Goal: Task Accomplishment & Management: Use online tool/utility

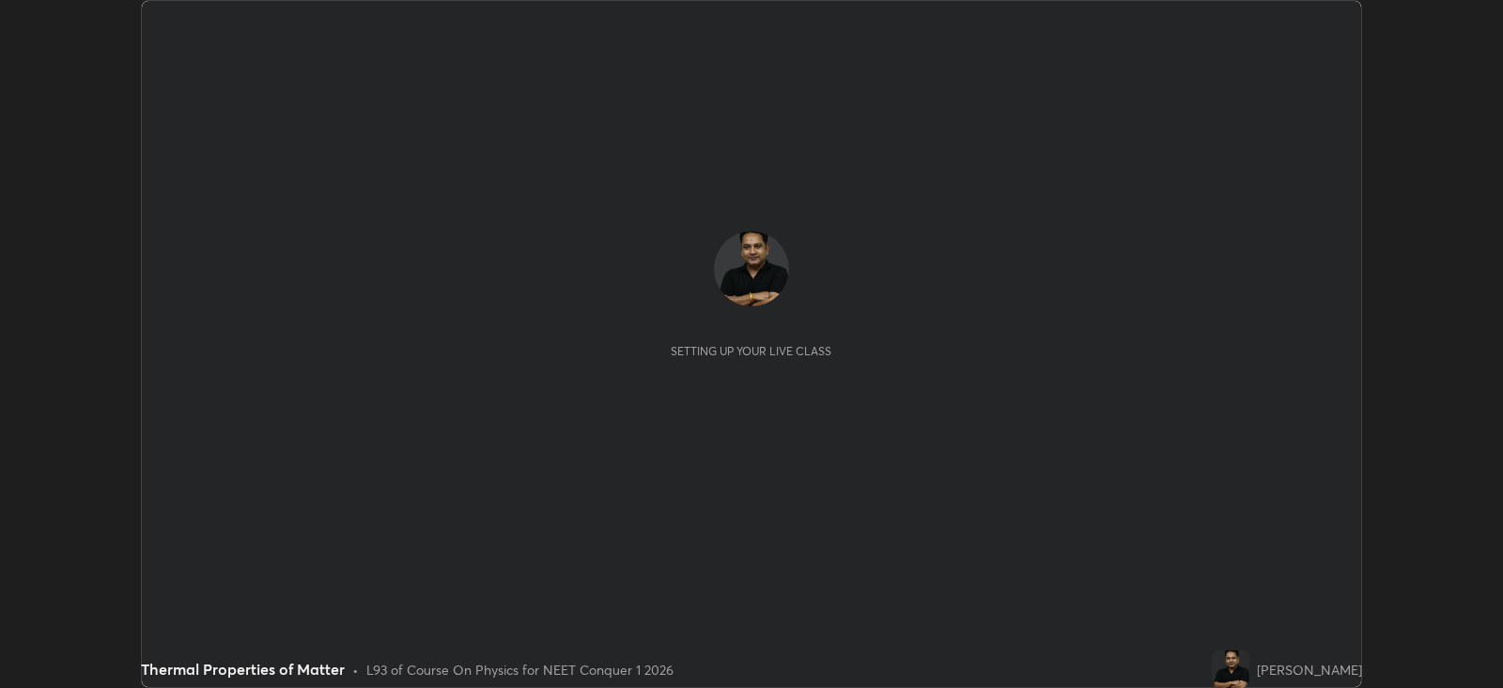
scroll to position [687, 1502]
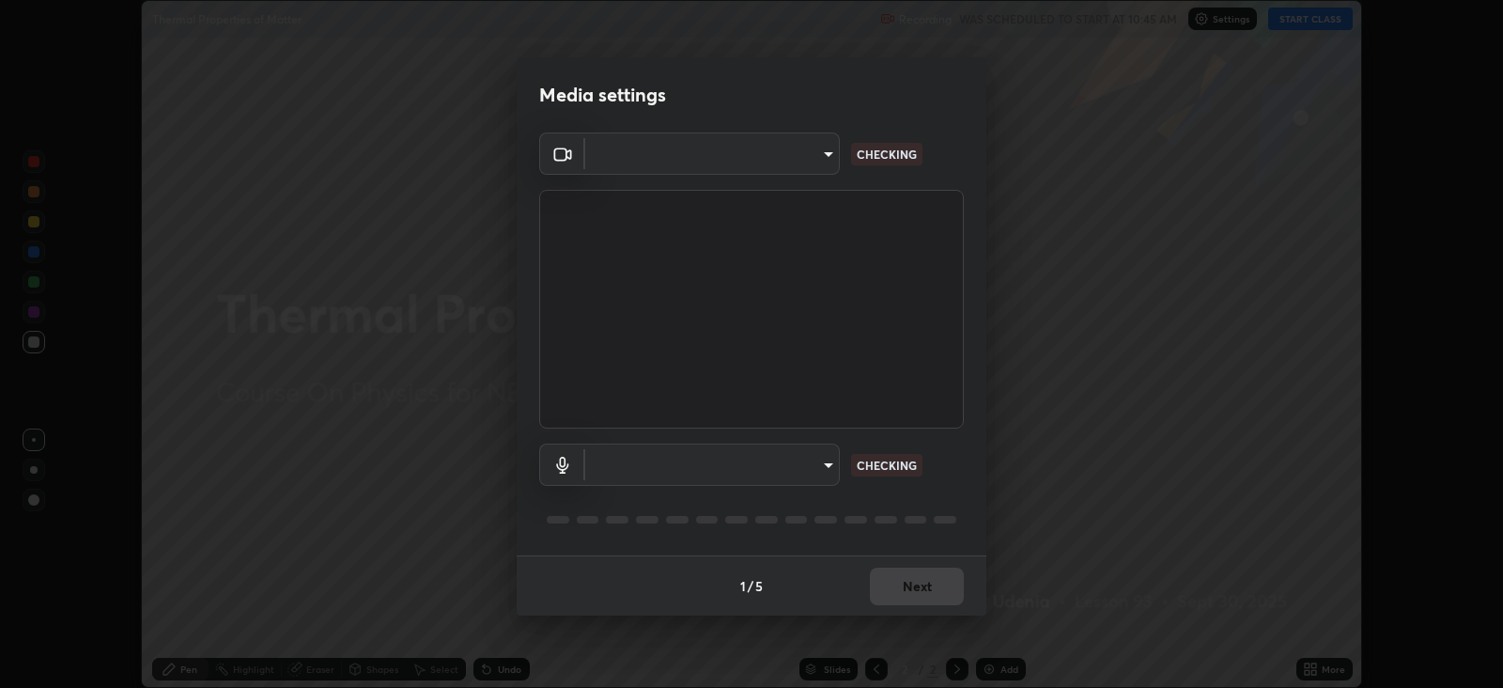
type input "db11550c6627cd1456fd7c992929e7e19338e9c76f4b1d491d27fd0e93a561d0"
click at [813, 472] on body "Erase all Thermal Properties of Matter Recording WAS SCHEDULED TO START AT 10:4…" at bounding box center [751, 344] width 1503 height 688
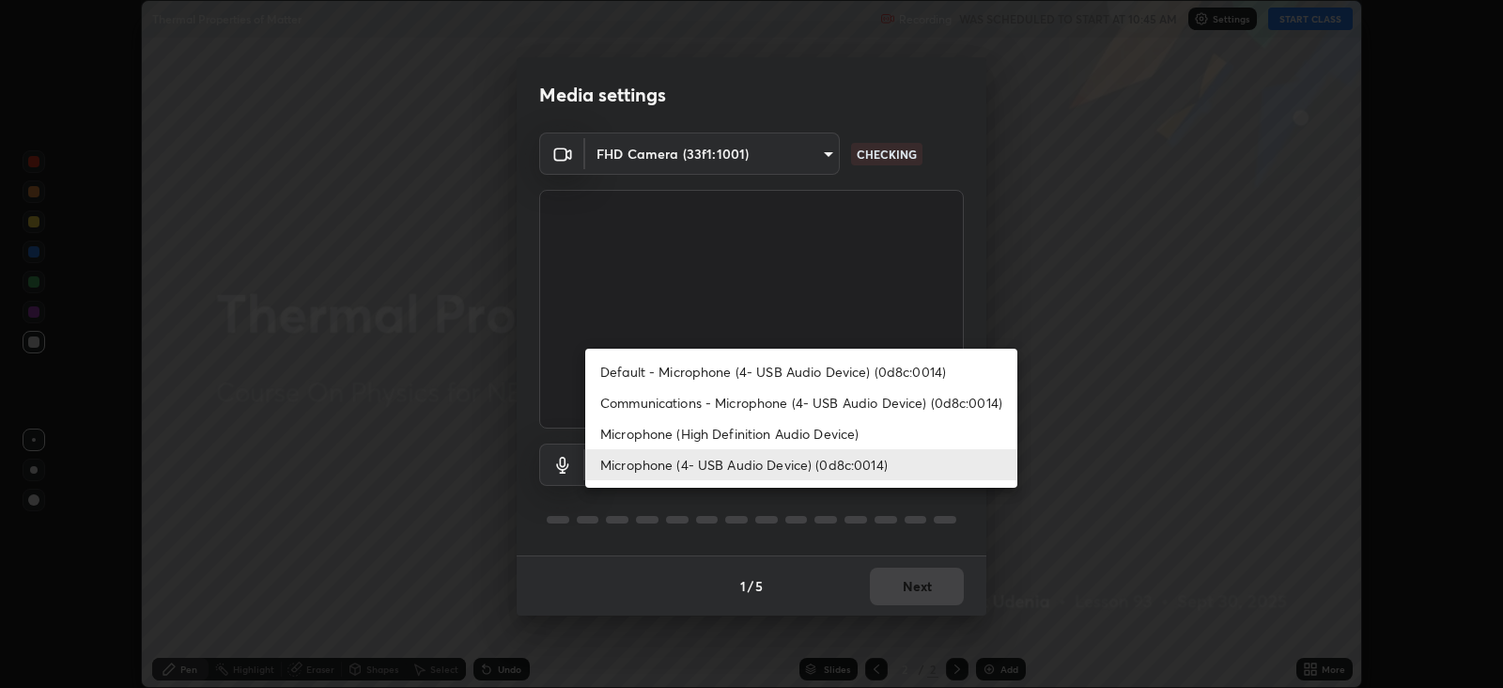
click at [793, 430] on li "Microphone (High Definition Audio Device)" at bounding box center [801, 433] width 432 height 31
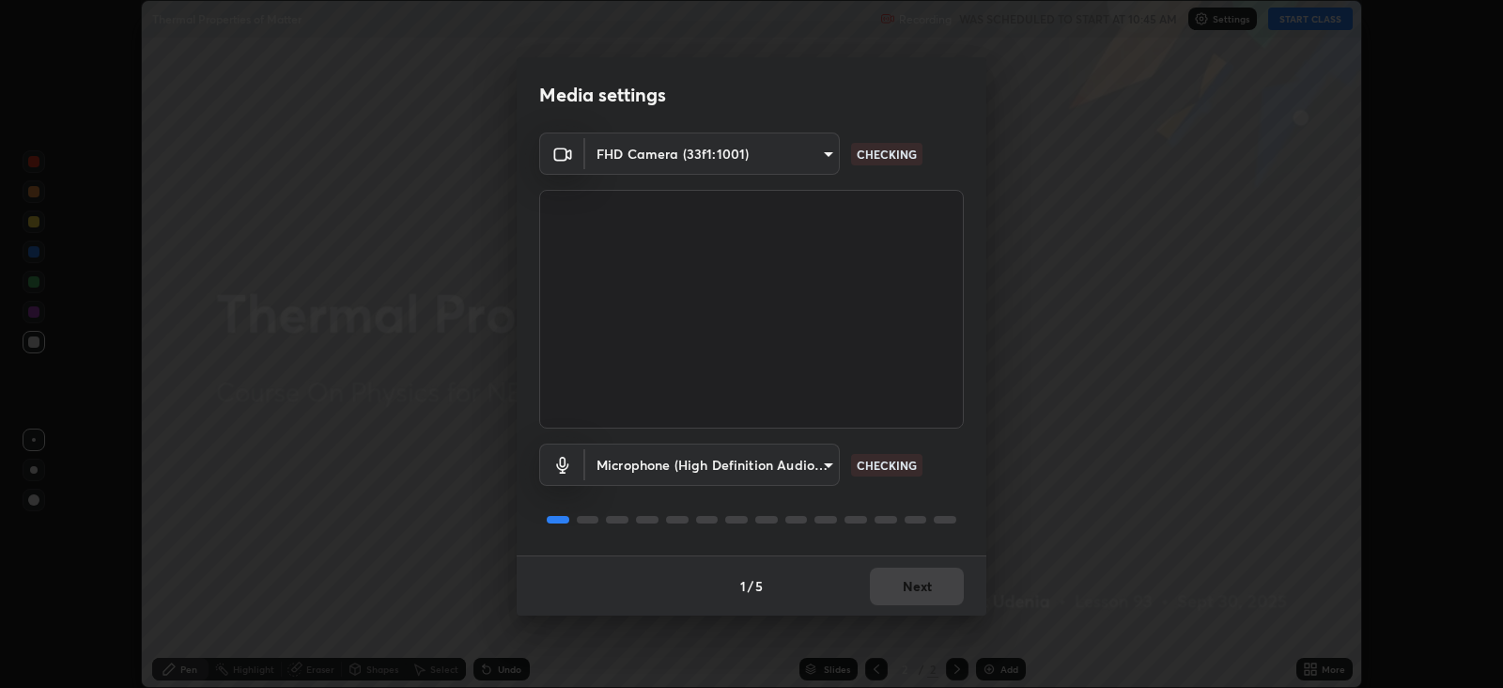
click at [807, 466] on body "Erase all Thermal Properties of Matter Recording WAS SCHEDULED TO START AT 10:4…" at bounding box center [751, 344] width 1503 height 688
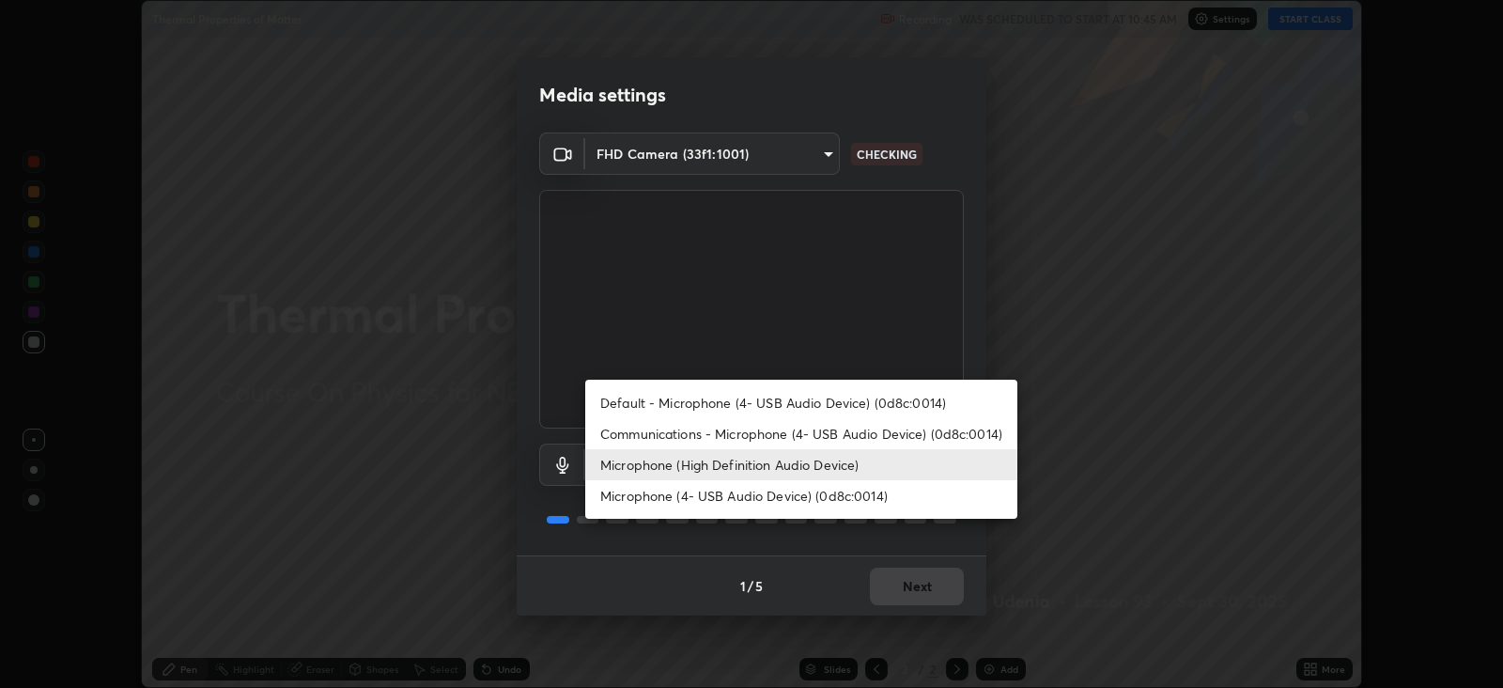
click at [779, 490] on li "Microphone (4- USB Audio Device) (0d8c:0014)" at bounding box center [801, 495] width 432 height 31
type input "d805ff438e7078c1de71cb4717de75612b37844973a4f27df63e8d5766dad93f"
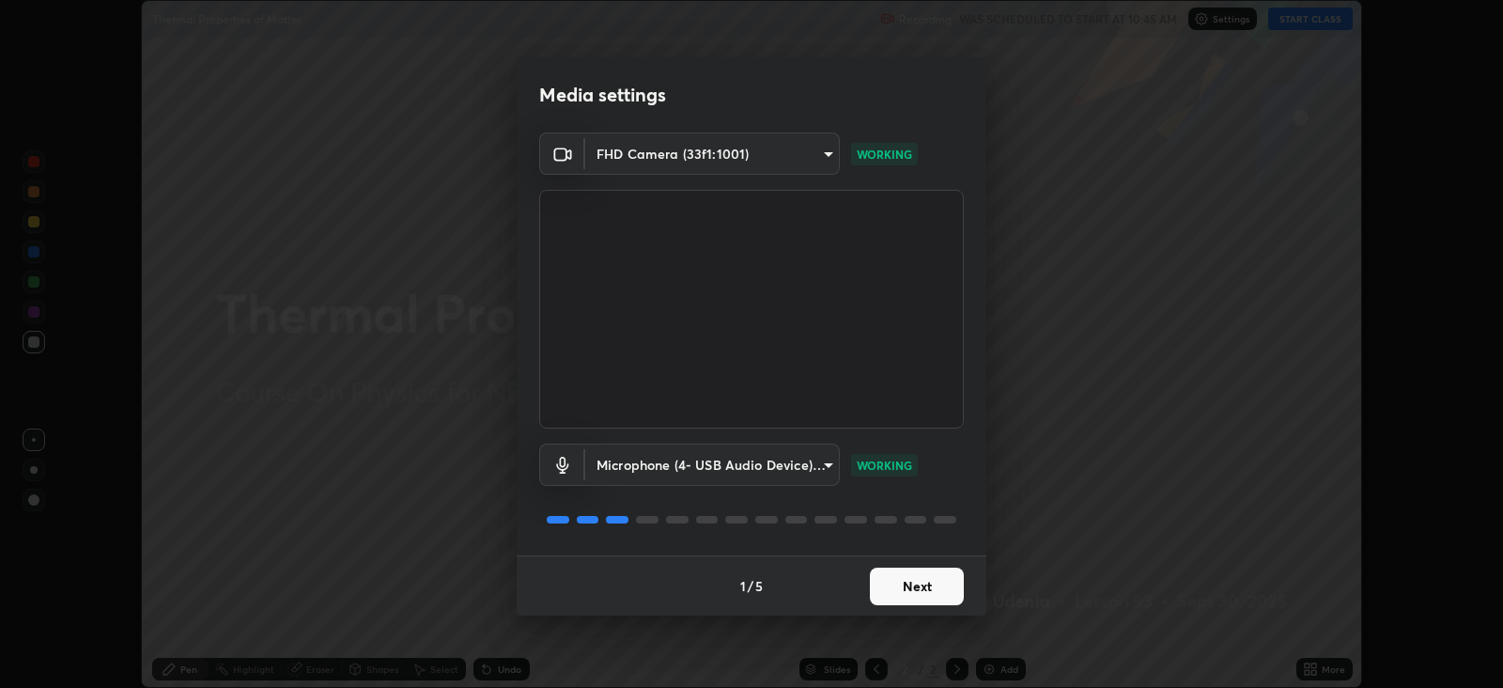
click at [914, 587] on button "Next" at bounding box center [917, 586] width 94 height 38
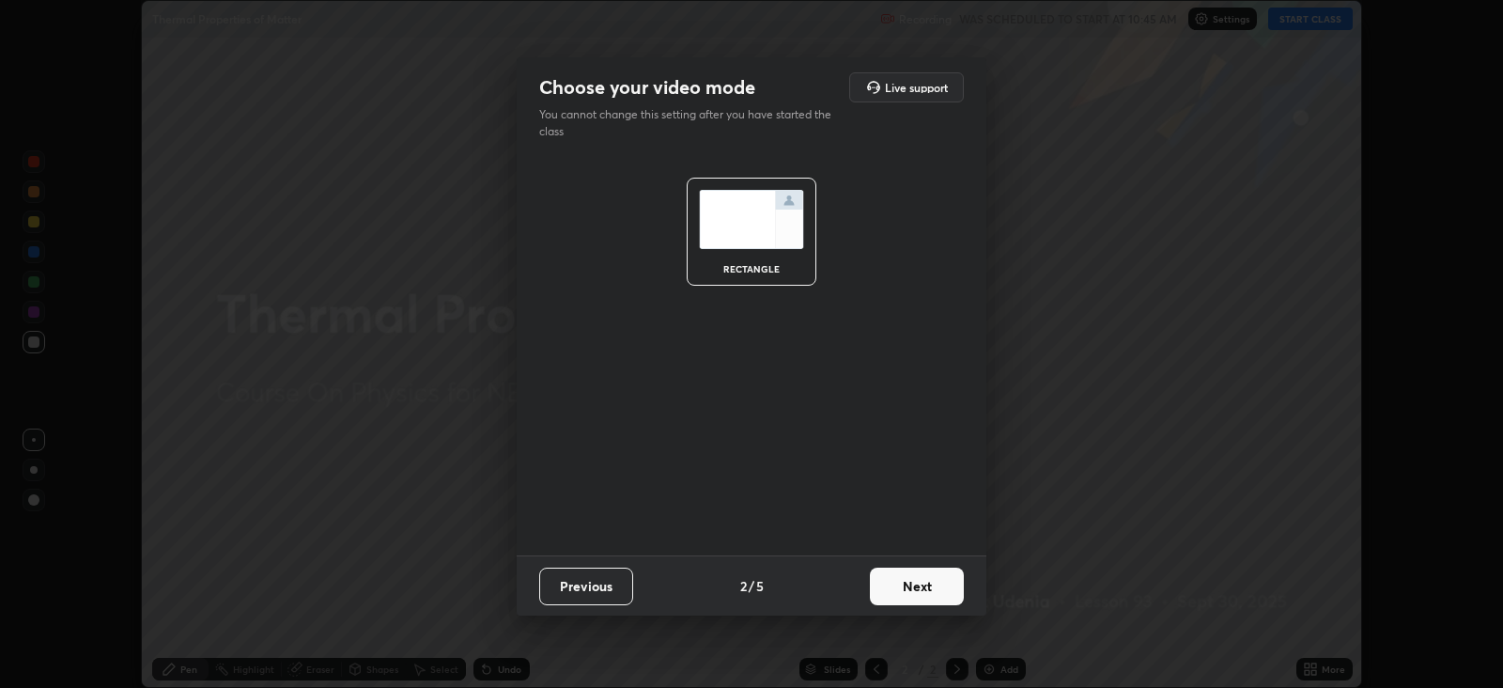
click at [921, 579] on button "Next" at bounding box center [917, 586] width 94 height 38
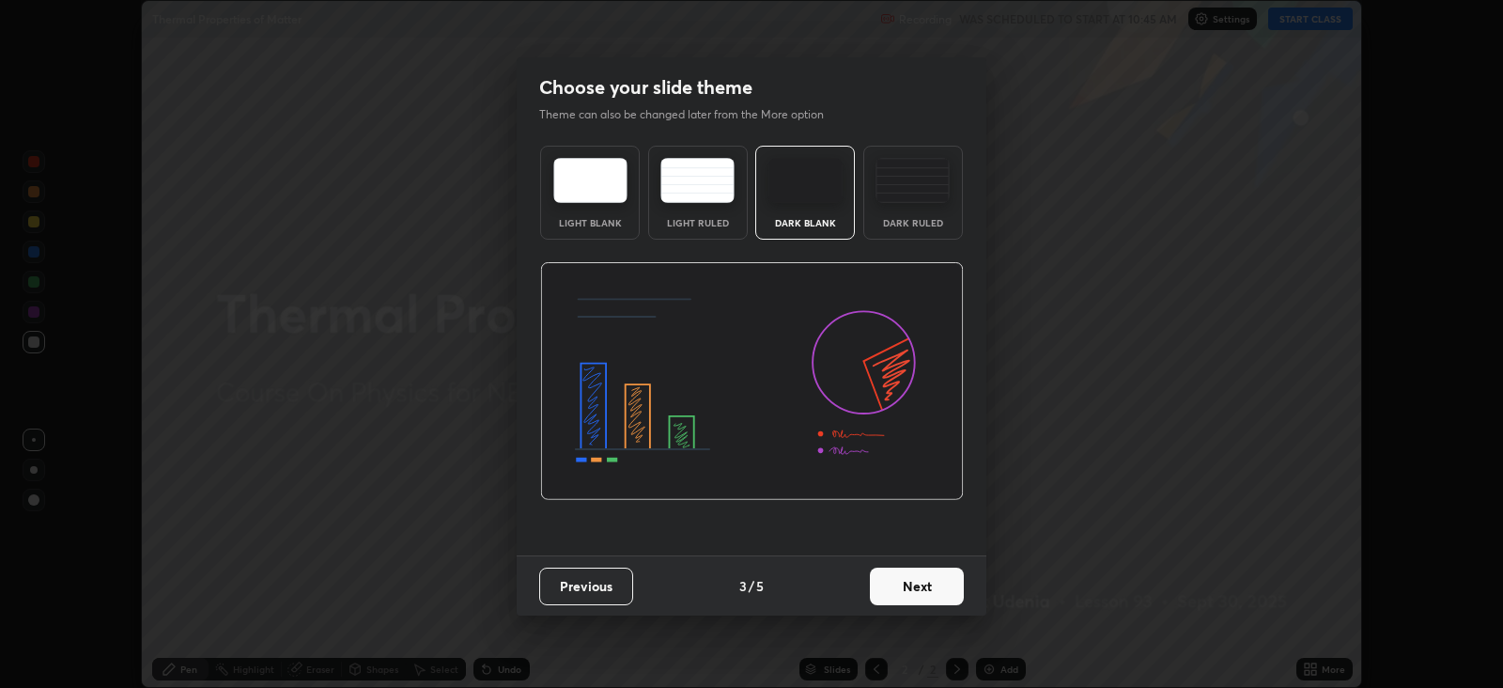
click at [928, 581] on button "Next" at bounding box center [917, 586] width 94 height 38
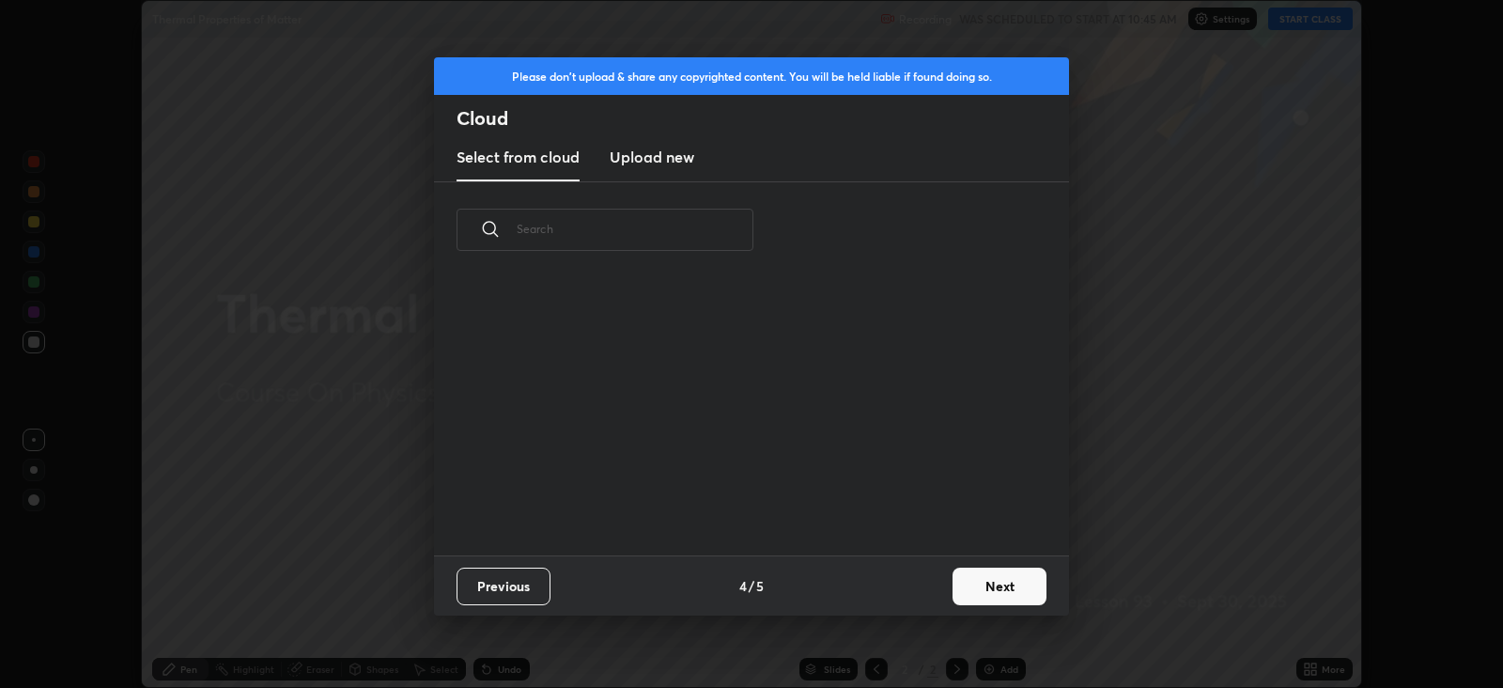
scroll to position [277, 603]
click at [665, 158] on h3 "Upload new" at bounding box center [652, 157] width 85 height 23
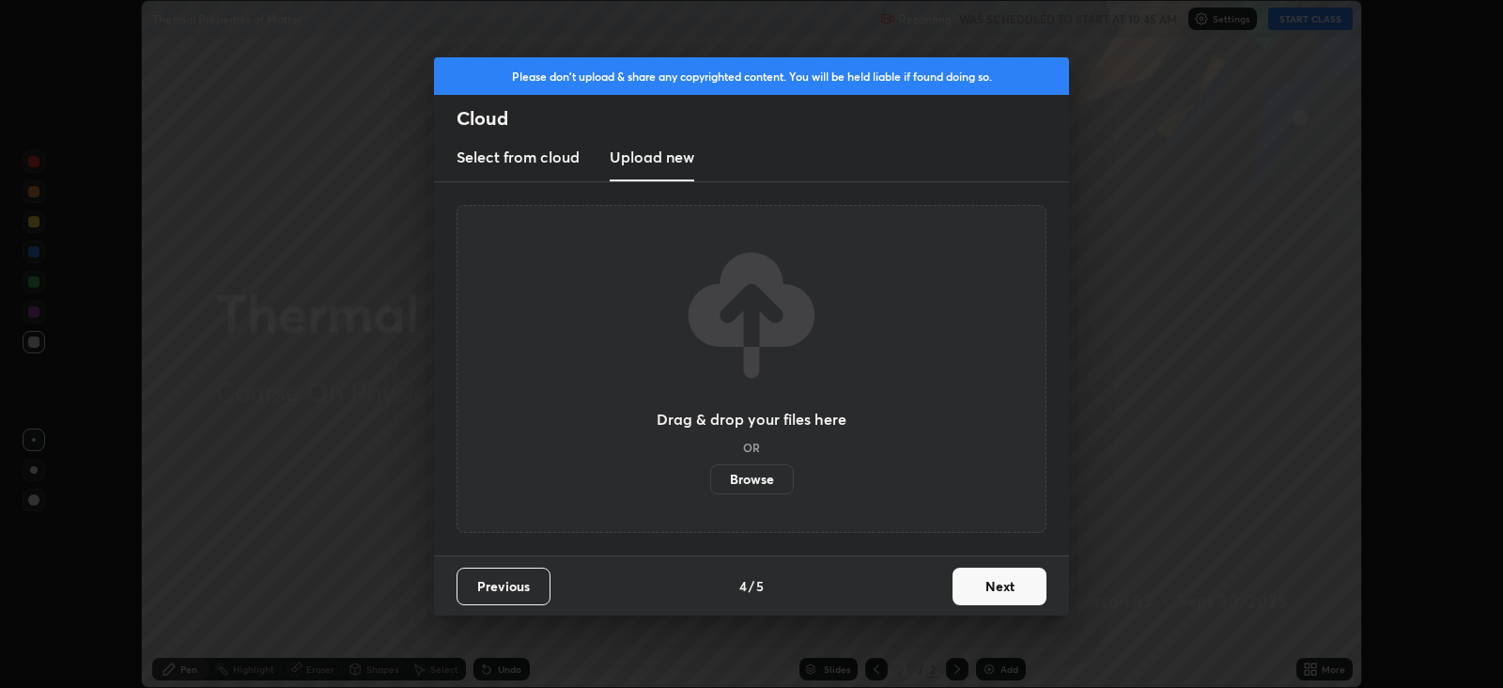
click at [764, 478] on label "Browse" at bounding box center [752, 479] width 84 height 30
click at [710, 478] on input "Browse" at bounding box center [710, 479] width 0 height 30
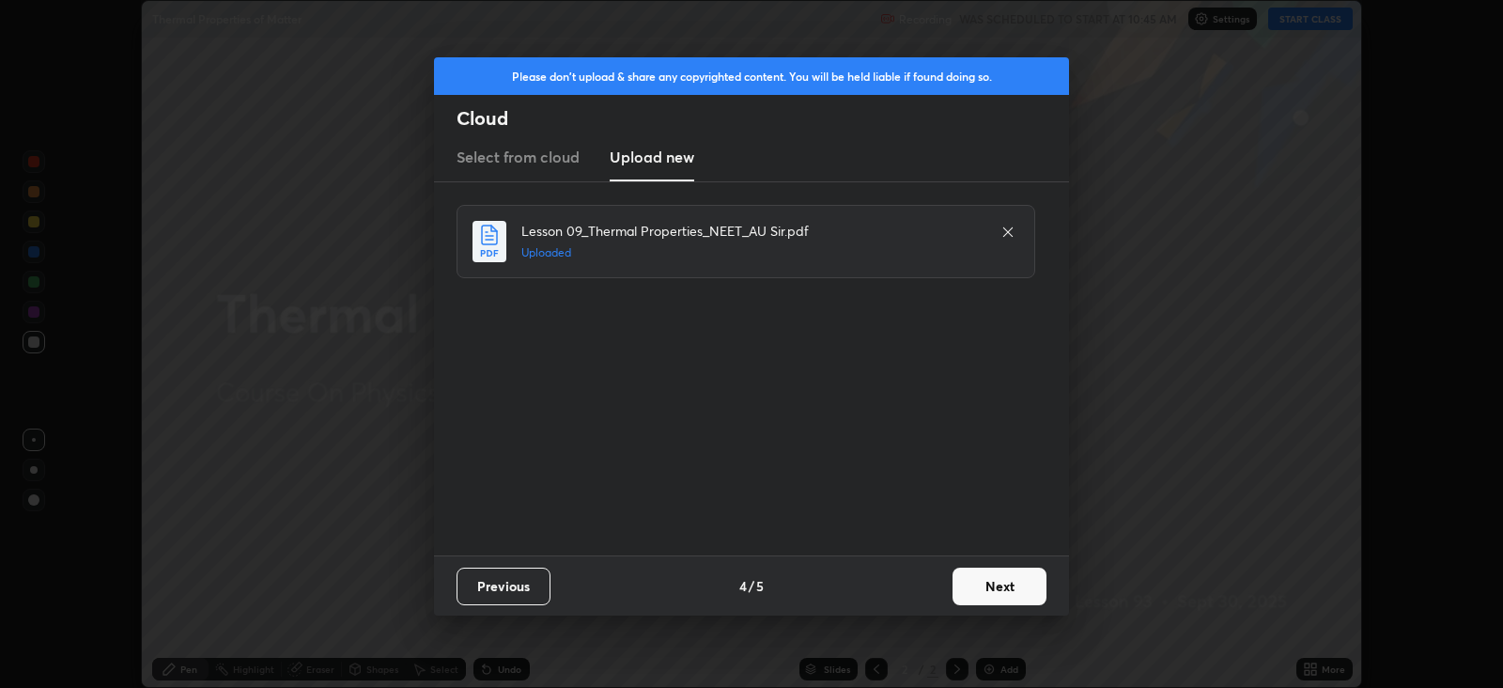
click at [1002, 582] on button "Next" at bounding box center [1000, 586] width 94 height 38
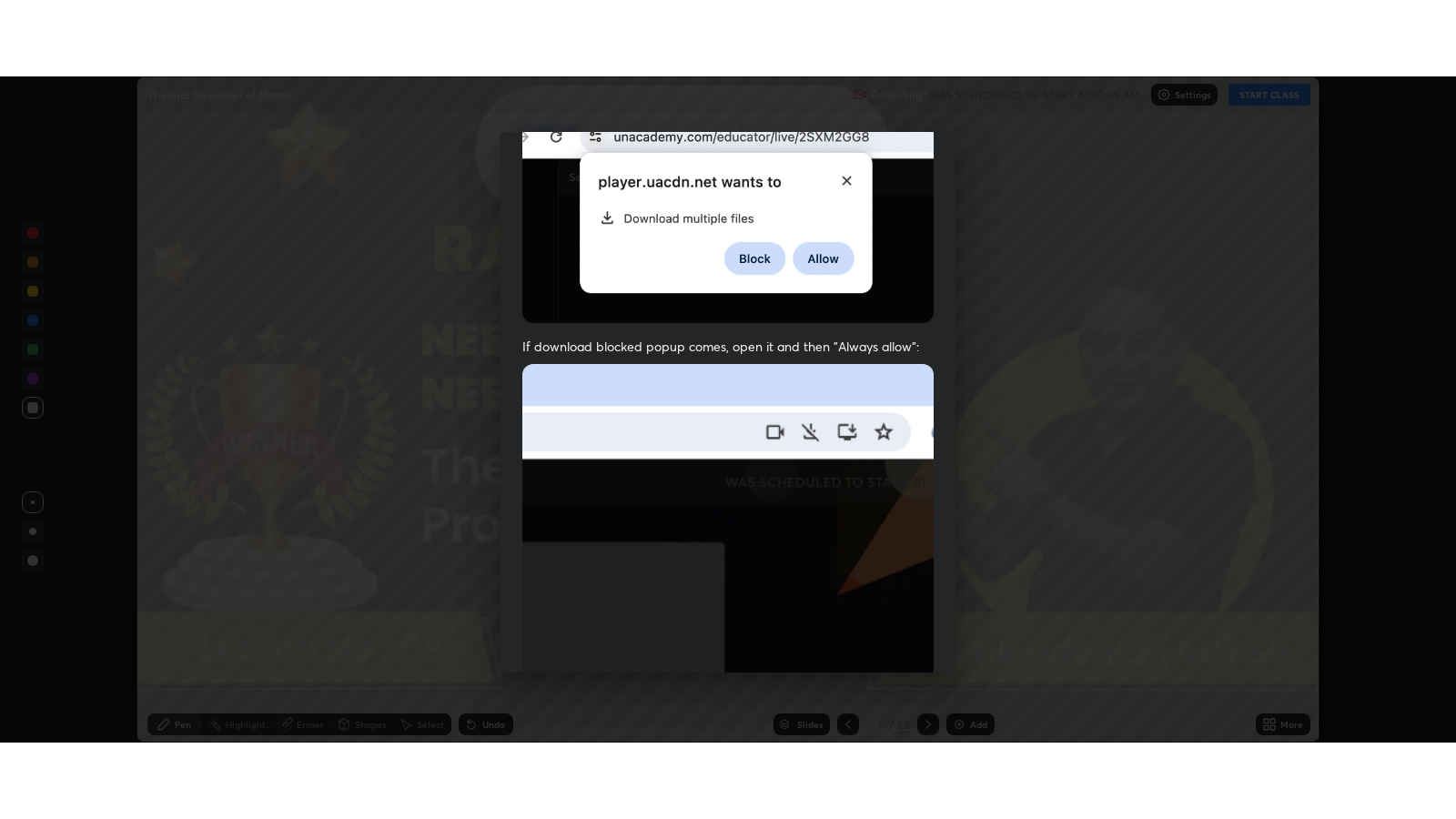
scroll to position [368, 0]
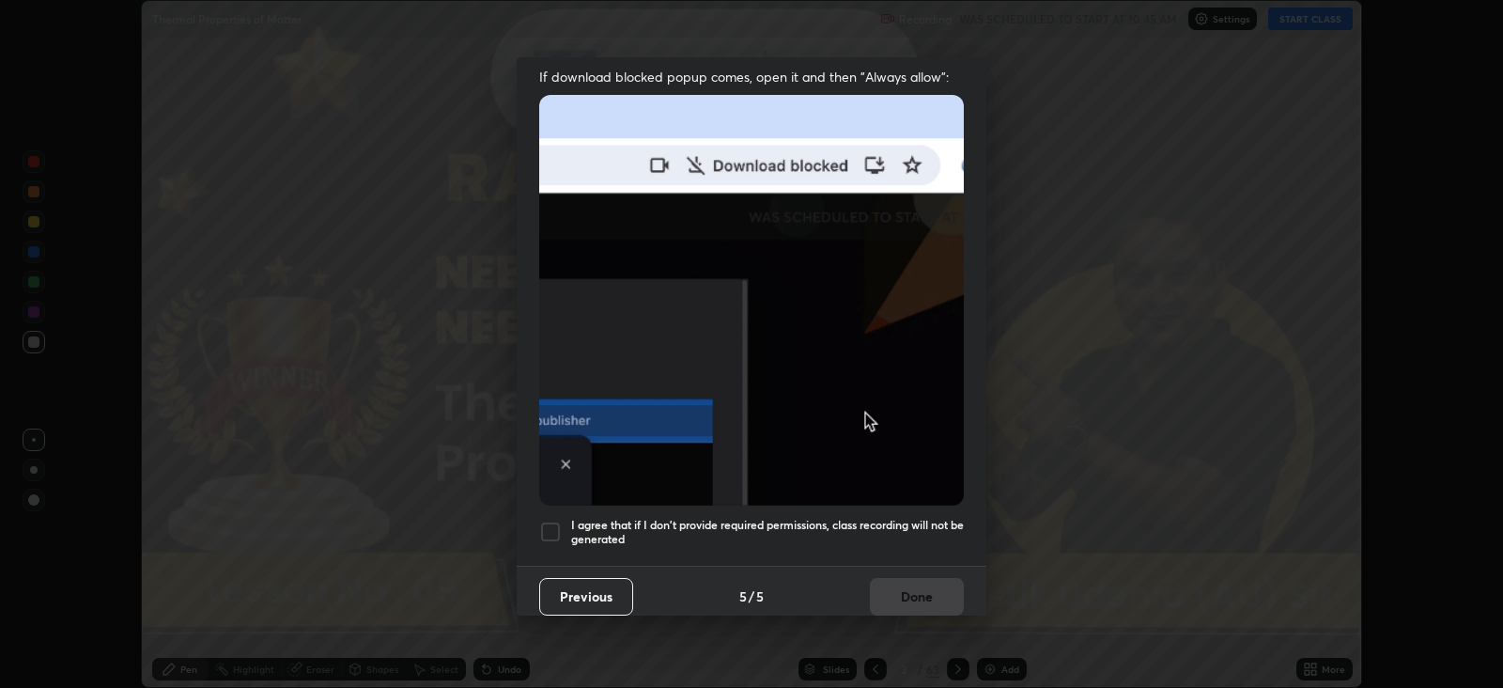
click at [552, 520] on div at bounding box center [550, 531] width 23 height 23
click at [913, 578] on button "Done" at bounding box center [917, 597] width 94 height 38
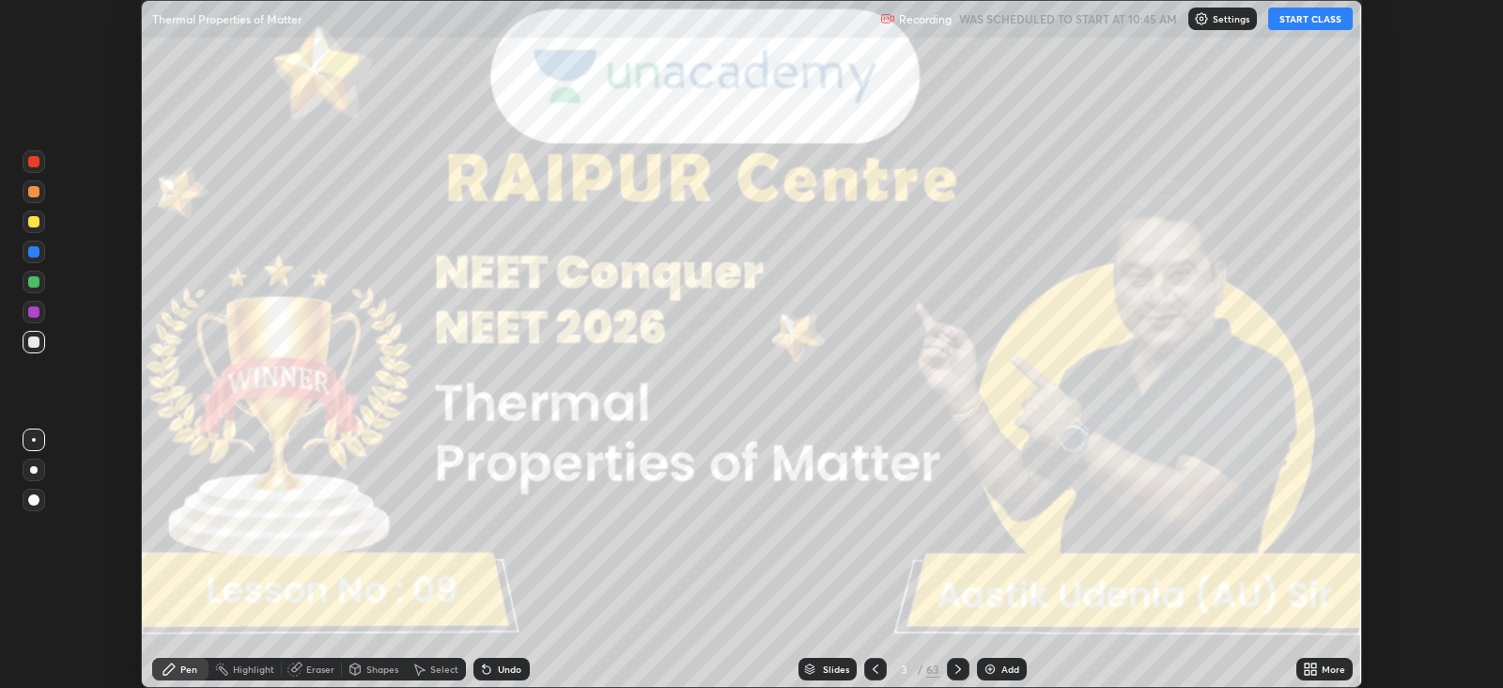
click at [1310, 666] on icon at bounding box center [1310, 668] width 15 height 15
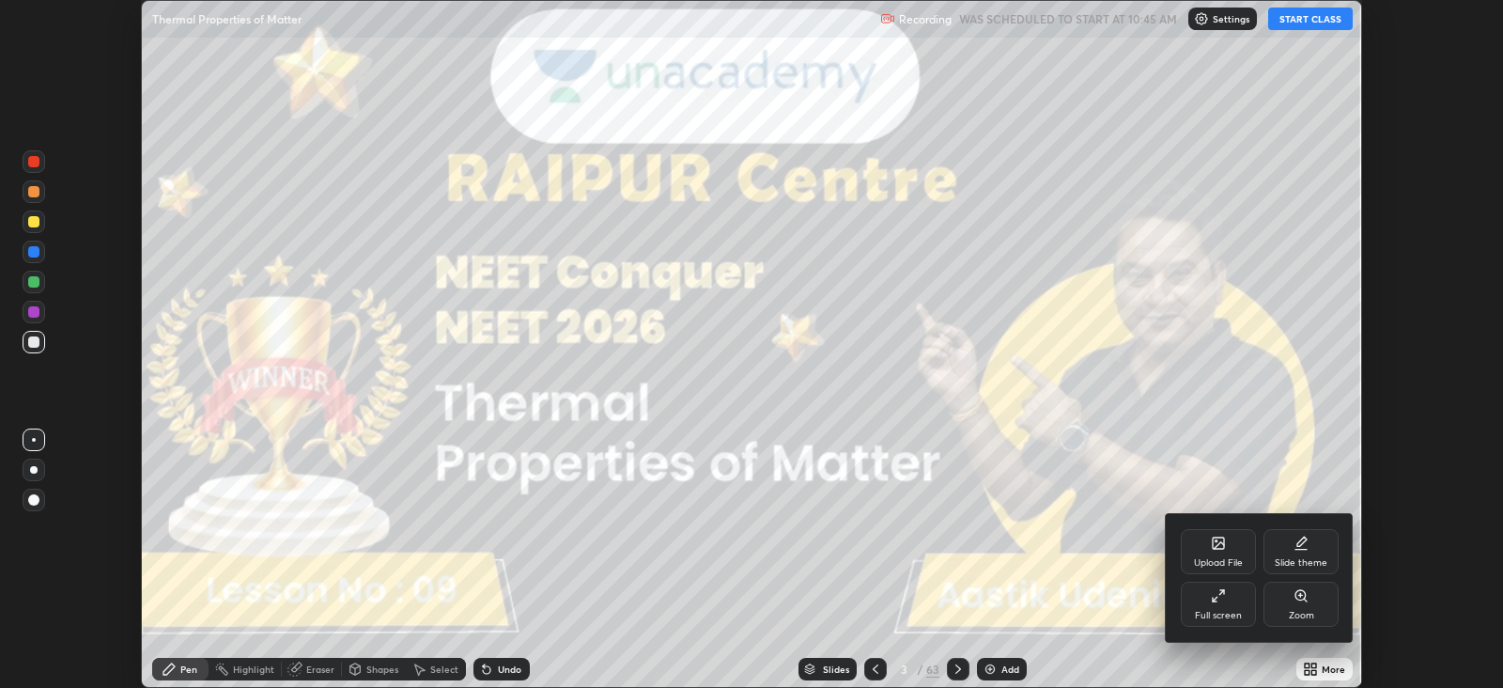
click at [1220, 599] on icon at bounding box center [1218, 595] width 15 height 15
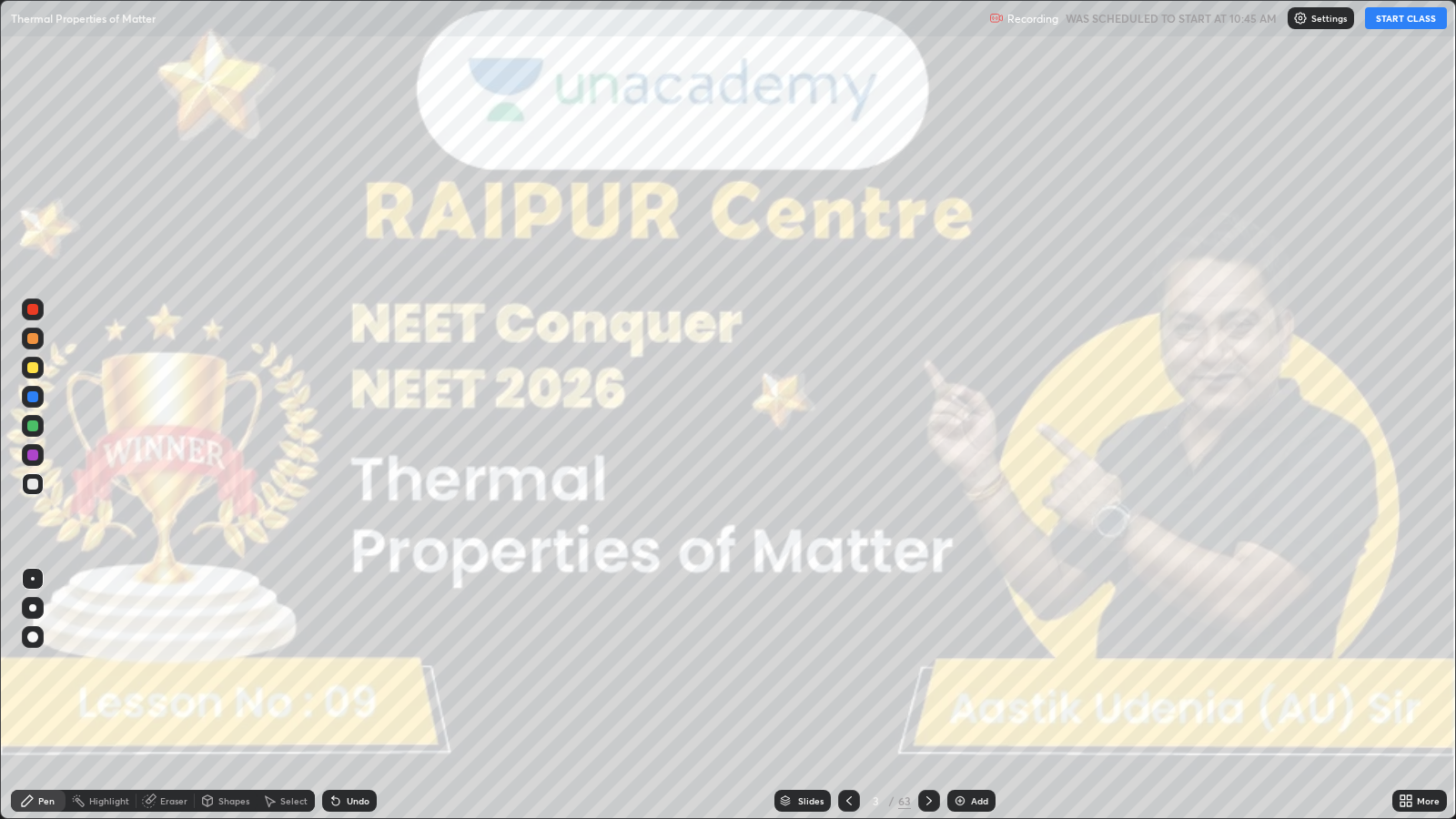
scroll to position [819, 1455]
click at [1388, 22] on button "START CLASS" at bounding box center [1406, 18] width 82 height 22
click at [928, 666] on icon at bounding box center [929, 801] width 15 height 15
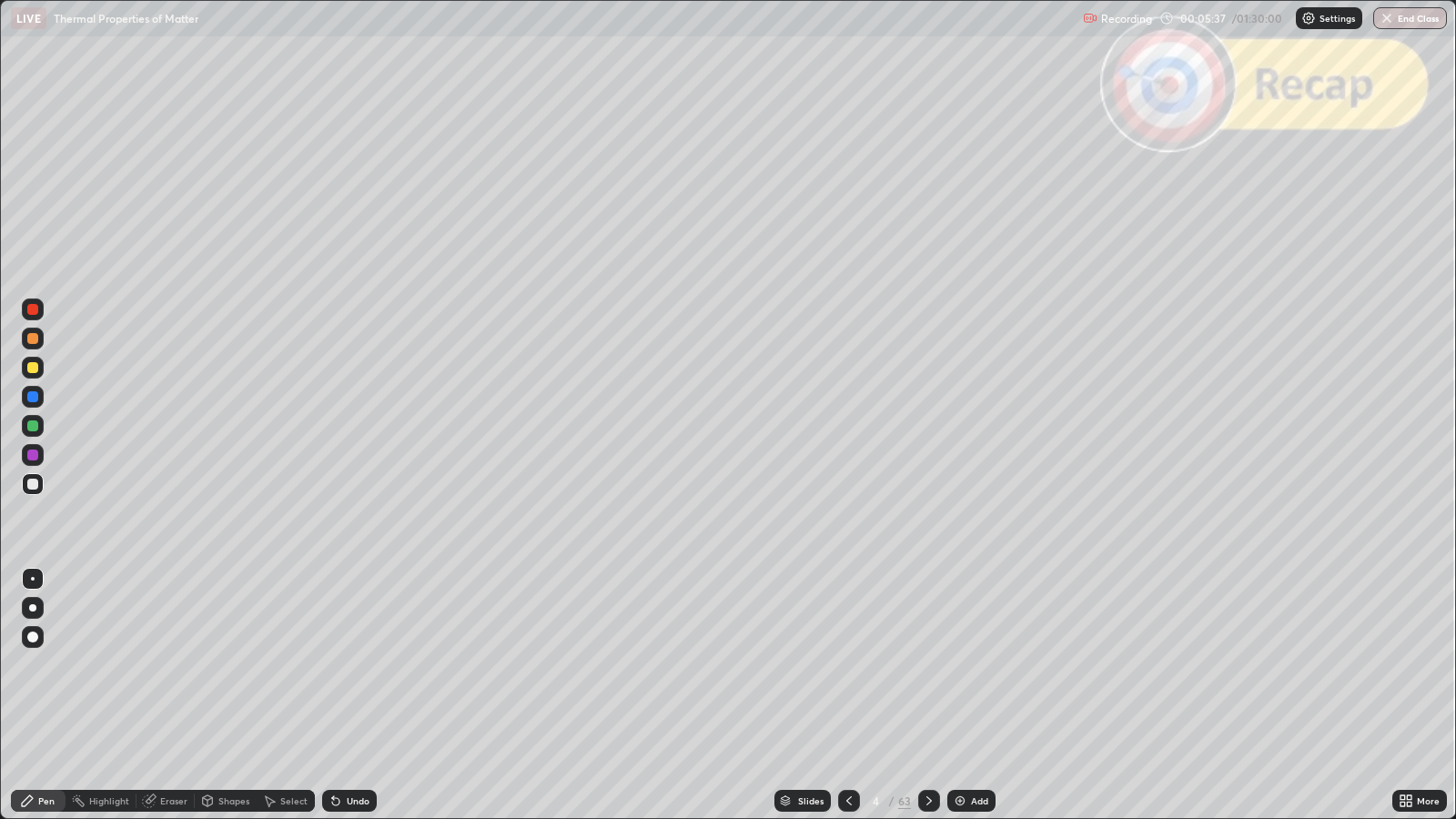
click at [926, 666] on icon at bounding box center [929, 801] width 15 height 15
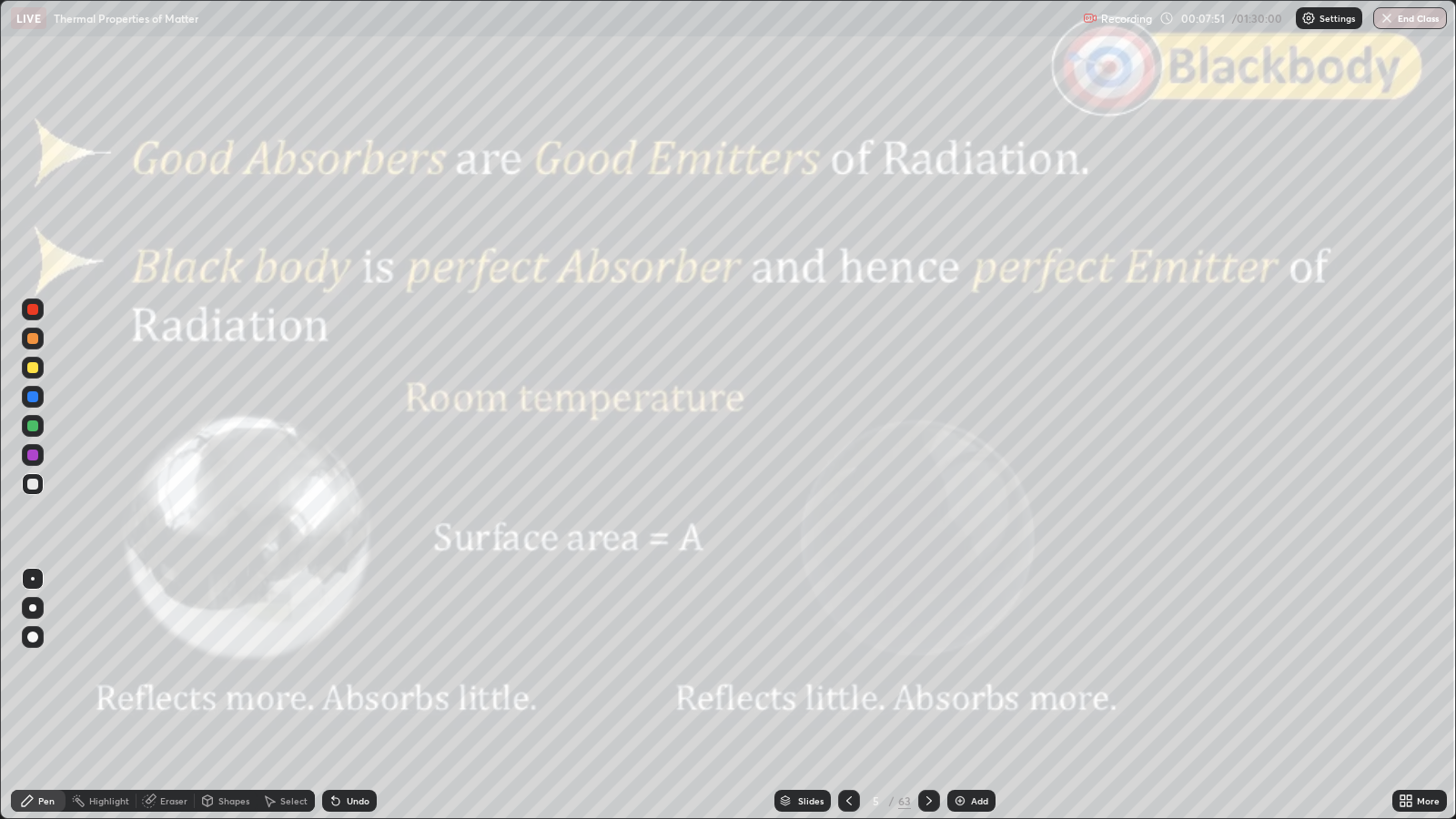
click at [925, 666] on icon at bounding box center [929, 801] width 15 height 15
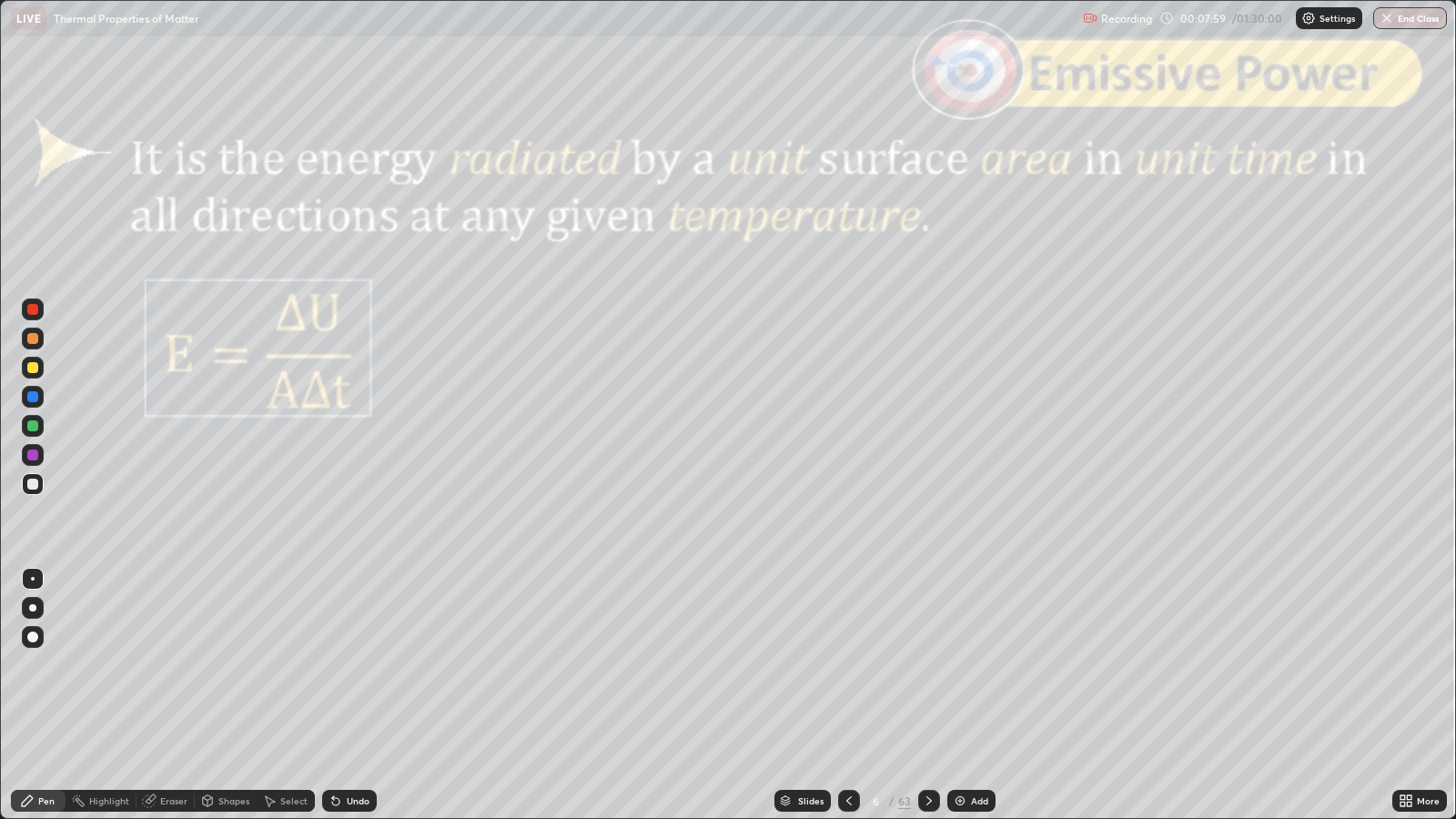
click at [931, 666] on icon at bounding box center [929, 801] width 15 height 15
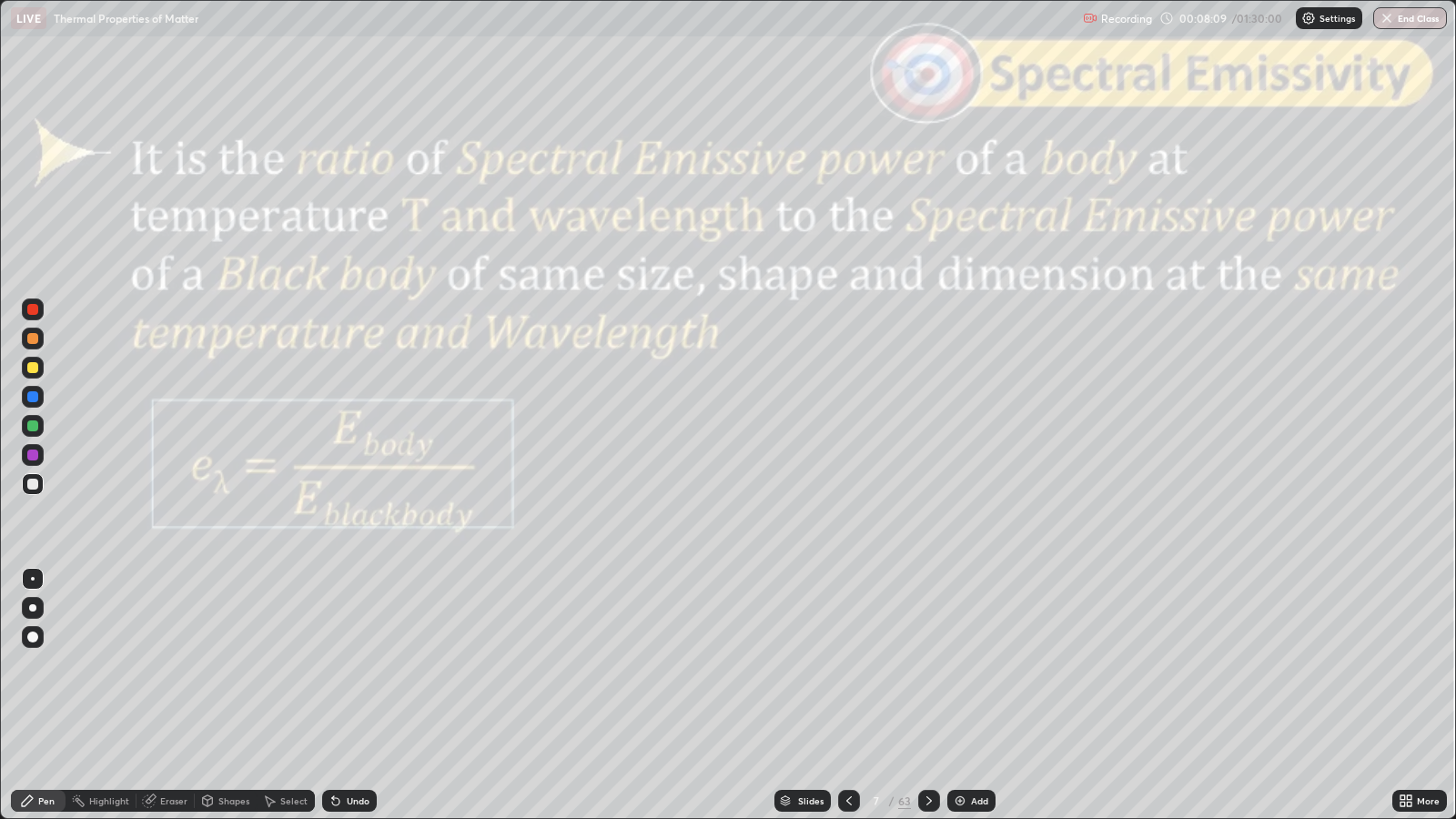
click at [842, 666] on icon at bounding box center [849, 801] width 15 height 15
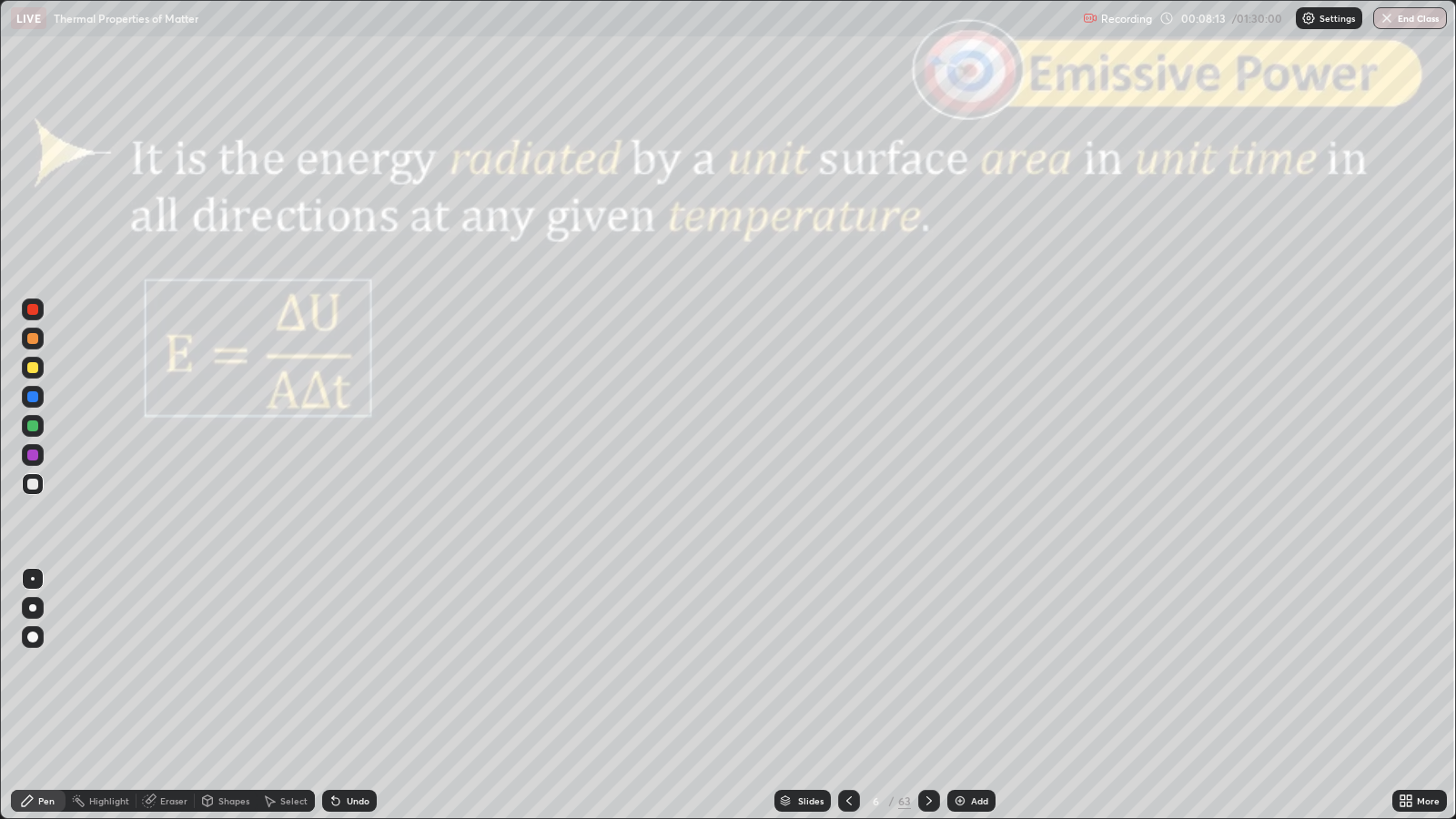
click at [351, 666] on div "Undo" at bounding box center [357, 801] width 22 height 9
click at [32, 609] on div at bounding box center [33, 609] width 8 height 8
click at [928, 666] on div at bounding box center [929, 801] width 22 height 22
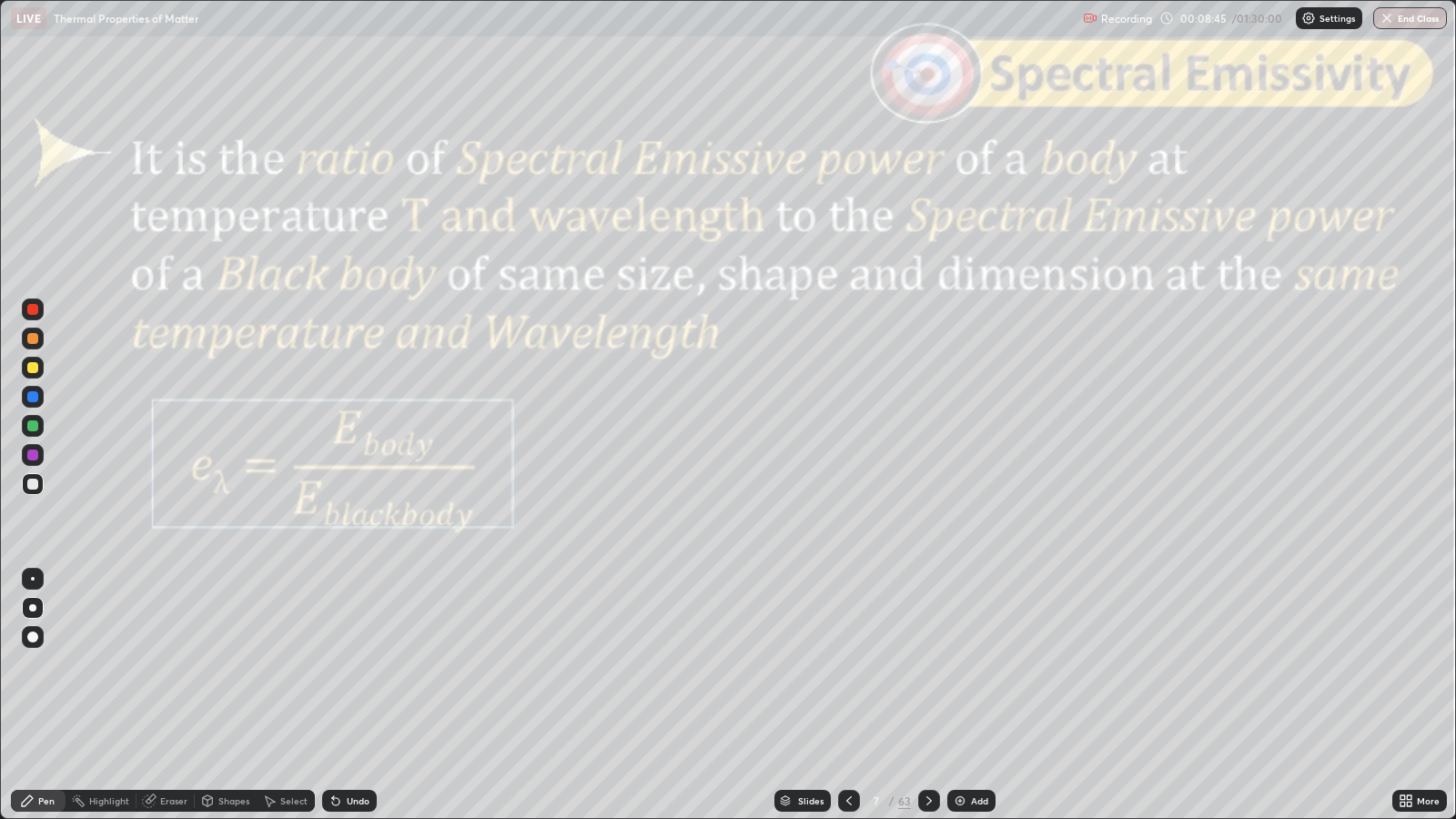
click at [926, 666] on icon at bounding box center [929, 801] width 15 height 15
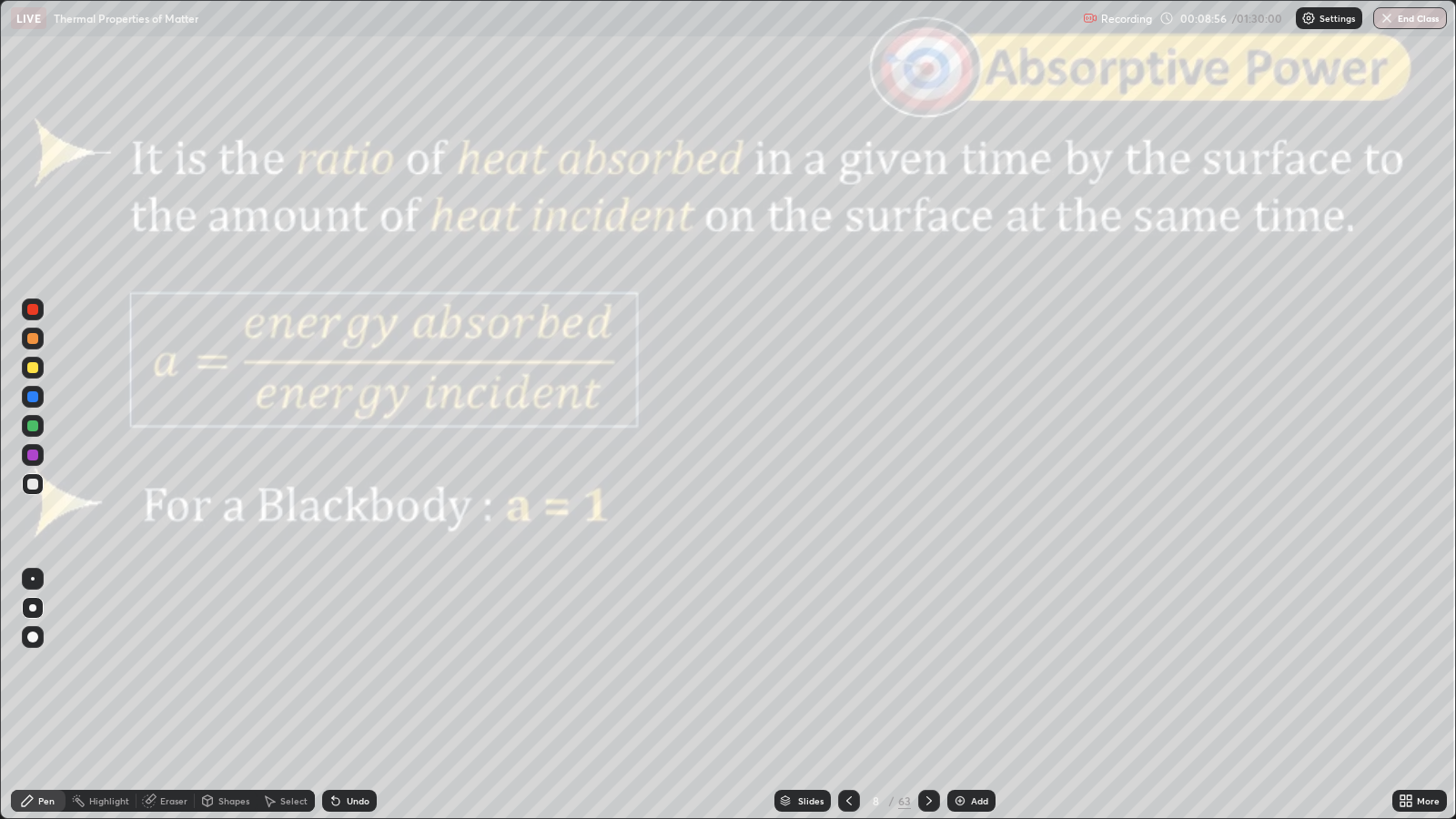
click at [924, 666] on icon at bounding box center [929, 801] width 15 height 15
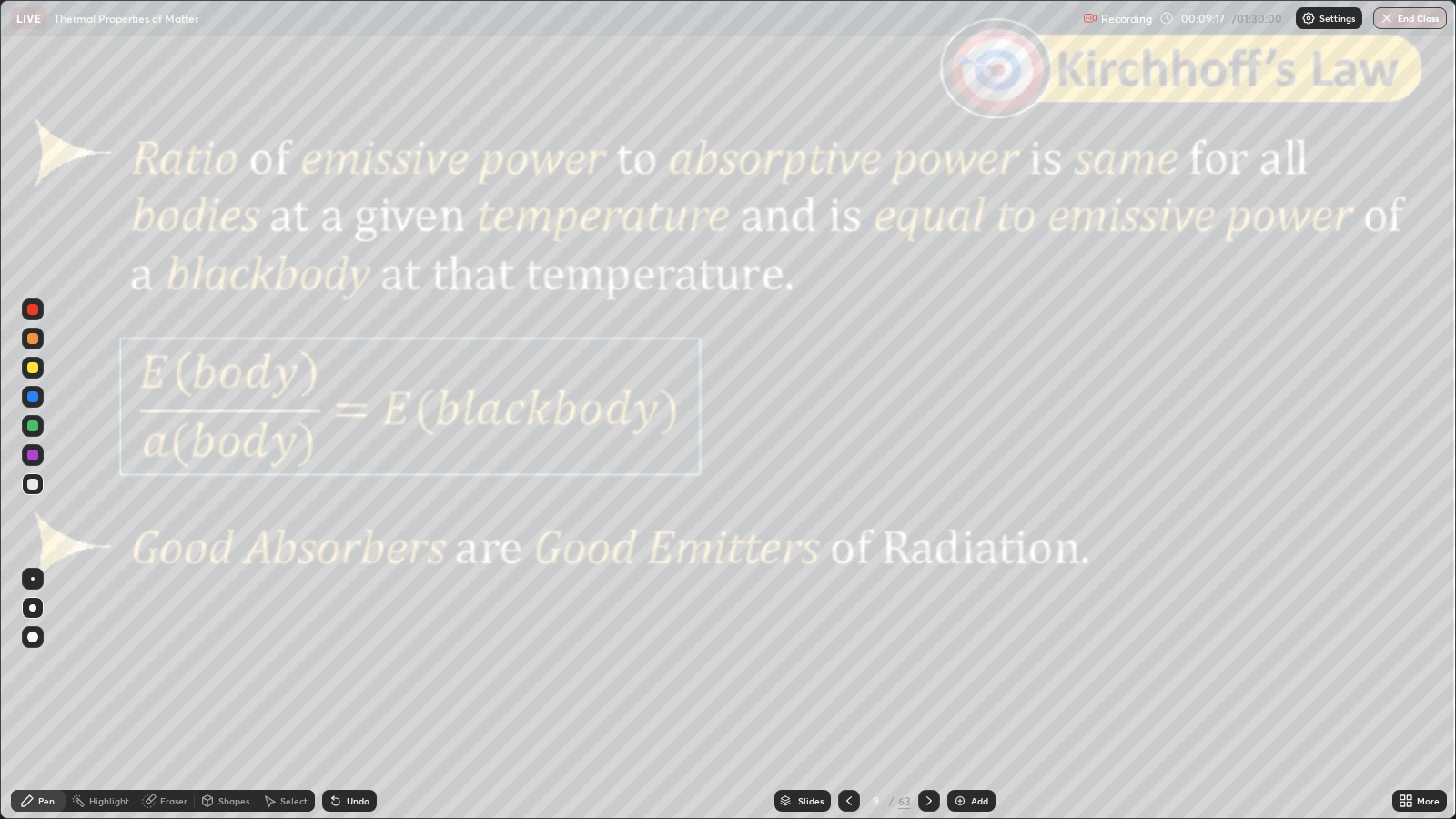
click at [926, 666] on icon at bounding box center [929, 801] width 15 height 15
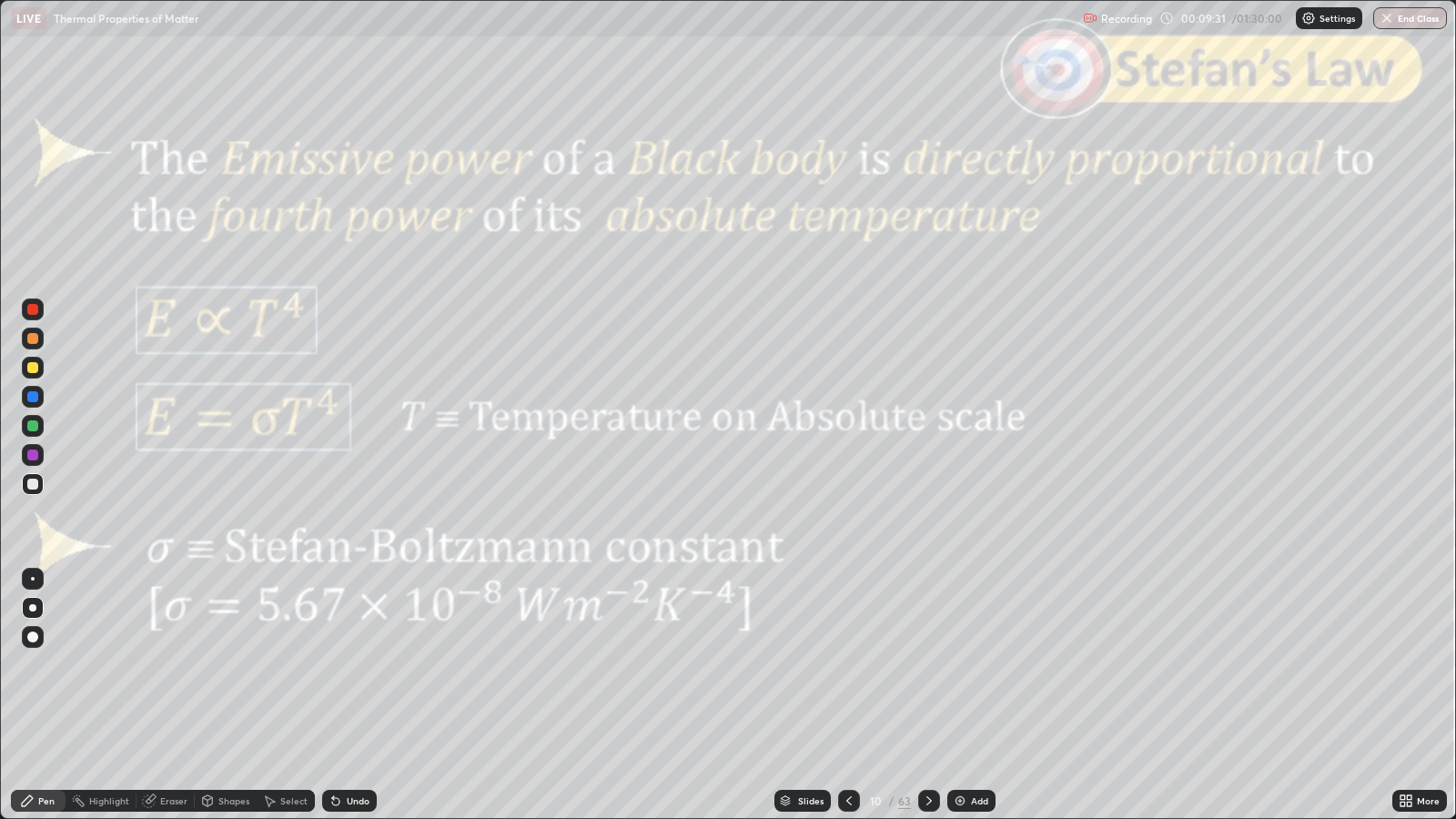
click at [924, 666] on icon at bounding box center [929, 801] width 15 height 15
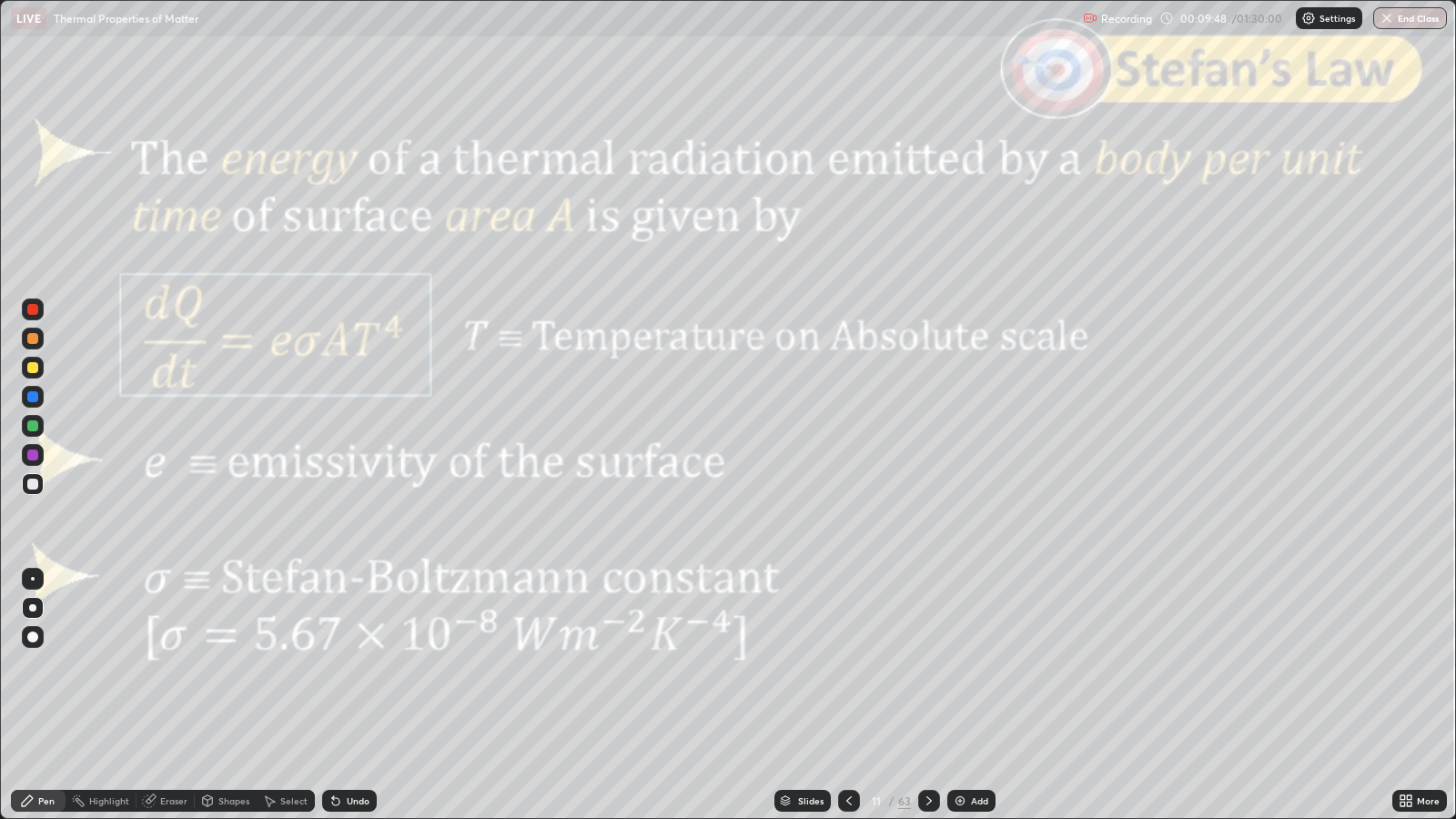
click at [926, 666] on icon at bounding box center [929, 801] width 15 height 15
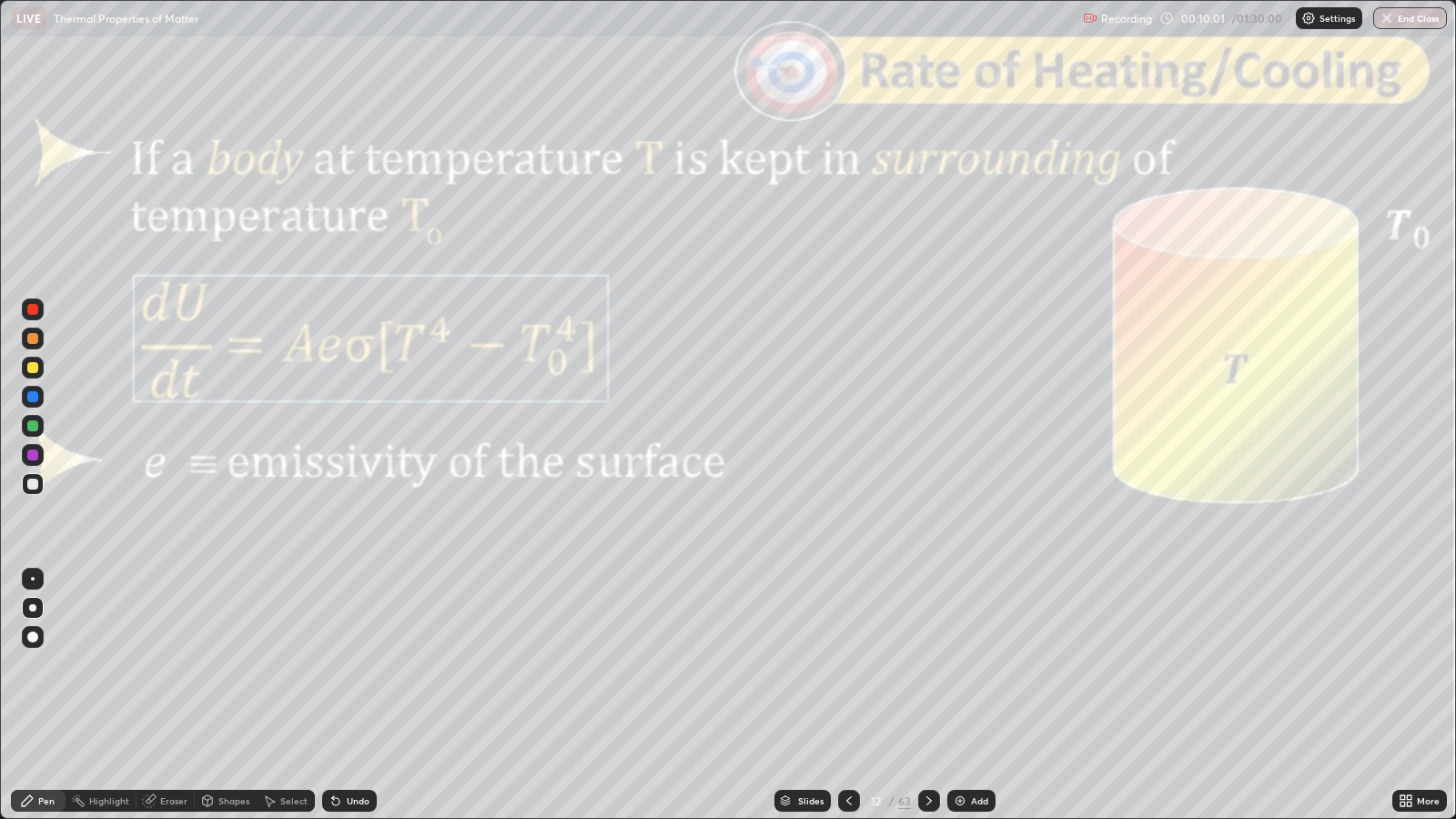
click at [923, 666] on icon at bounding box center [929, 801] width 15 height 15
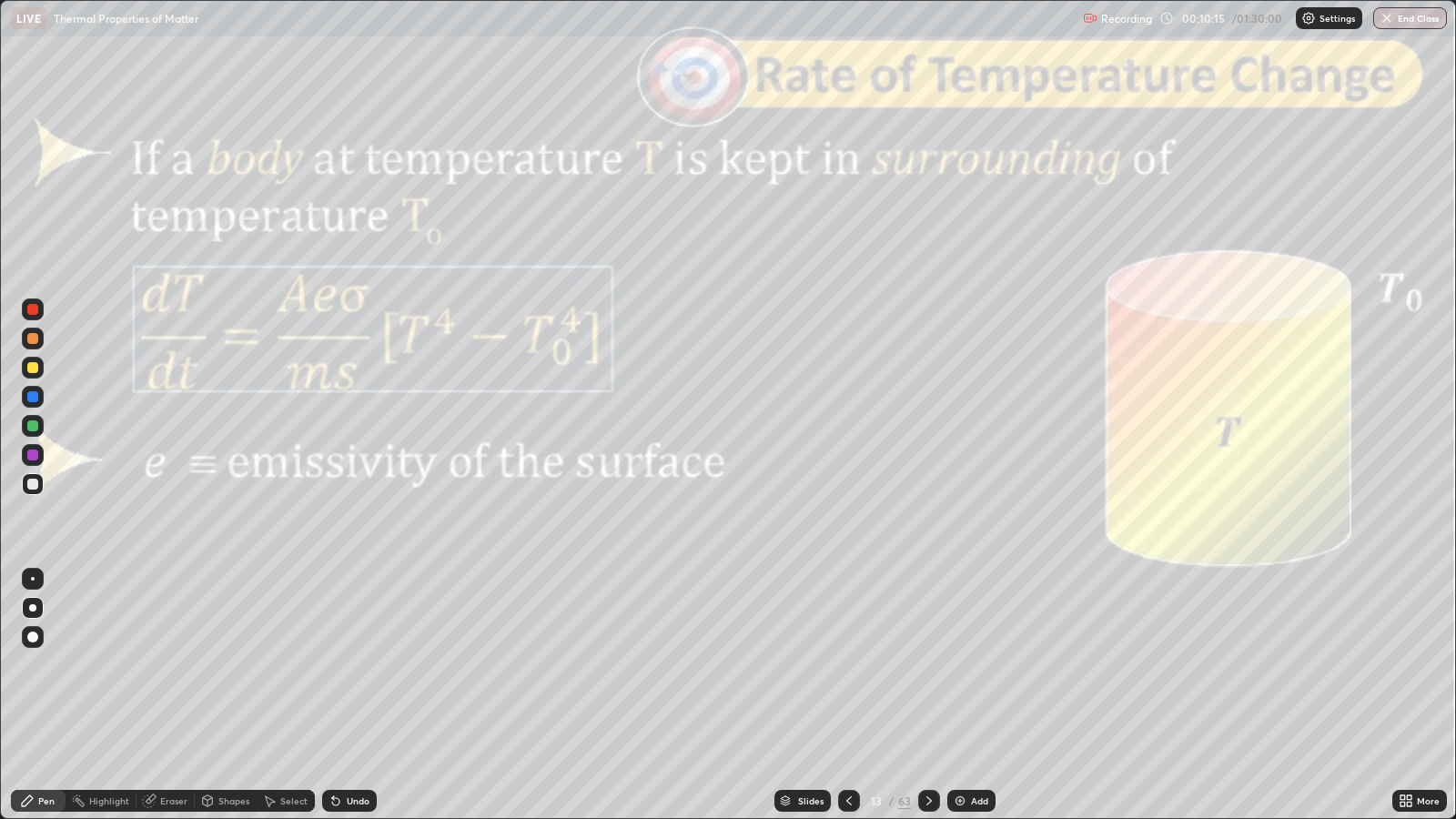
click at [924, 666] on div at bounding box center [929, 802] width 22 height 37
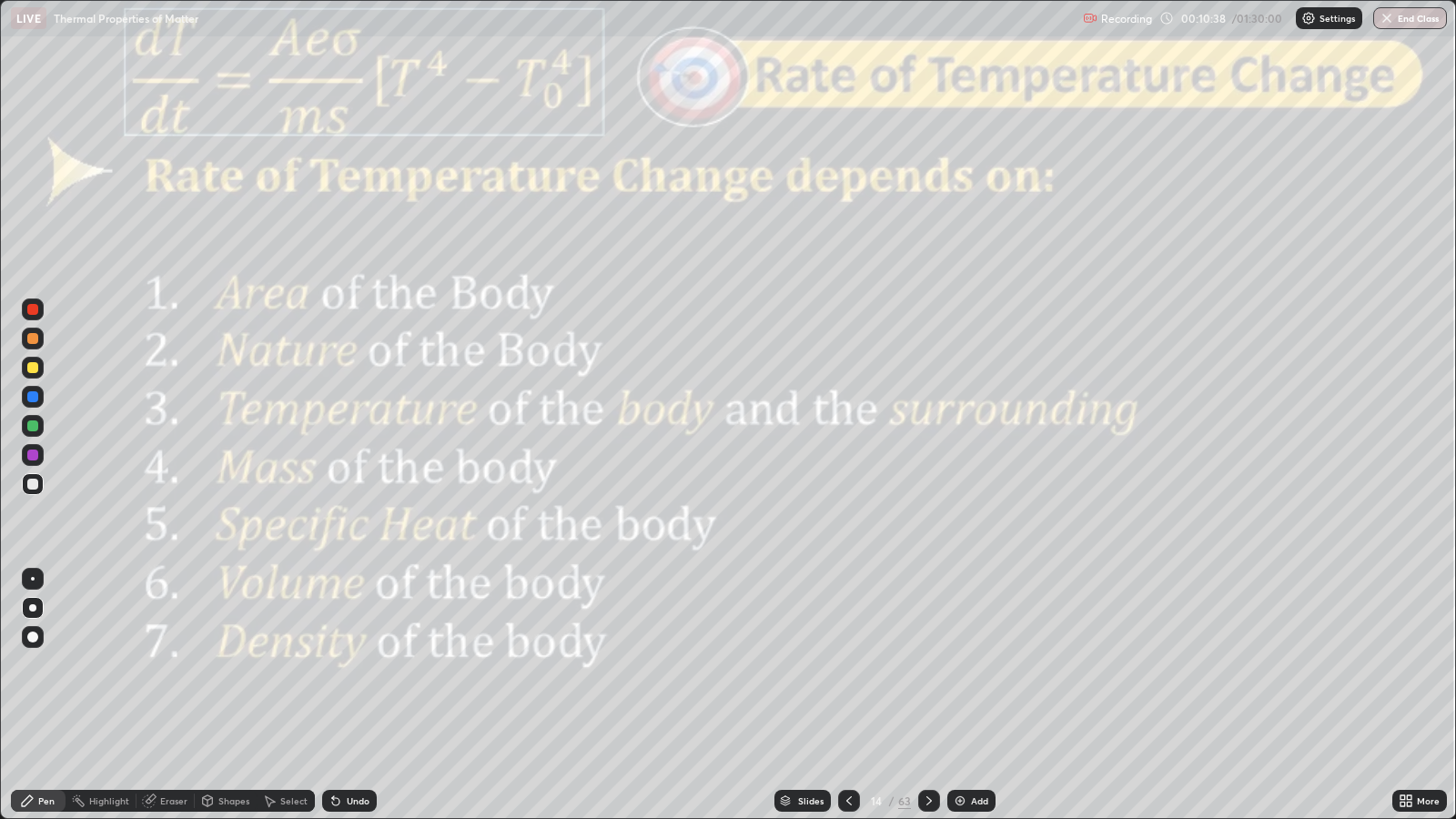
click at [926, 666] on icon at bounding box center [929, 801] width 6 height 9
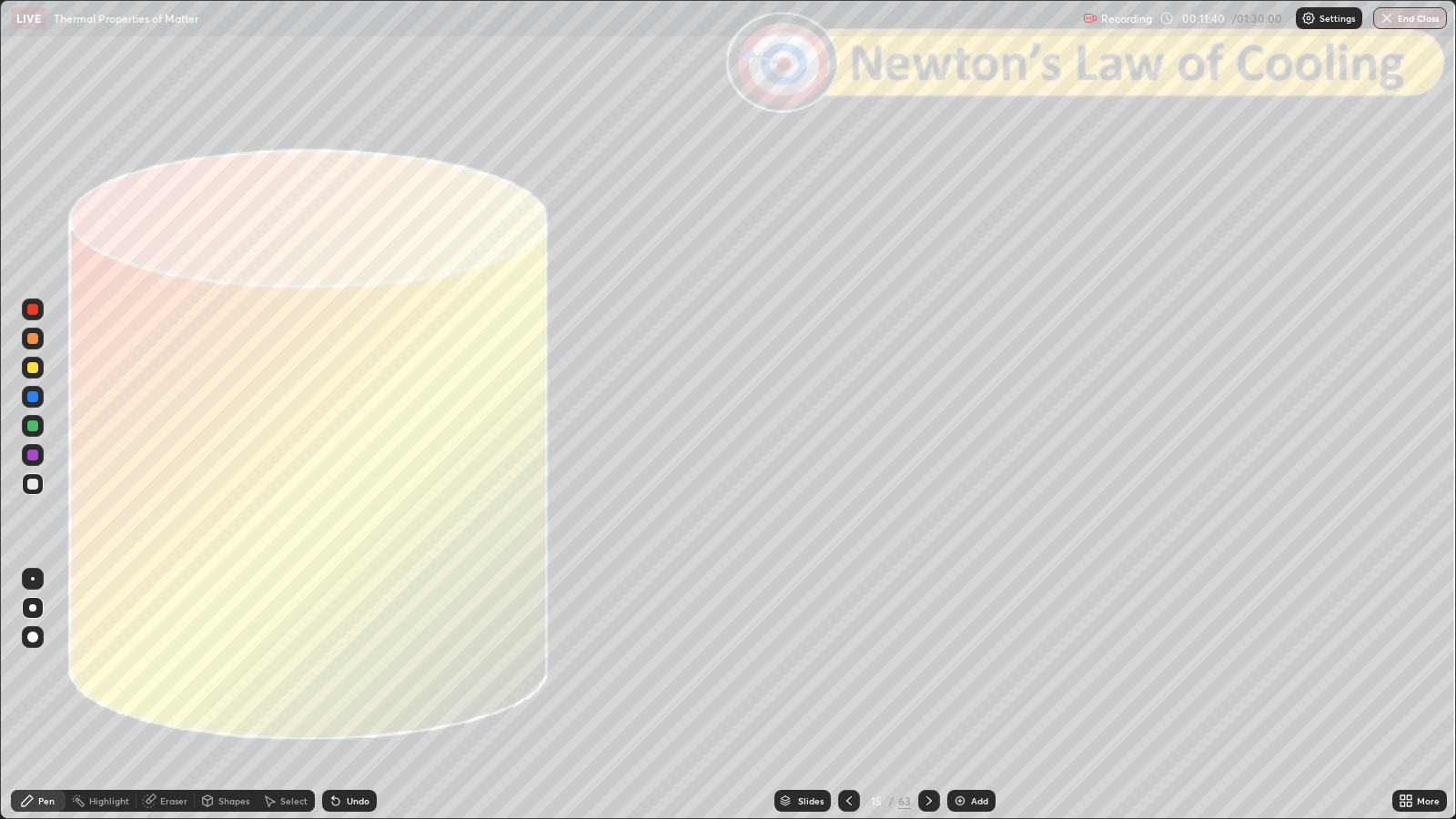
click at [216, 666] on div "Shapes" at bounding box center [226, 801] width 62 height 22
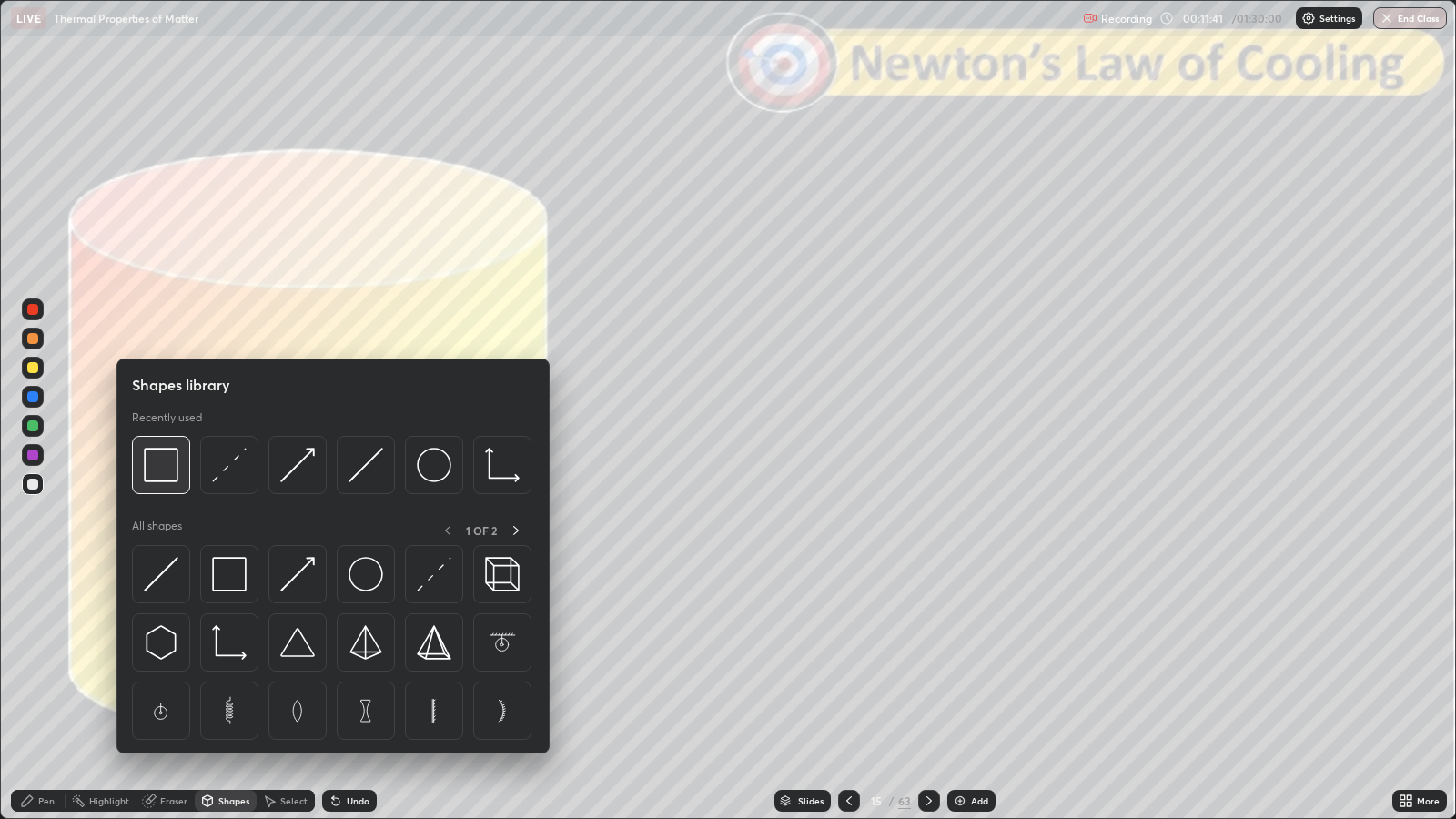
click at [166, 468] on img at bounding box center [161, 465] width 35 height 35
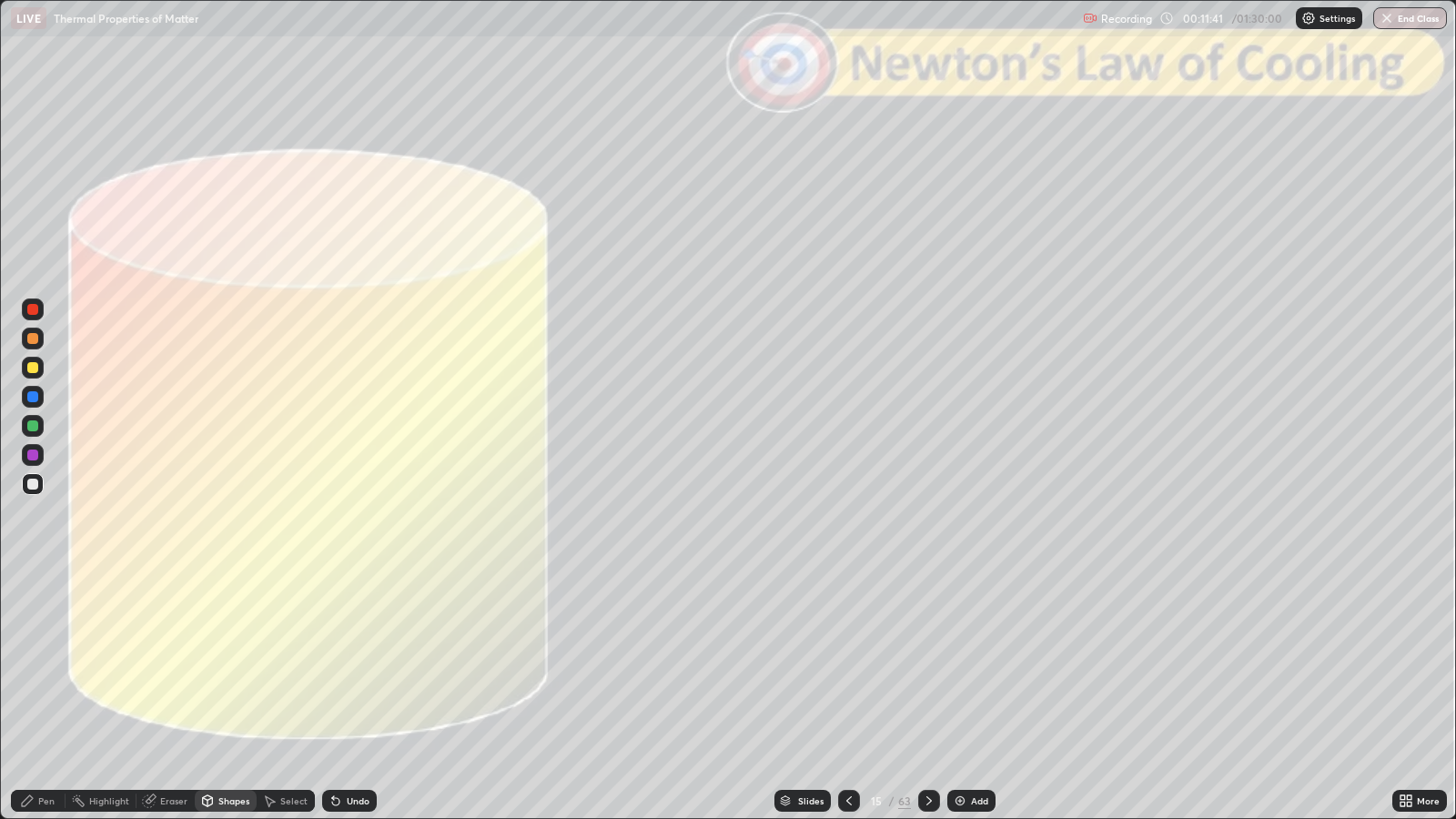
click at [32, 307] on div at bounding box center [32, 309] width 11 height 11
click at [805, 666] on div "Slides" at bounding box center [811, 801] width 25 height 9
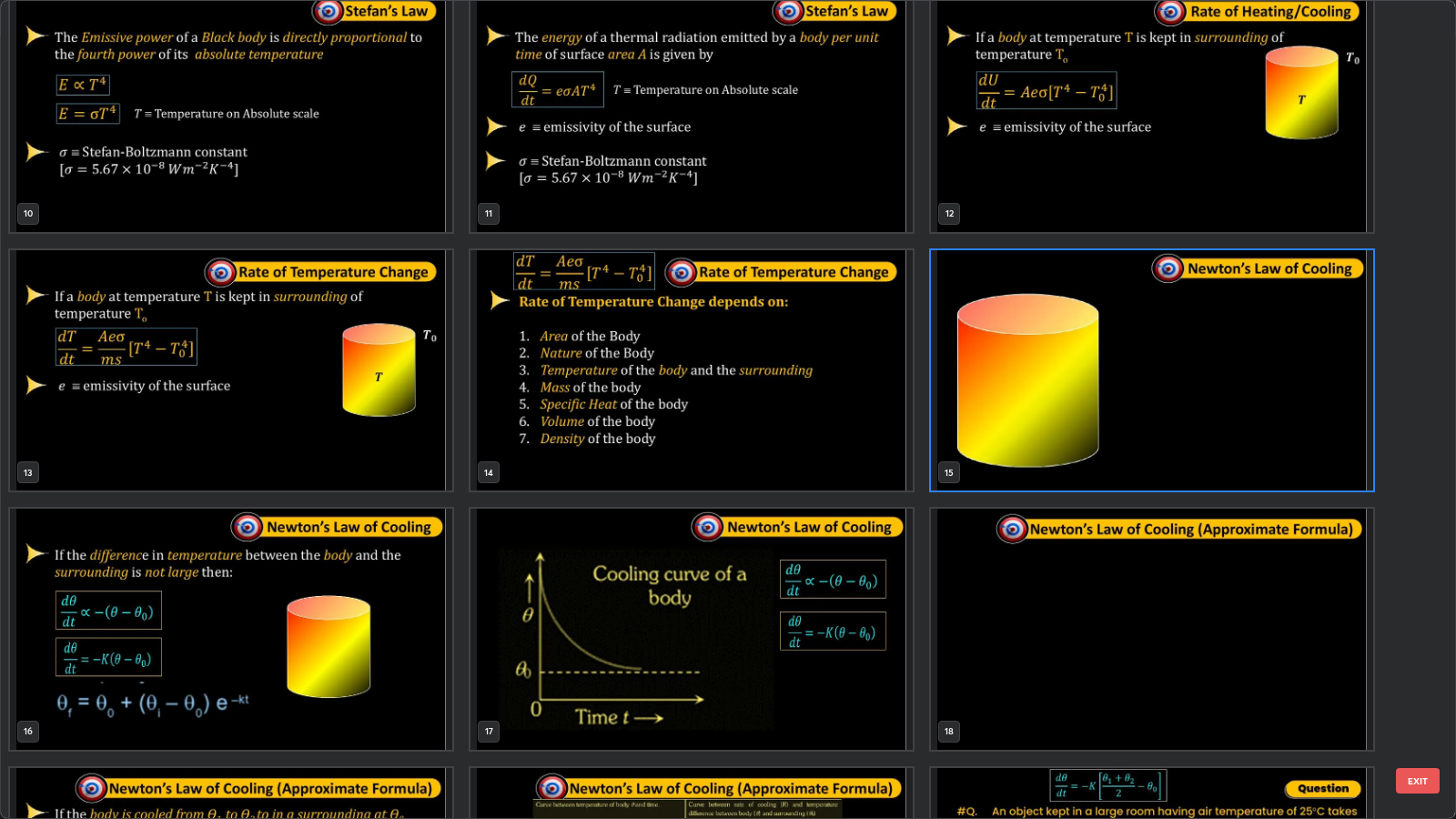
scroll to position [805, 0]
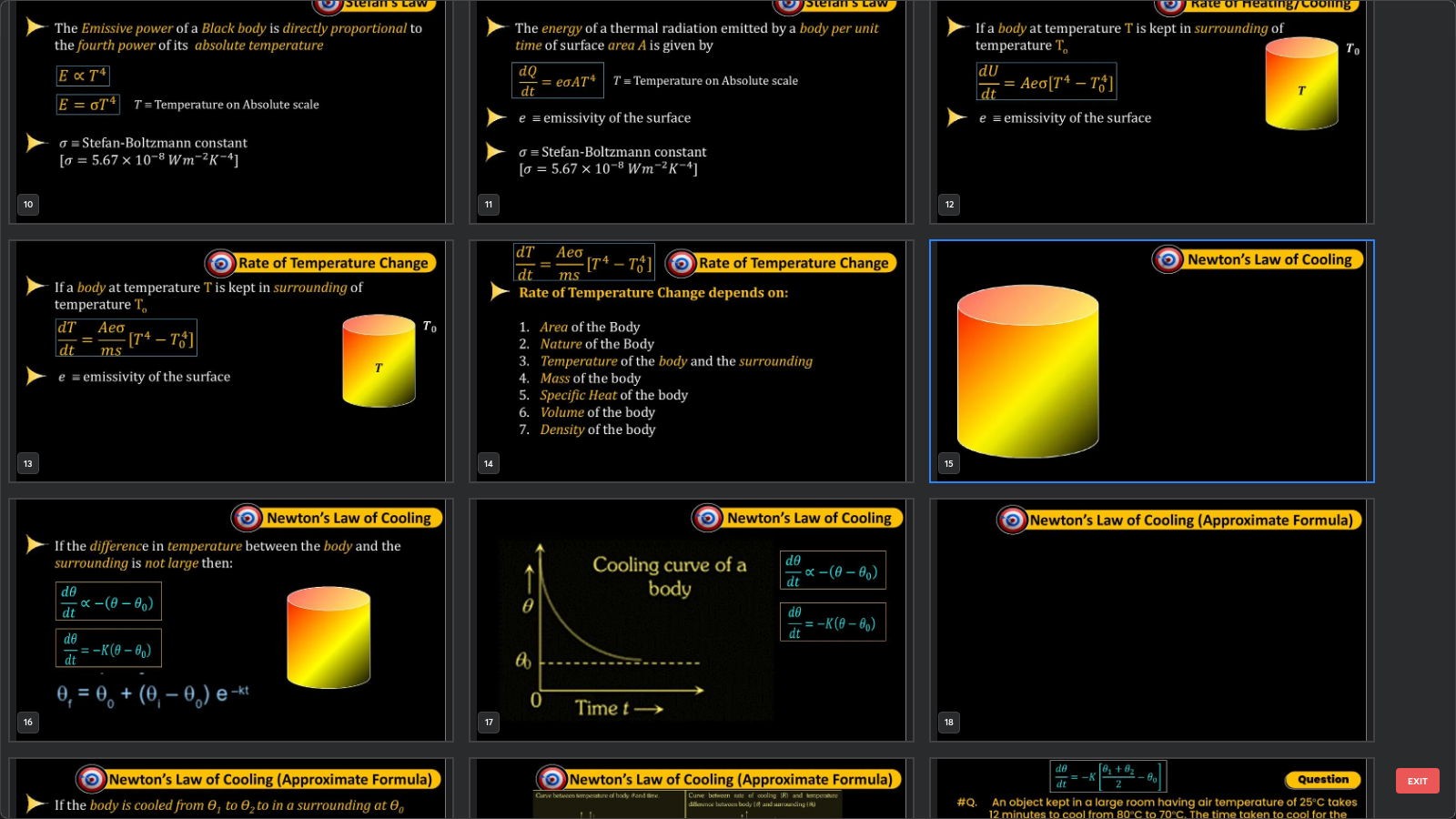
click at [1419, 666] on button "EXIT" at bounding box center [1417, 781] width 44 height 25
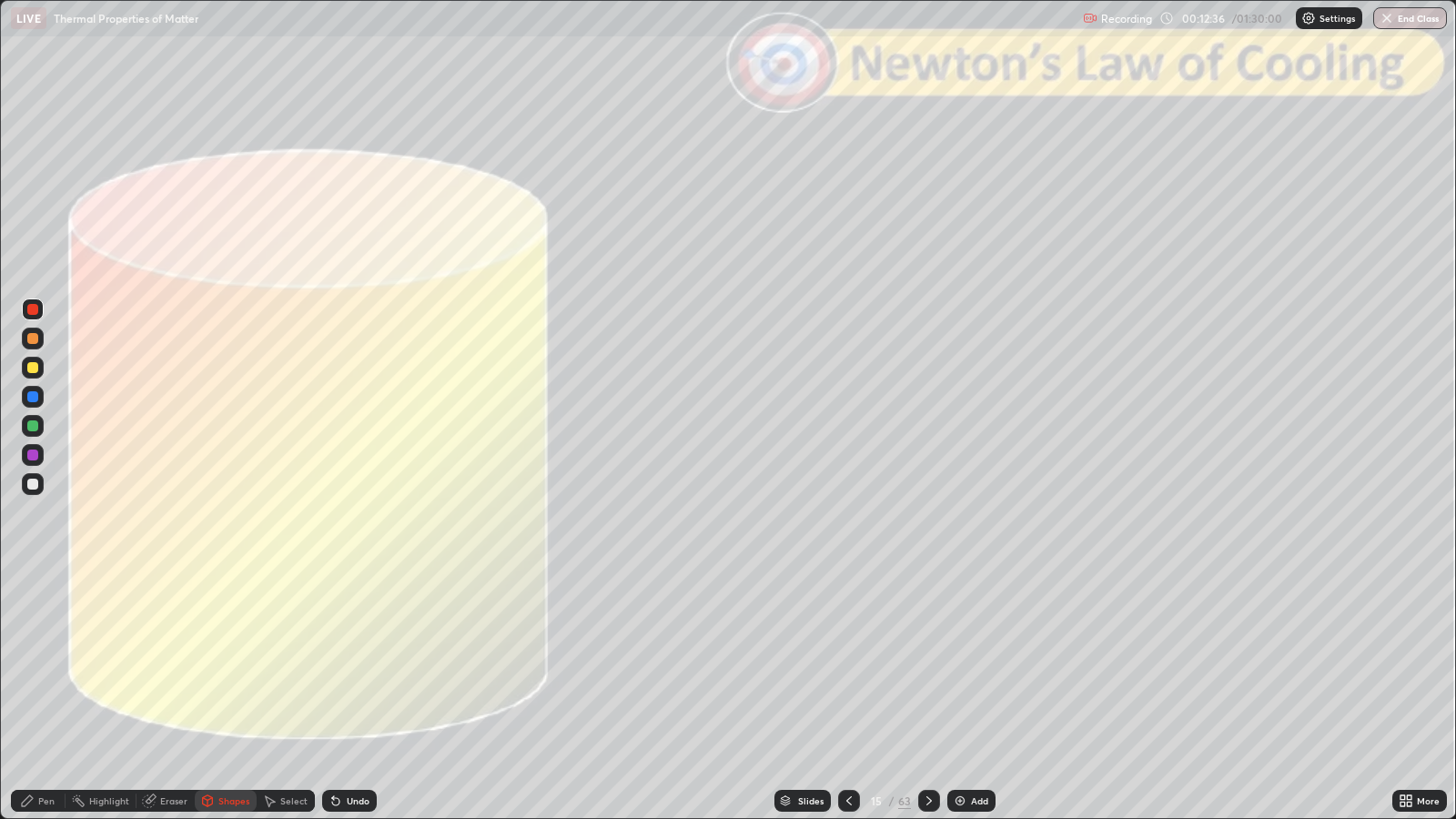
click at [37, 367] on div at bounding box center [32, 367] width 11 height 11
click at [353, 666] on div "Undo" at bounding box center [357, 801] width 22 height 9
click at [27, 666] on icon at bounding box center [27, 801] width 15 height 15
click at [33, 338] on div at bounding box center [32, 338] width 11 height 11
click at [37, 367] on div at bounding box center [32, 367] width 11 height 11
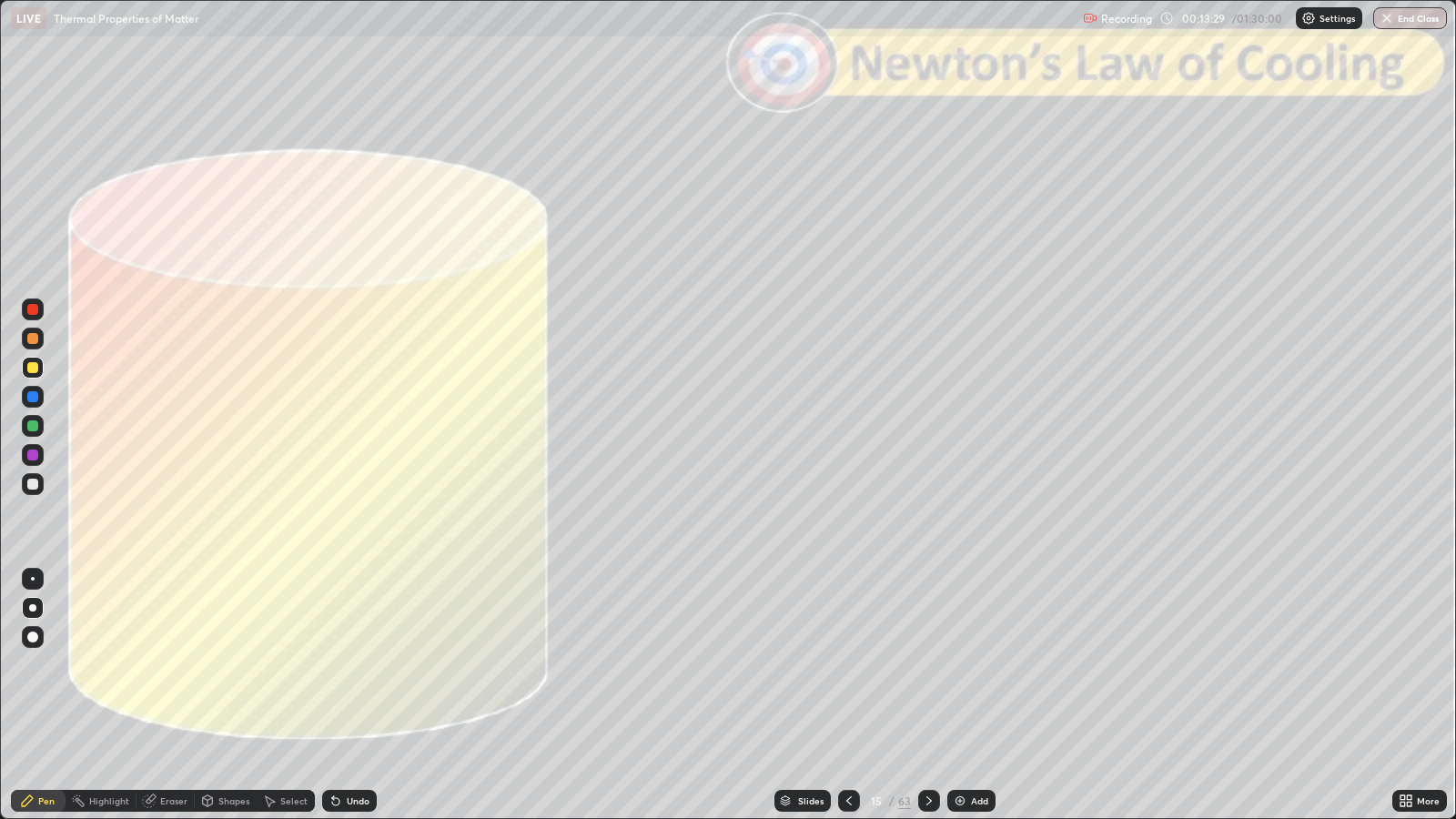
click at [218, 666] on div "Shapes" at bounding box center [233, 801] width 31 height 9
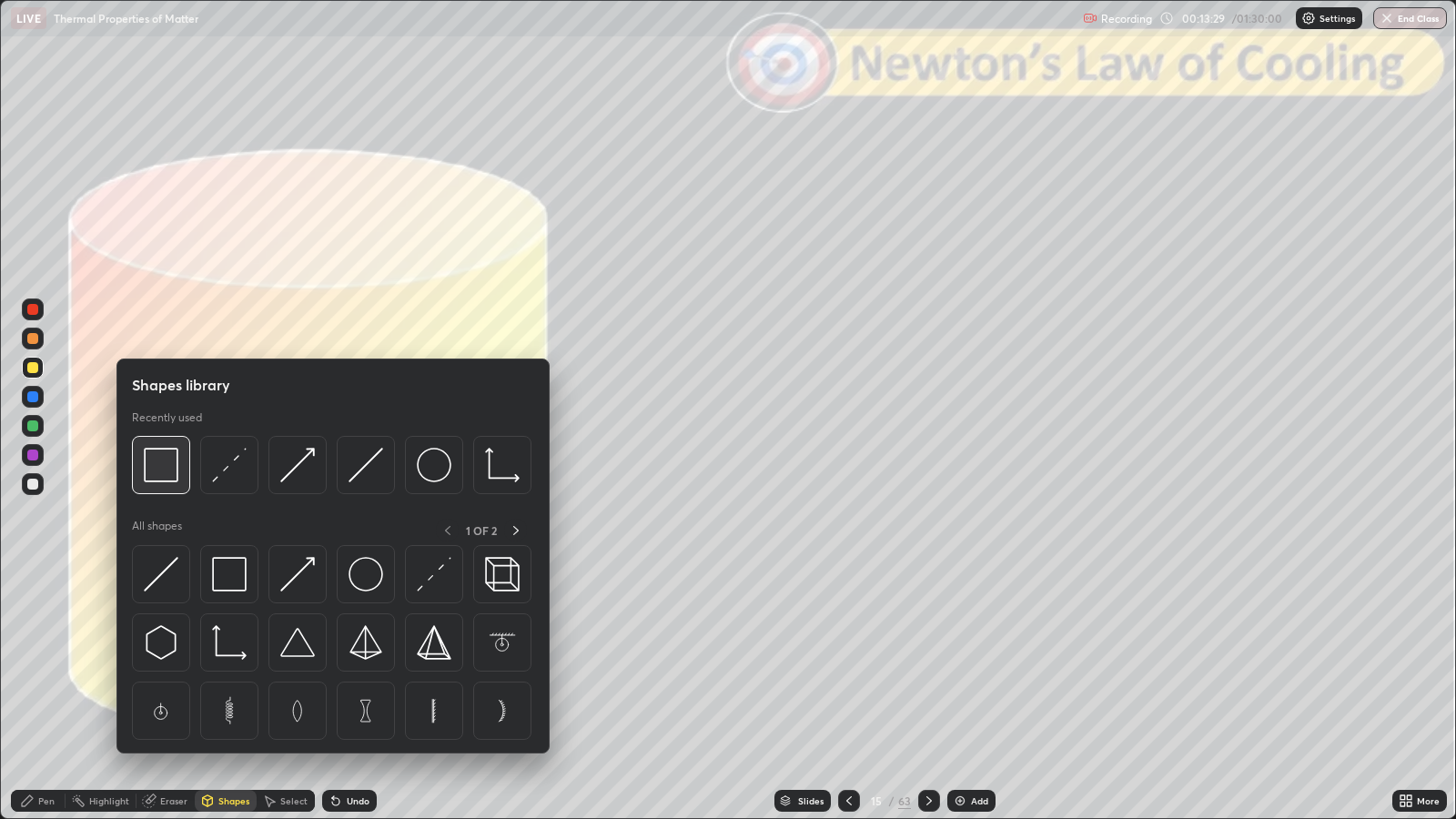
click at [158, 464] on img at bounding box center [161, 465] width 35 height 35
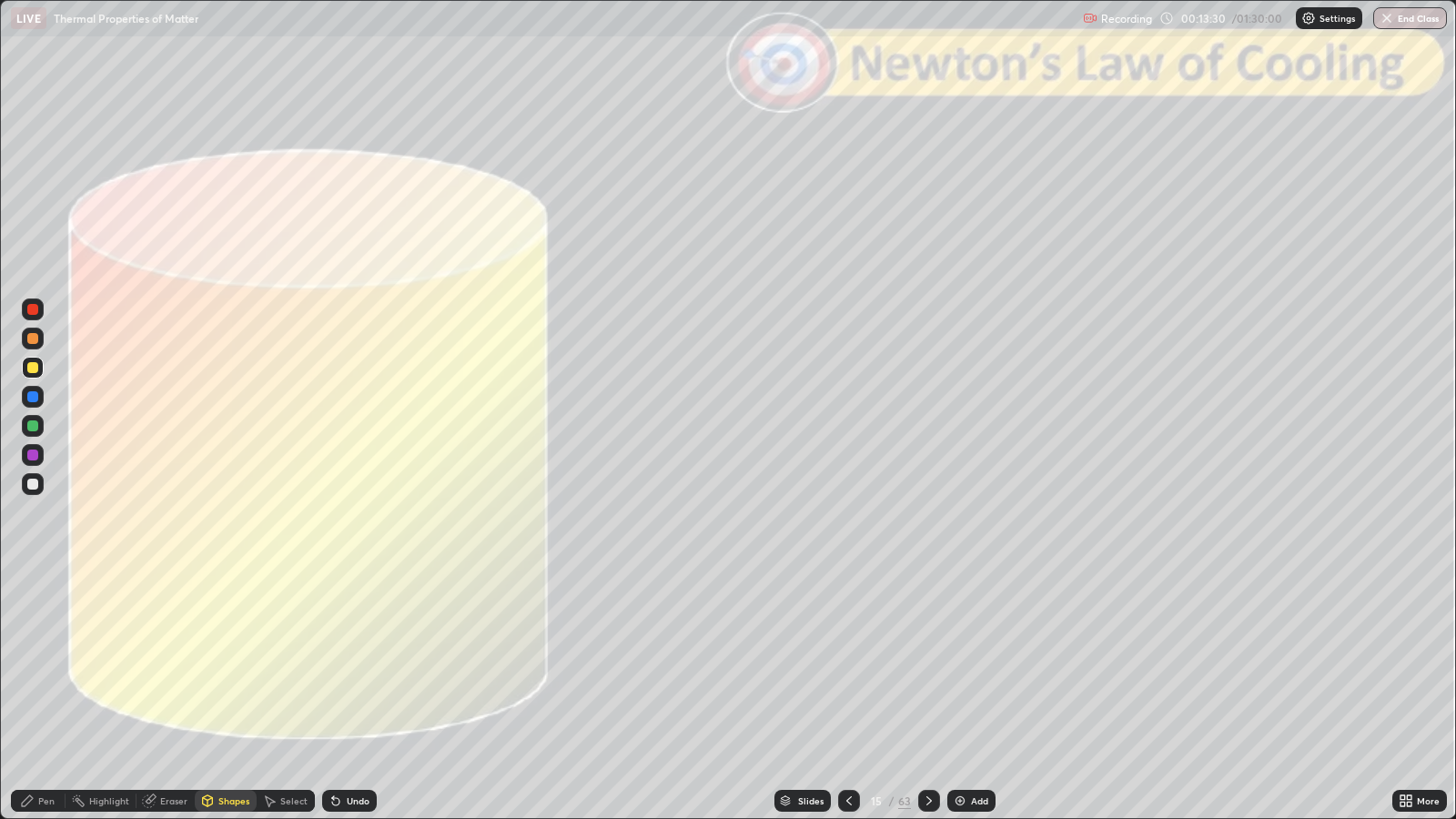
click at [32, 307] on div at bounding box center [32, 309] width 11 height 11
click at [35, 483] on div at bounding box center [32, 484] width 11 height 11
click at [356, 666] on div "Undo" at bounding box center [357, 801] width 22 height 9
click at [41, 666] on div "Pen" at bounding box center [46, 801] width 16 height 9
click at [32, 666] on icon at bounding box center [27, 801] width 15 height 15
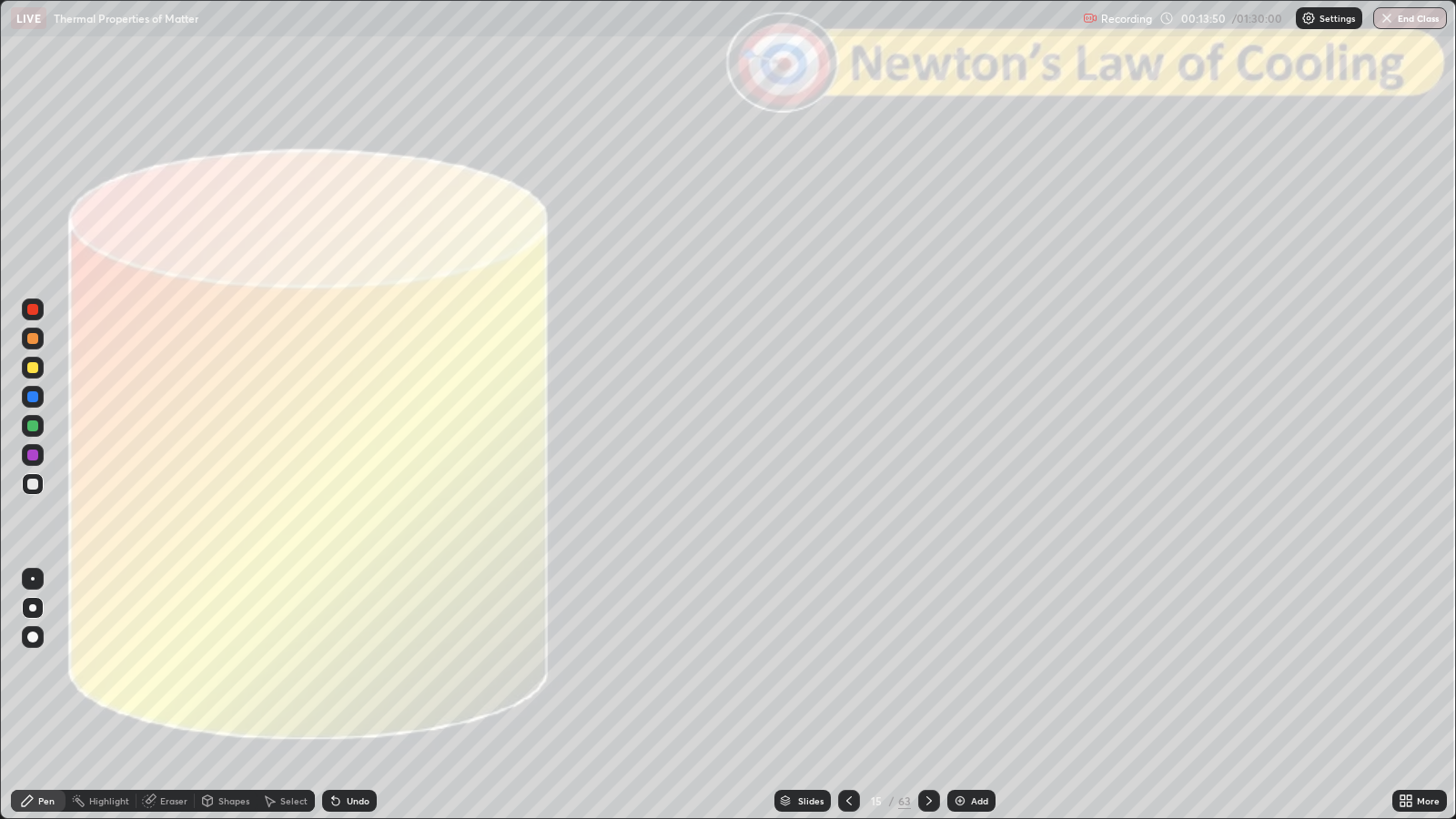
click at [32, 368] on div at bounding box center [32, 367] width 11 height 11
click at [232, 666] on div "Shapes" at bounding box center [233, 801] width 31 height 9
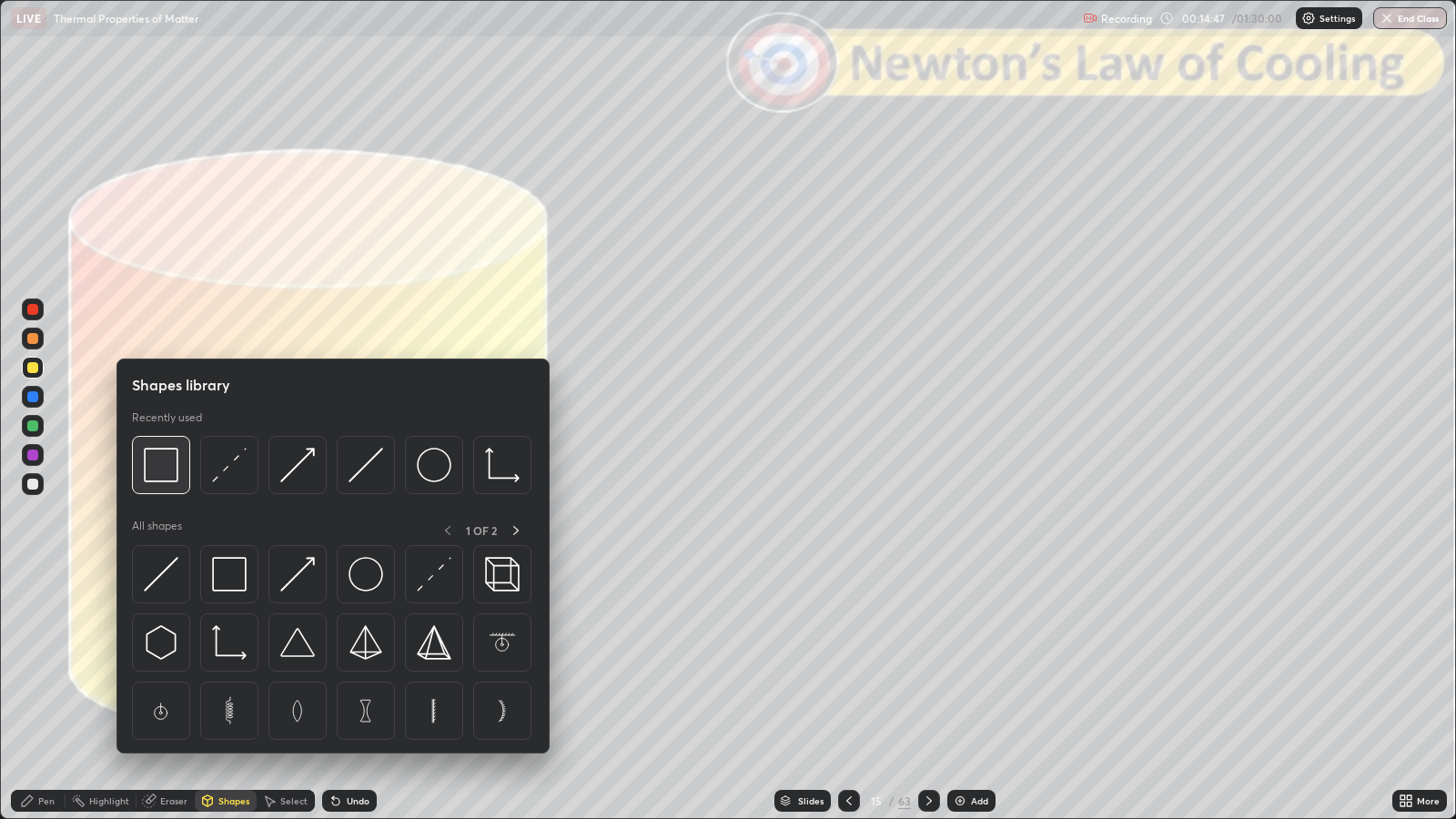
click at [158, 467] on img at bounding box center [161, 465] width 35 height 35
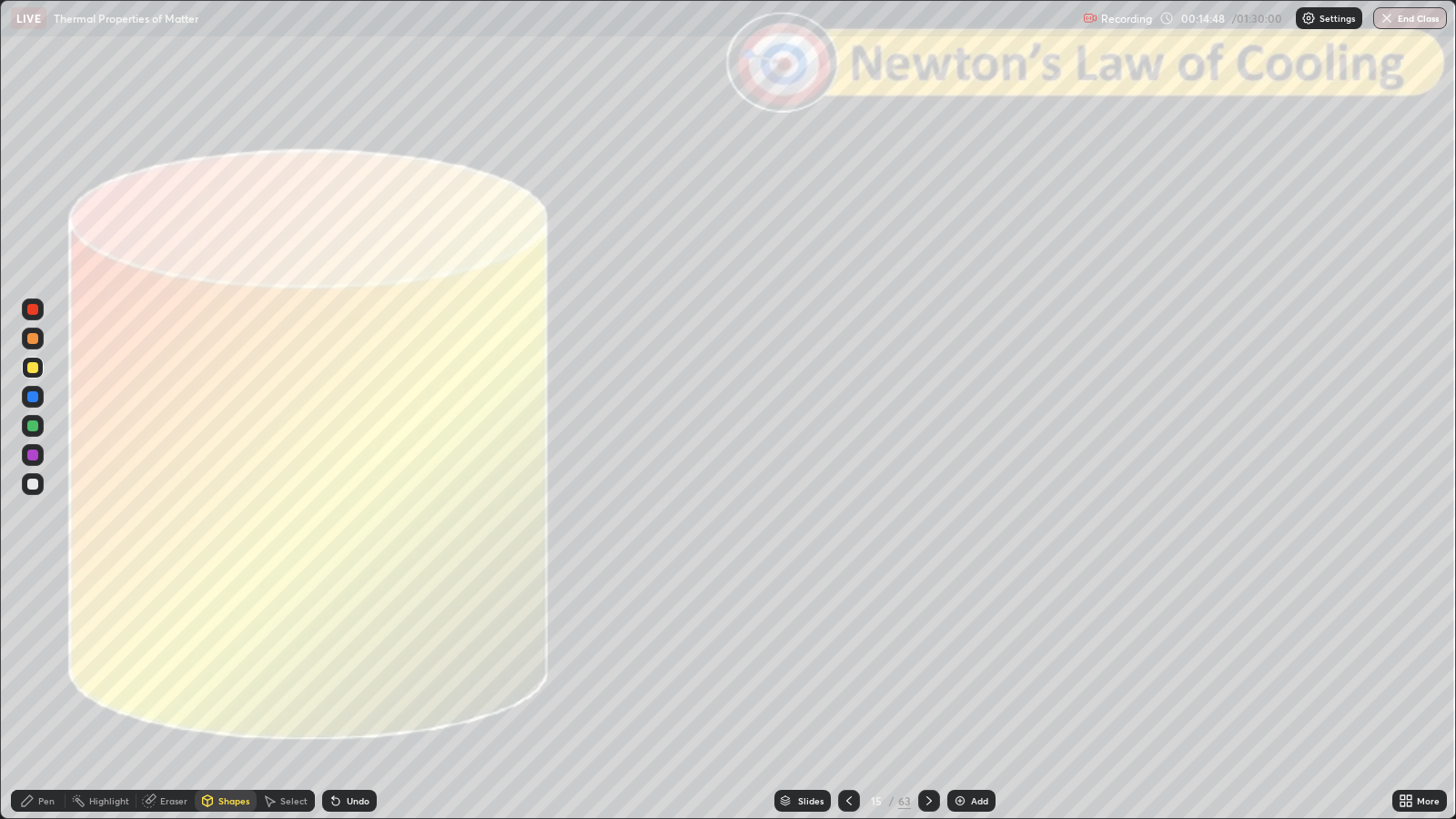
click at [37, 312] on div at bounding box center [32, 309] width 11 height 11
click at [37, 666] on div "Pen" at bounding box center [38, 801] width 54 height 22
click at [814, 666] on div "Slides" at bounding box center [802, 801] width 56 height 22
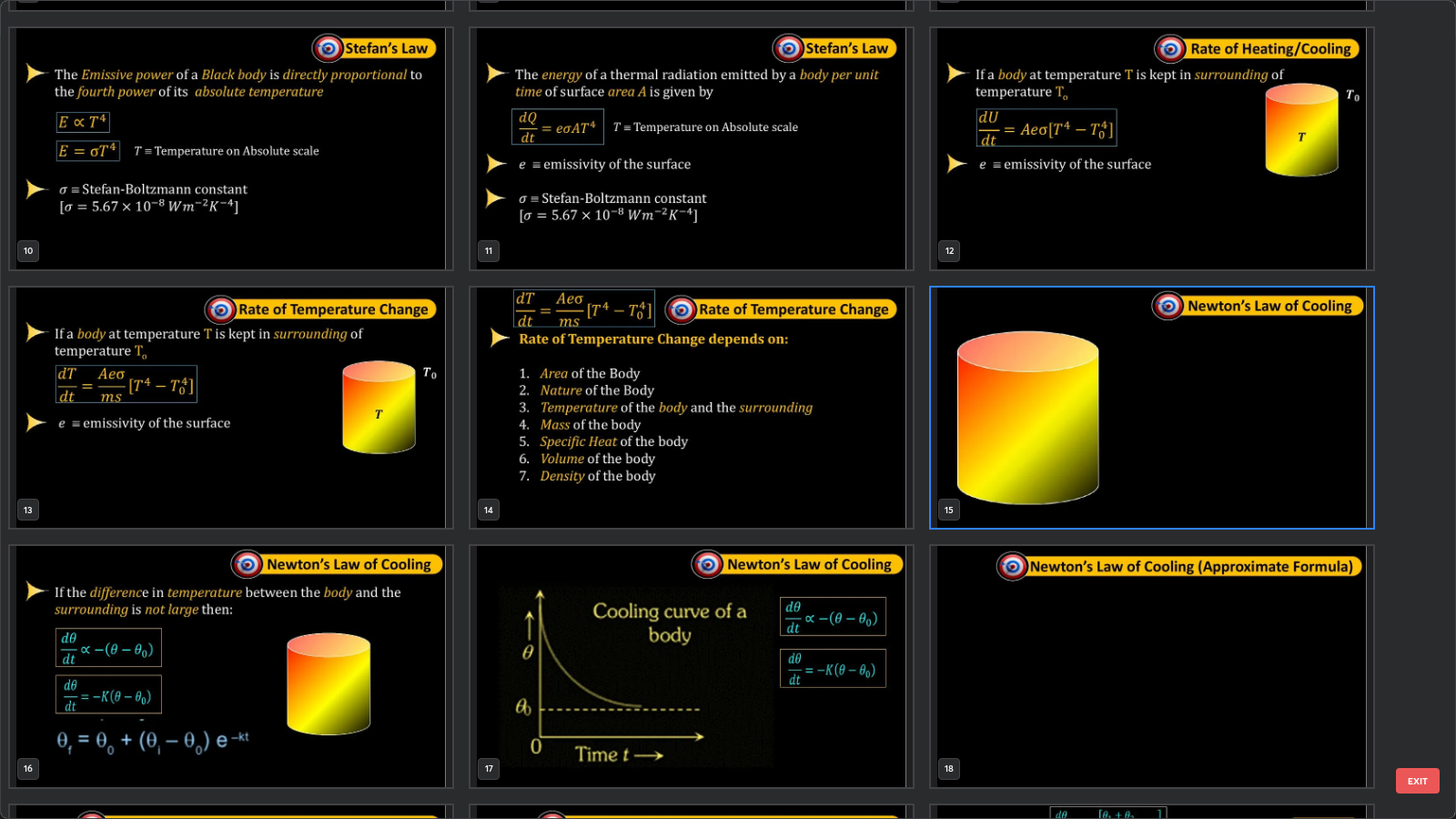
scroll to position [769, 0]
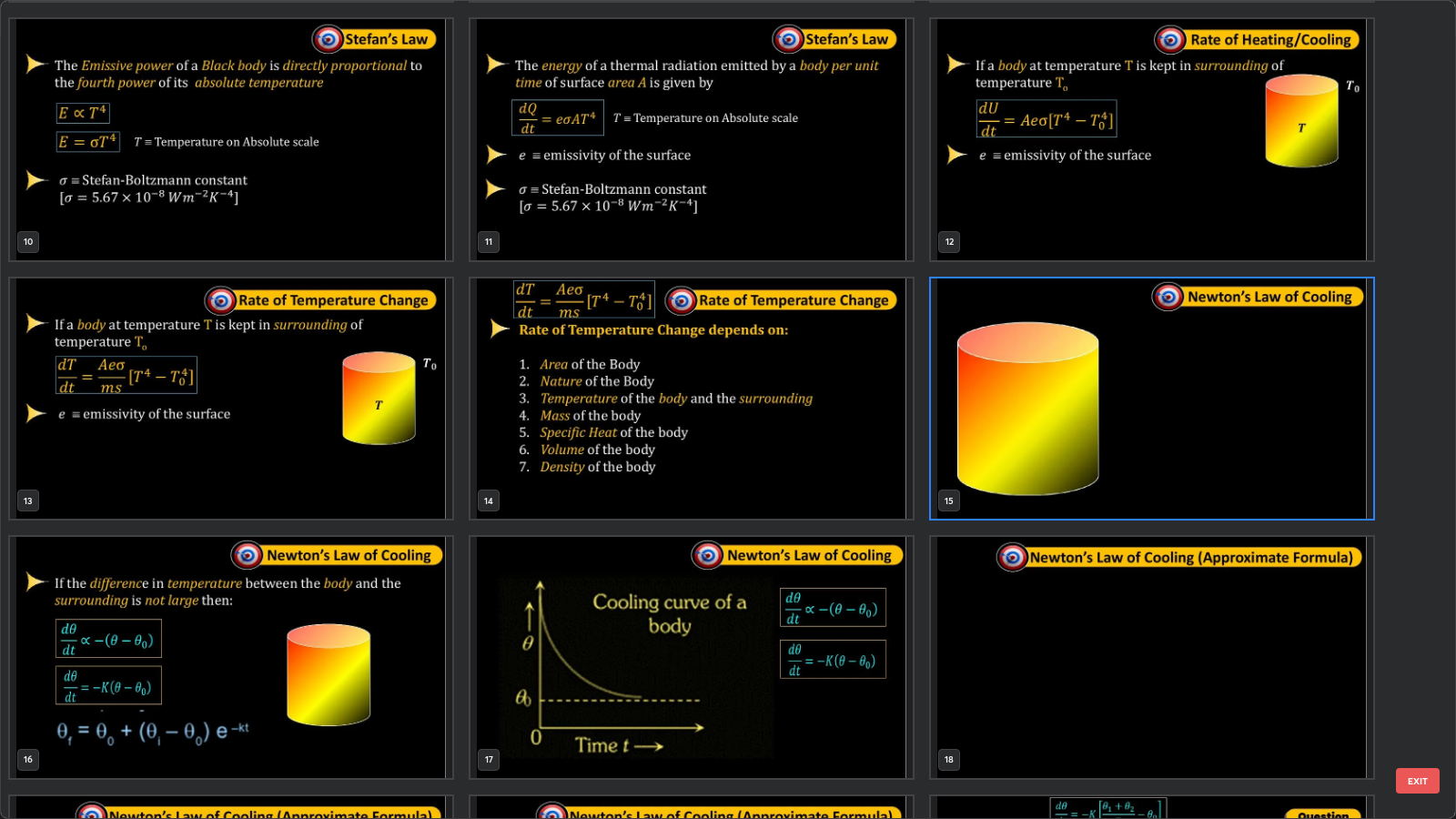
click at [1428, 666] on button "EXIT" at bounding box center [1417, 781] width 44 height 25
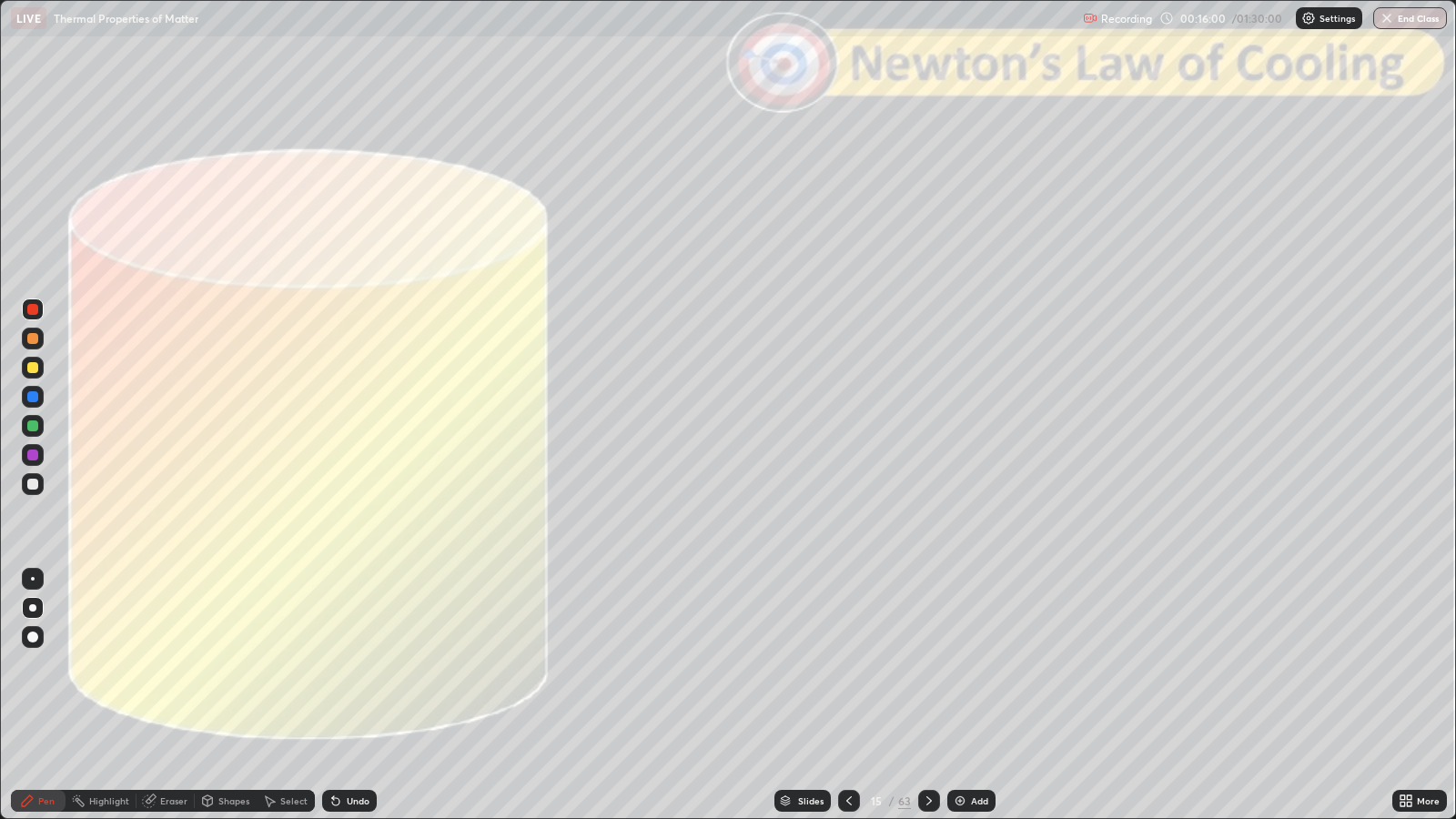
click at [926, 666] on icon at bounding box center [929, 801] width 15 height 15
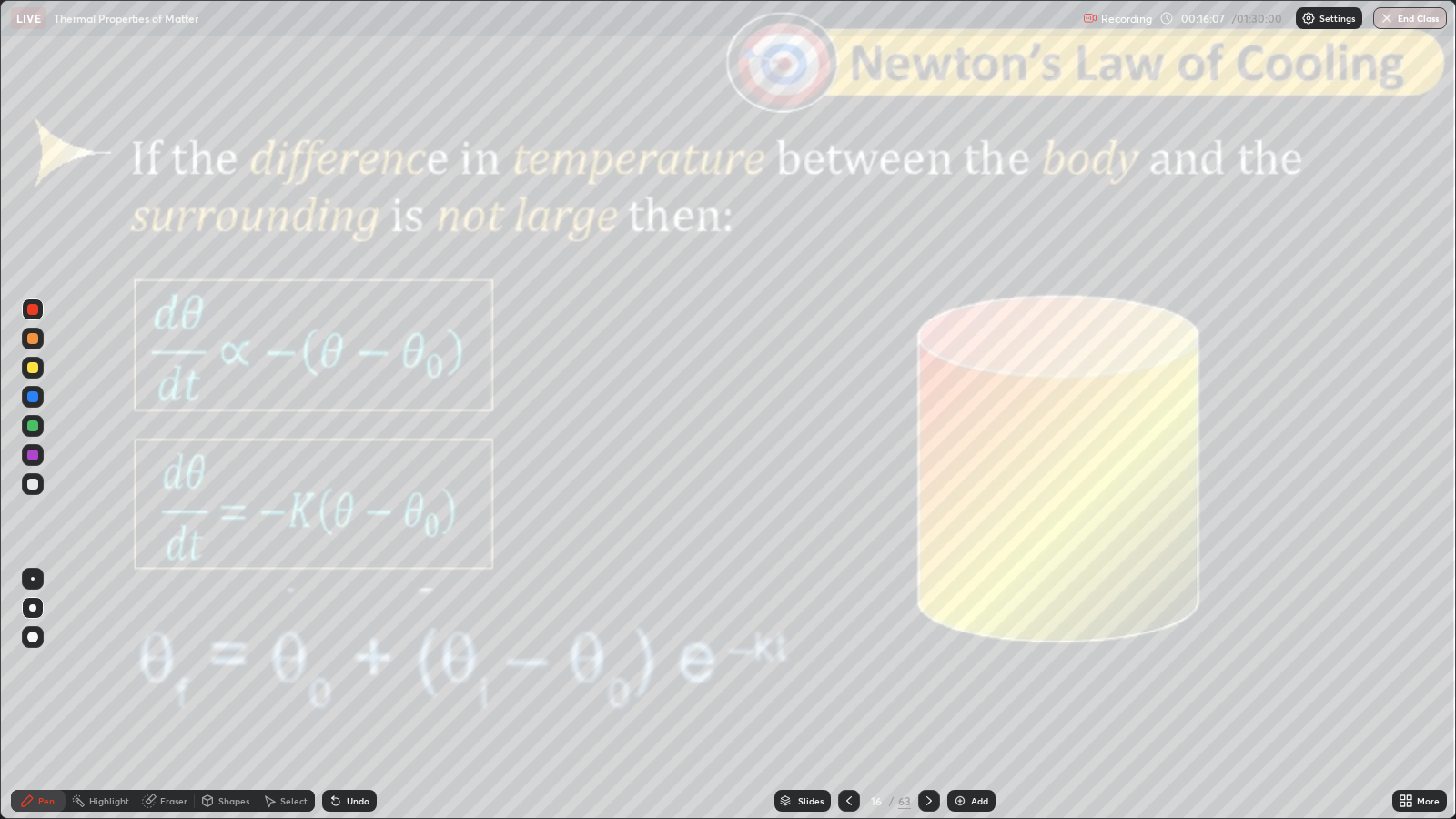
click at [230, 666] on div "Shapes" at bounding box center [233, 801] width 31 height 9
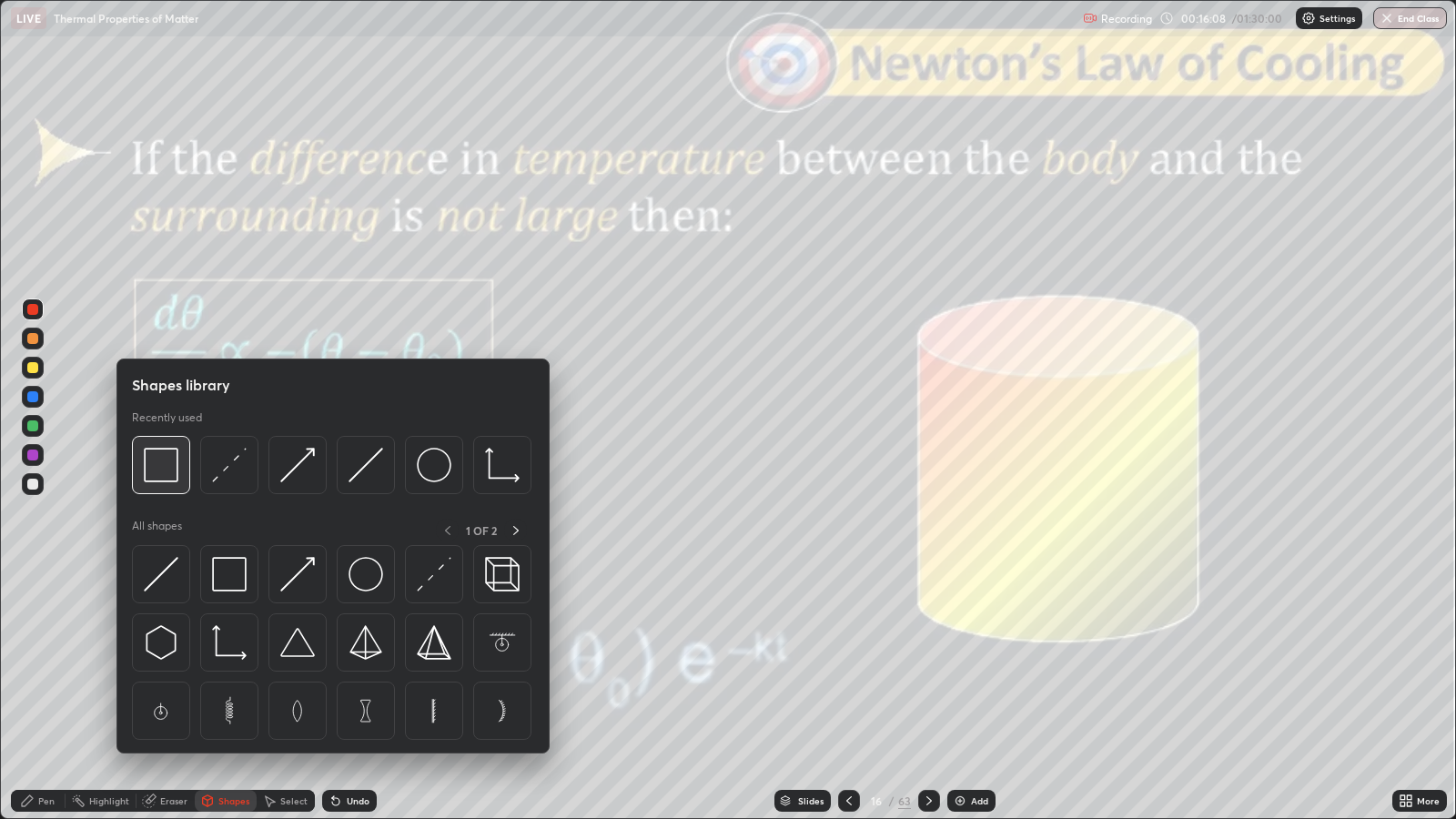
click at [168, 466] on img at bounding box center [161, 465] width 35 height 35
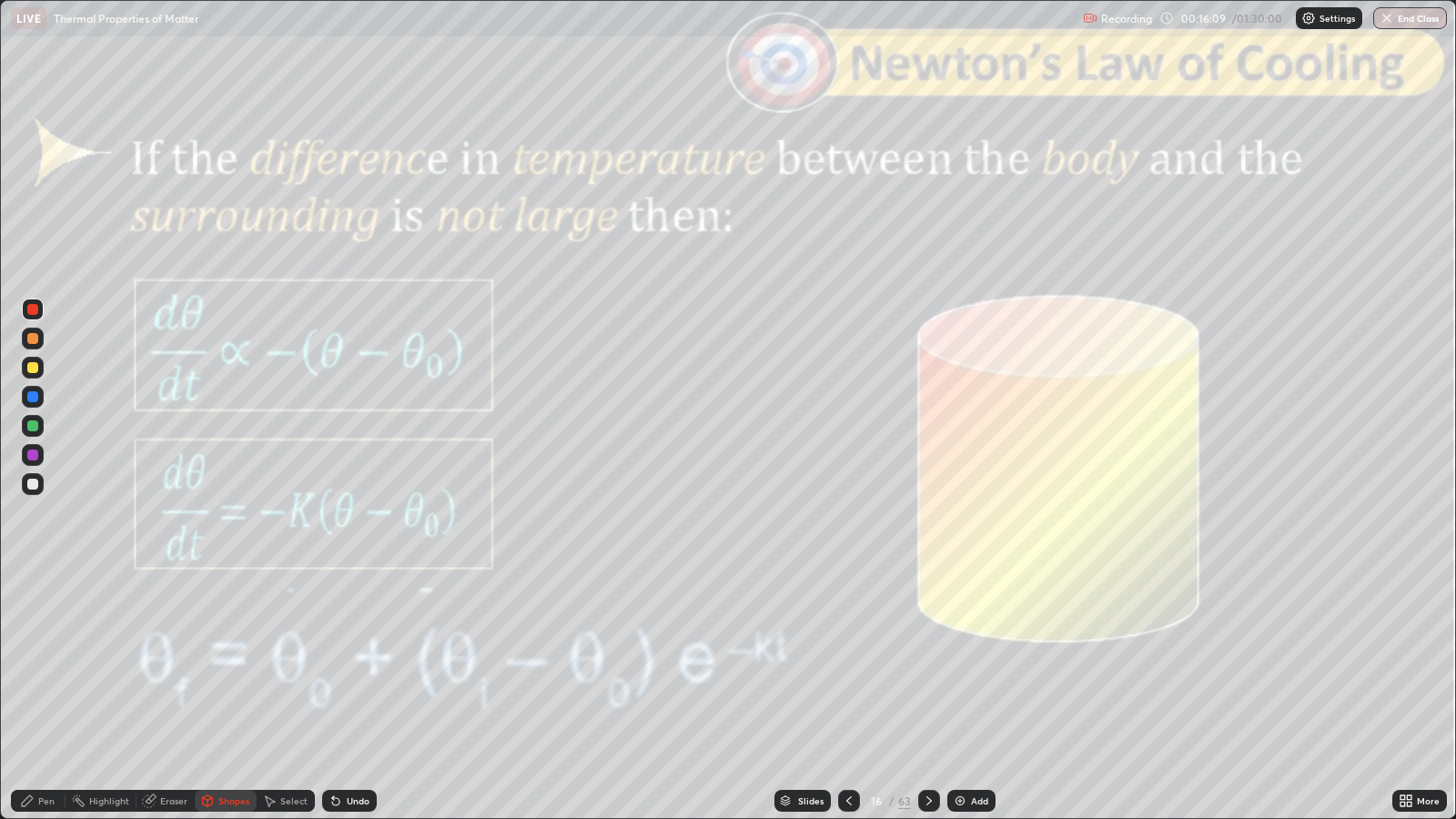
click at [36, 314] on div at bounding box center [33, 309] width 22 height 22
click at [42, 666] on div "Pen" at bounding box center [46, 801] width 16 height 9
click at [360, 666] on div "Undo" at bounding box center [357, 801] width 22 height 9
click at [231, 666] on div "Shapes" at bounding box center [233, 801] width 31 height 9
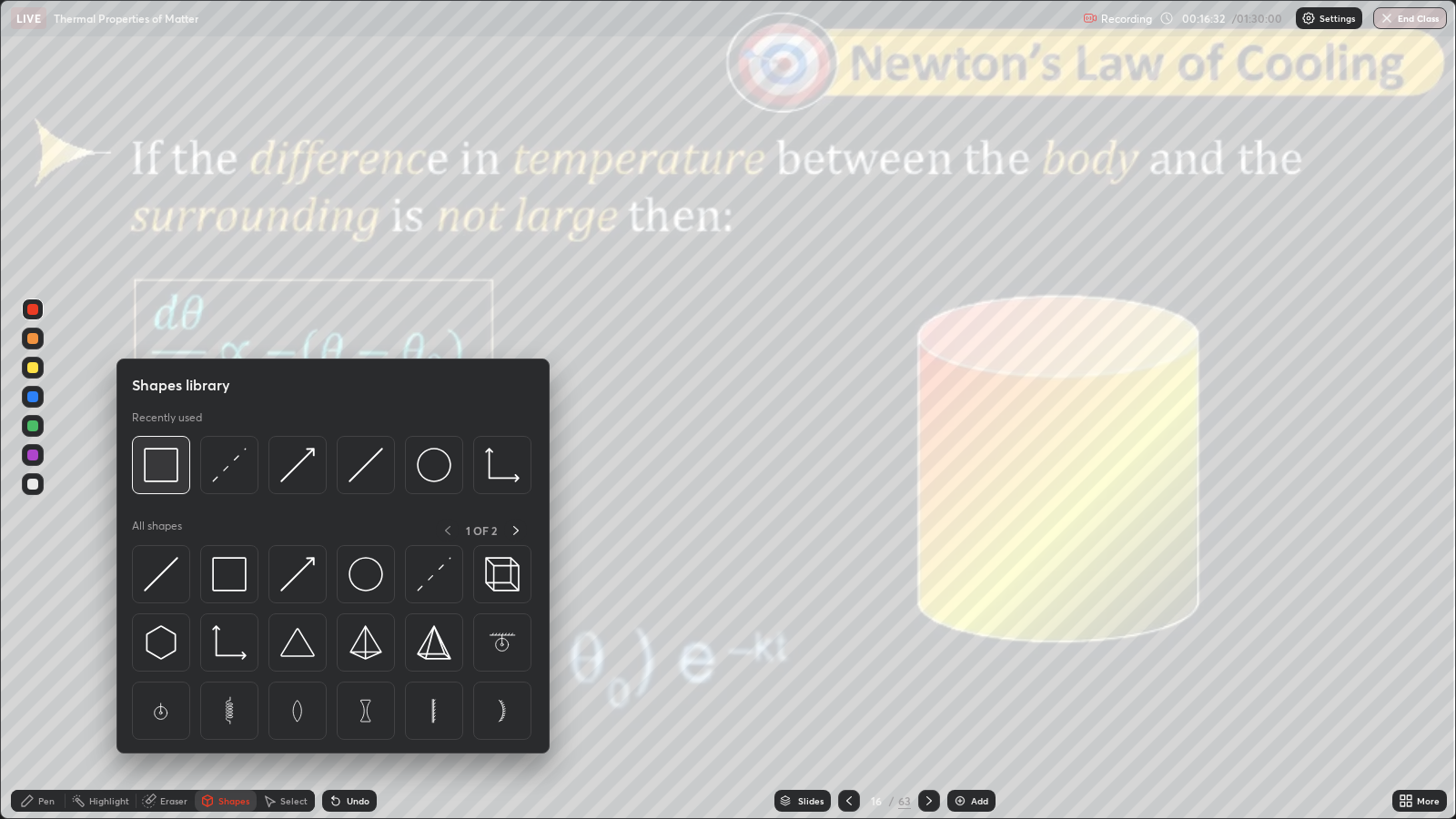
click at [164, 470] on img at bounding box center [161, 465] width 35 height 35
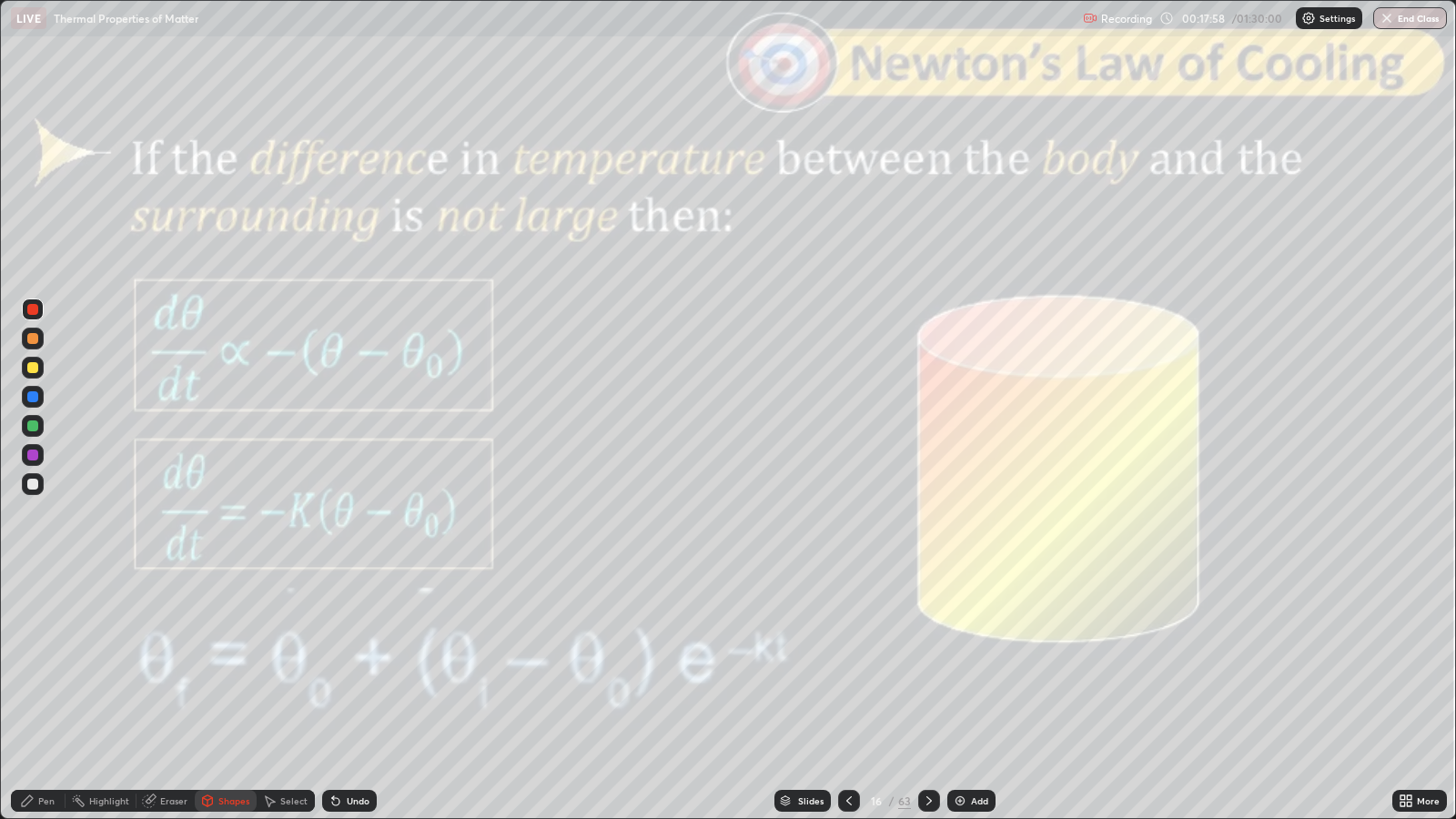
click at [847, 666] on icon at bounding box center [849, 801] width 15 height 15
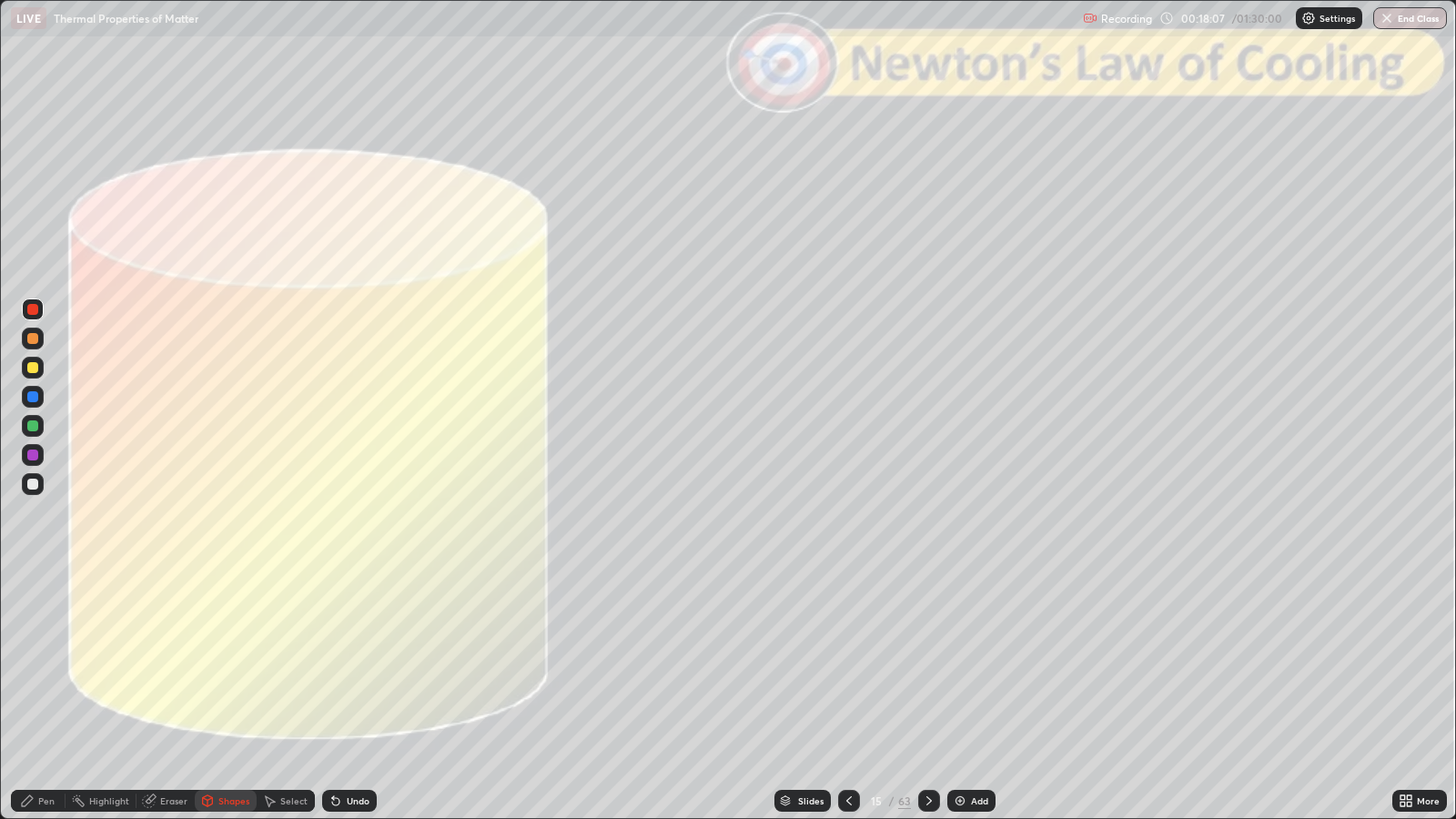
click at [926, 666] on icon at bounding box center [929, 801] width 15 height 15
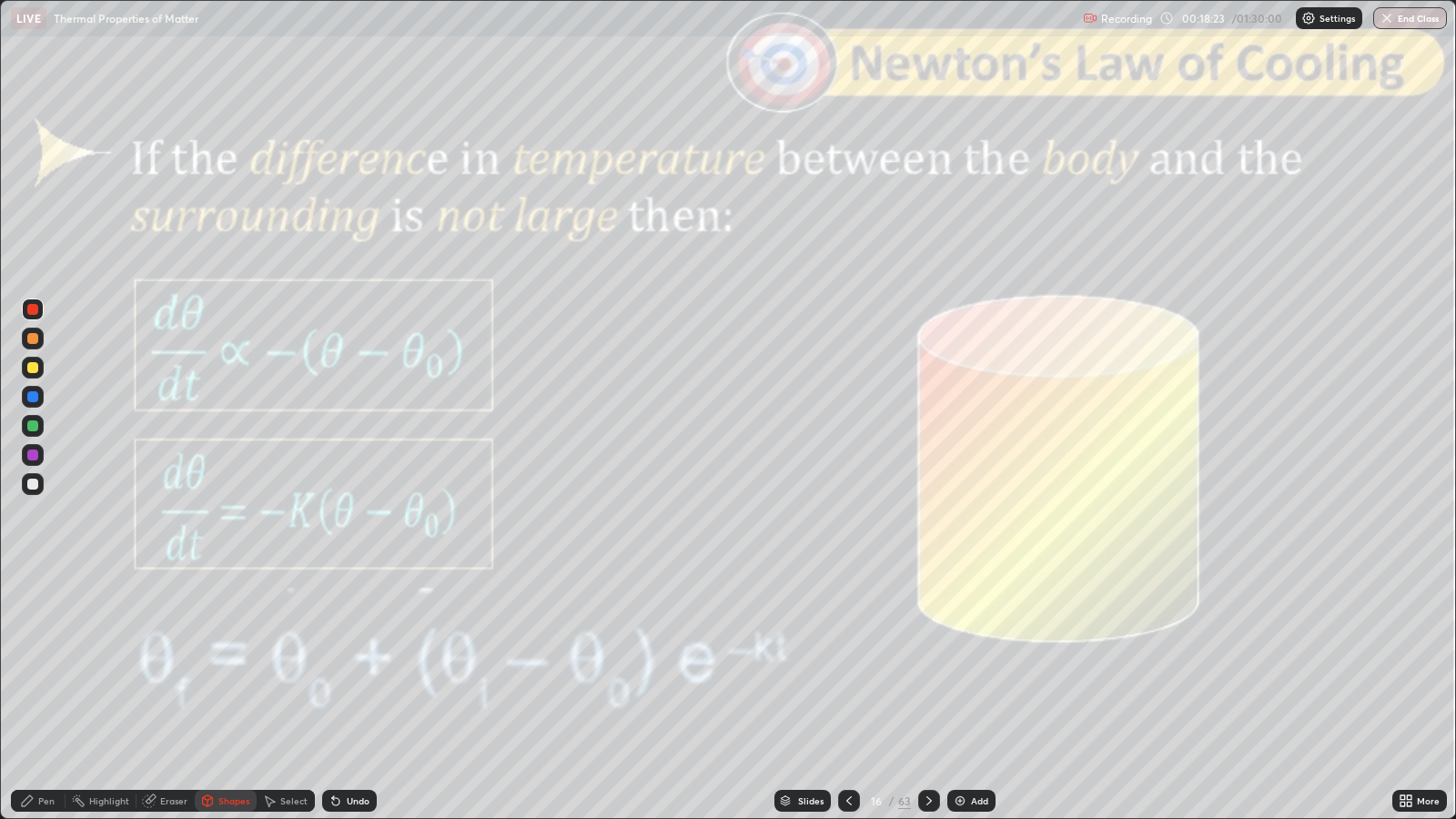
click at [926, 666] on icon at bounding box center [929, 801] width 15 height 15
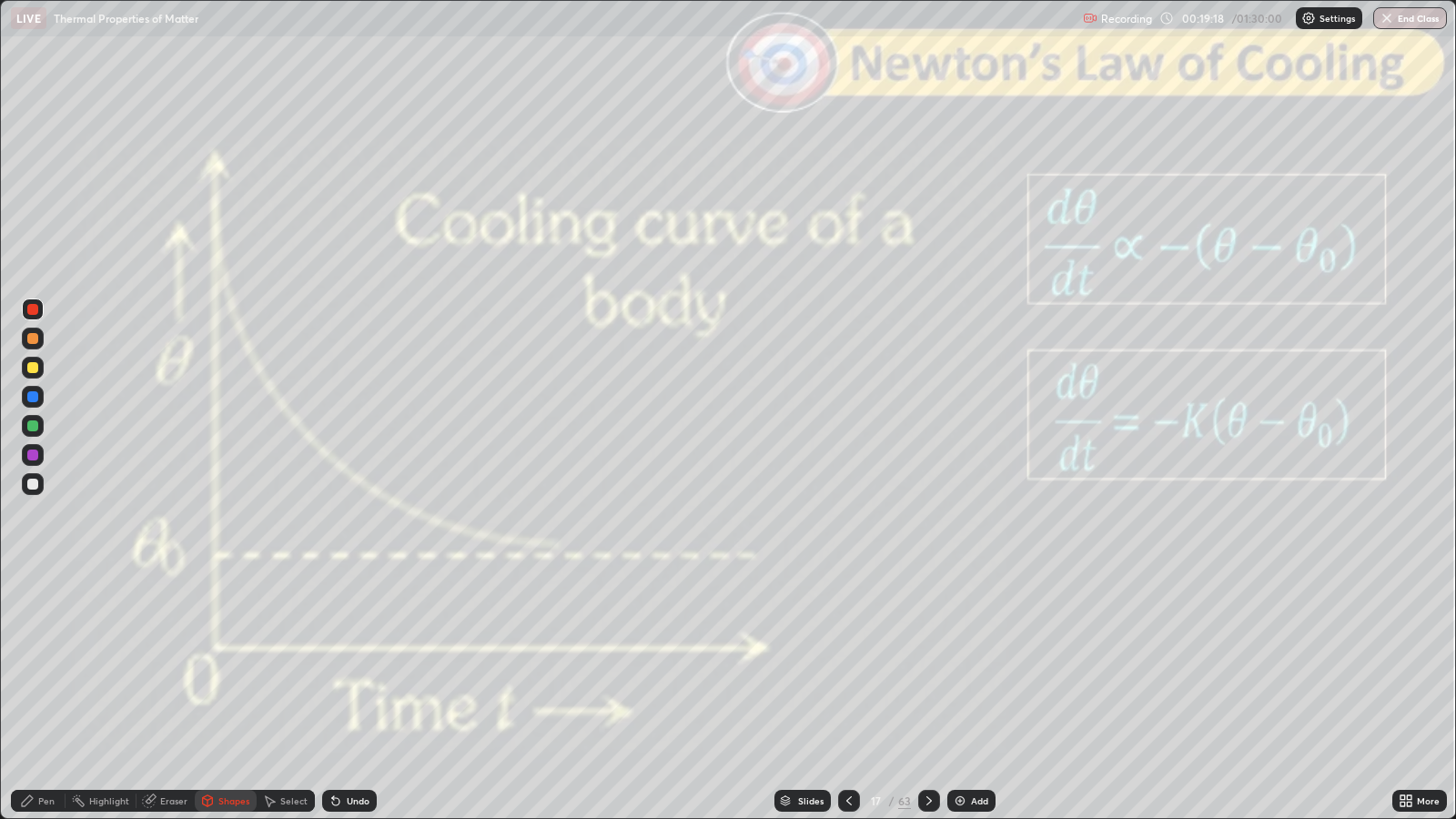
click at [801, 666] on div "Slides" at bounding box center [811, 801] width 25 height 9
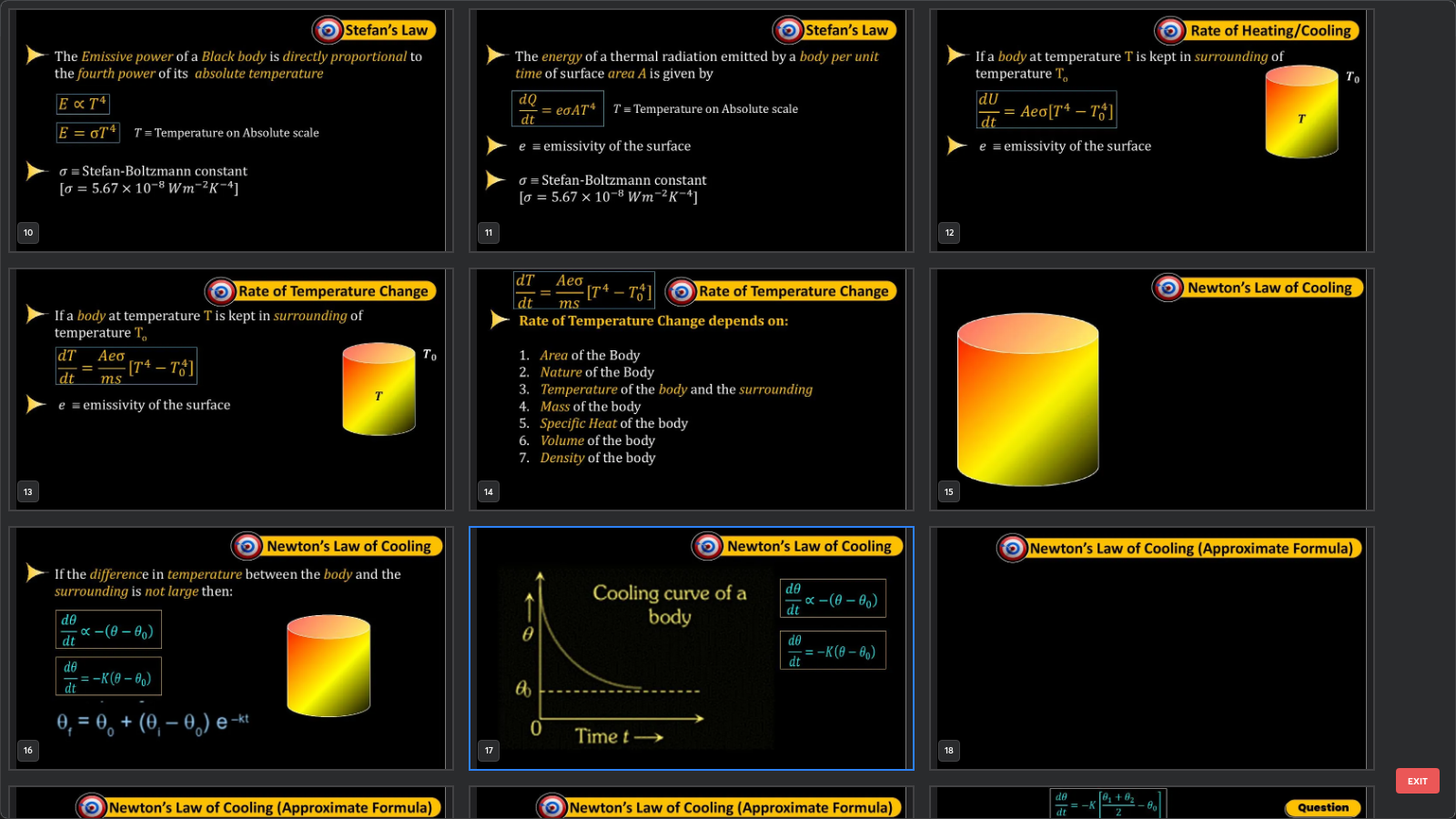
scroll to position [809, 0]
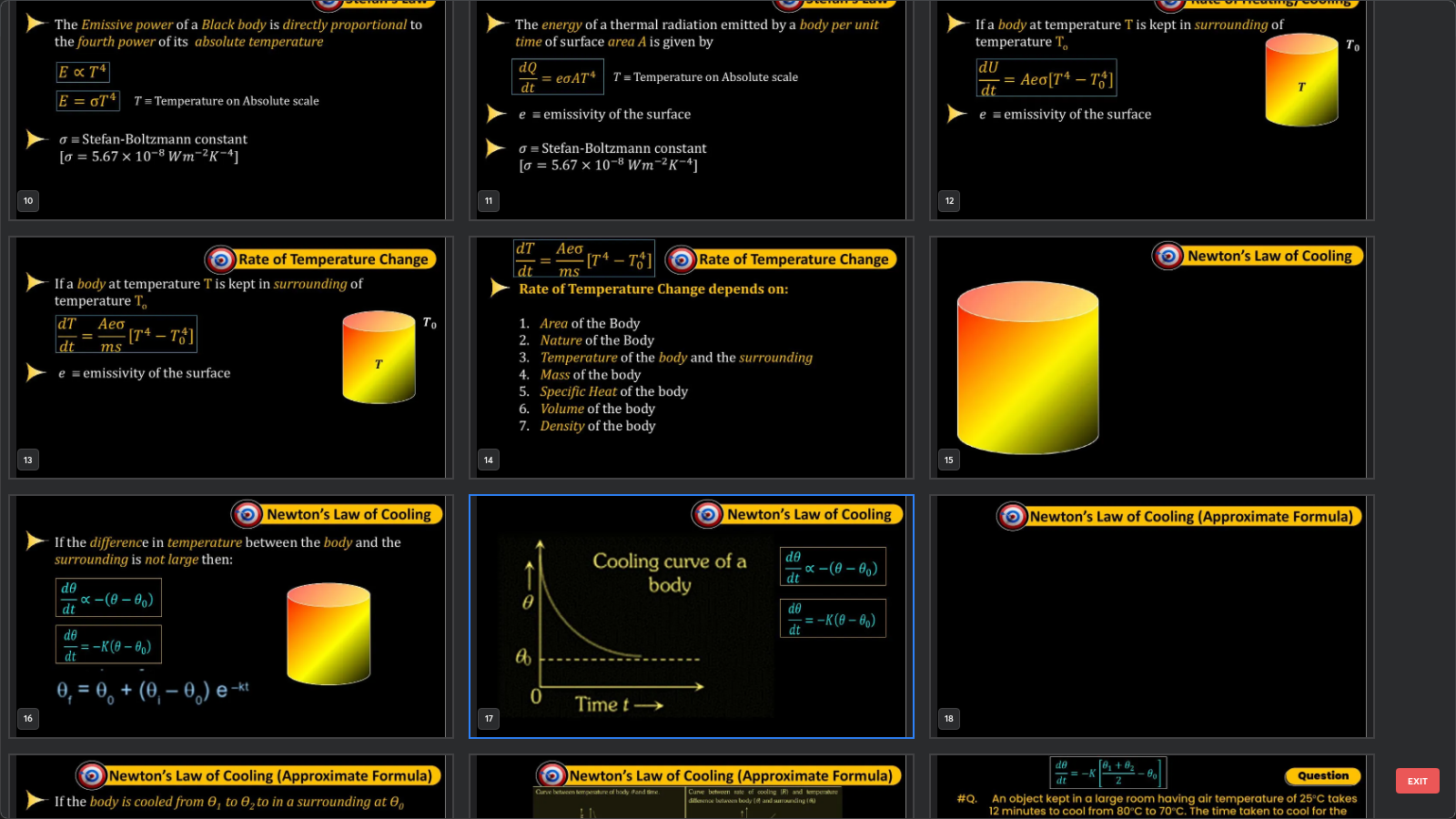
click at [1415, 666] on button "EXIT" at bounding box center [1417, 781] width 44 height 25
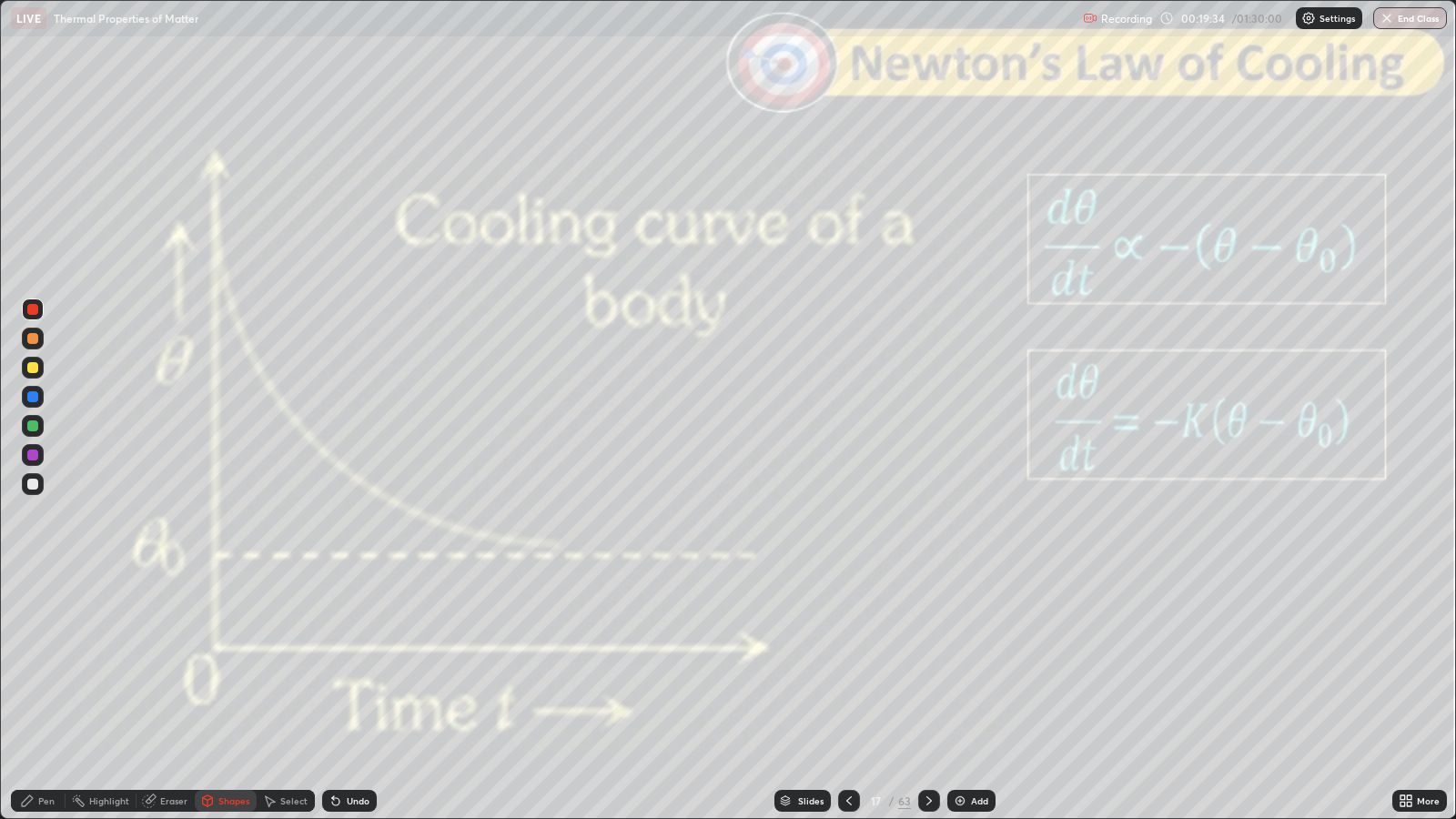
click at [847, 666] on icon at bounding box center [849, 801] width 15 height 15
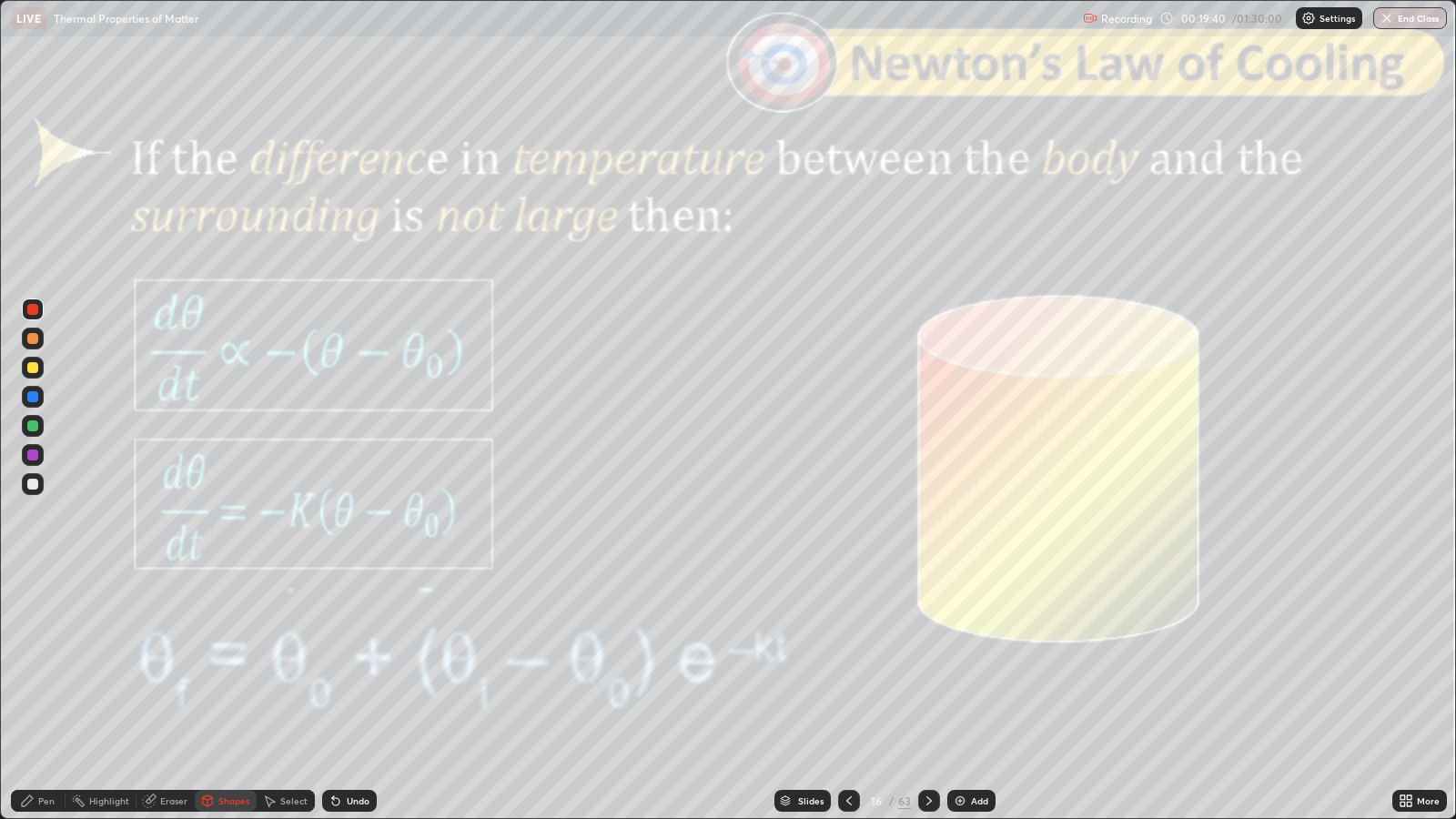
click at [928, 666] on icon at bounding box center [929, 801] width 6 height 9
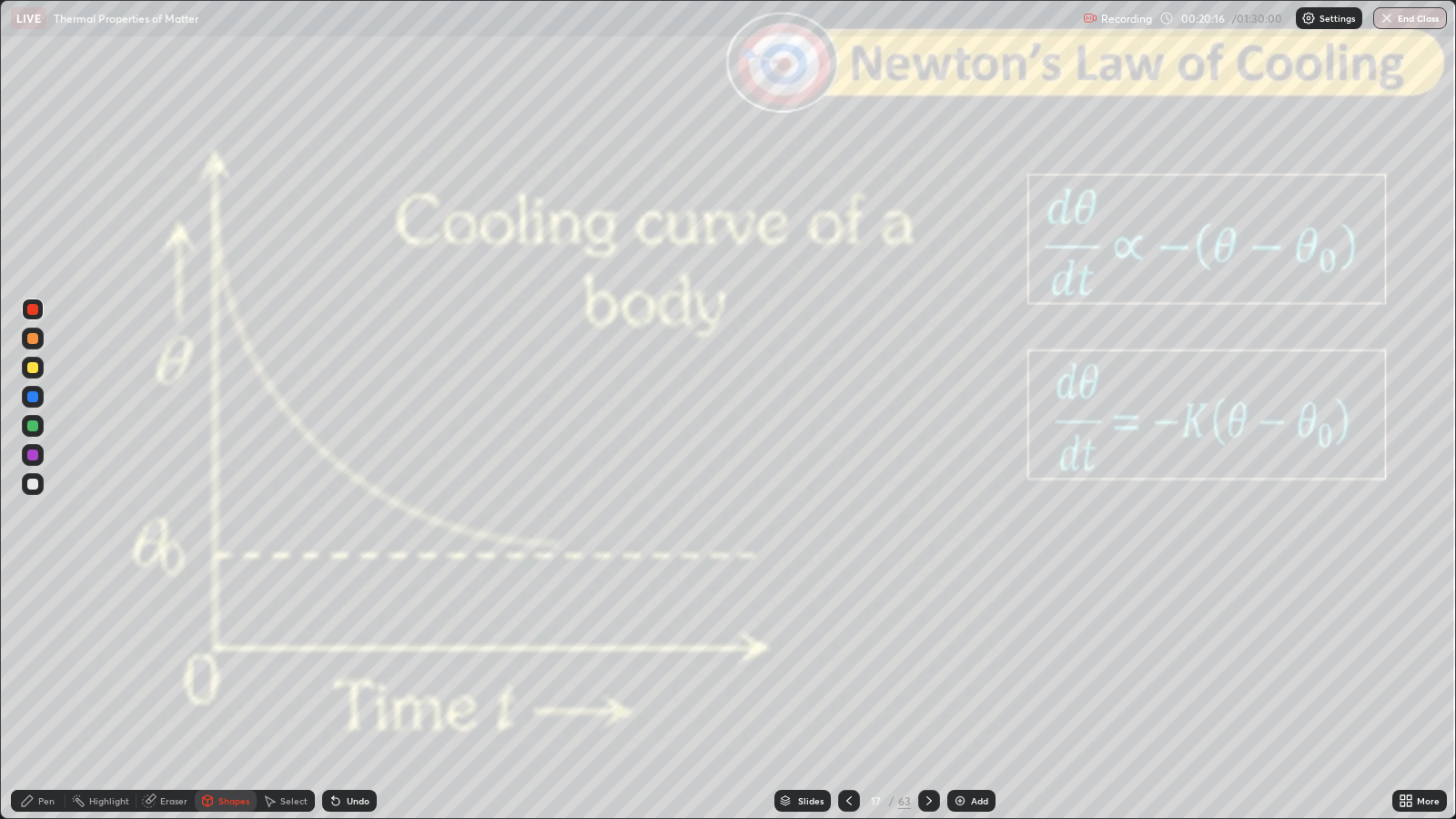
click at [926, 666] on div at bounding box center [929, 801] width 22 height 22
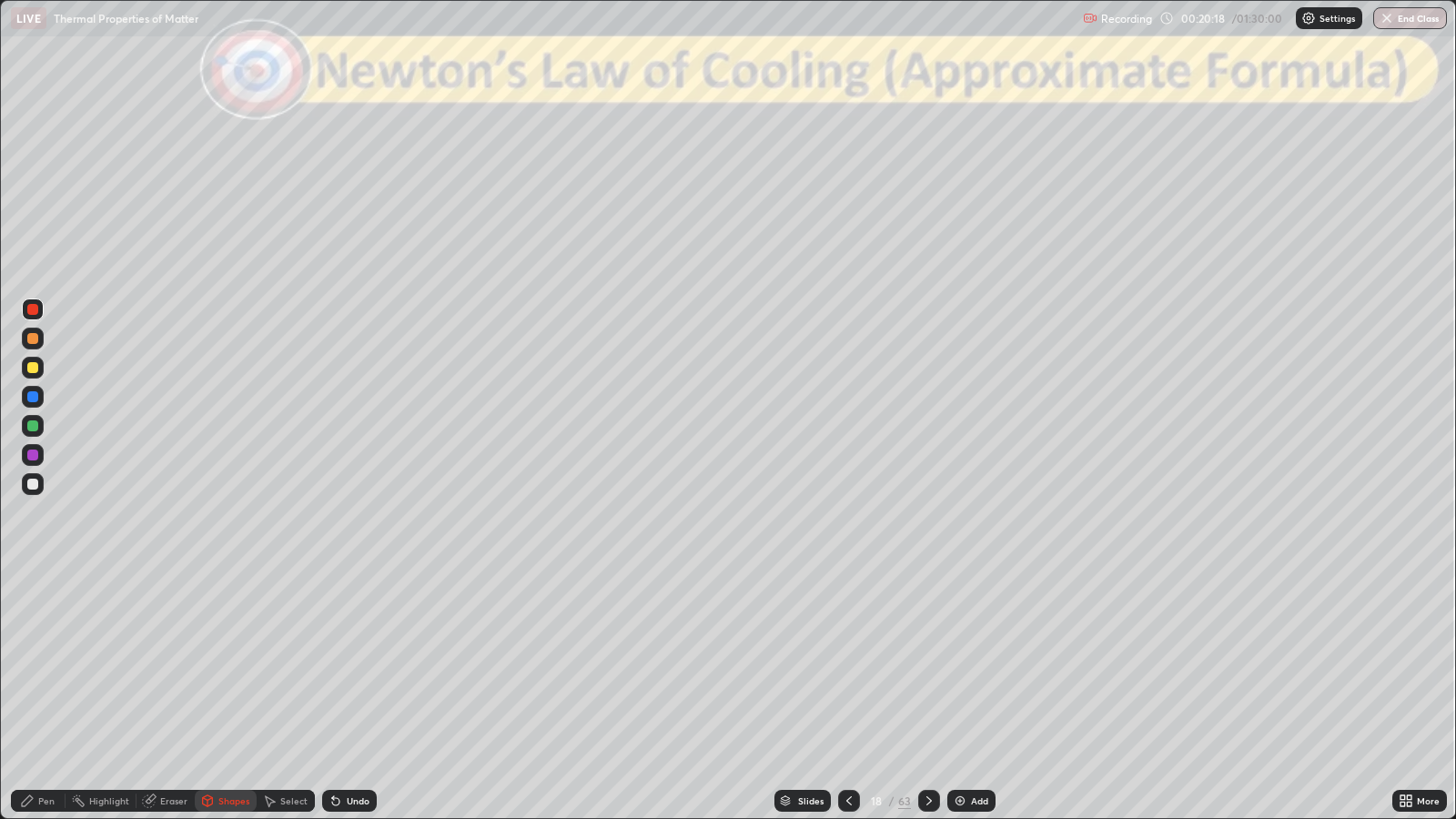
click at [847, 666] on icon at bounding box center [849, 801] width 15 height 15
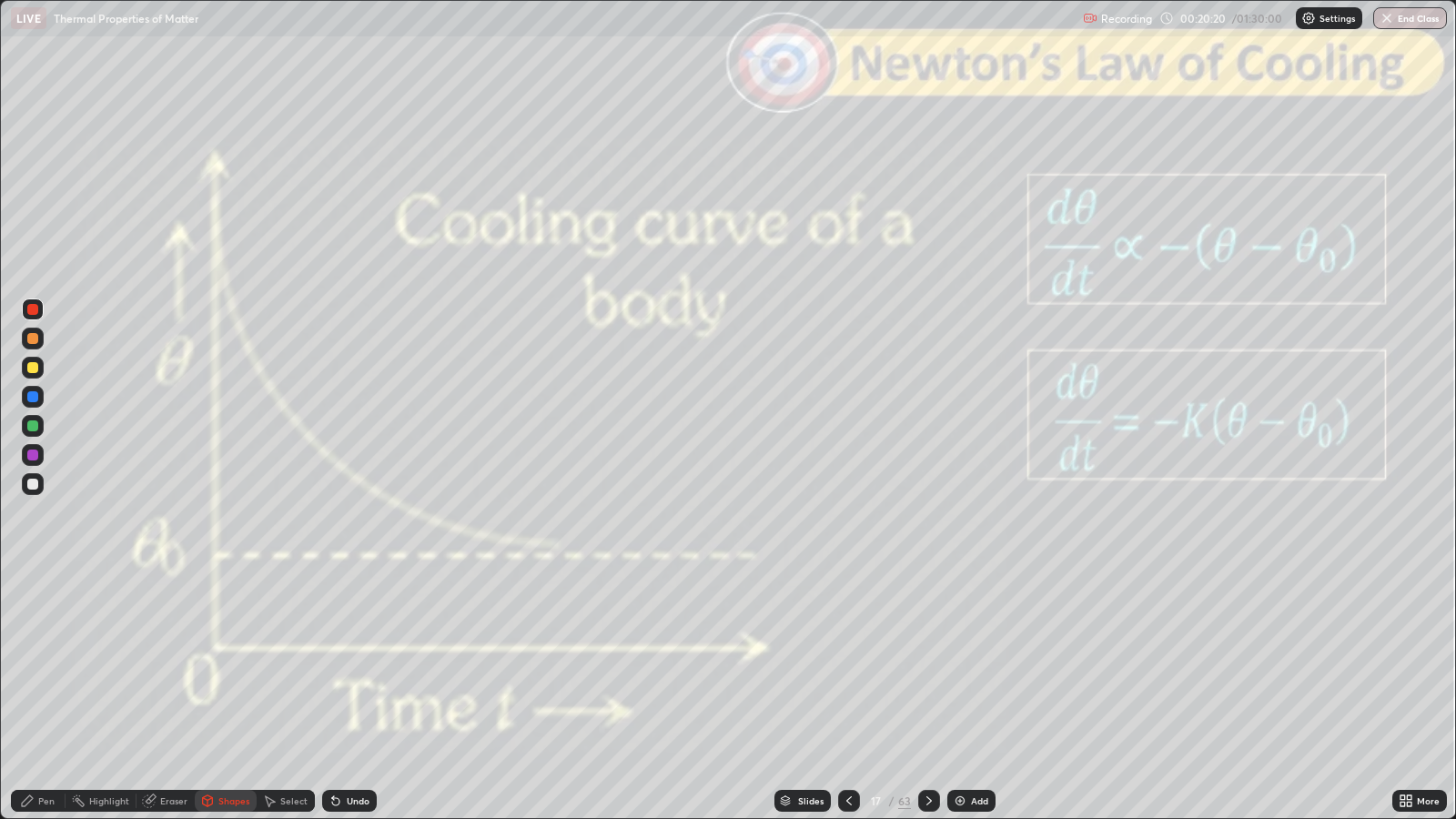
click at [847, 666] on icon at bounding box center [849, 801] width 15 height 15
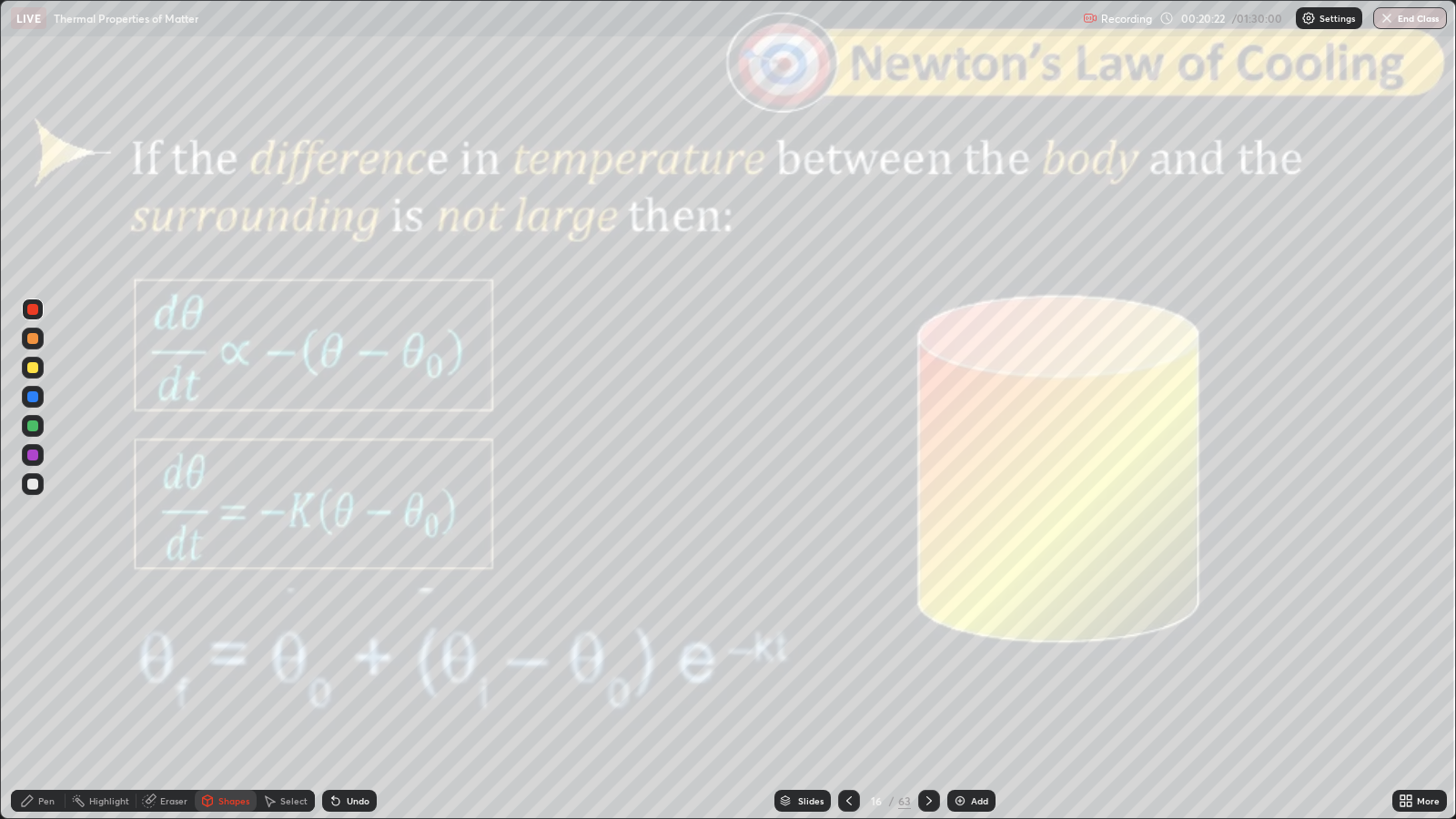
click at [926, 666] on icon at bounding box center [929, 801] width 15 height 15
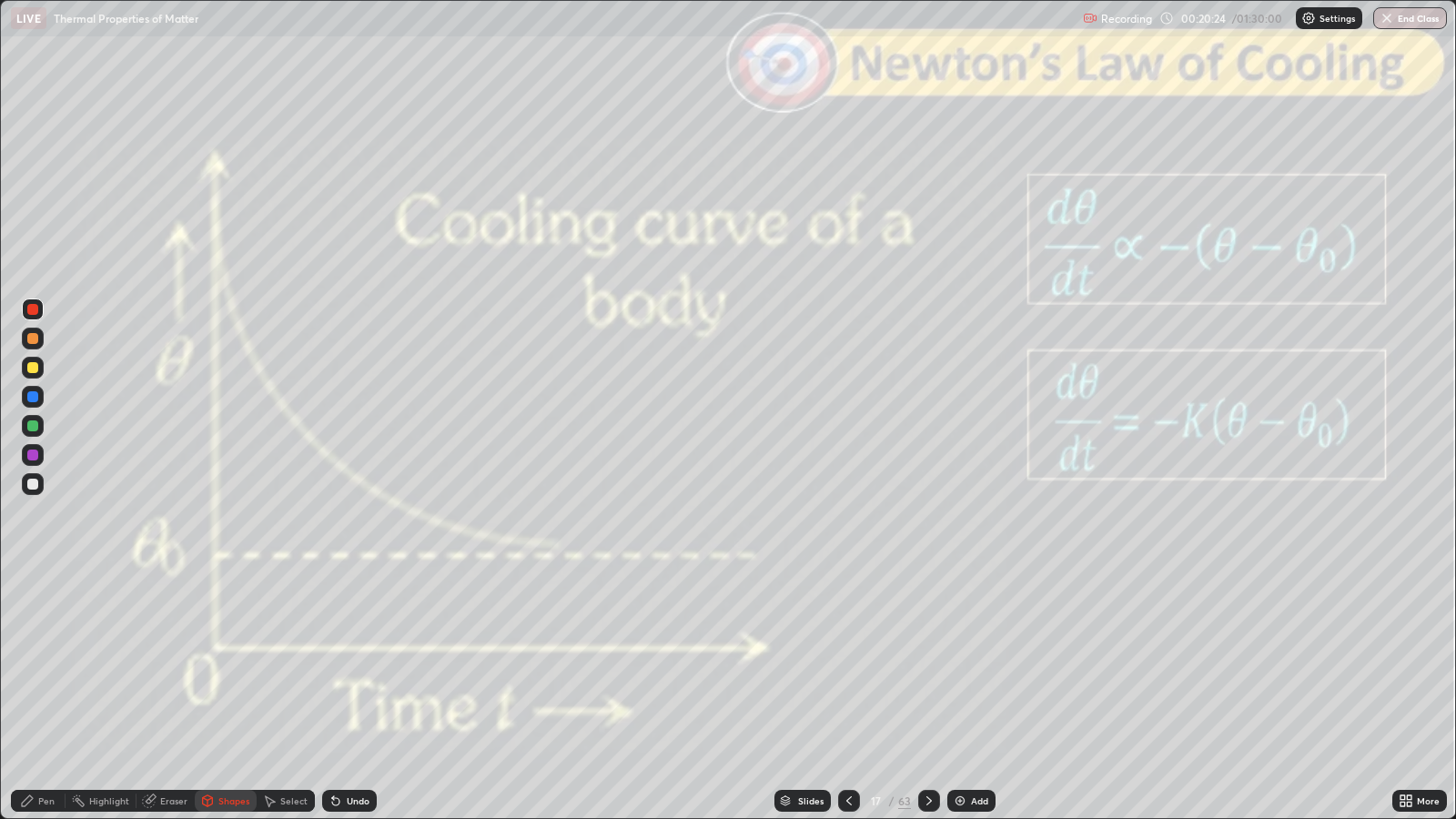
click at [926, 666] on icon at bounding box center [929, 801] width 15 height 15
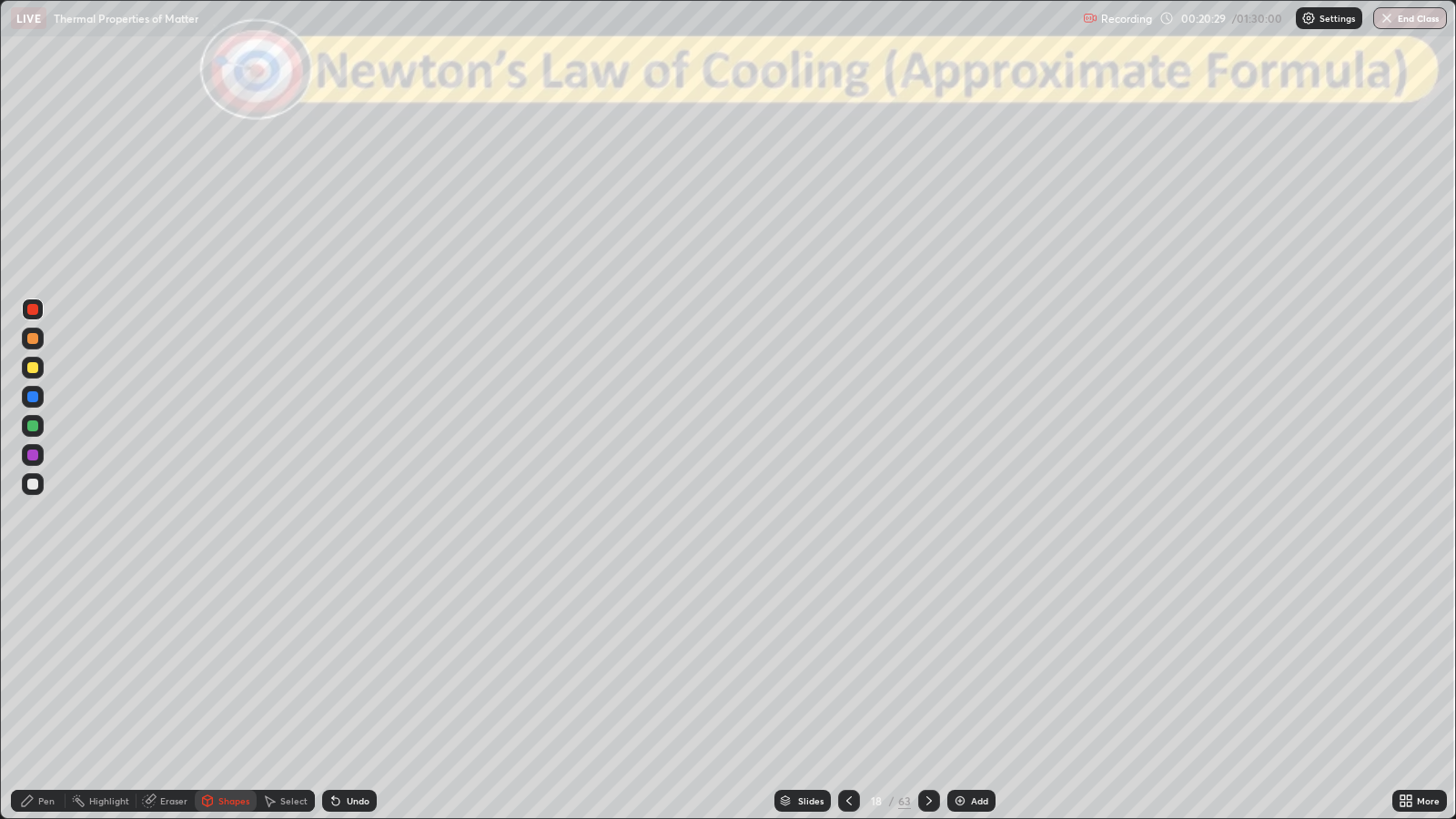
click at [35, 484] on div at bounding box center [32, 484] width 11 height 11
click at [848, 666] on icon at bounding box center [849, 801] width 15 height 15
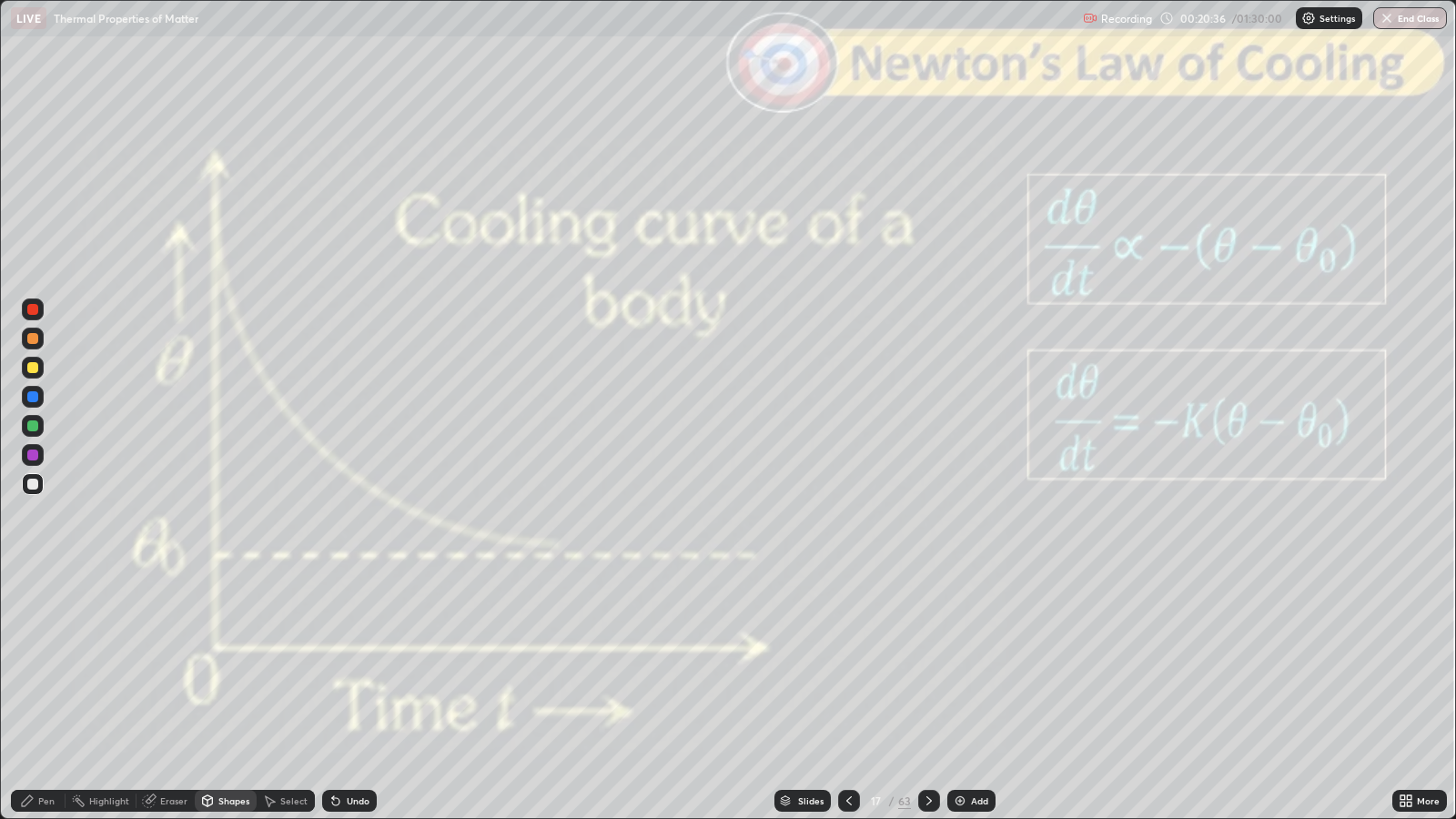
click at [847, 666] on icon at bounding box center [850, 801] width 6 height 9
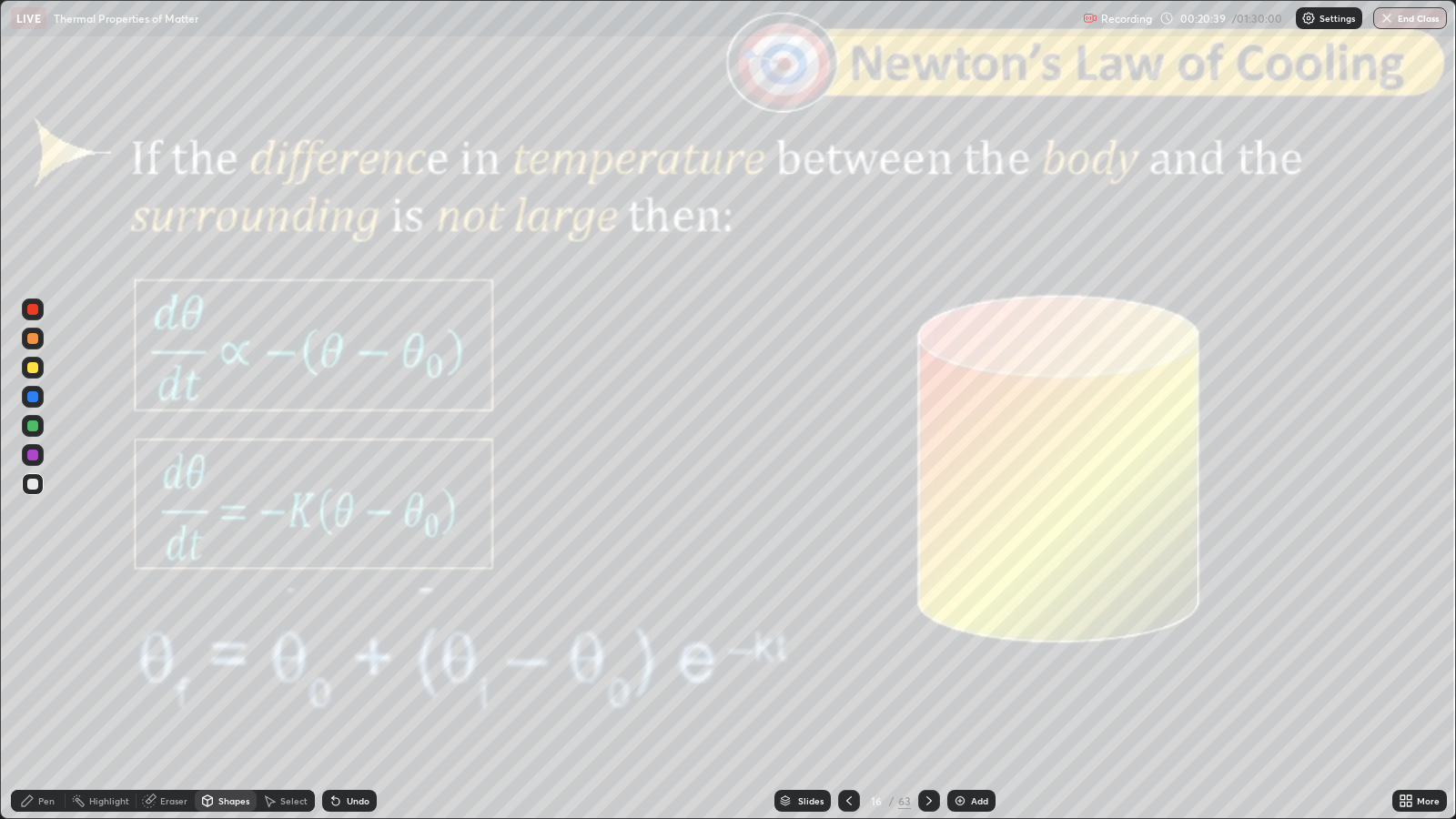
click at [926, 666] on icon at bounding box center [929, 801] width 15 height 15
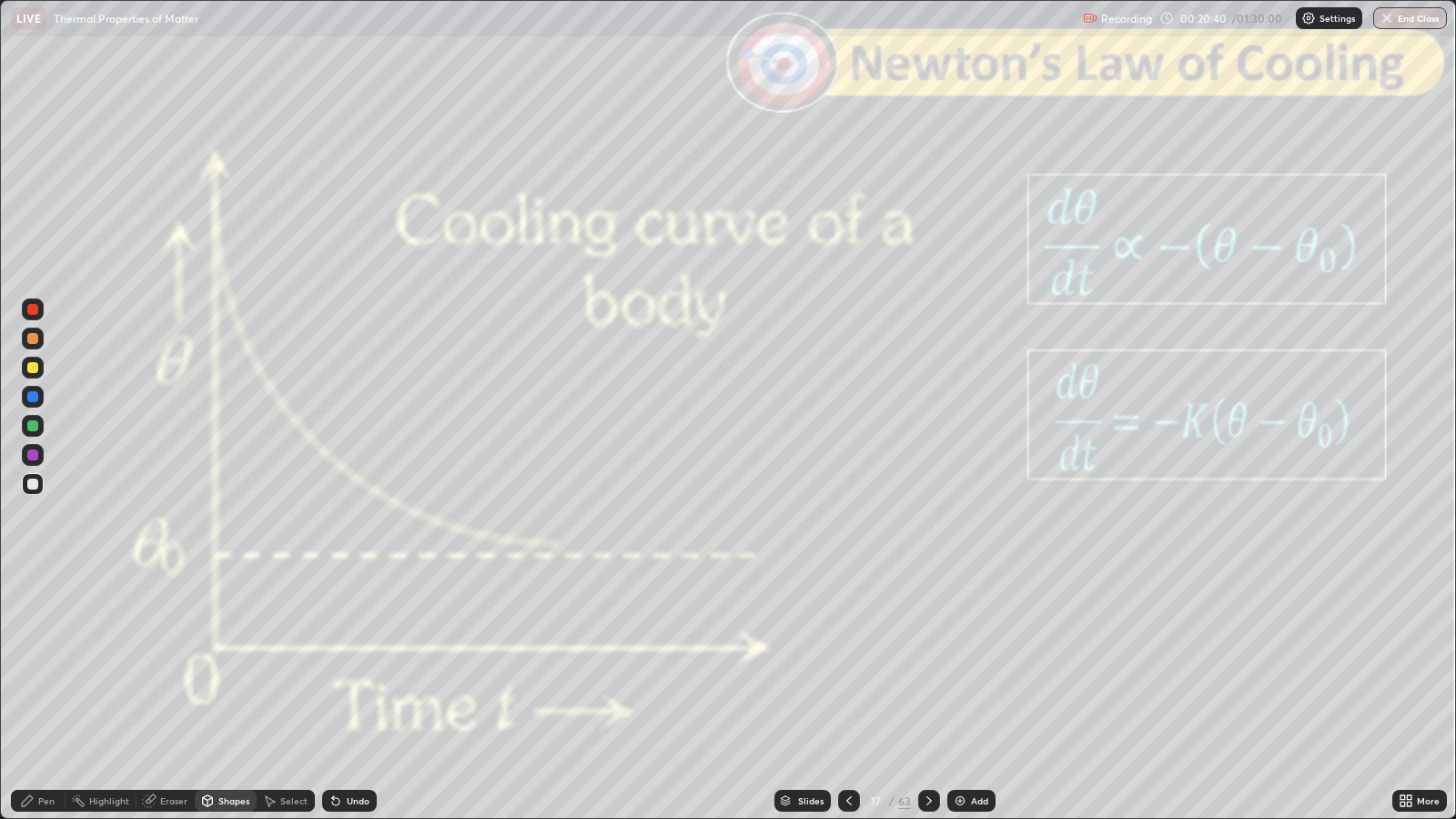
click at [928, 666] on icon at bounding box center [929, 801] width 6 height 9
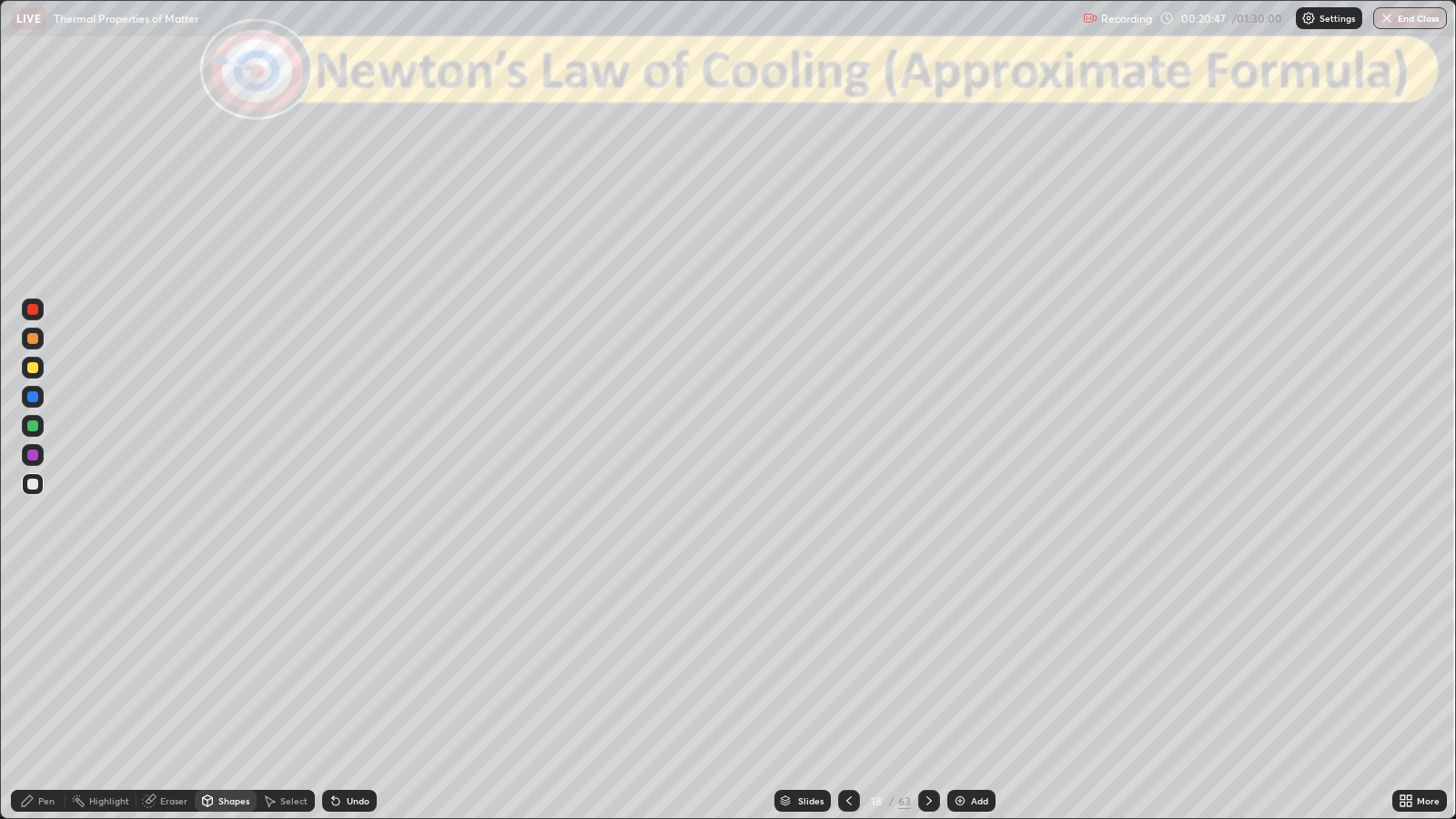
click at [354, 666] on div "Undo" at bounding box center [357, 801] width 22 height 9
click at [45, 666] on div "Pen" at bounding box center [46, 801] width 16 height 9
click at [816, 666] on div "Slides" at bounding box center [811, 801] width 25 height 9
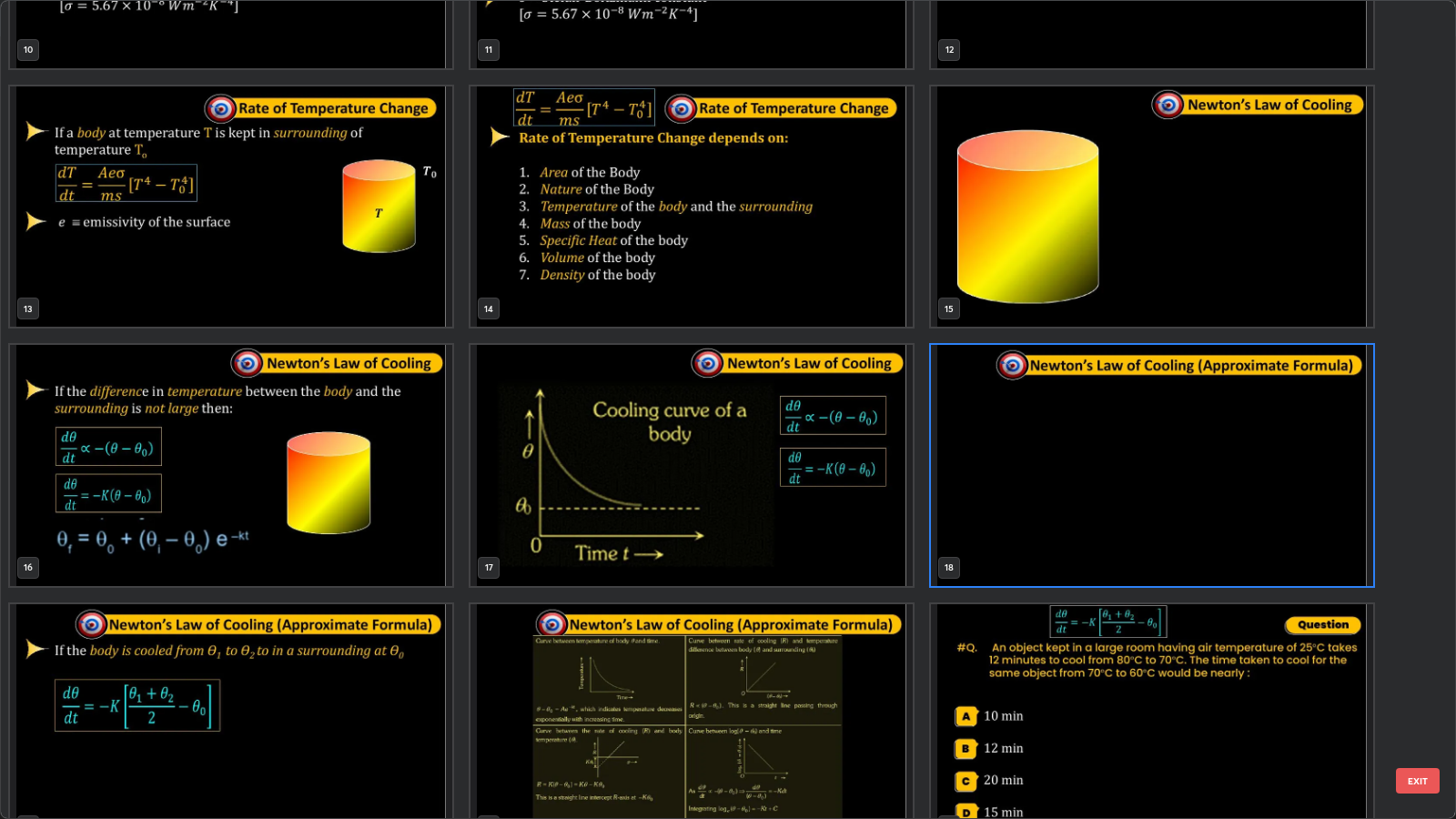
scroll to position [965, 0]
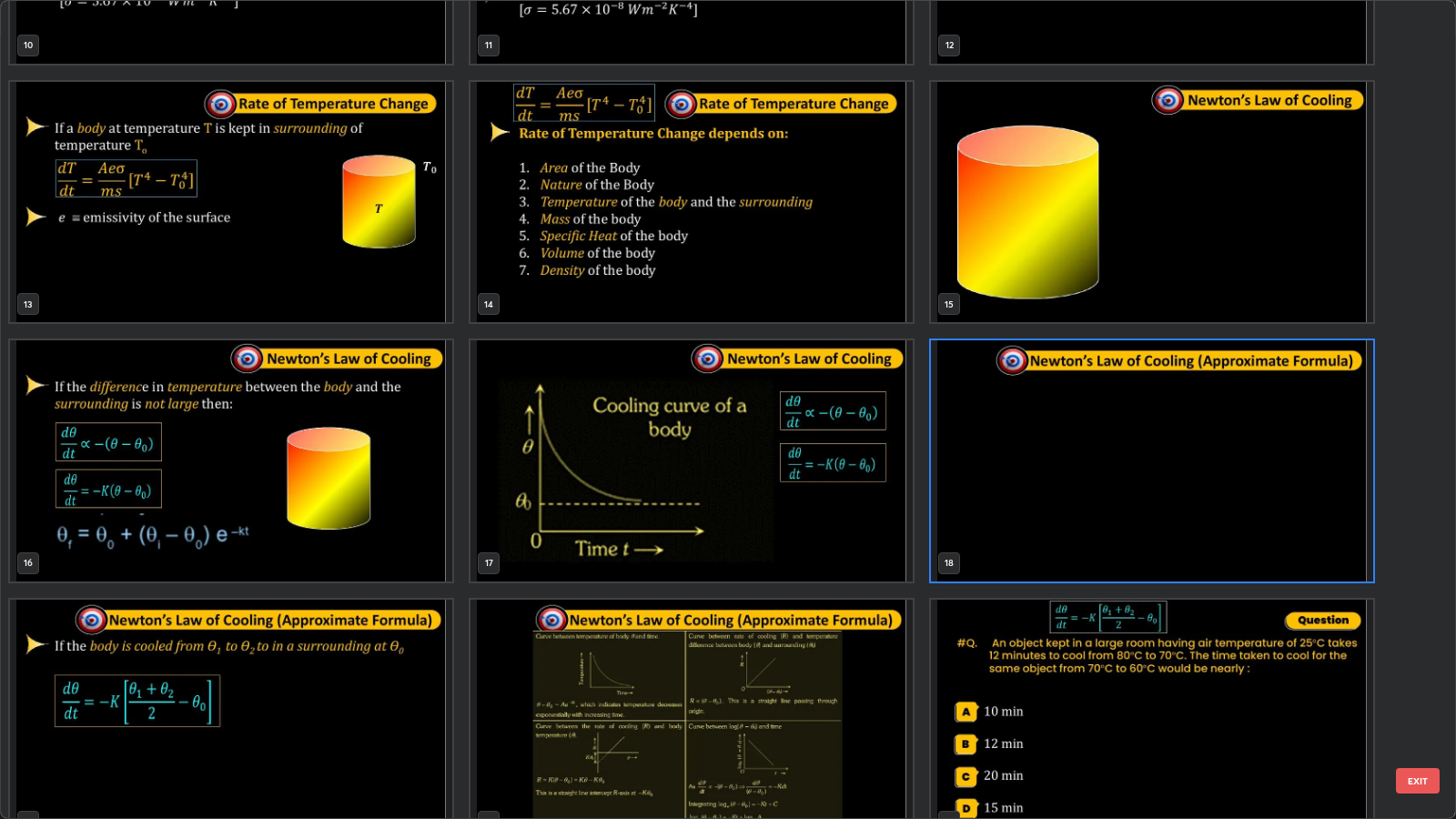
click at [1419, 666] on button "EXIT" at bounding box center [1417, 781] width 44 height 25
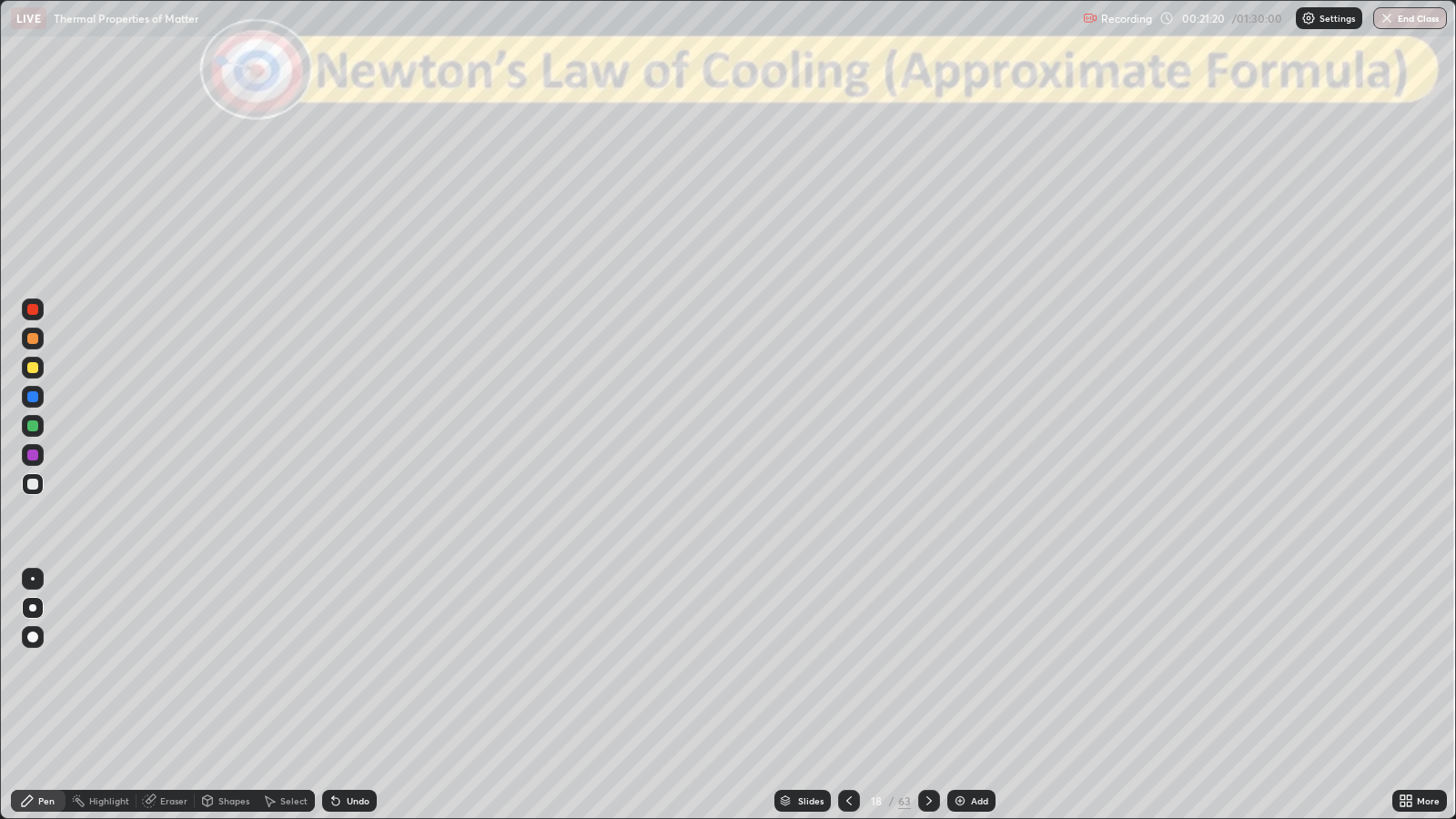
click at [348, 666] on div "Undo" at bounding box center [357, 801] width 22 height 9
click at [228, 666] on div "Shapes" at bounding box center [233, 801] width 31 height 9
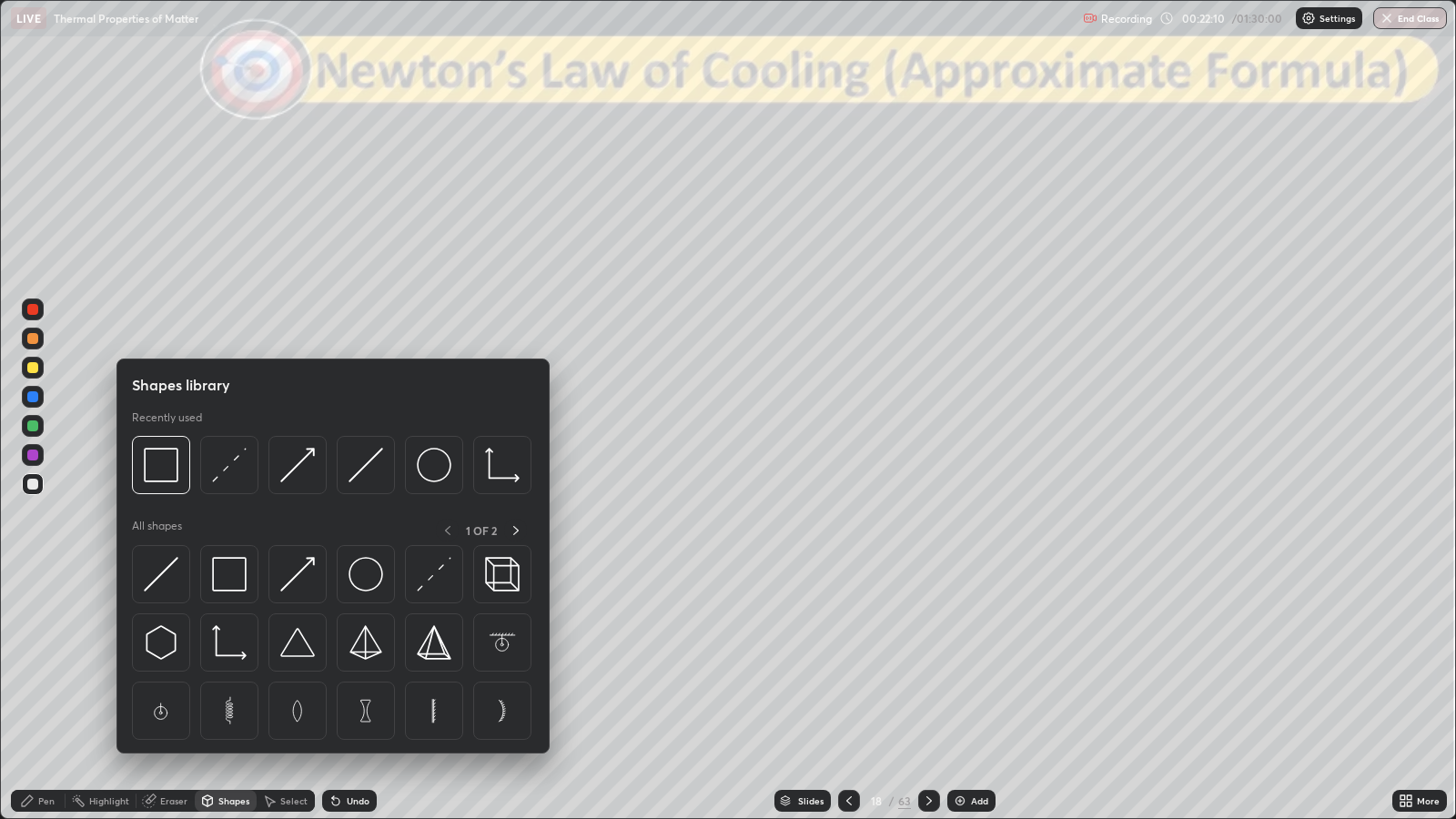
click at [32, 309] on div at bounding box center [32, 309] width 11 height 11
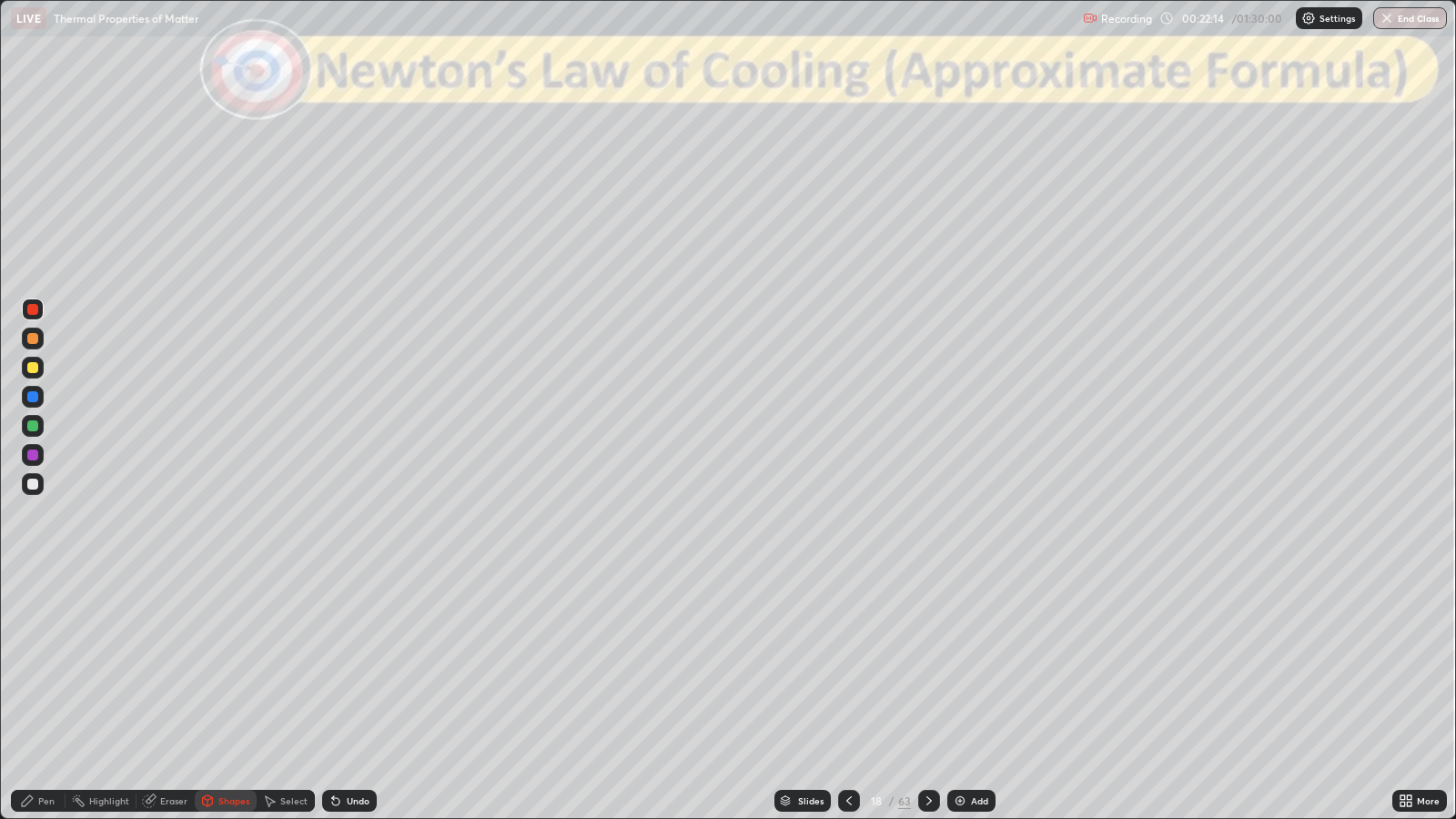
click at [46, 666] on div "Pen" at bounding box center [46, 801] width 16 height 9
click at [926, 666] on div at bounding box center [929, 802] width 22 height 37
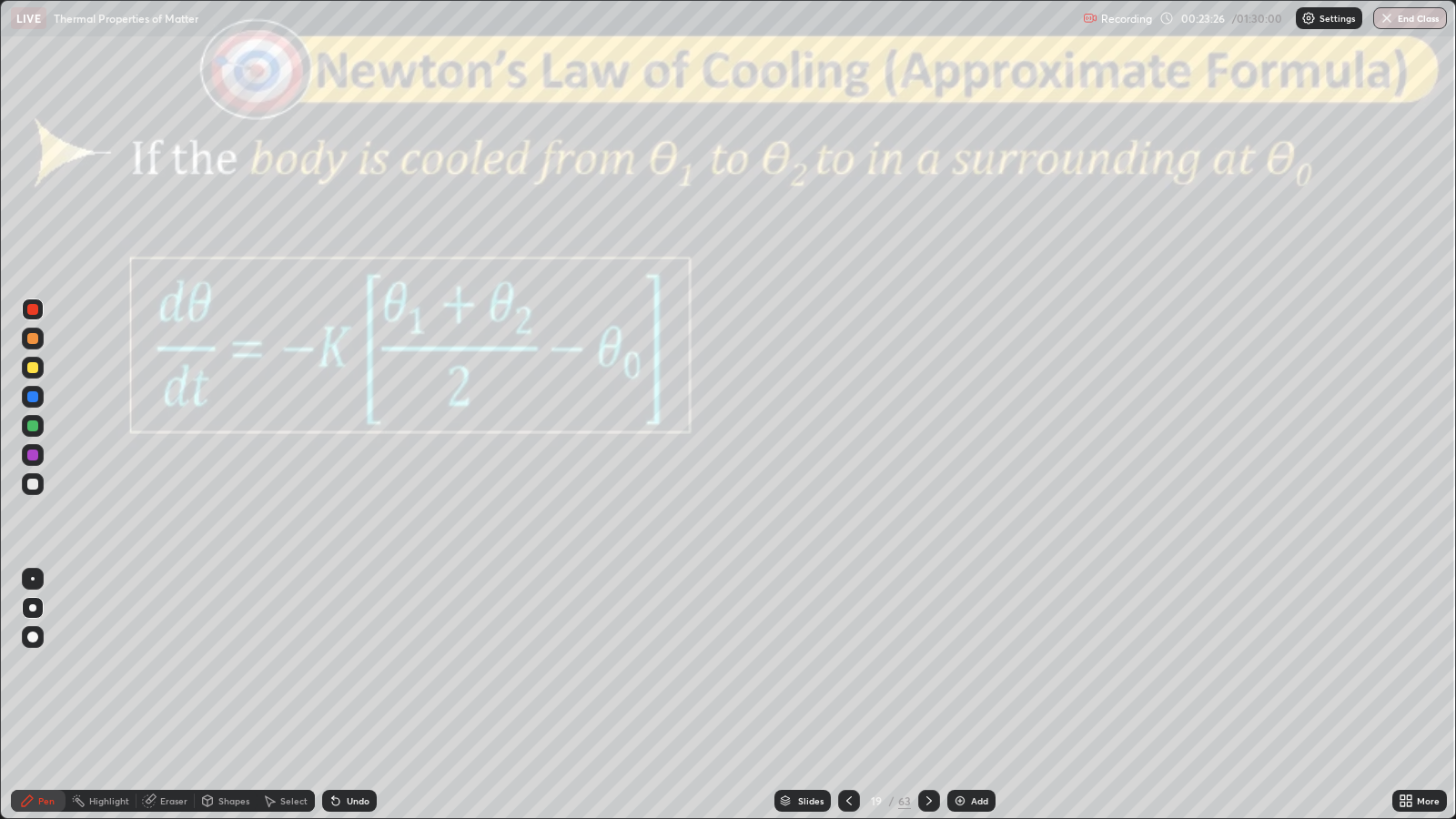
click at [924, 666] on div at bounding box center [929, 802] width 22 height 37
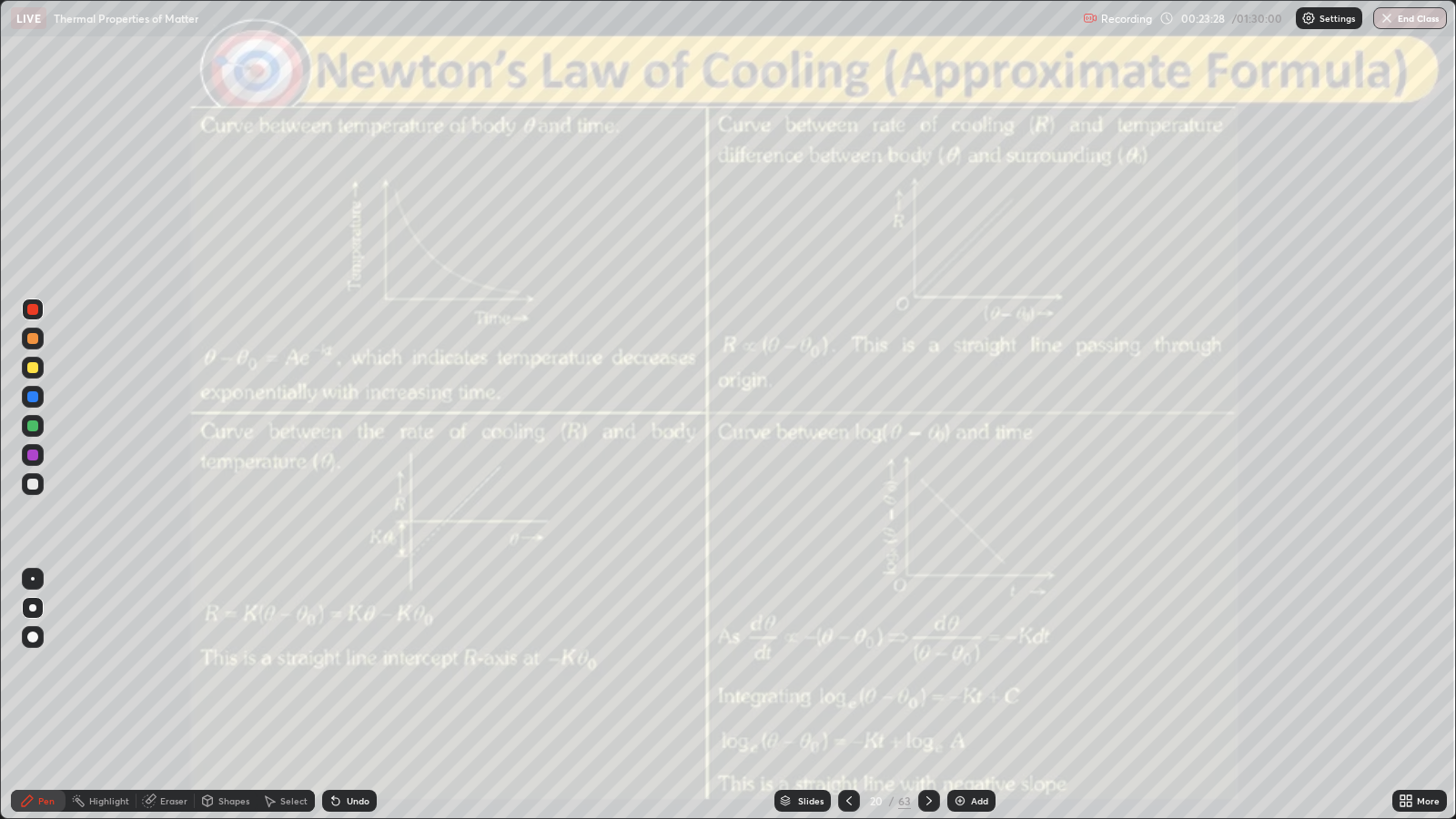
click at [847, 666] on icon at bounding box center [849, 801] width 15 height 15
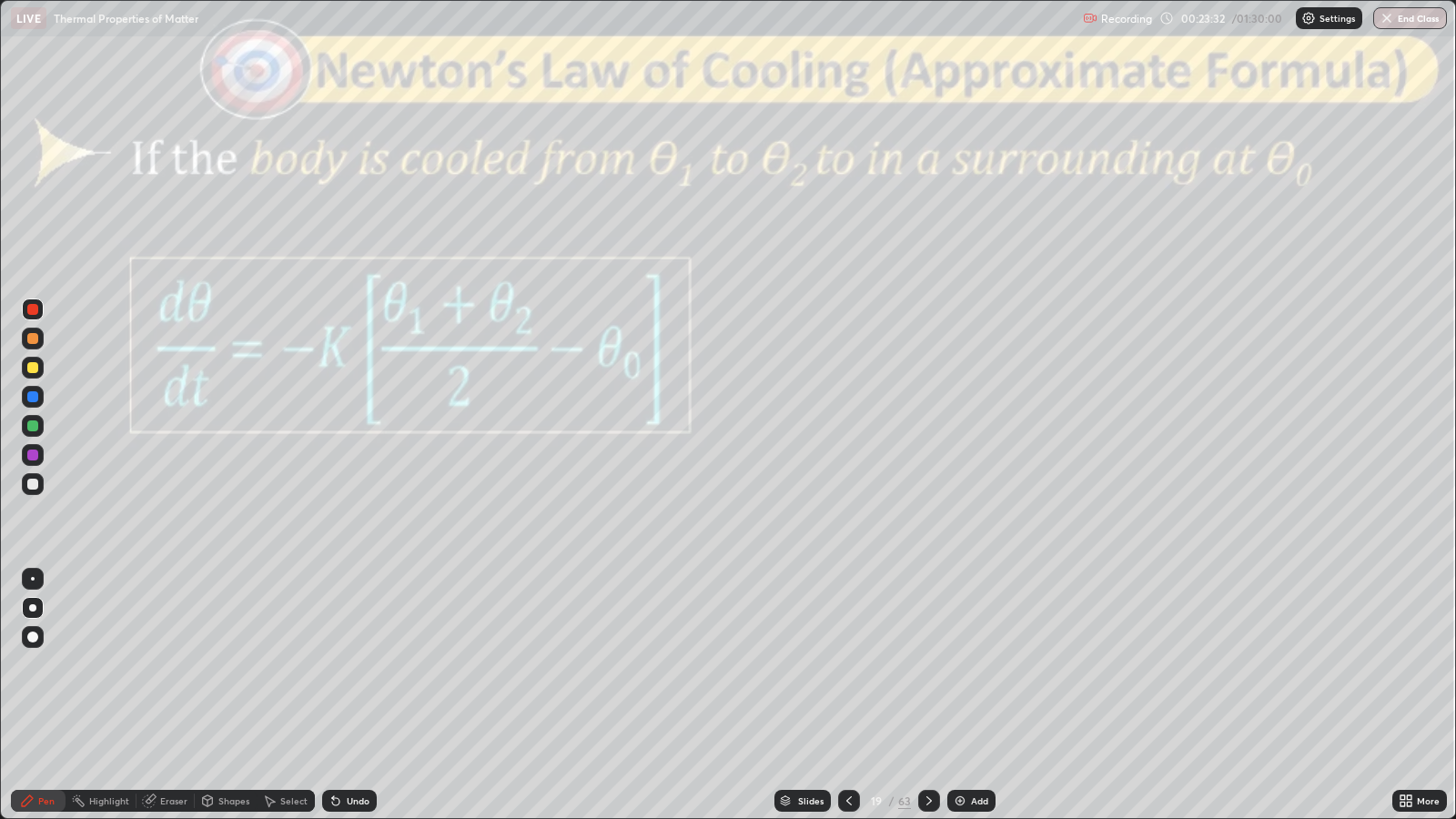
click at [928, 666] on icon at bounding box center [929, 801] width 15 height 15
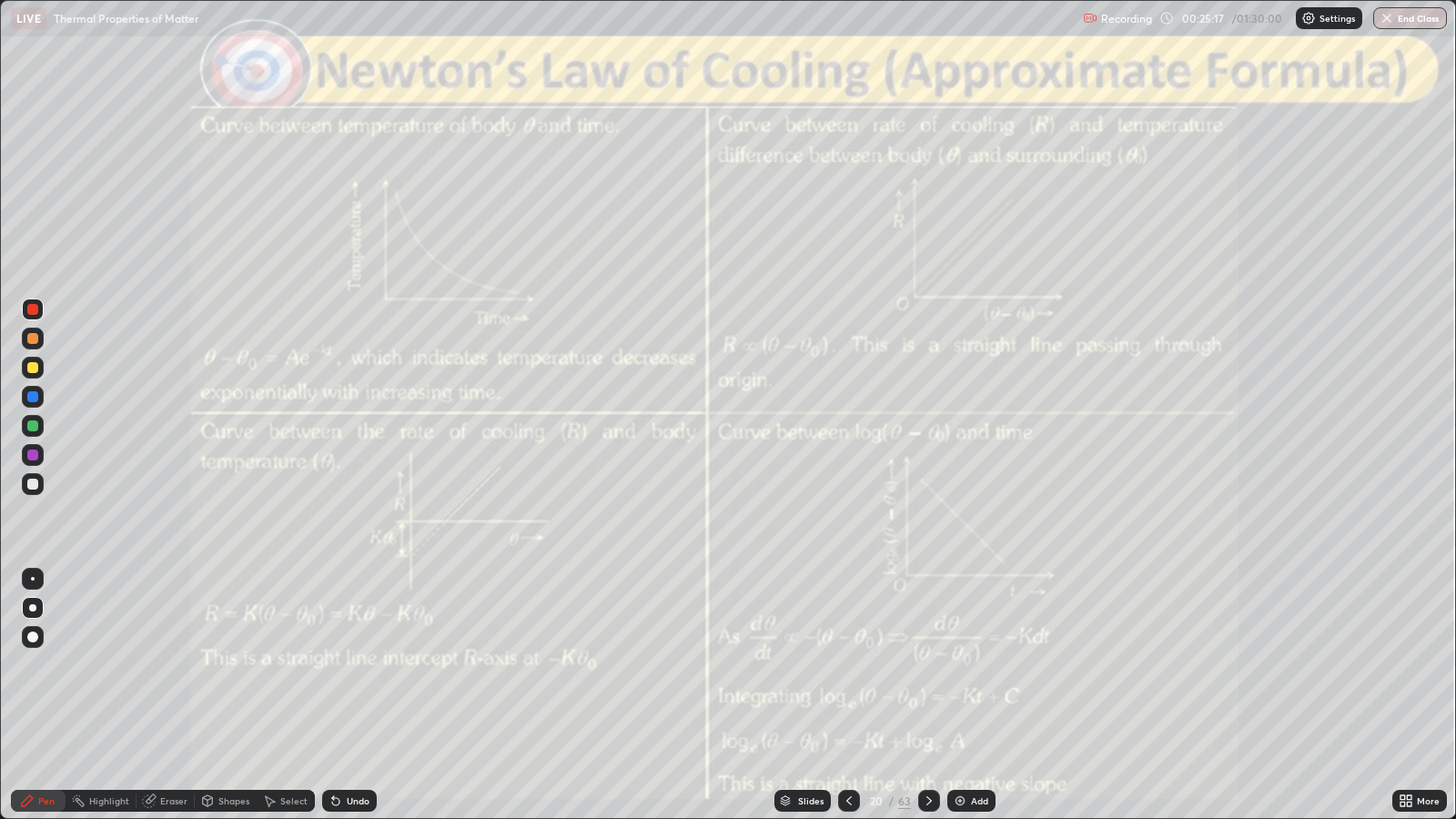
click at [926, 666] on icon at bounding box center [929, 801] width 15 height 15
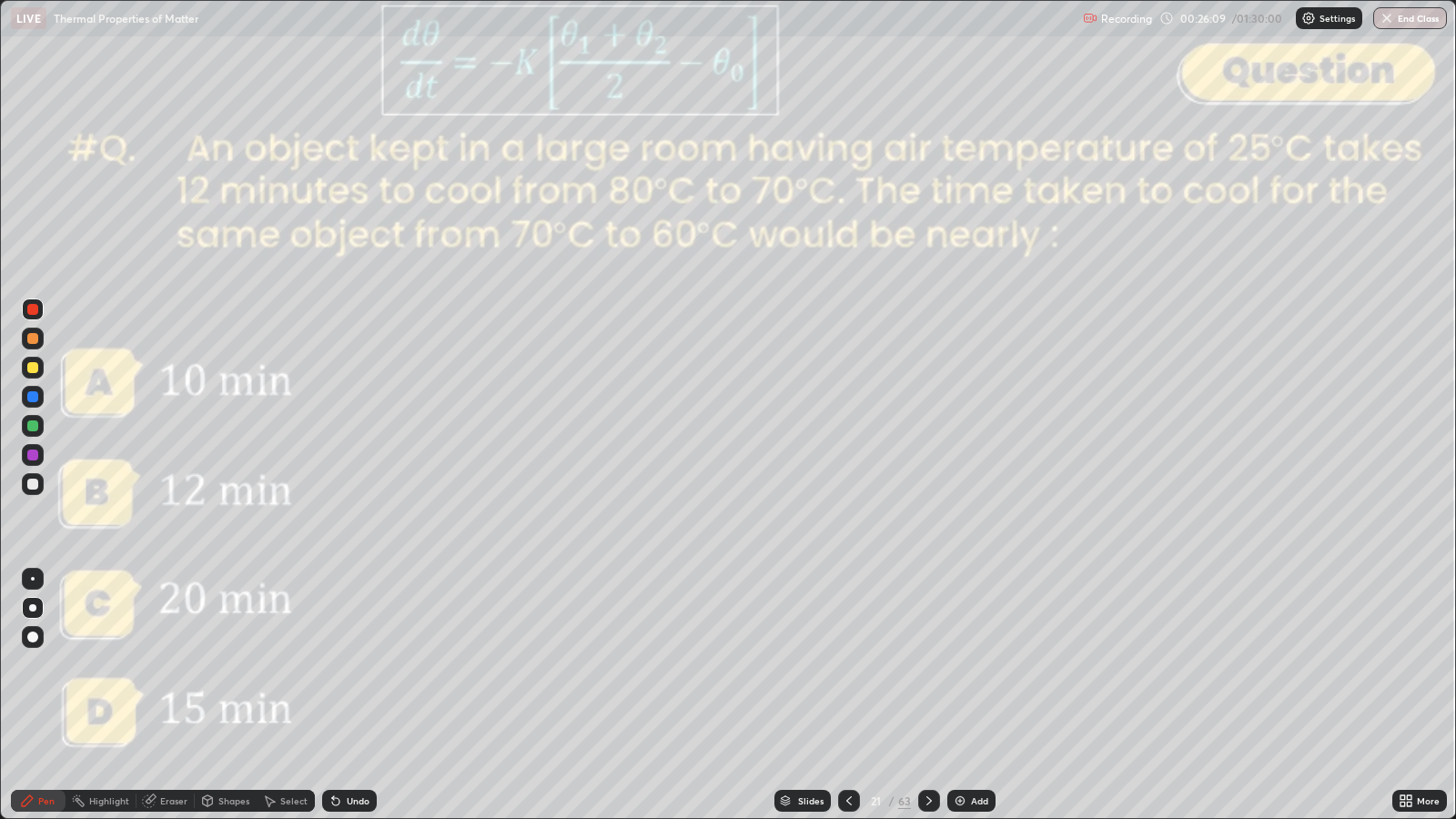
click at [810, 666] on div "Slides" at bounding box center [811, 801] width 25 height 9
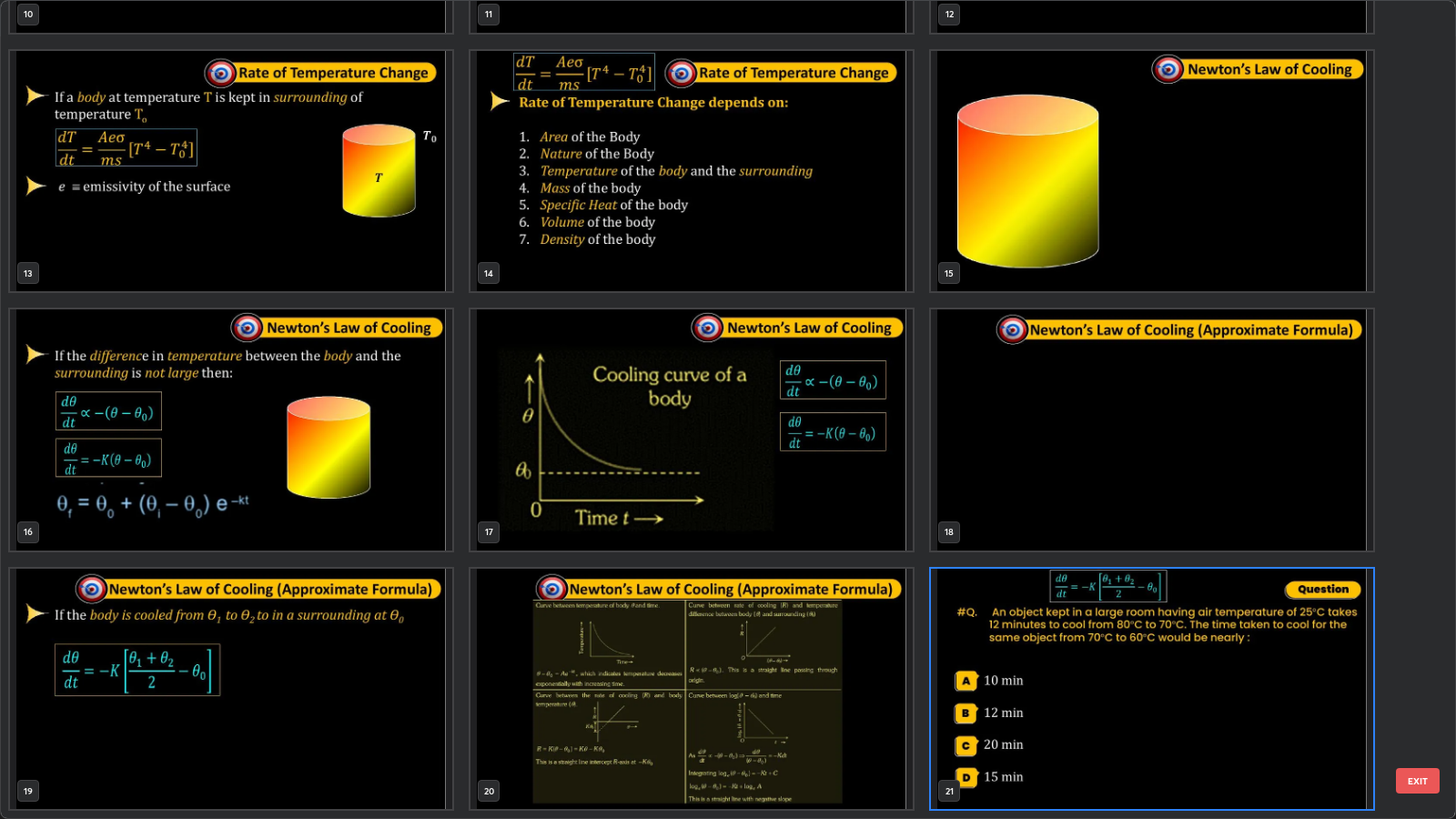
scroll to position [812, 1445]
click at [380, 666] on img "grid" at bounding box center [231, 689] width 443 height 241
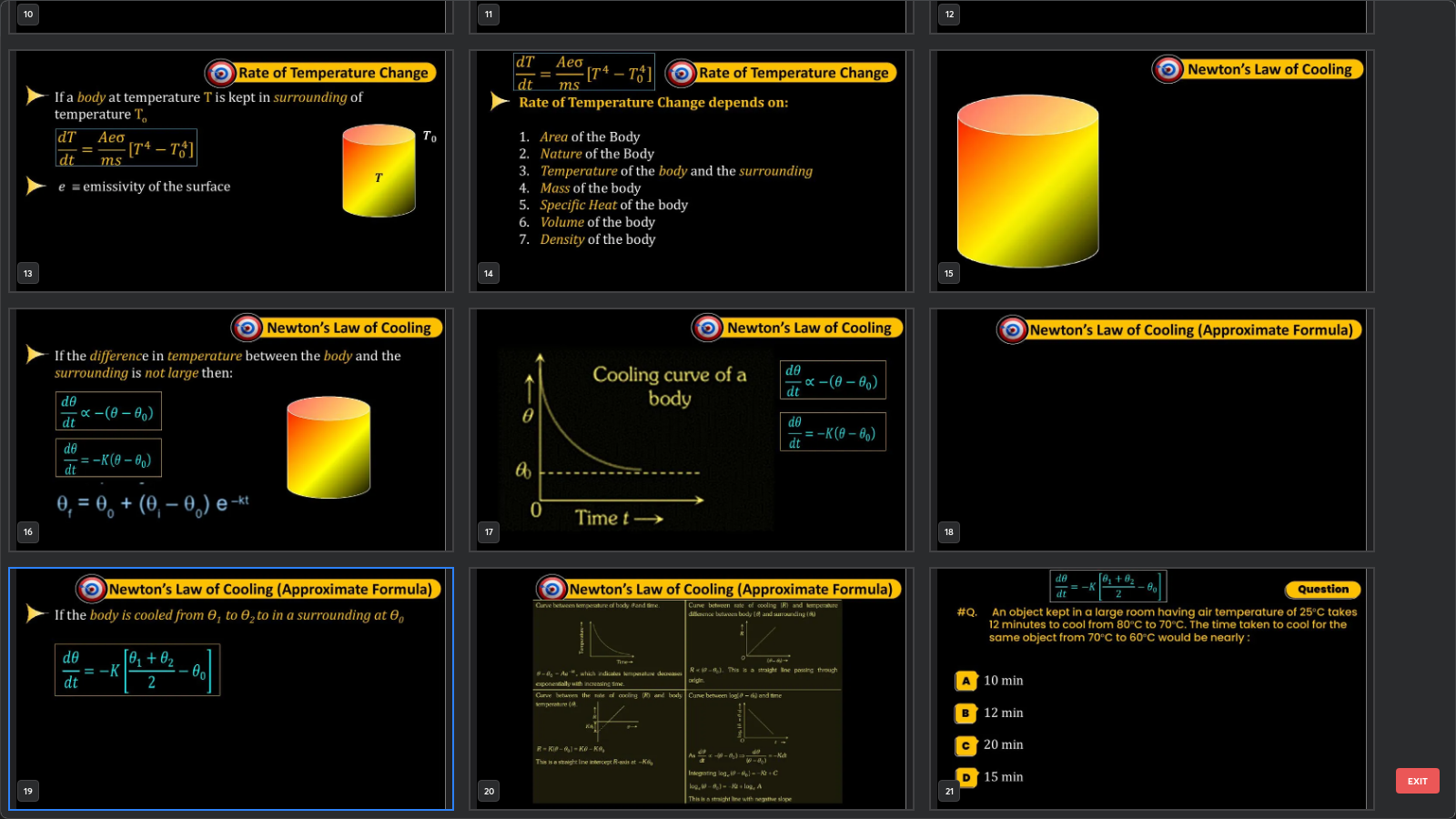
click at [1054, 467] on img "grid" at bounding box center [1152, 429] width 443 height 241
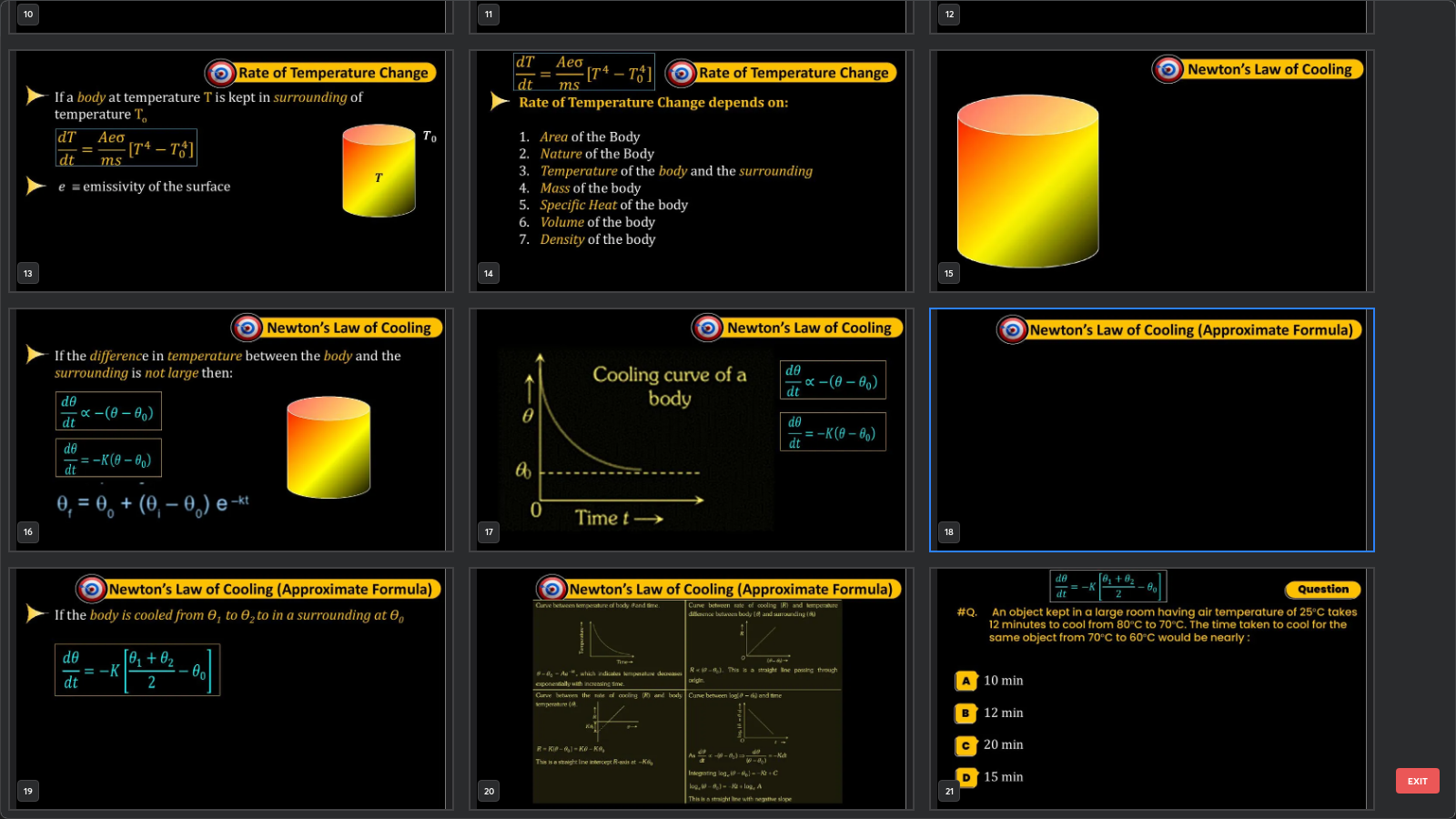
click at [1420, 666] on button "EXIT" at bounding box center [1417, 781] width 44 height 25
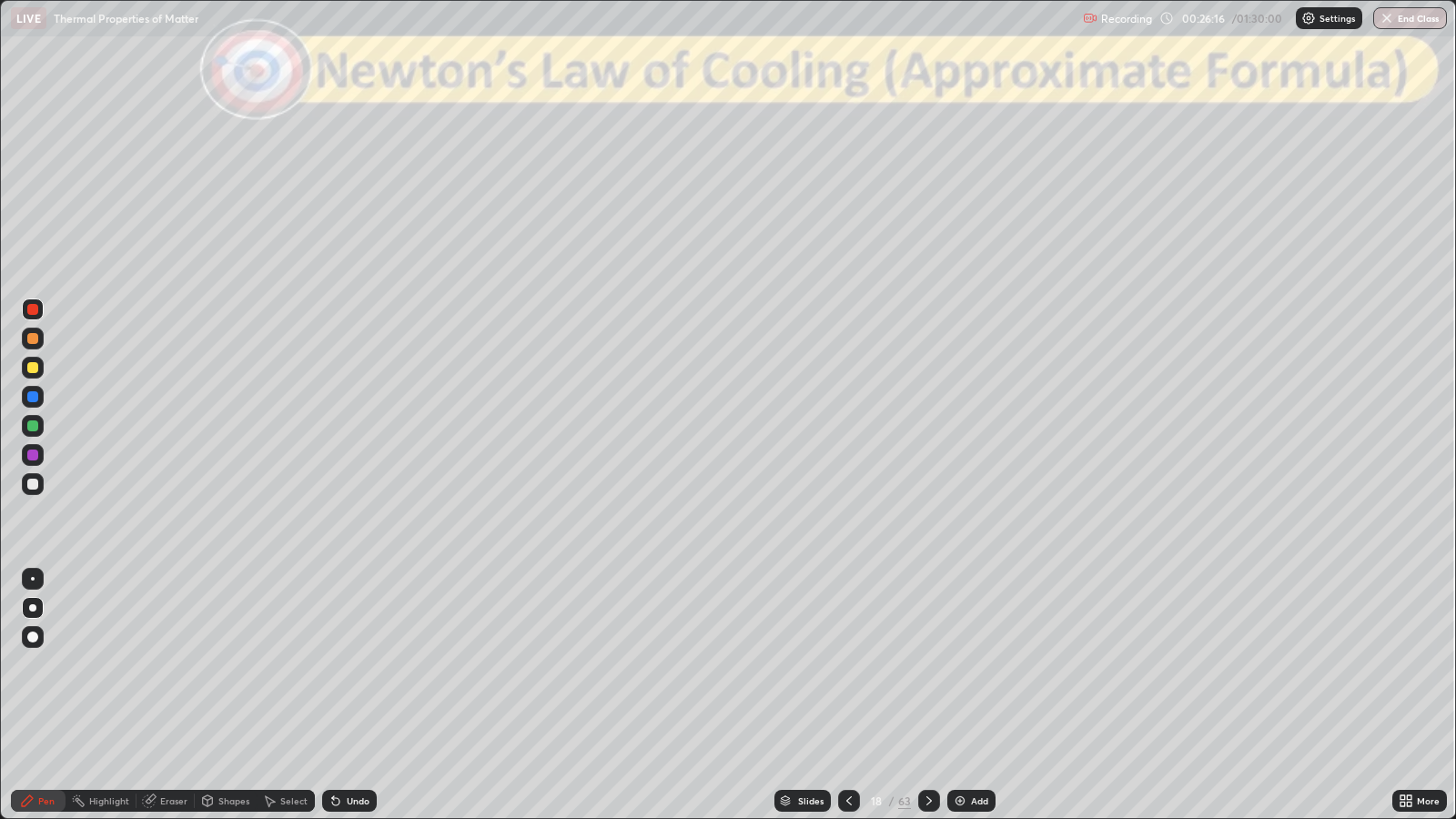
click at [806, 666] on div "Slides" at bounding box center [811, 801] width 25 height 9
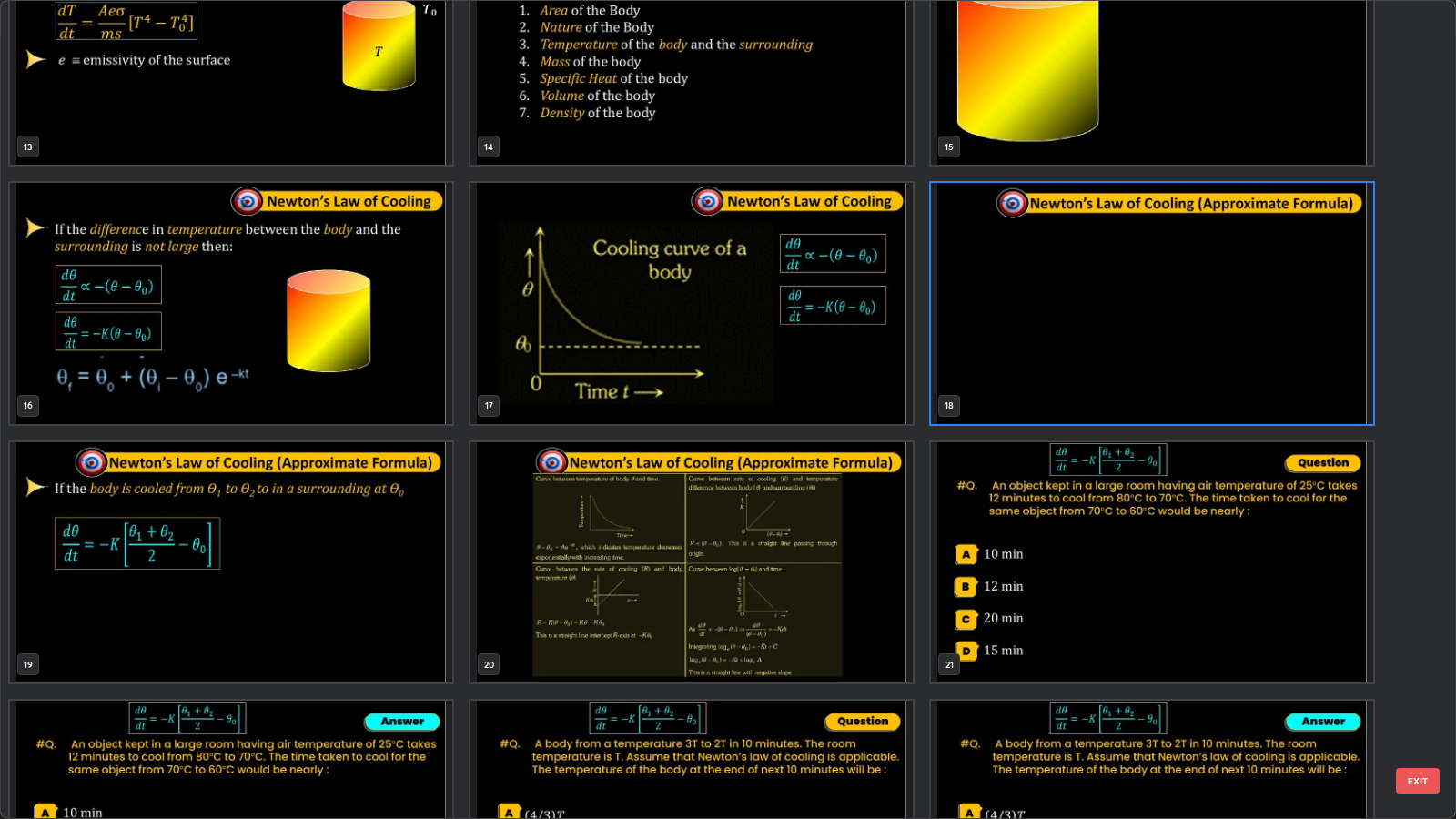
scroll to position [1157, 0]
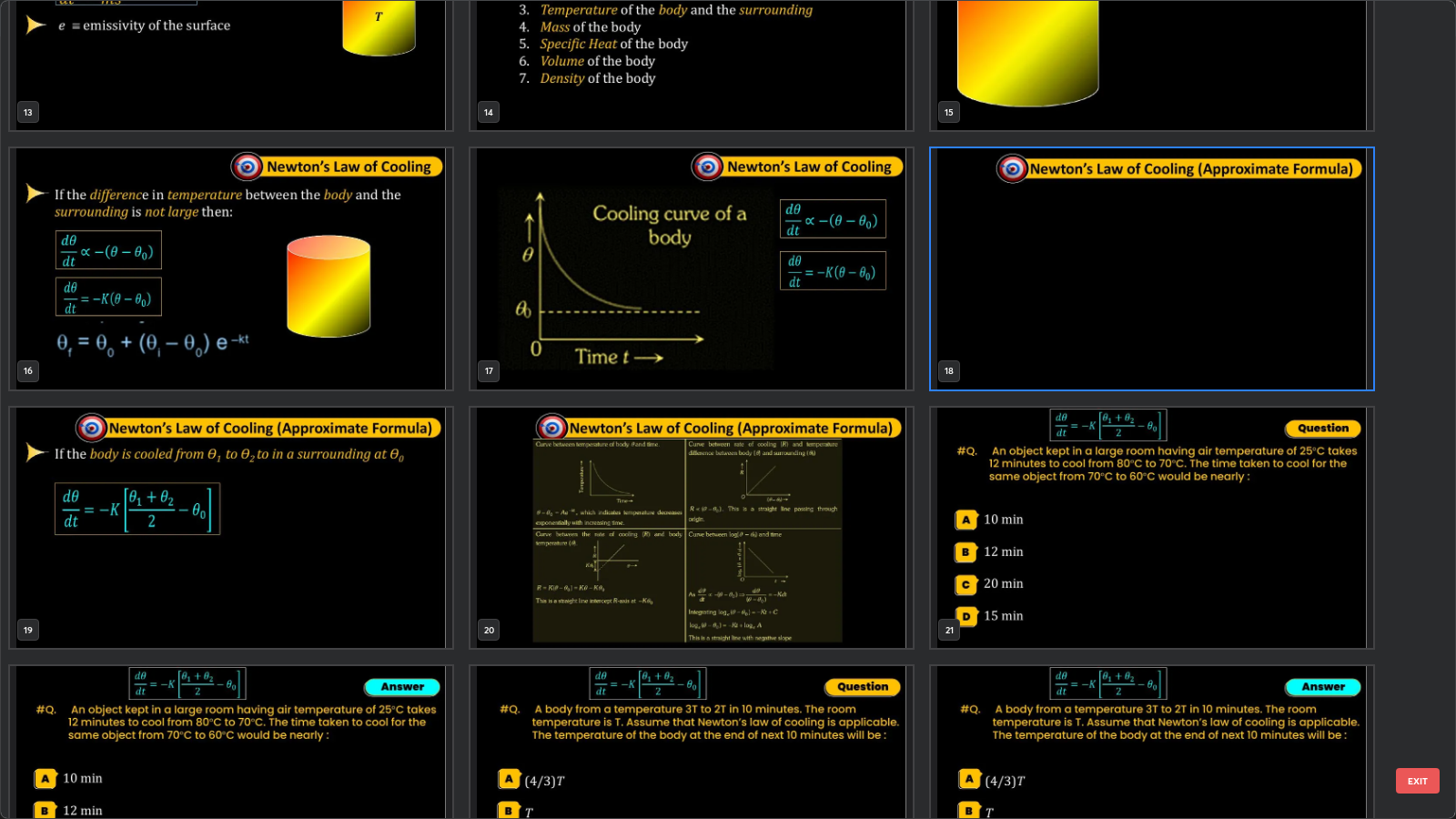
click at [1085, 559] on img "grid" at bounding box center [1152, 528] width 443 height 241
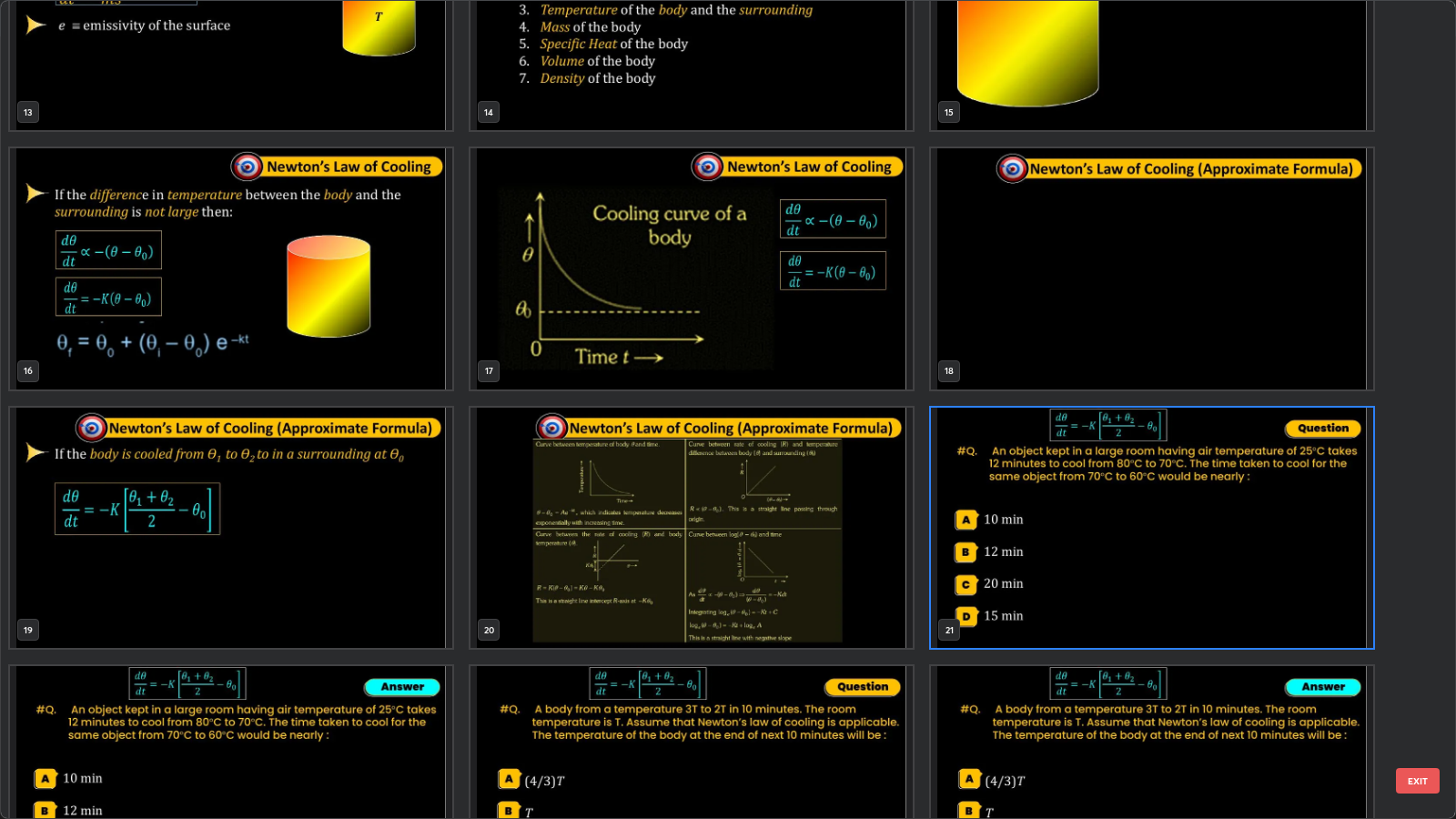
click at [1417, 666] on button "EXIT" at bounding box center [1417, 781] width 44 height 25
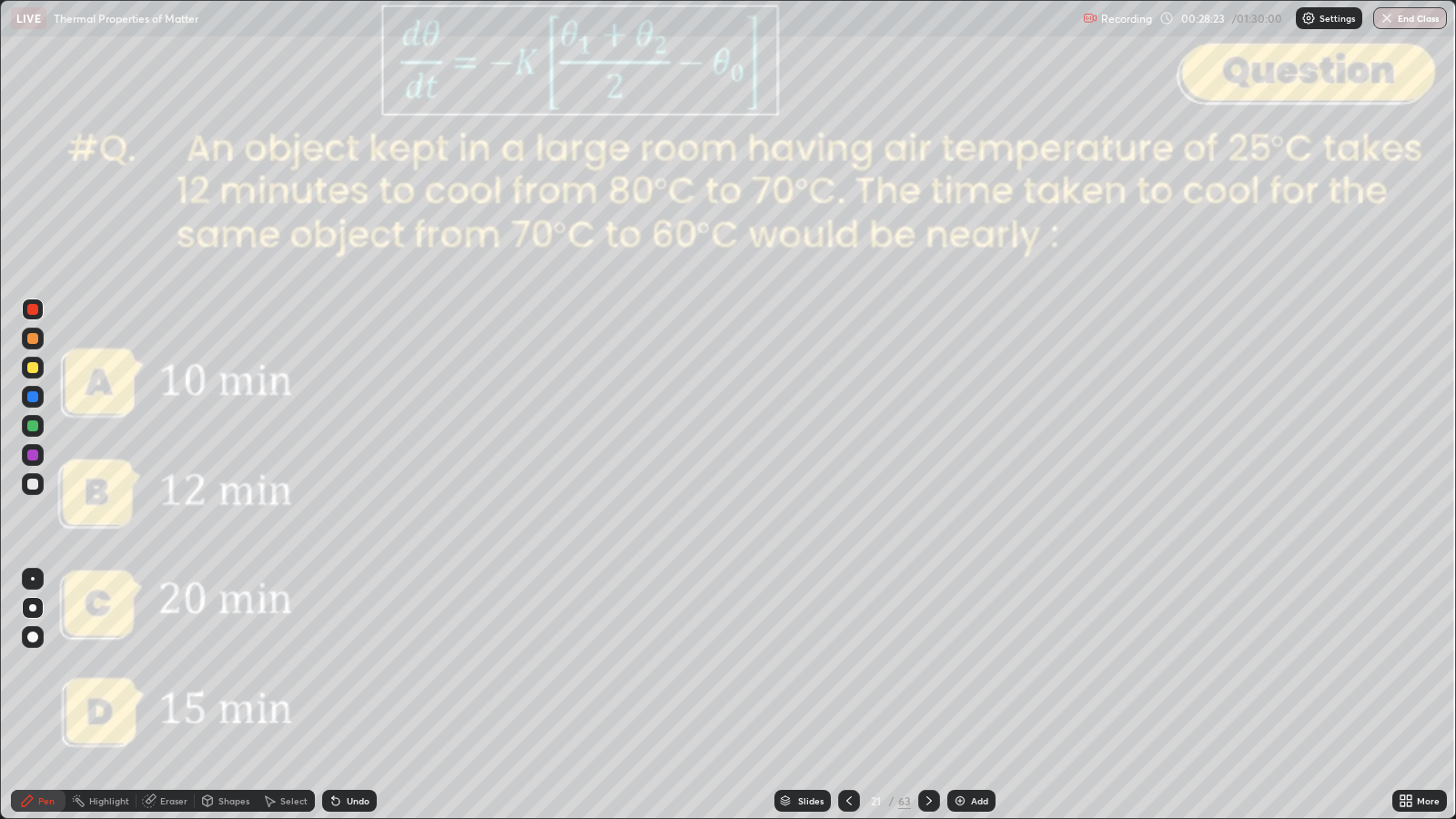
click at [32, 490] on div at bounding box center [33, 484] width 22 height 22
click at [356, 666] on div "Undo" at bounding box center [357, 801] width 22 height 9
click at [351, 666] on div "Undo" at bounding box center [357, 801] width 22 height 9
click at [353, 666] on div "Undo" at bounding box center [357, 801] width 22 height 9
click at [353, 666] on div "Undo" at bounding box center [350, 801] width 54 height 22
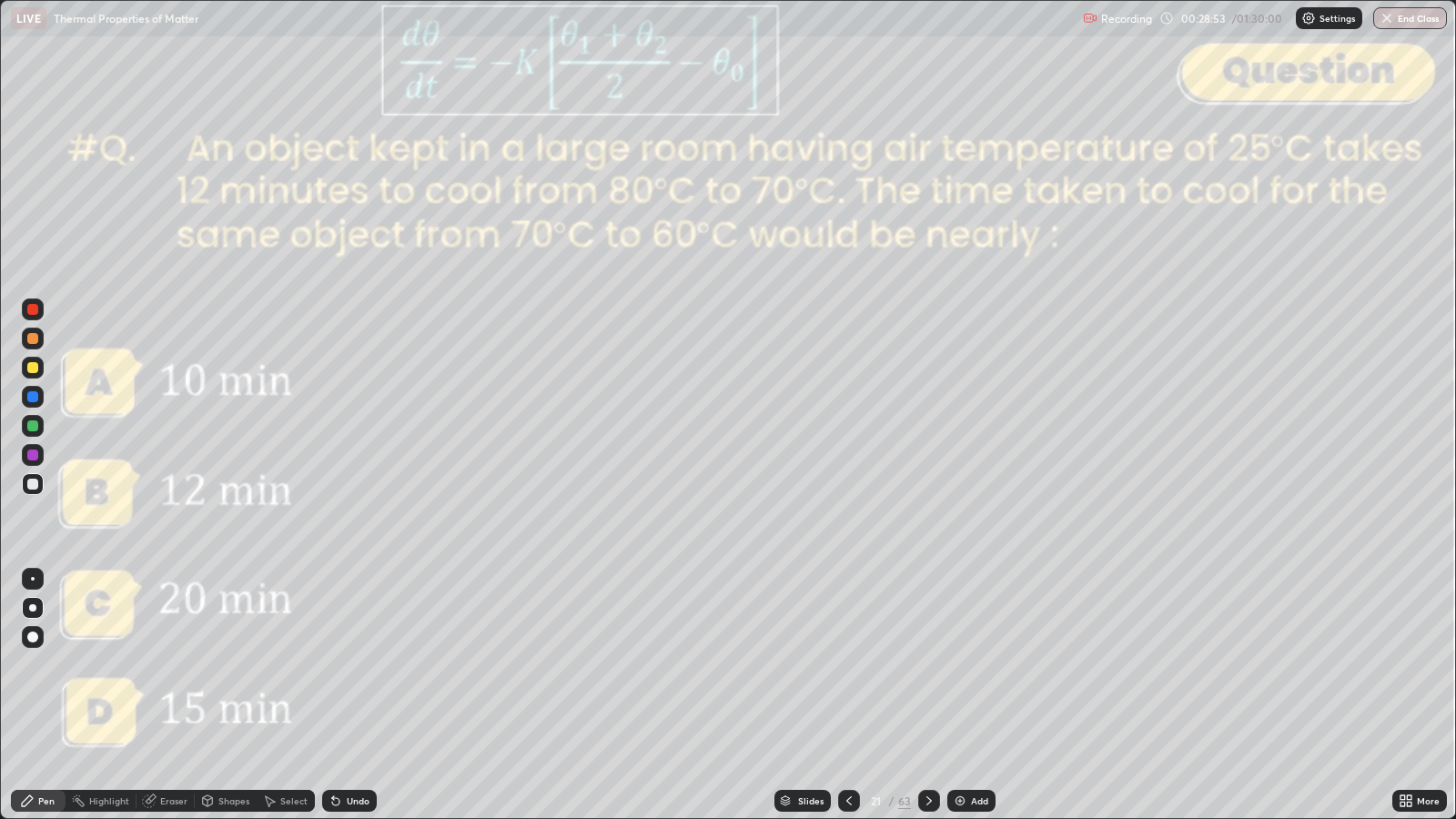
click at [35, 337] on div at bounding box center [32, 338] width 11 height 11
click at [352, 666] on div "Undo" at bounding box center [357, 801] width 22 height 9
click at [37, 369] on div at bounding box center [32, 367] width 11 height 11
click at [172, 666] on div "Eraser" at bounding box center [173, 801] width 27 height 9
click at [50, 666] on div "Pen" at bounding box center [46, 801] width 16 height 9
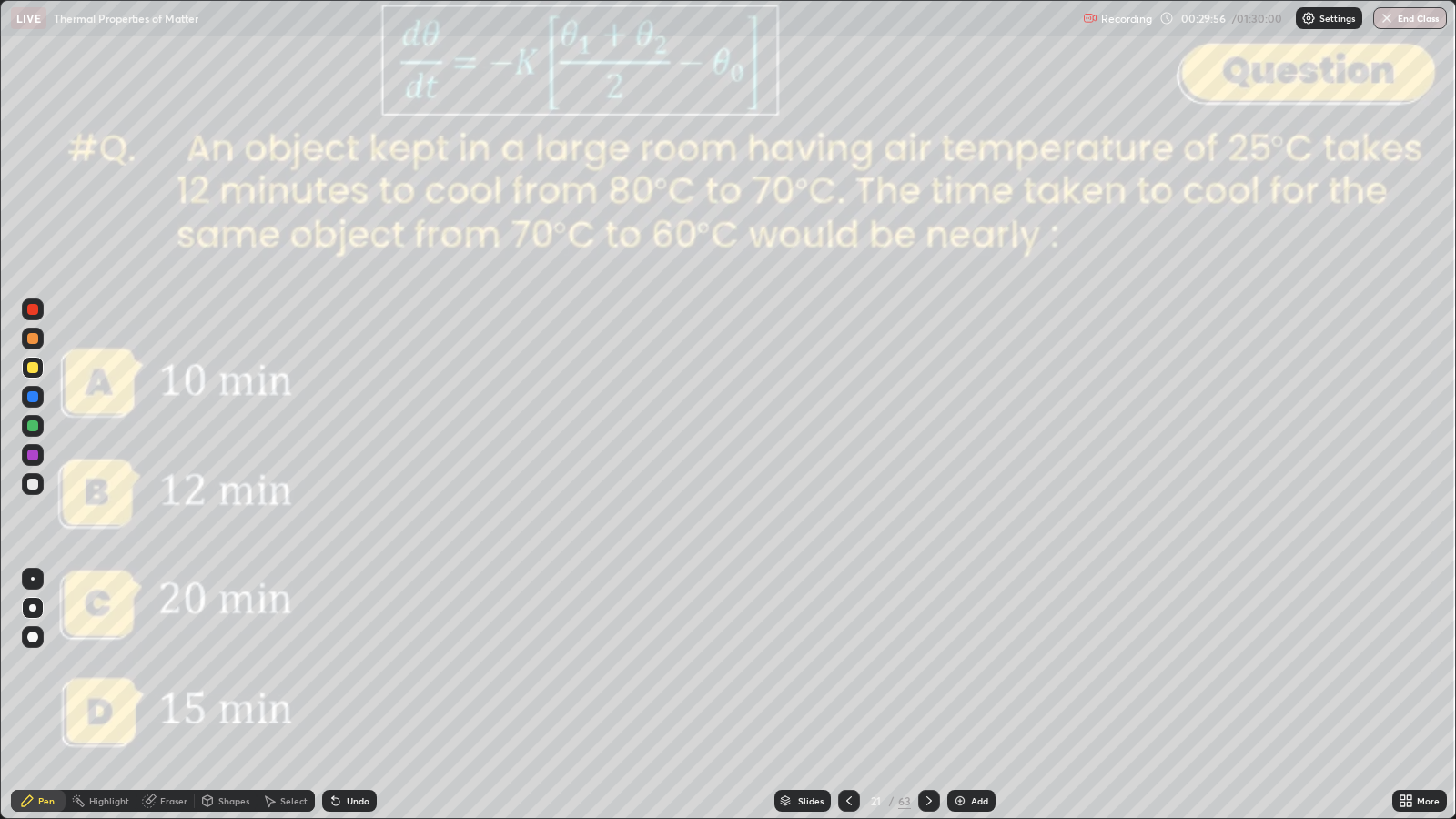
click at [170, 666] on div "Eraser" at bounding box center [173, 801] width 27 height 9
click at [41, 666] on div "Pen" at bounding box center [46, 801] width 16 height 9
click at [218, 666] on div "Shapes" at bounding box center [233, 801] width 31 height 9
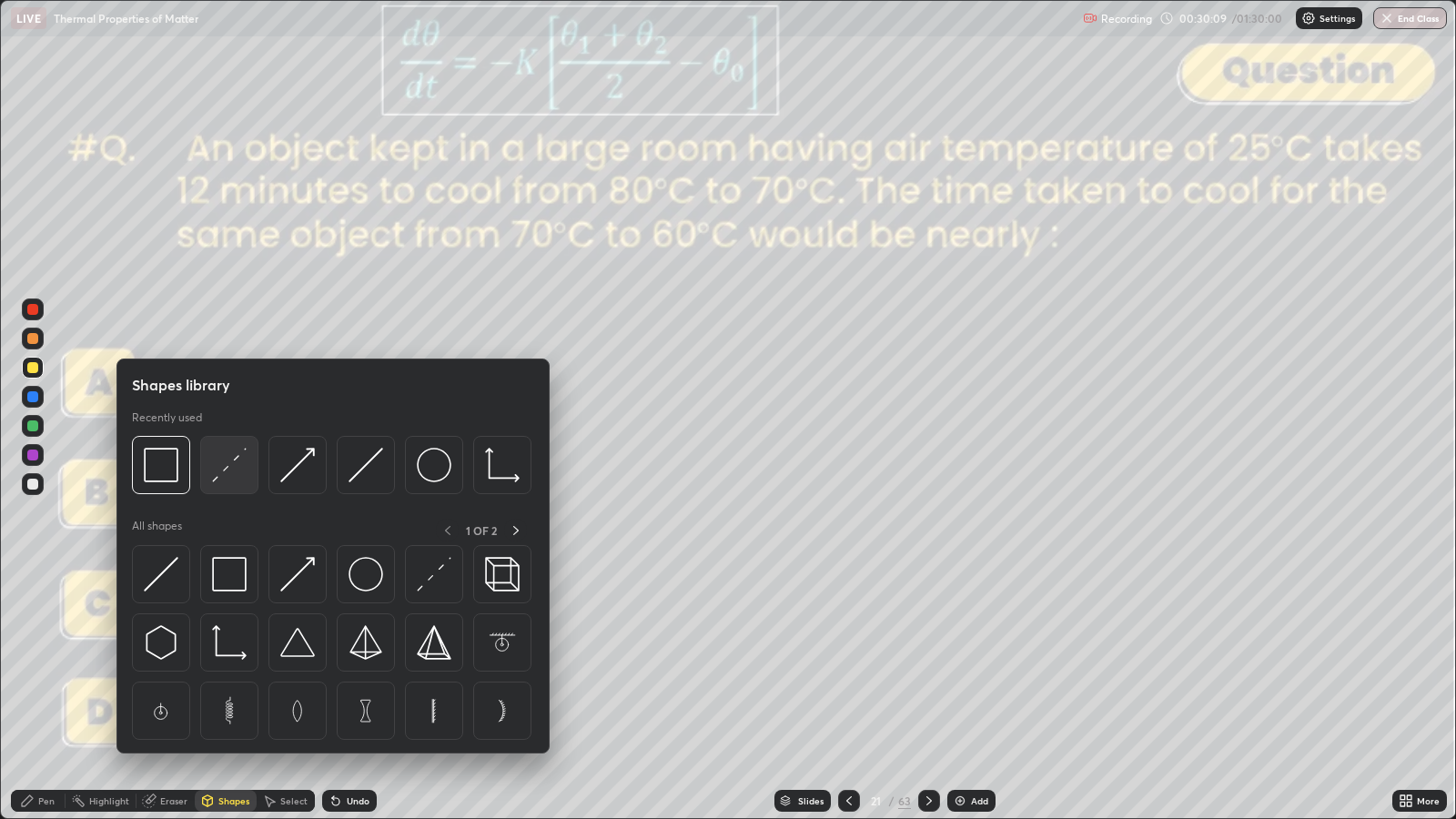
click at [236, 469] on img at bounding box center [230, 465] width 35 height 35
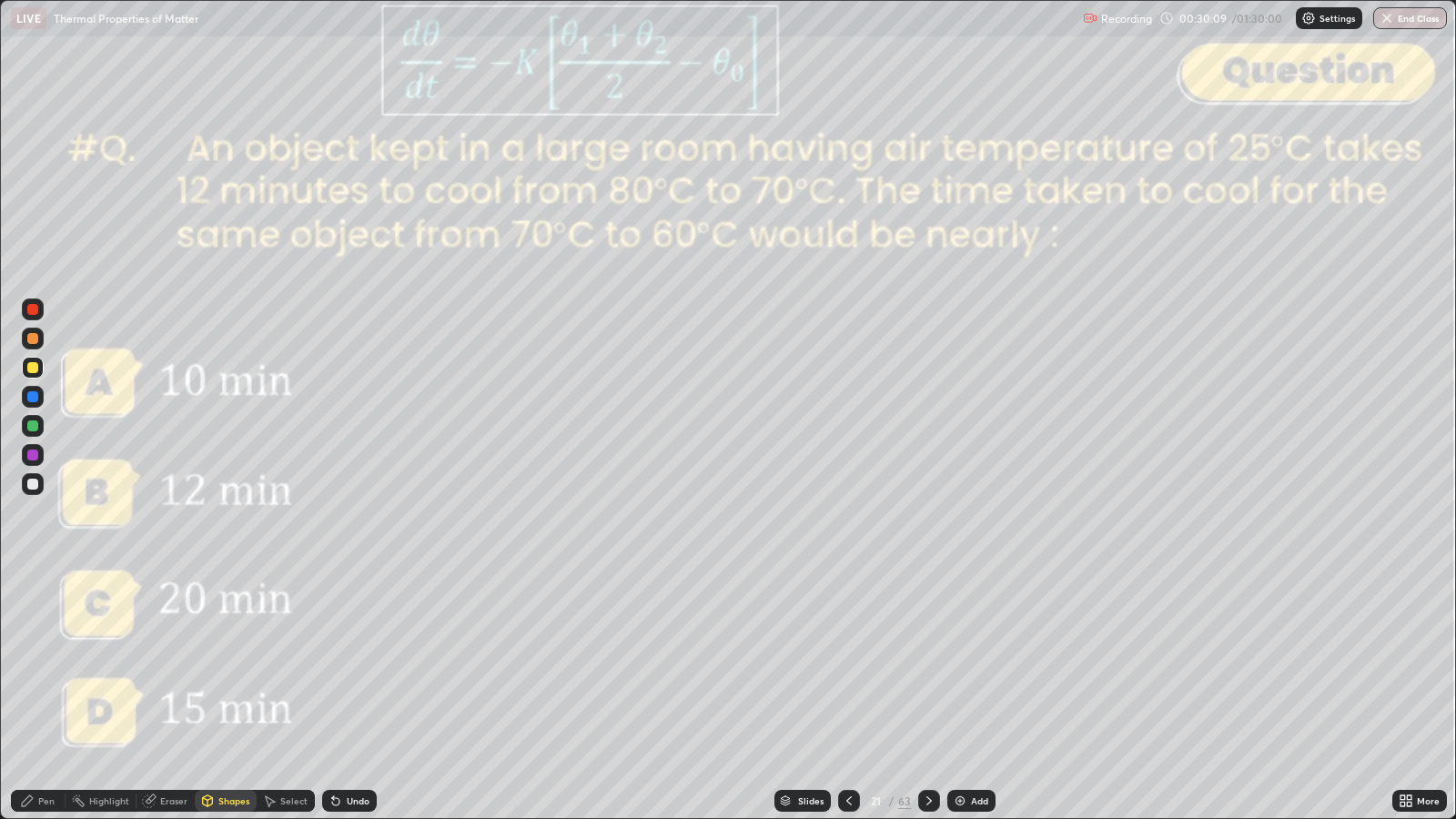
click at [37, 310] on div at bounding box center [32, 309] width 11 height 11
click at [27, 666] on icon at bounding box center [27, 801] width 11 height 11
click at [33, 428] on div at bounding box center [32, 425] width 11 height 11
click at [808, 666] on div "Slides" at bounding box center [811, 801] width 25 height 9
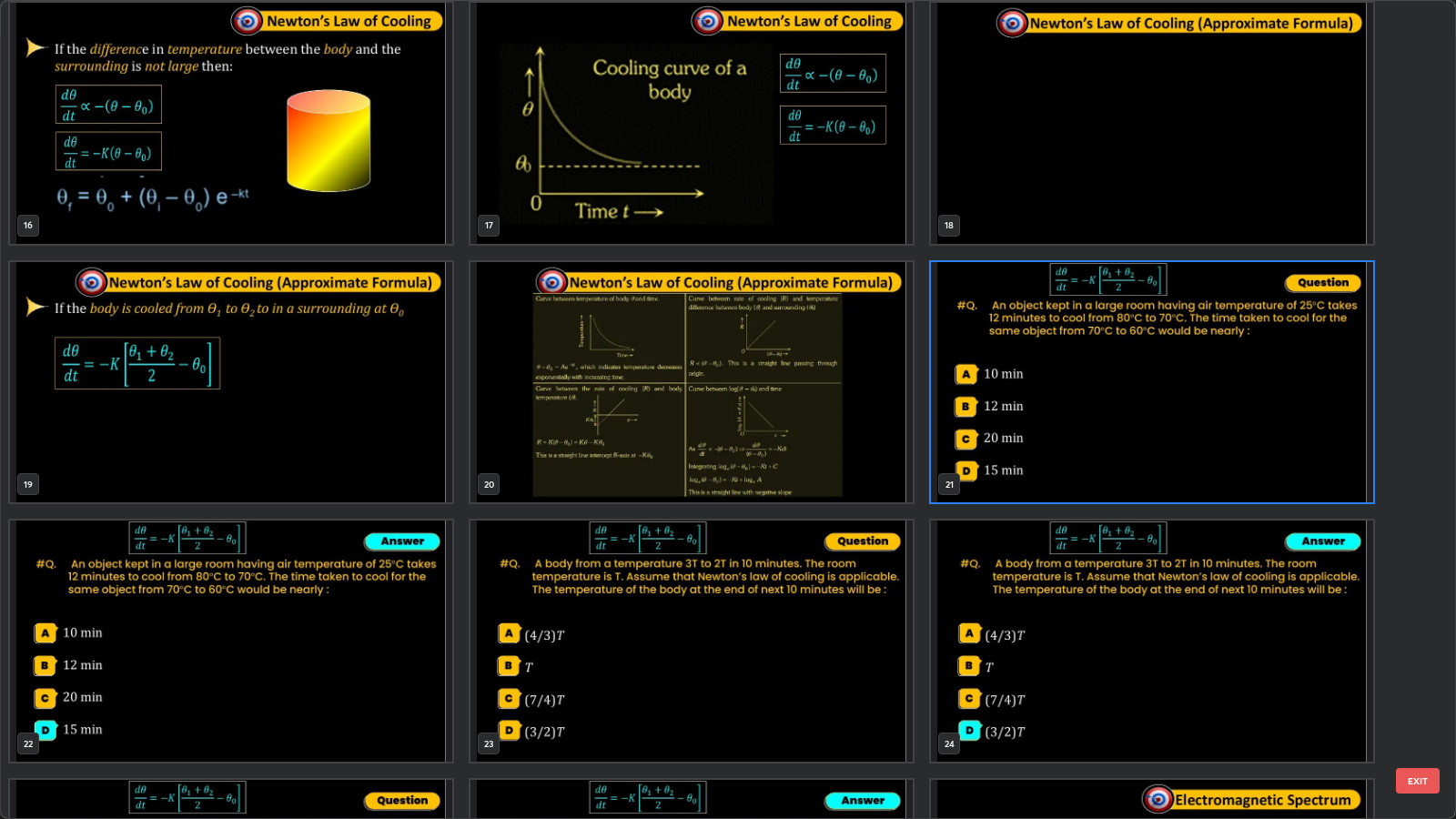
scroll to position [1286, 0]
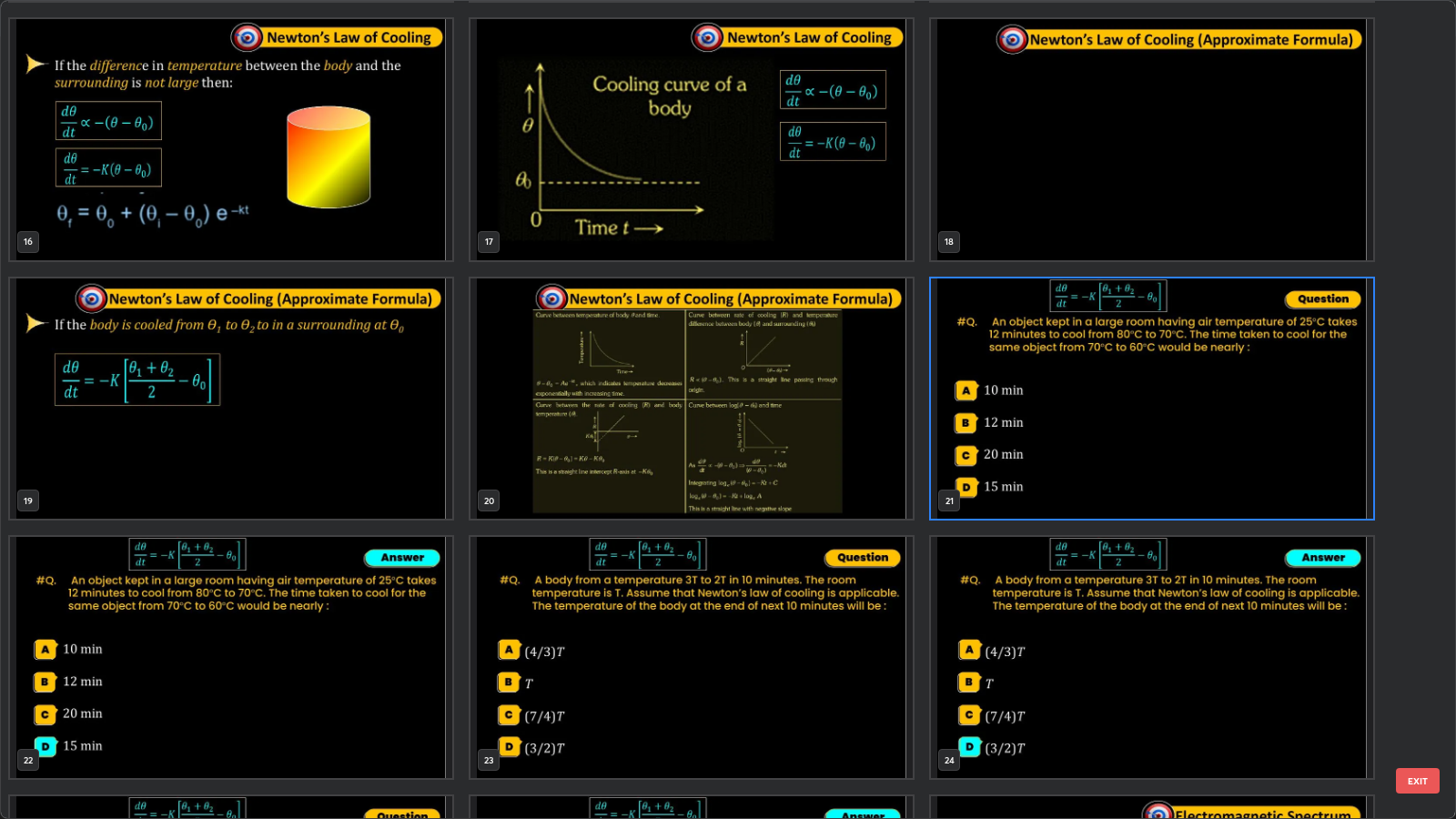
click at [759, 653] on img "grid" at bounding box center [692, 657] width 443 height 241
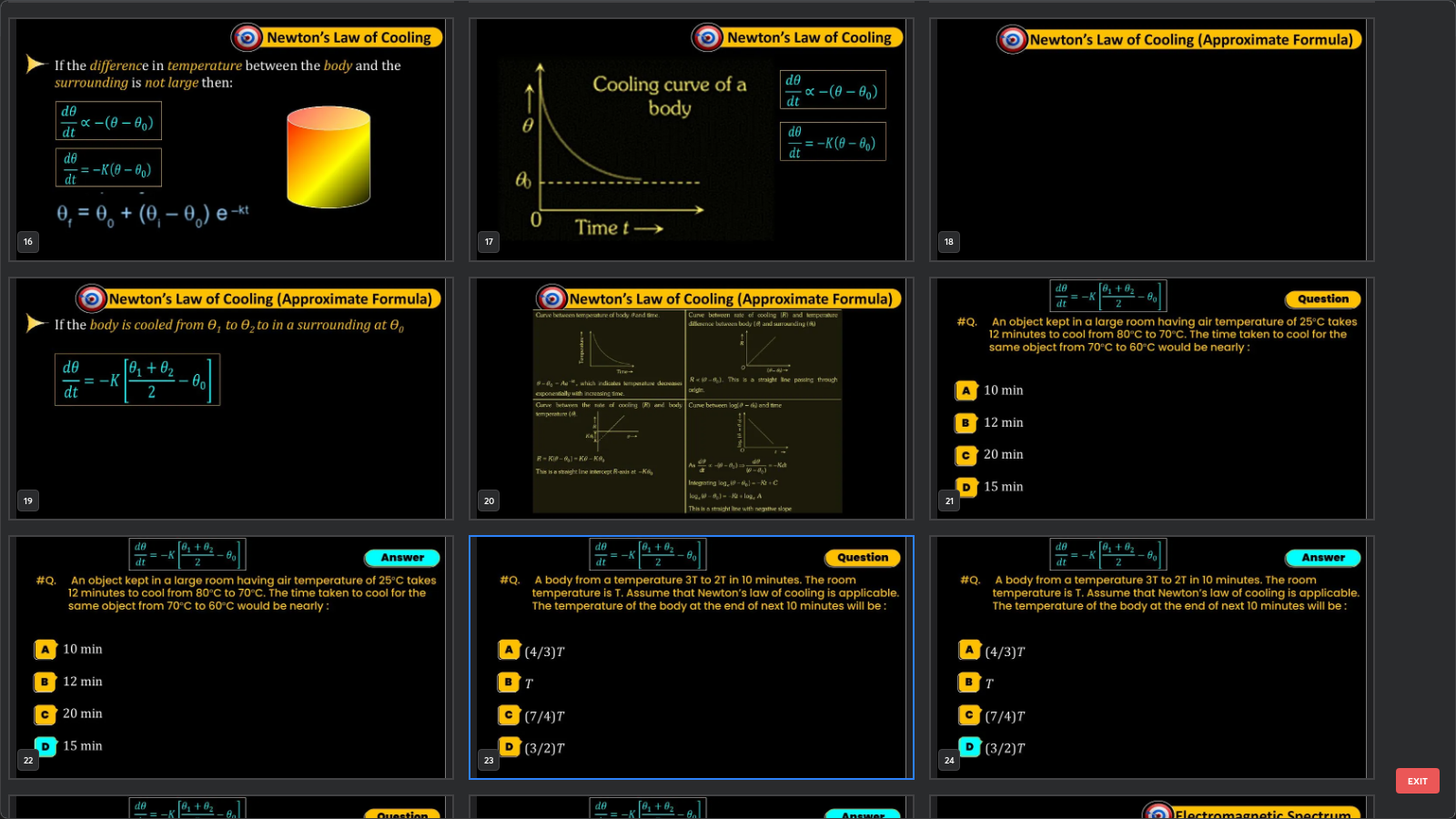
click at [1416, 666] on button "EXIT" at bounding box center [1417, 781] width 44 height 25
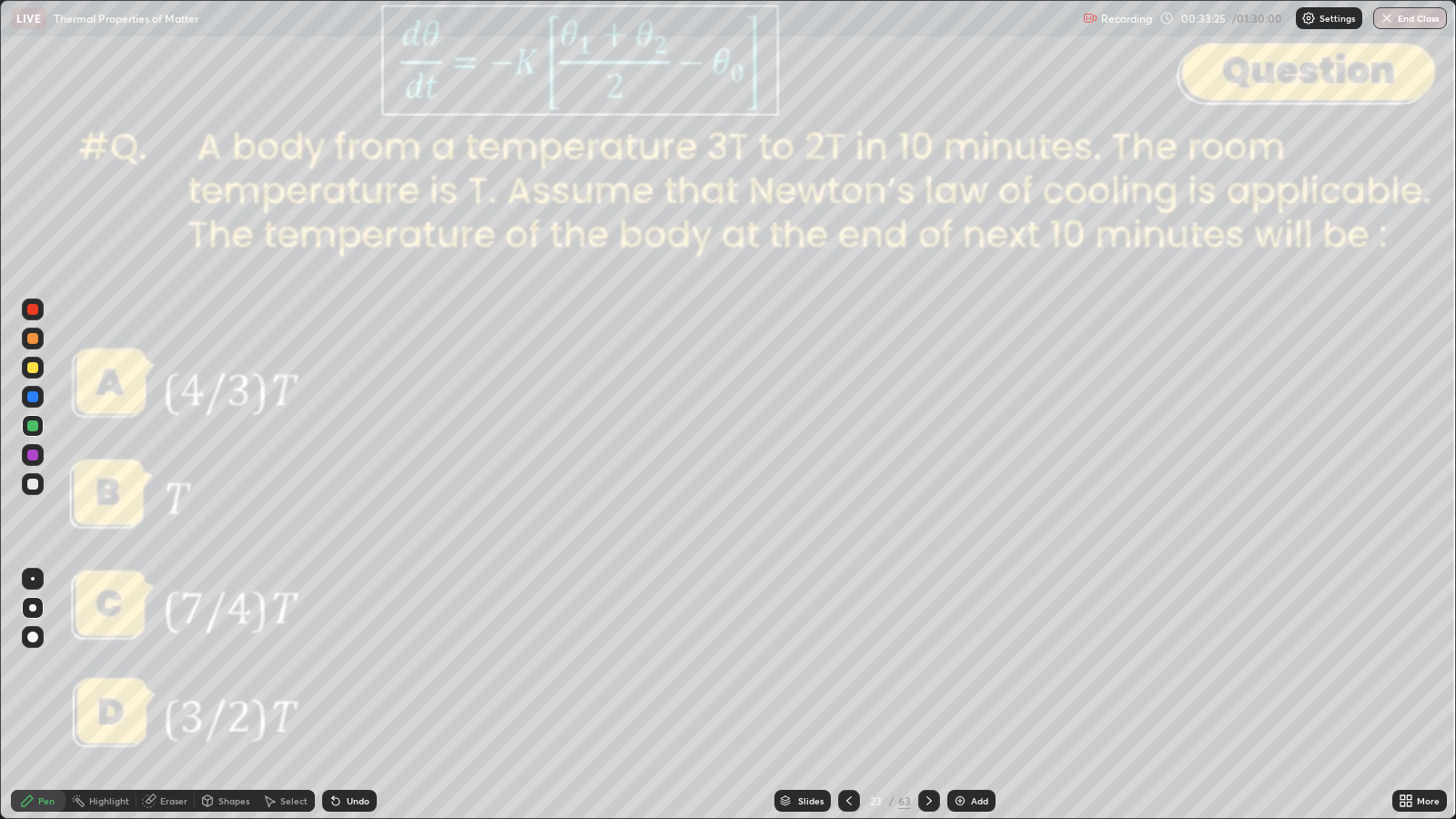
click at [32, 338] on div at bounding box center [32, 338] width 11 height 11
click at [38, 308] on div at bounding box center [32, 309] width 11 height 11
click at [32, 338] on div at bounding box center [32, 338] width 11 height 11
click at [220, 666] on div "Shapes" at bounding box center [233, 801] width 31 height 9
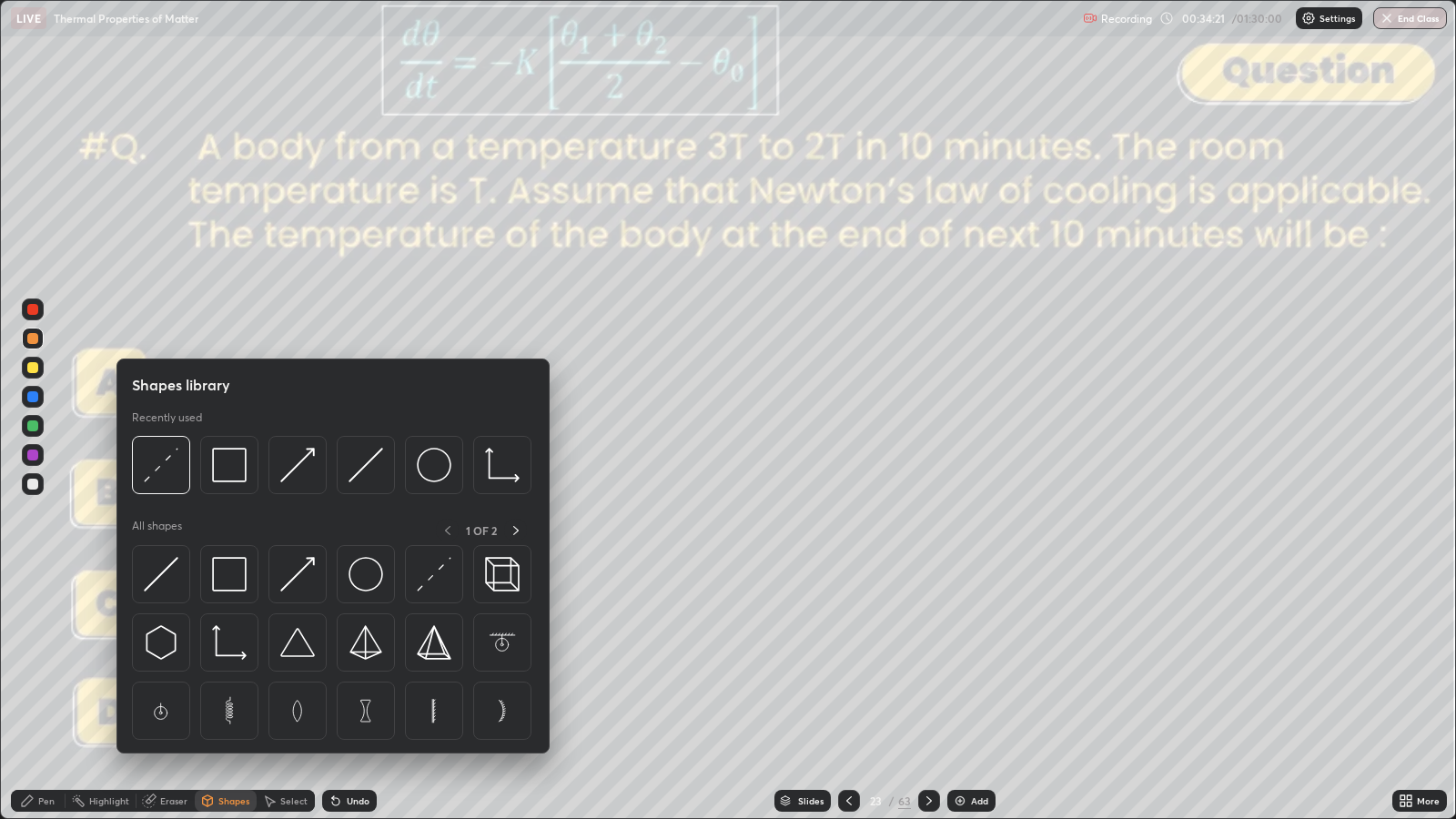
click at [171, 472] on img at bounding box center [161, 465] width 35 height 35
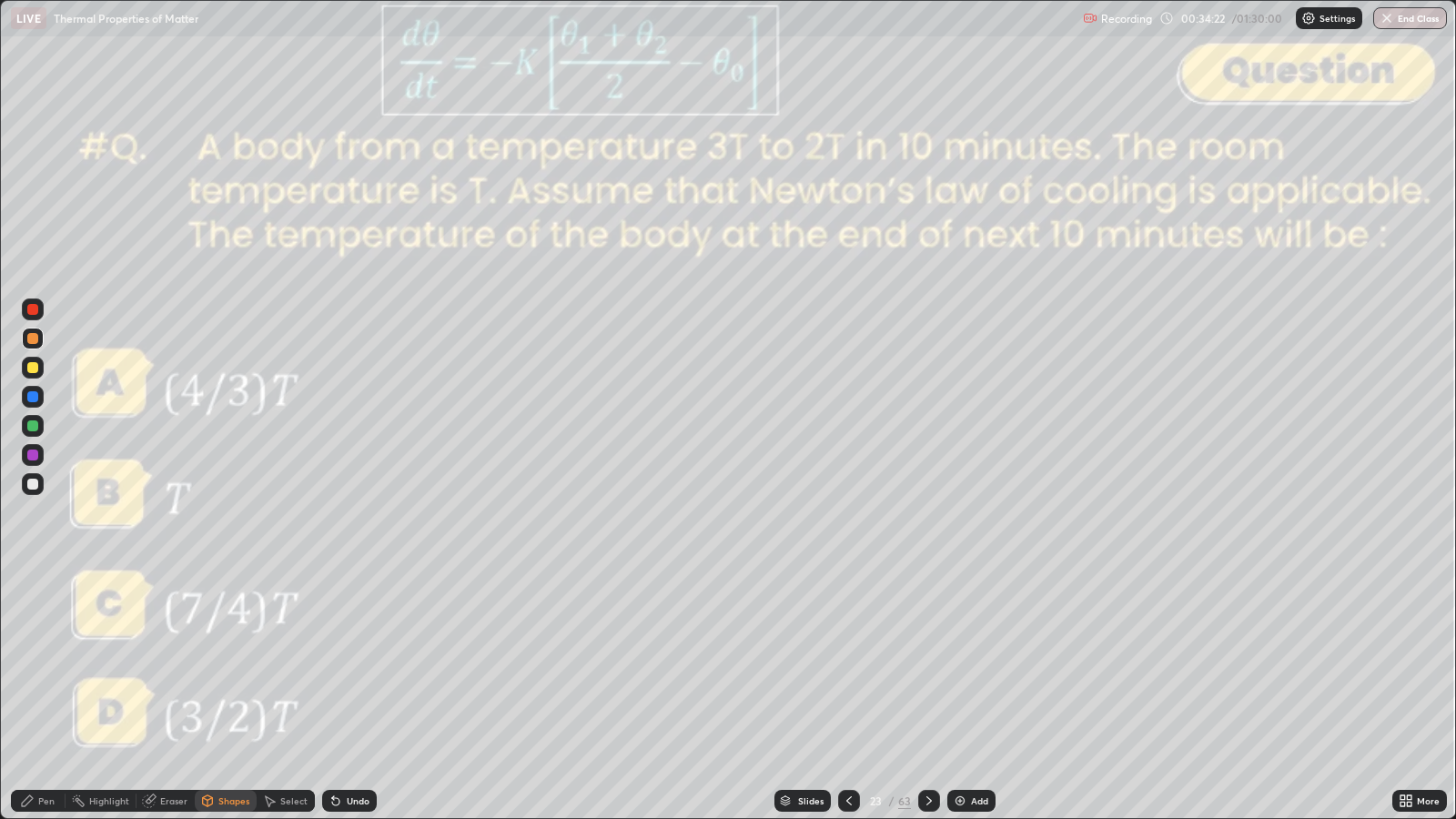
click at [36, 313] on div at bounding box center [32, 309] width 11 height 11
click at [36, 366] on div at bounding box center [32, 367] width 11 height 11
click at [172, 666] on div "Eraser" at bounding box center [173, 801] width 27 height 9
click at [44, 666] on div "Pen" at bounding box center [46, 801] width 16 height 9
click at [27, 338] on div at bounding box center [32, 338] width 11 height 11
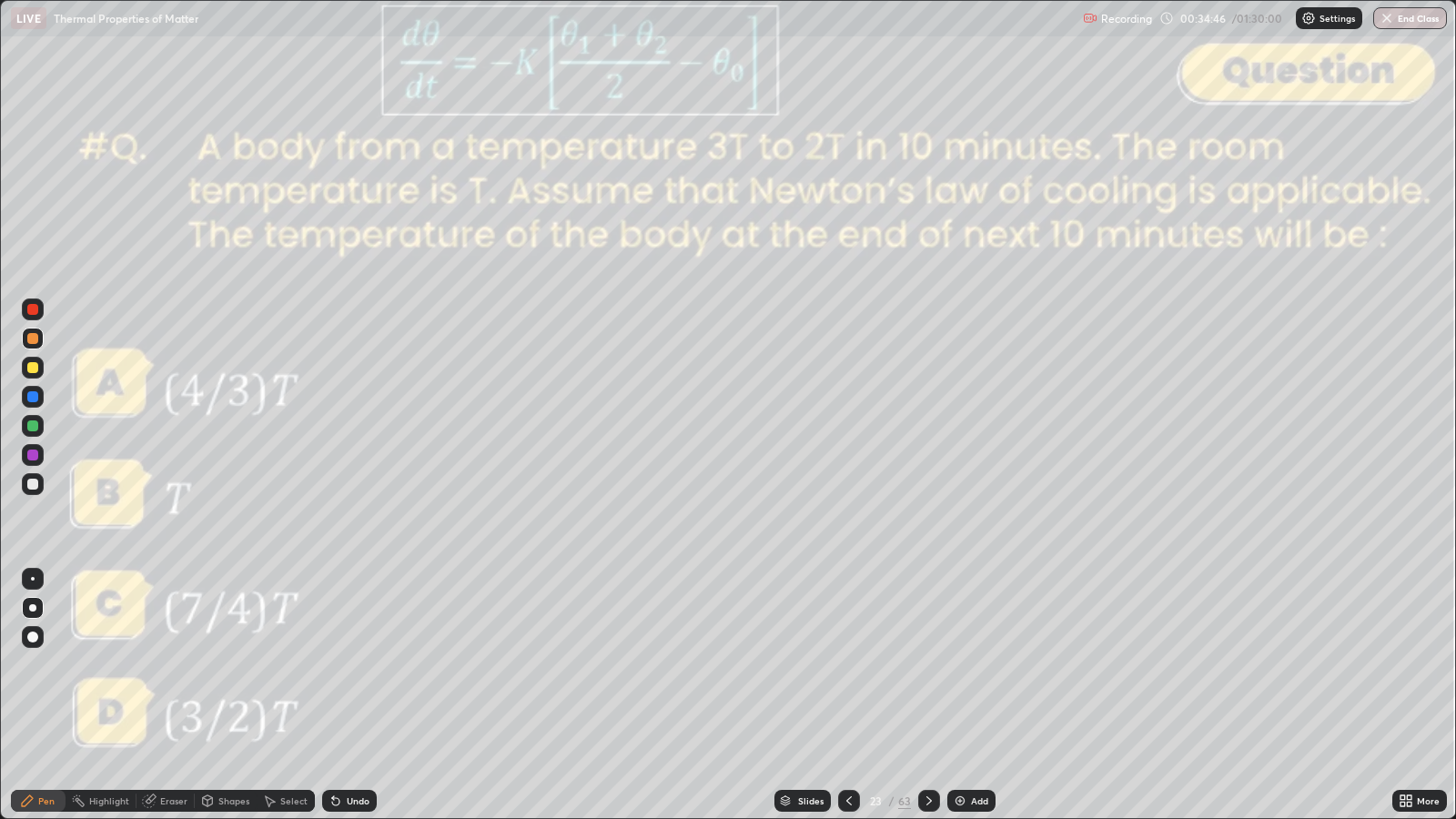
click at [172, 666] on div "Eraser" at bounding box center [173, 801] width 27 height 9
click at [27, 666] on icon at bounding box center [27, 801] width 11 height 11
click at [160, 666] on div "Eraser" at bounding box center [173, 801] width 27 height 9
click at [27, 666] on icon at bounding box center [27, 801] width 11 height 11
click at [27, 364] on div at bounding box center [32, 367] width 11 height 11
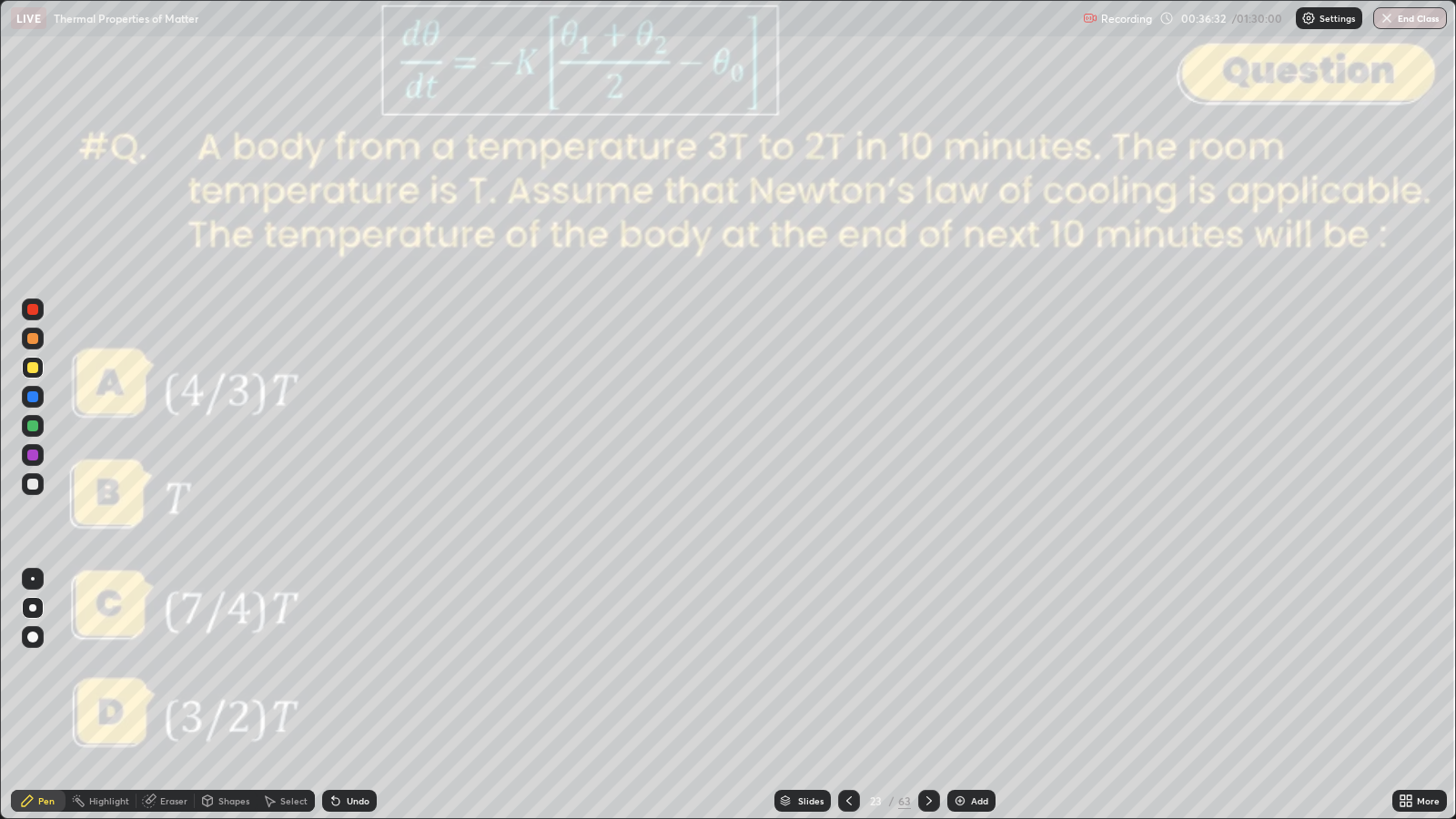
click at [847, 666] on icon at bounding box center [849, 801] width 15 height 15
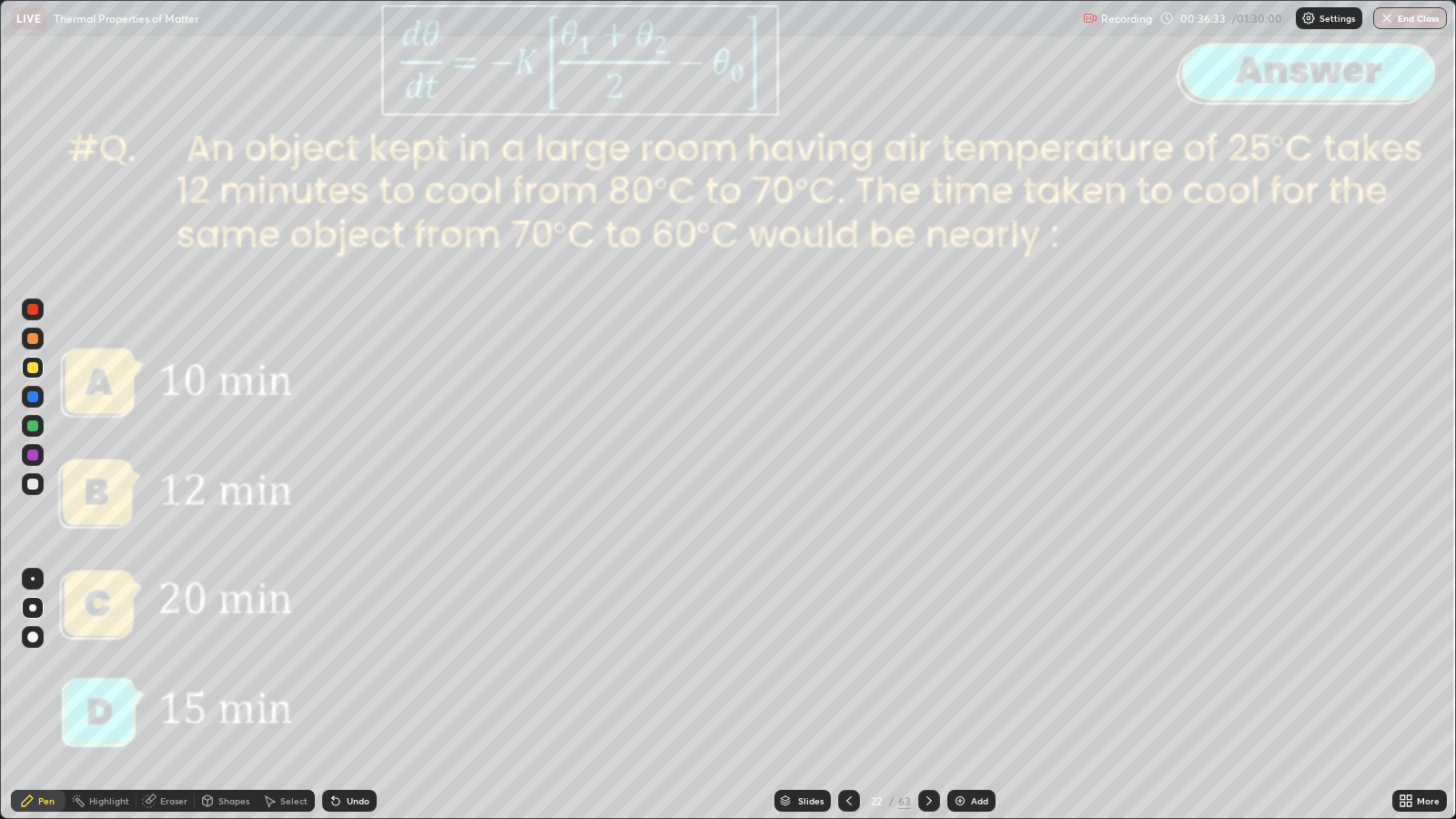
click at [850, 666] on icon at bounding box center [849, 801] width 15 height 15
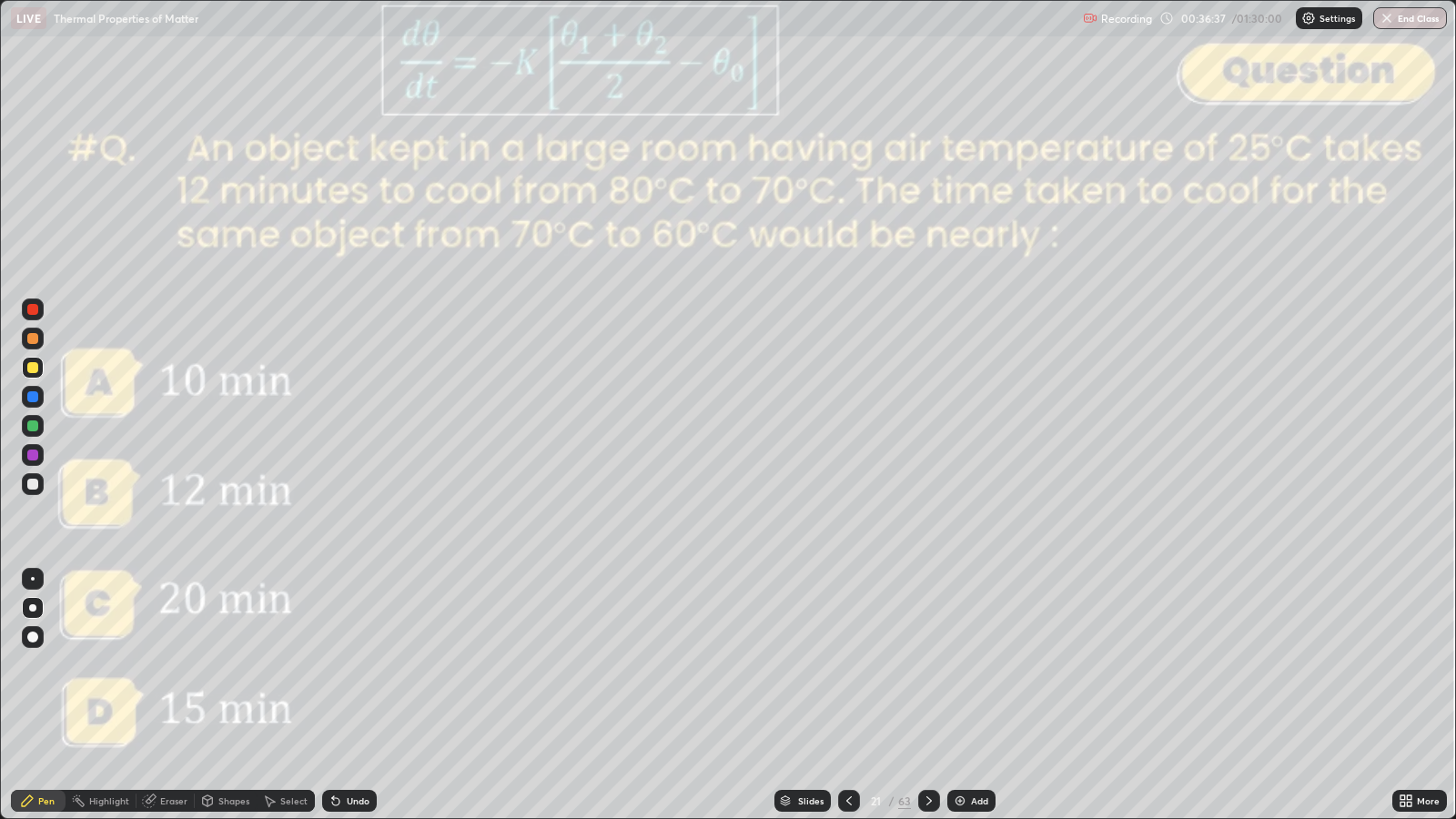
click at [926, 666] on icon at bounding box center [929, 801] width 15 height 15
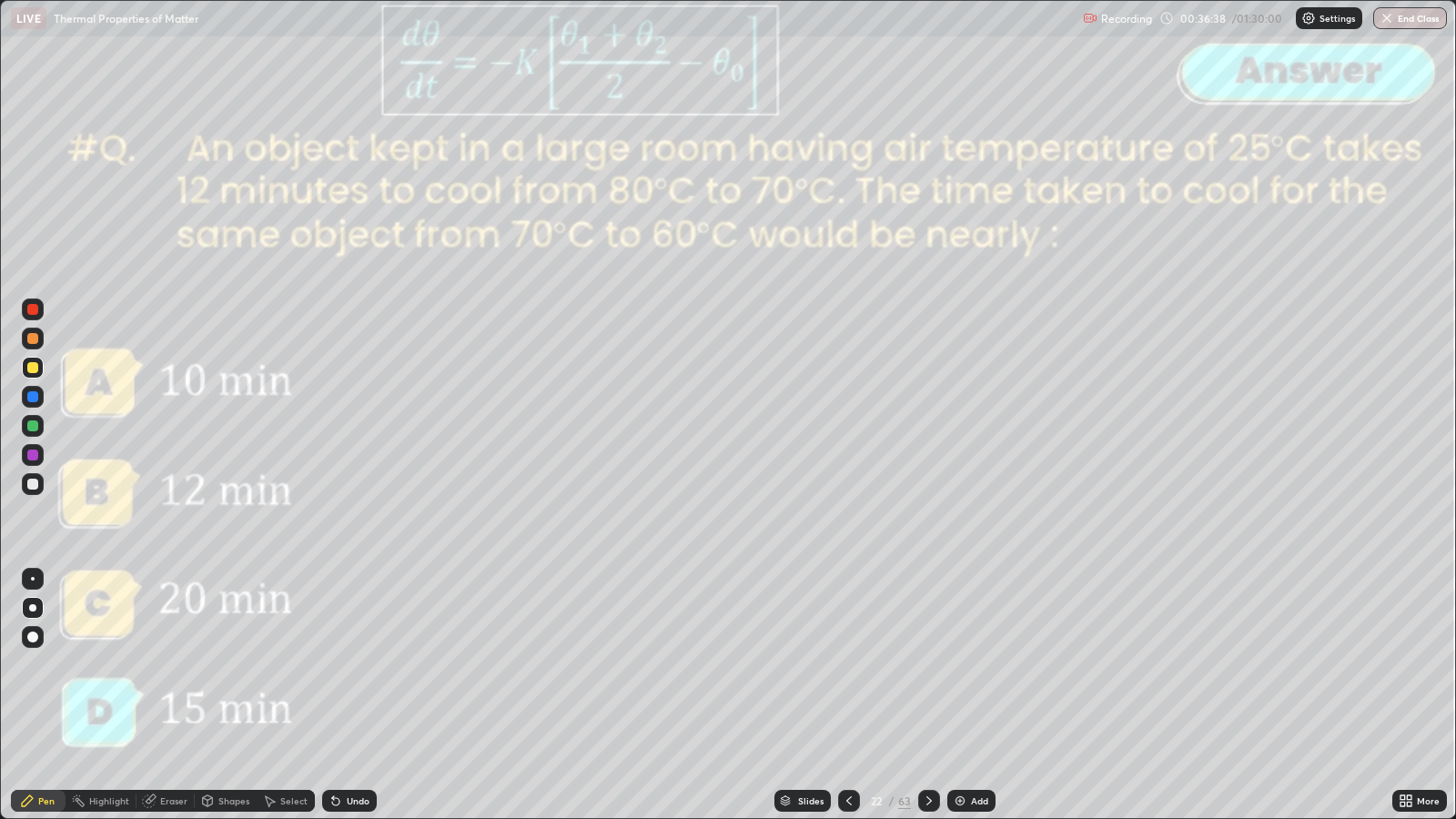
click at [934, 666] on div at bounding box center [929, 802] width 22 height 37
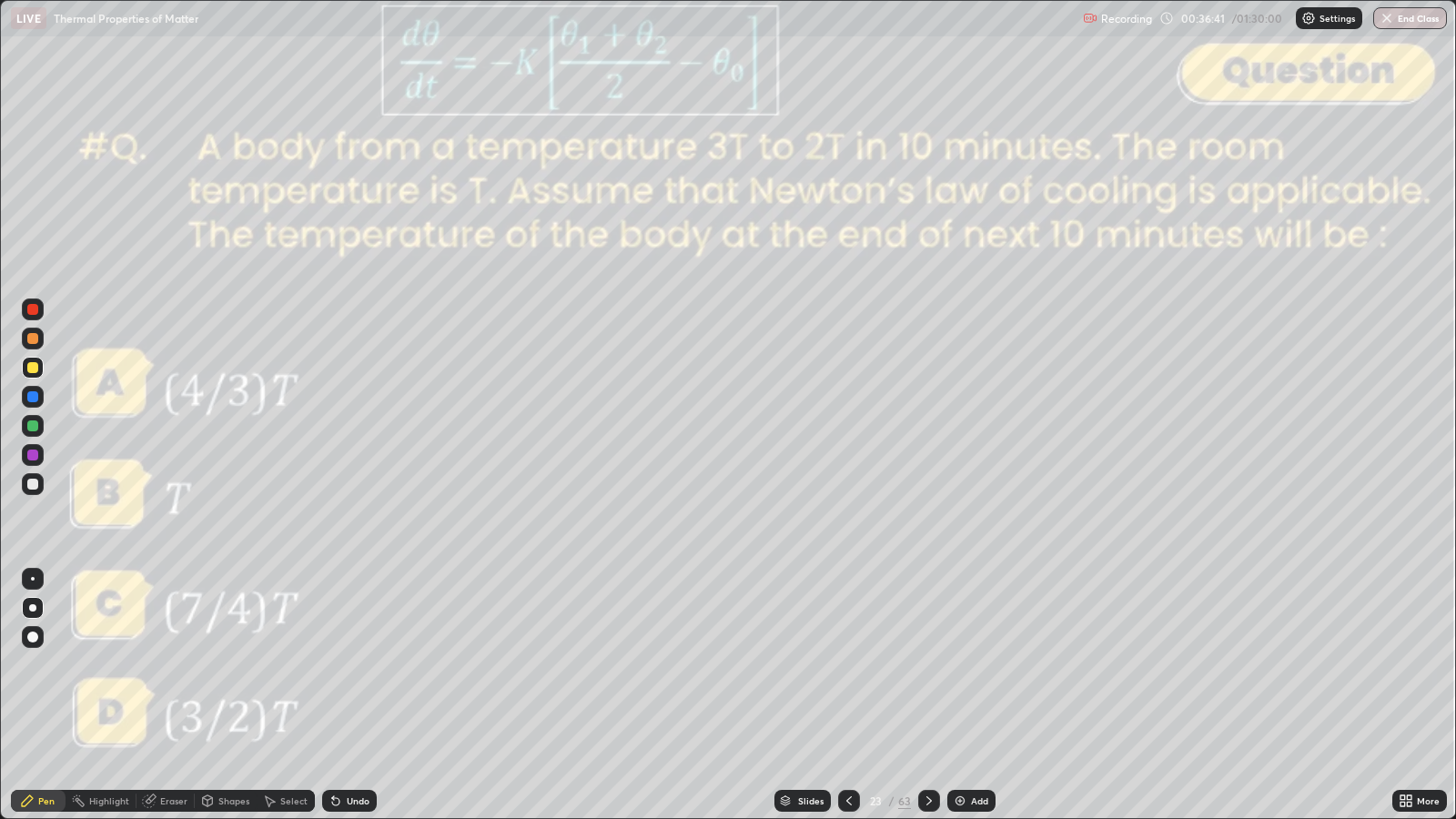
click at [927, 666] on icon at bounding box center [929, 801] width 15 height 15
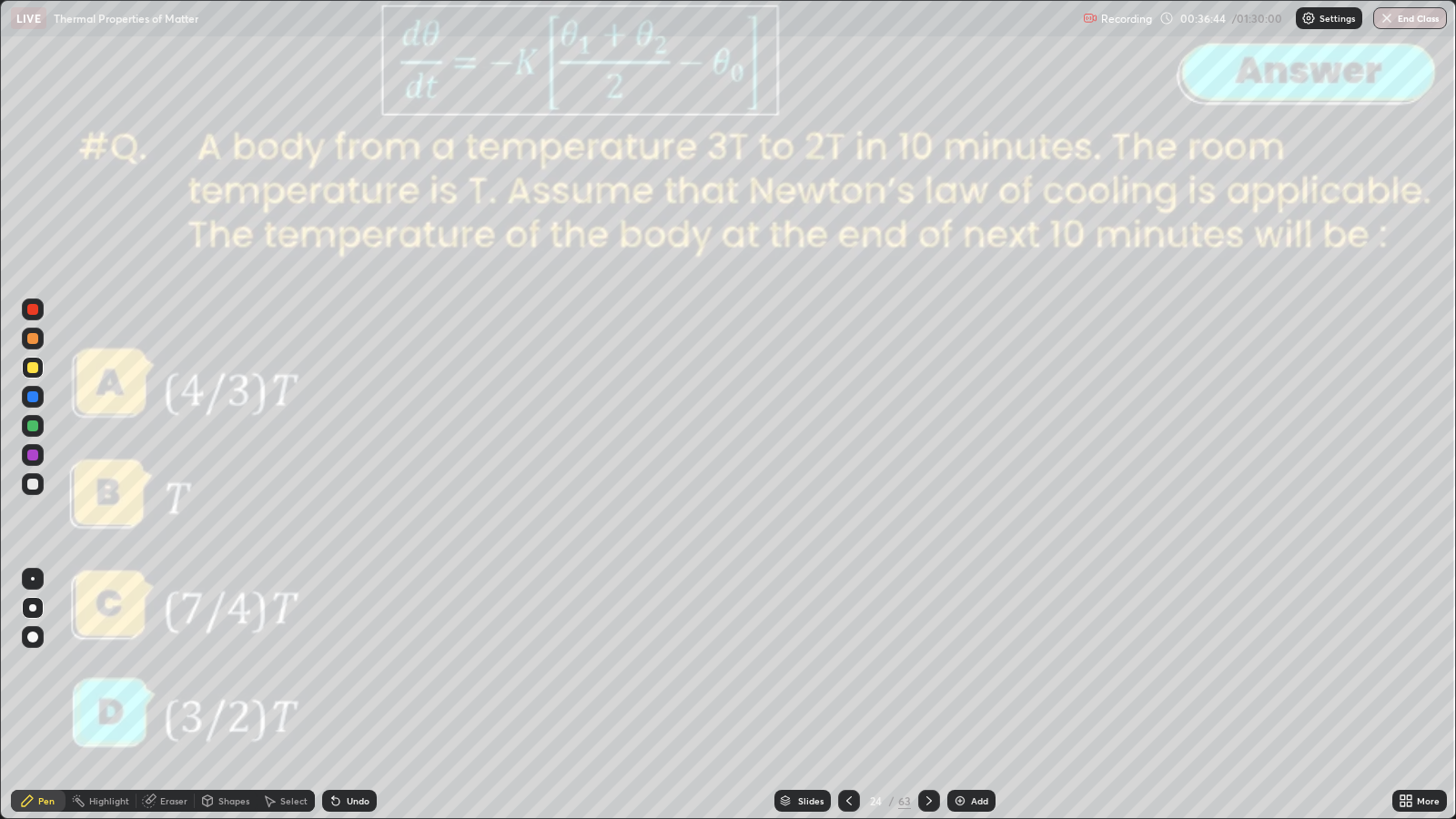
click at [857, 666] on div at bounding box center [849, 802] width 22 height 37
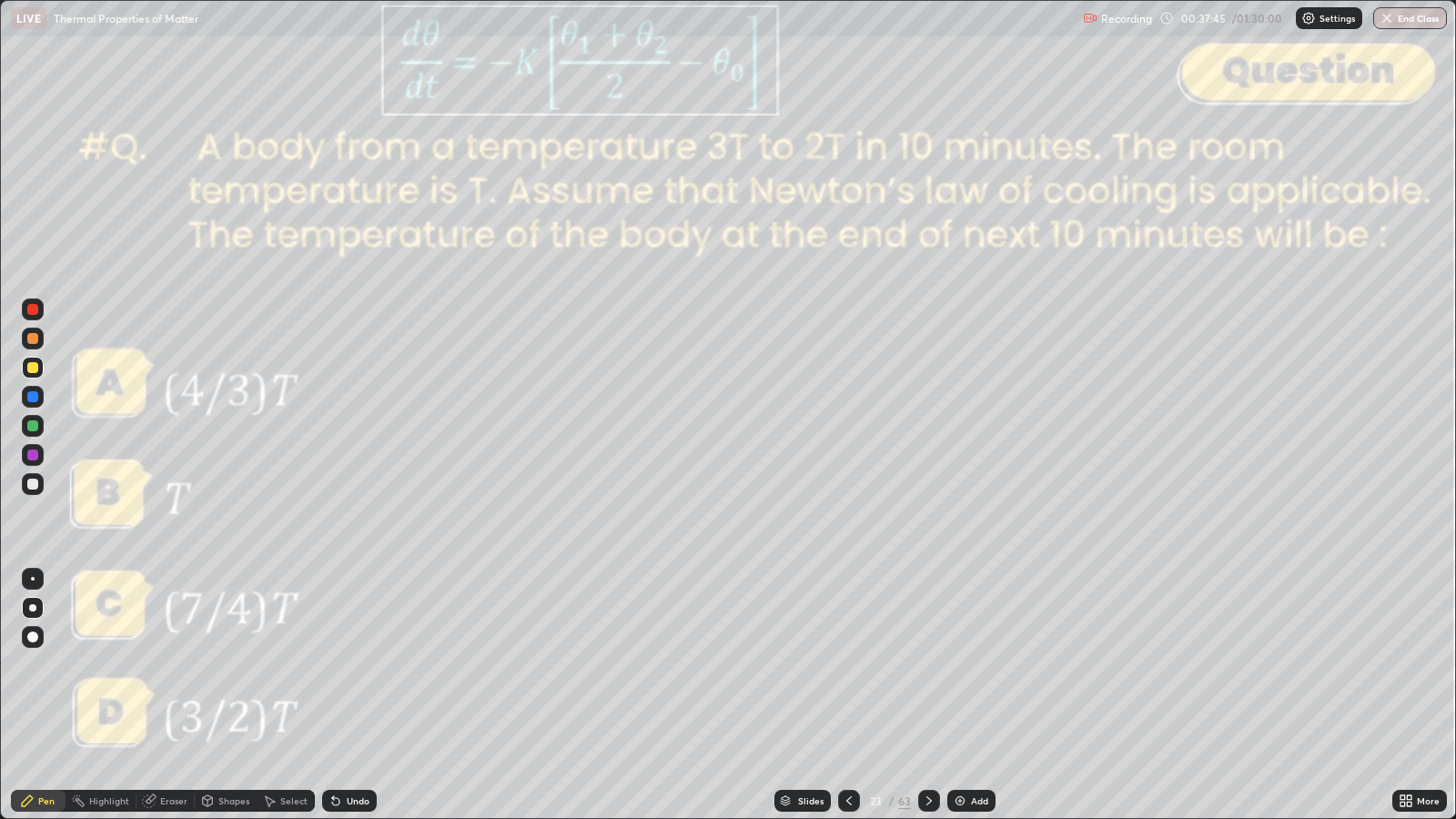
click at [926, 666] on icon at bounding box center [929, 801] width 15 height 15
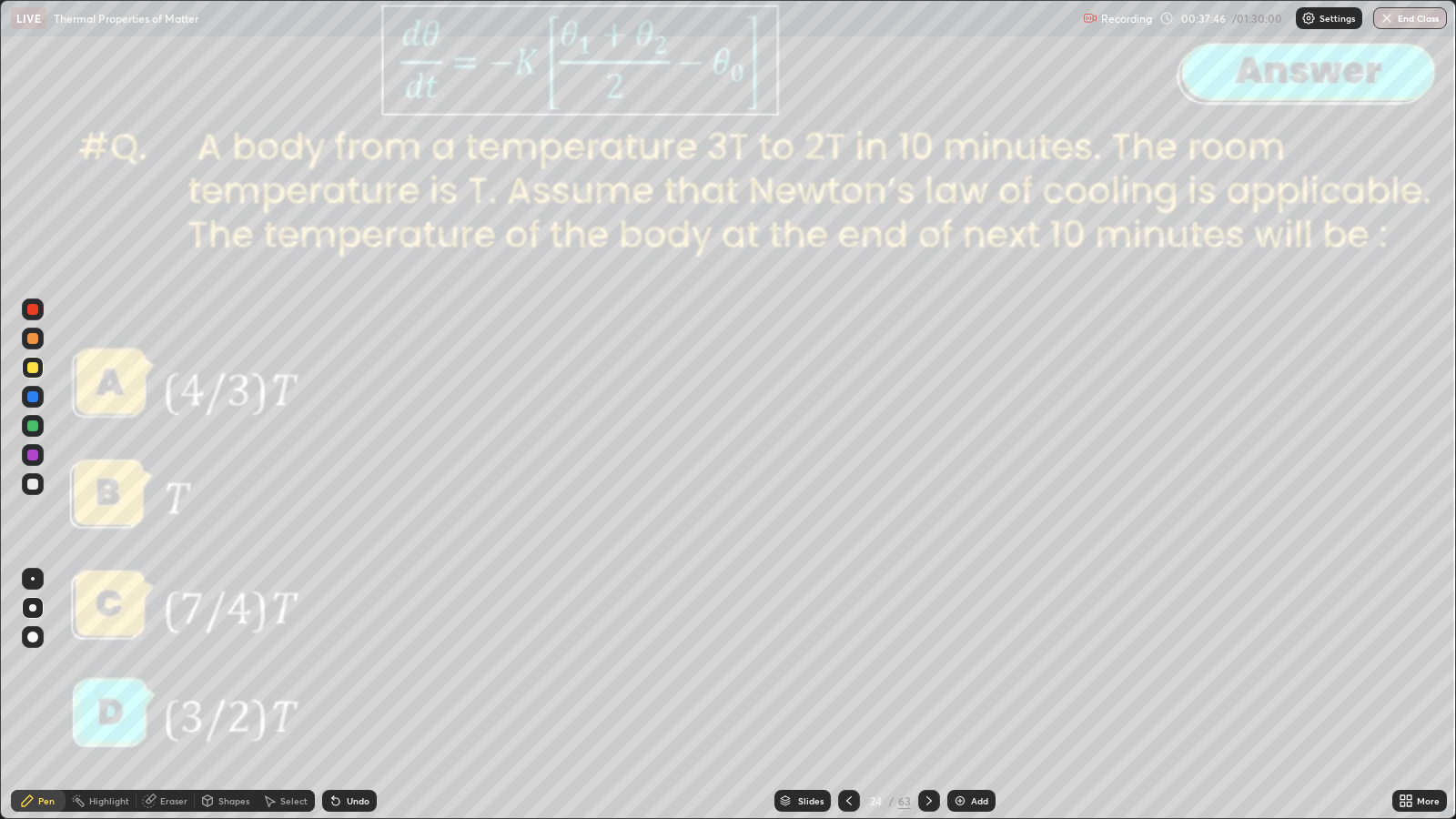
click at [929, 666] on icon at bounding box center [929, 801] width 15 height 15
click at [926, 666] on icon at bounding box center [929, 801] width 15 height 15
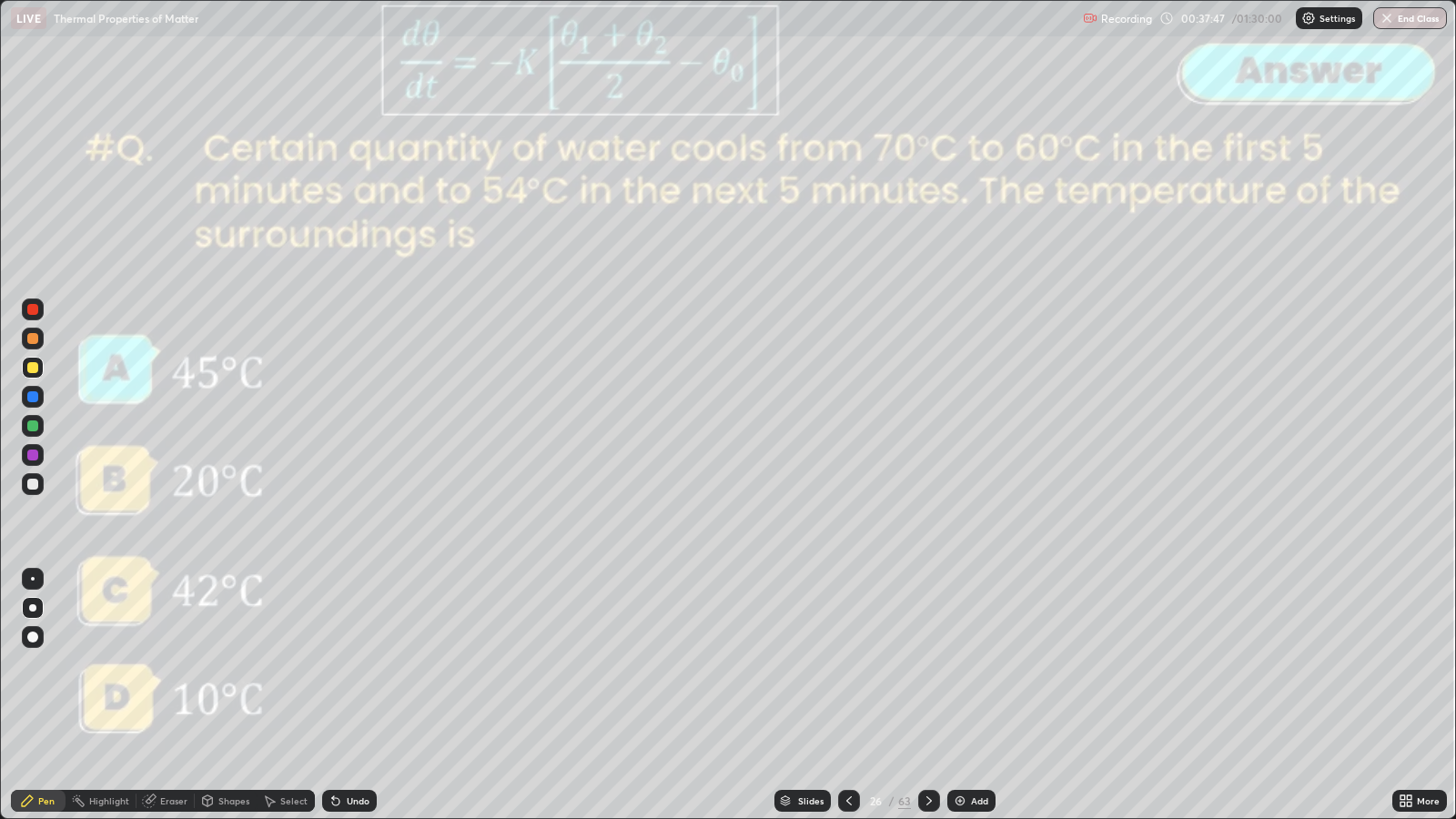
click at [924, 666] on div at bounding box center [929, 801] width 22 height 22
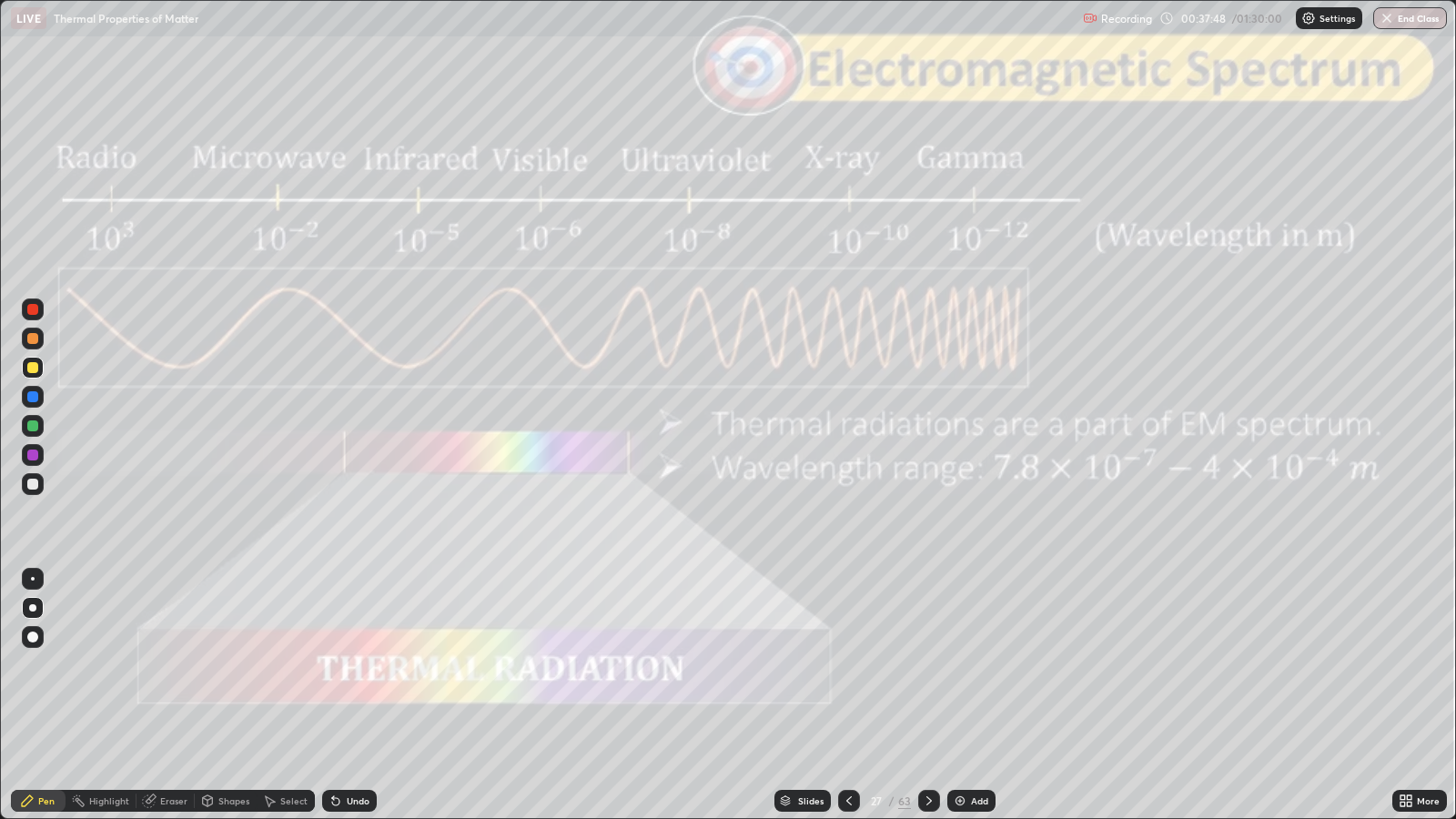
click at [847, 666] on icon at bounding box center [849, 801] width 15 height 15
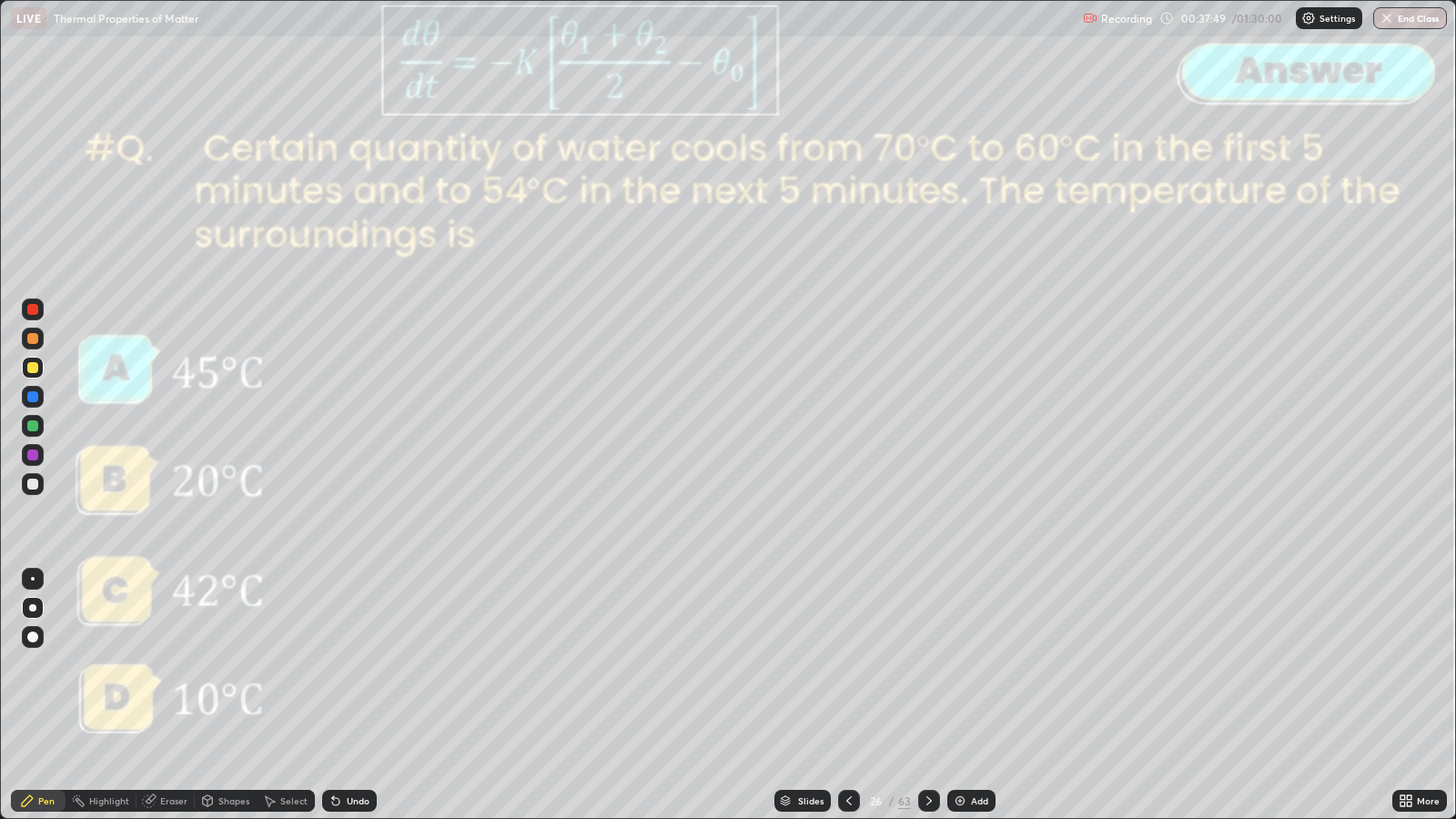
click at [971, 666] on div "Add" at bounding box center [979, 801] width 17 height 9
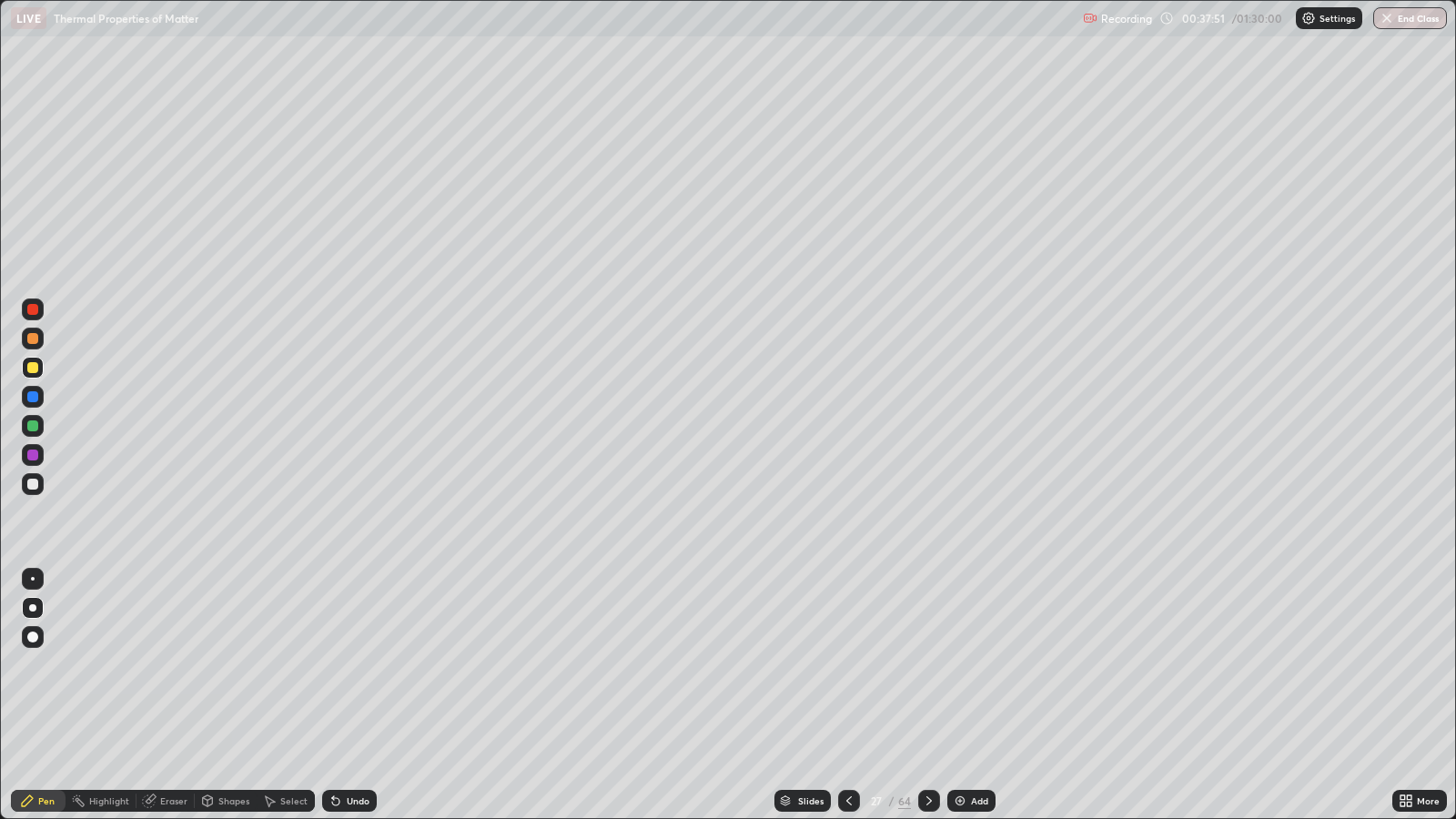
click at [34, 488] on div at bounding box center [32, 484] width 11 height 11
click at [172, 666] on div "Eraser" at bounding box center [173, 801] width 27 height 9
click at [41, 666] on div "Pen" at bounding box center [46, 801] width 16 height 9
click at [170, 666] on div "Eraser" at bounding box center [173, 801] width 27 height 9
click at [46, 666] on div "Pen" at bounding box center [46, 801] width 16 height 9
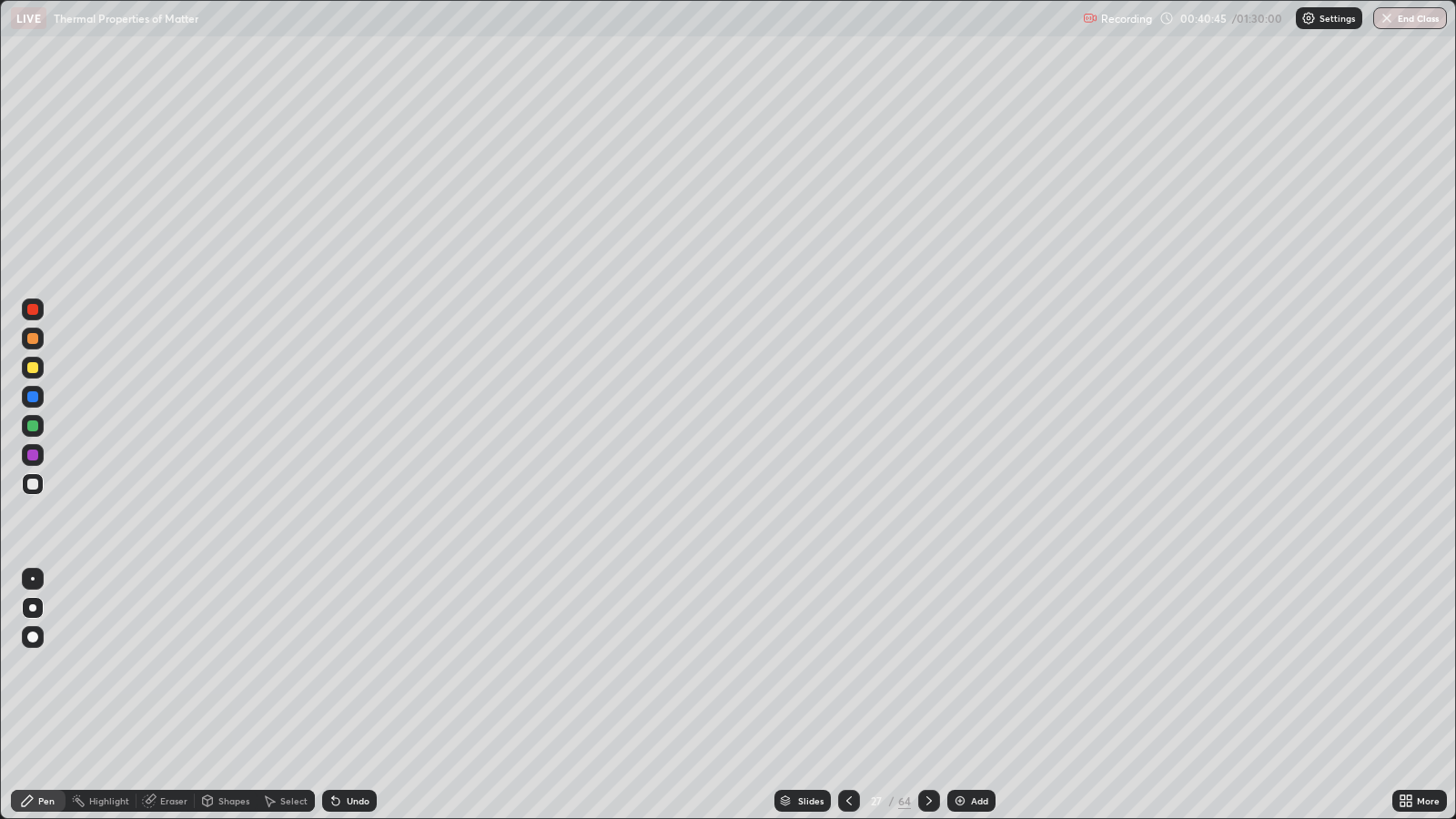
click at [224, 666] on div "Shapes" at bounding box center [233, 801] width 31 height 9
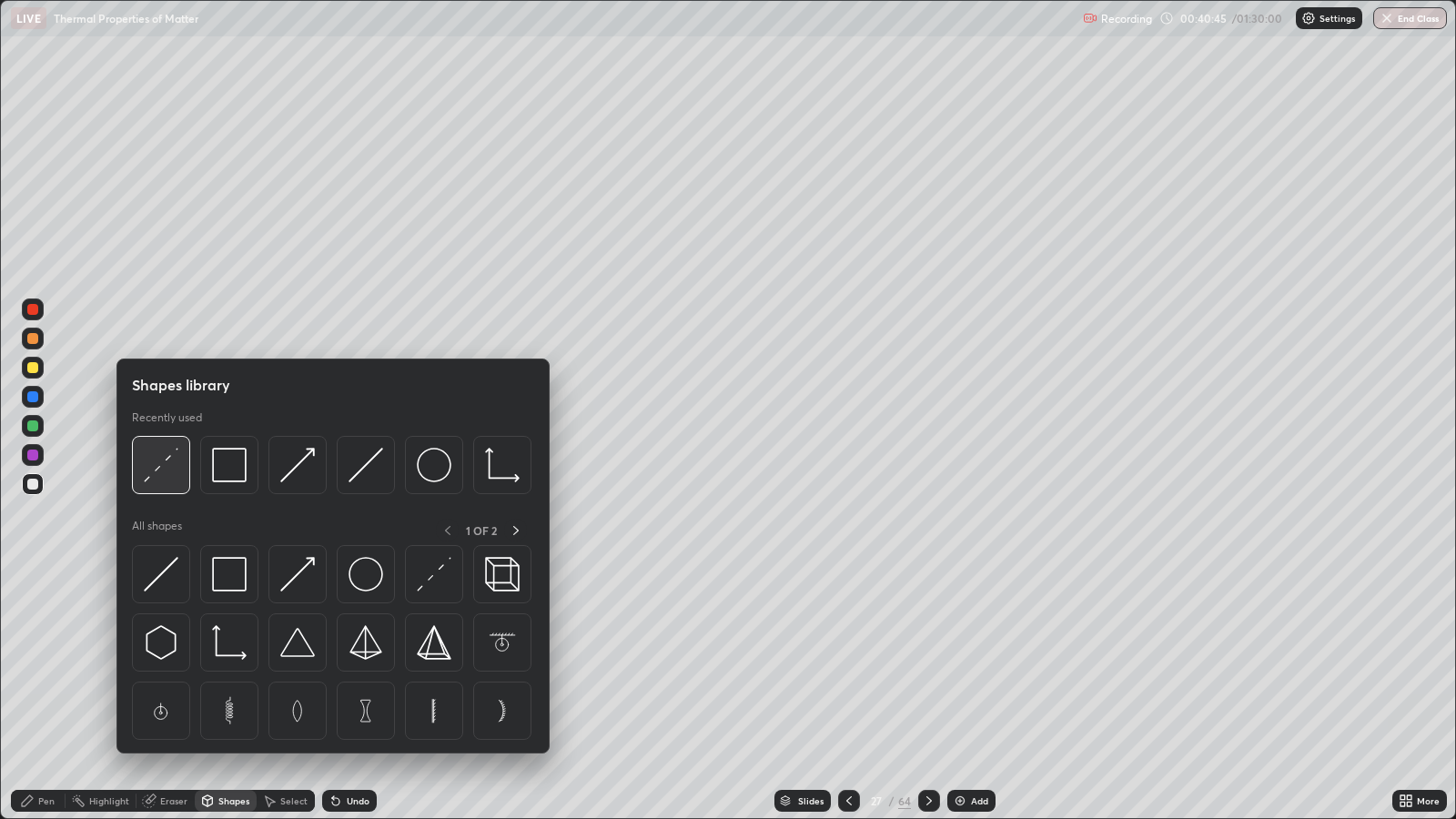
click at [159, 470] on img at bounding box center [161, 465] width 35 height 35
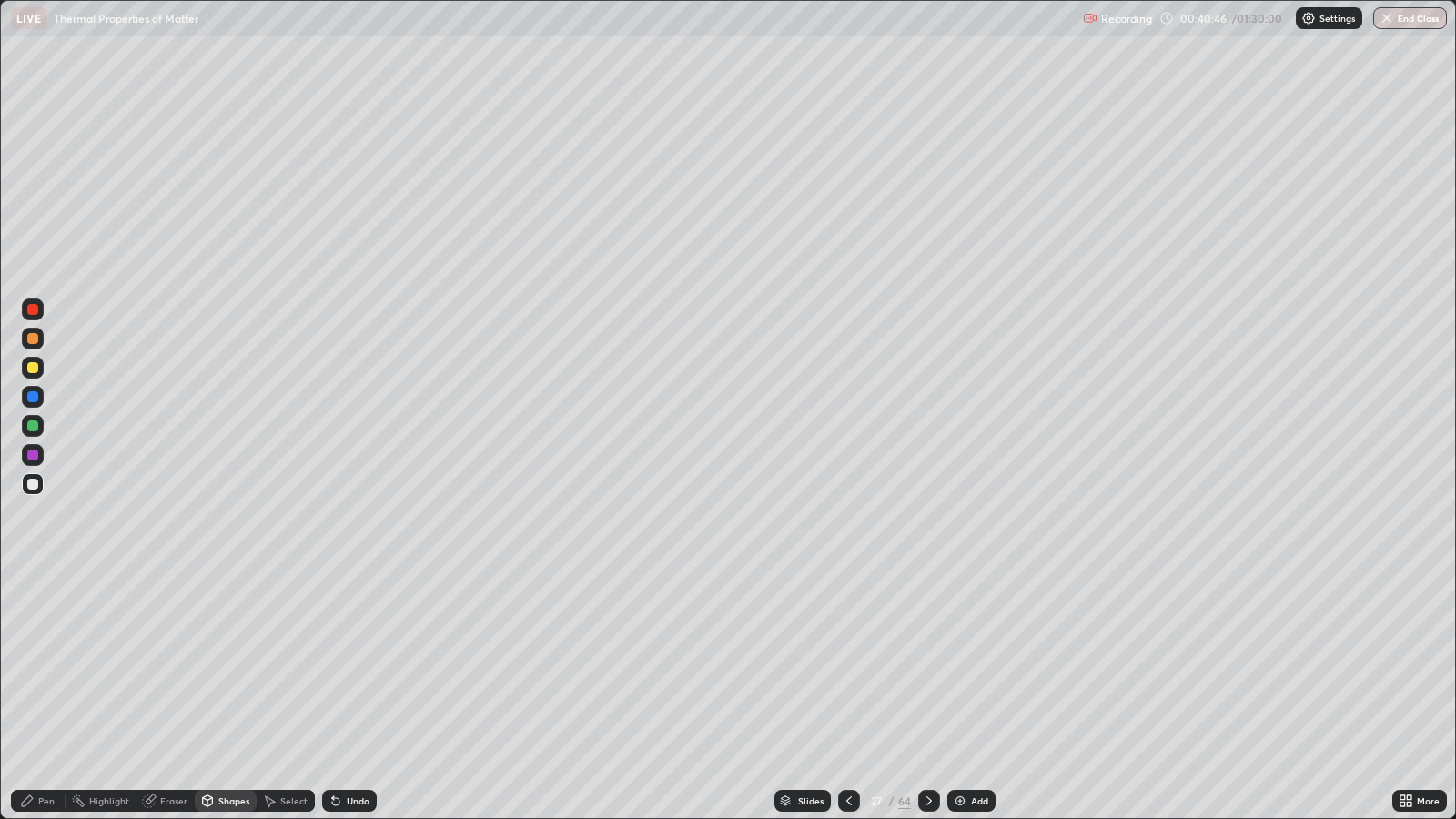
click at [36, 314] on div at bounding box center [32, 309] width 11 height 11
click at [40, 666] on div "Pen" at bounding box center [46, 801] width 16 height 9
click at [33, 368] on div at bounding box center [32, 367] width 11 height 11
click at [34, 338] on div at bounding box center [32, 338] width 11 height 11
click at [38, 424] on div at bounding box center [32, 425] width 11 height 11
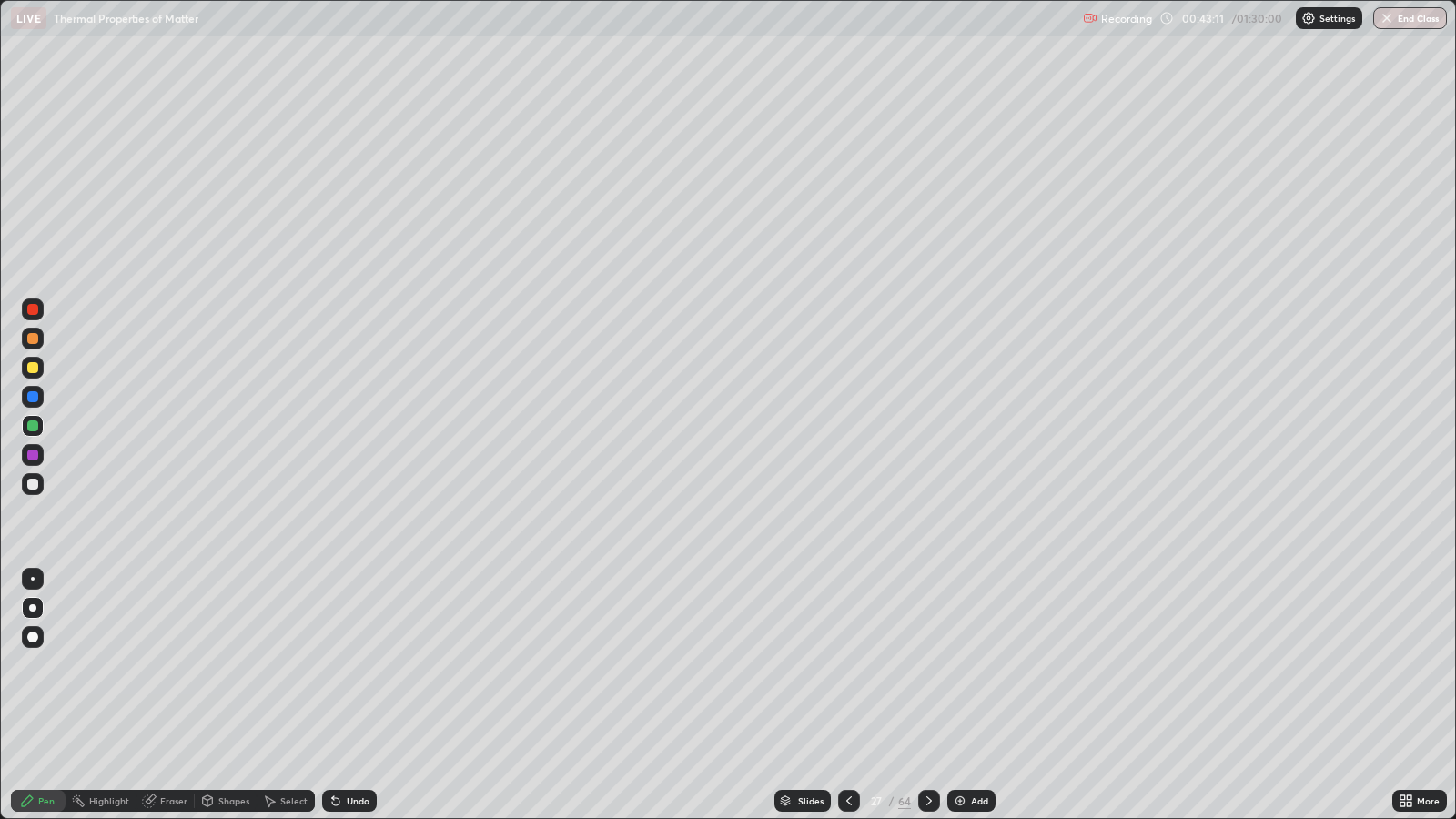
click at [927, 666] on icon at bounding box center [929, 801] width 15 height 15
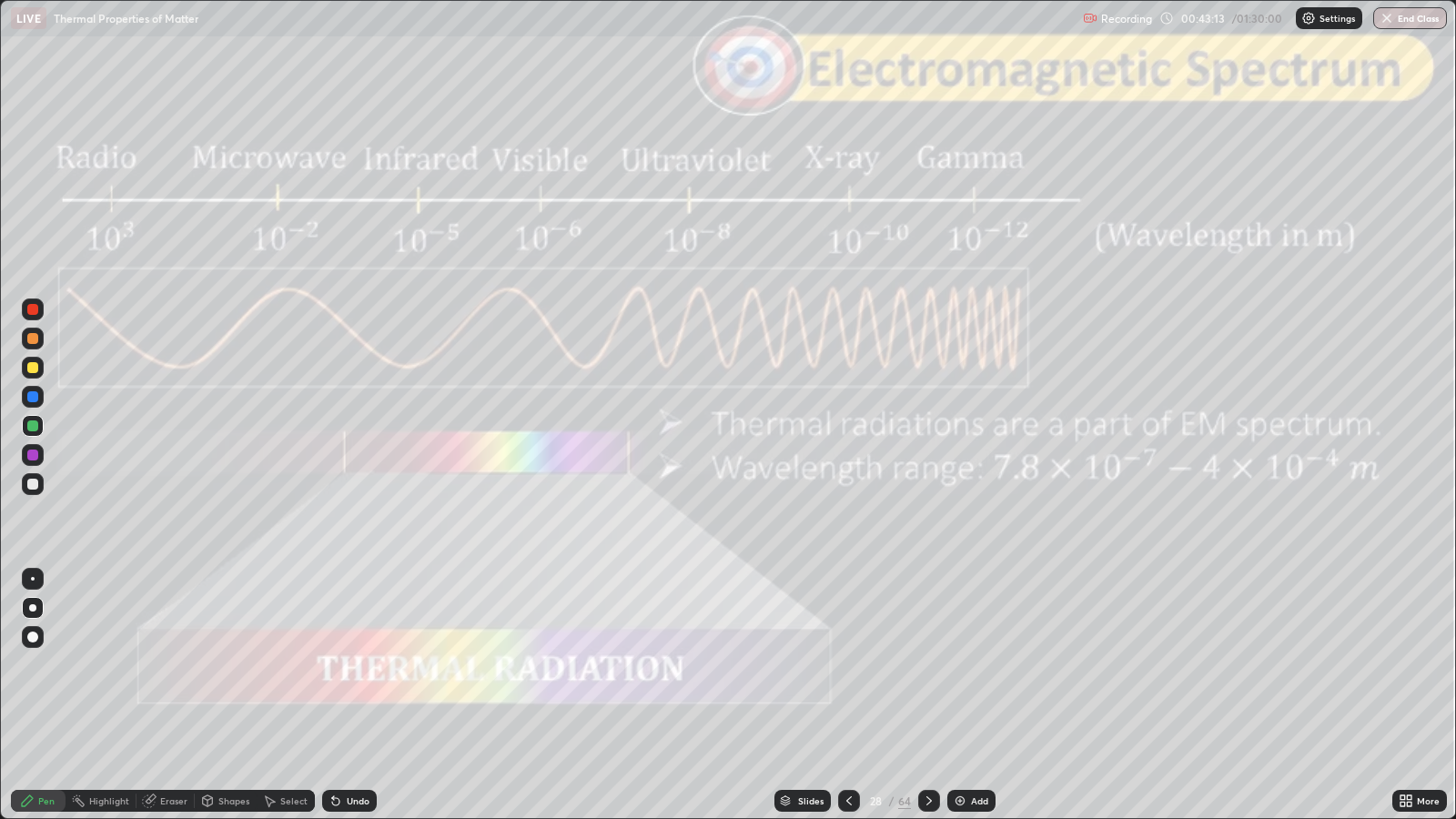
click at [811, 666] on div "Slides" at bounding box center [811, 801] width 25 height 9
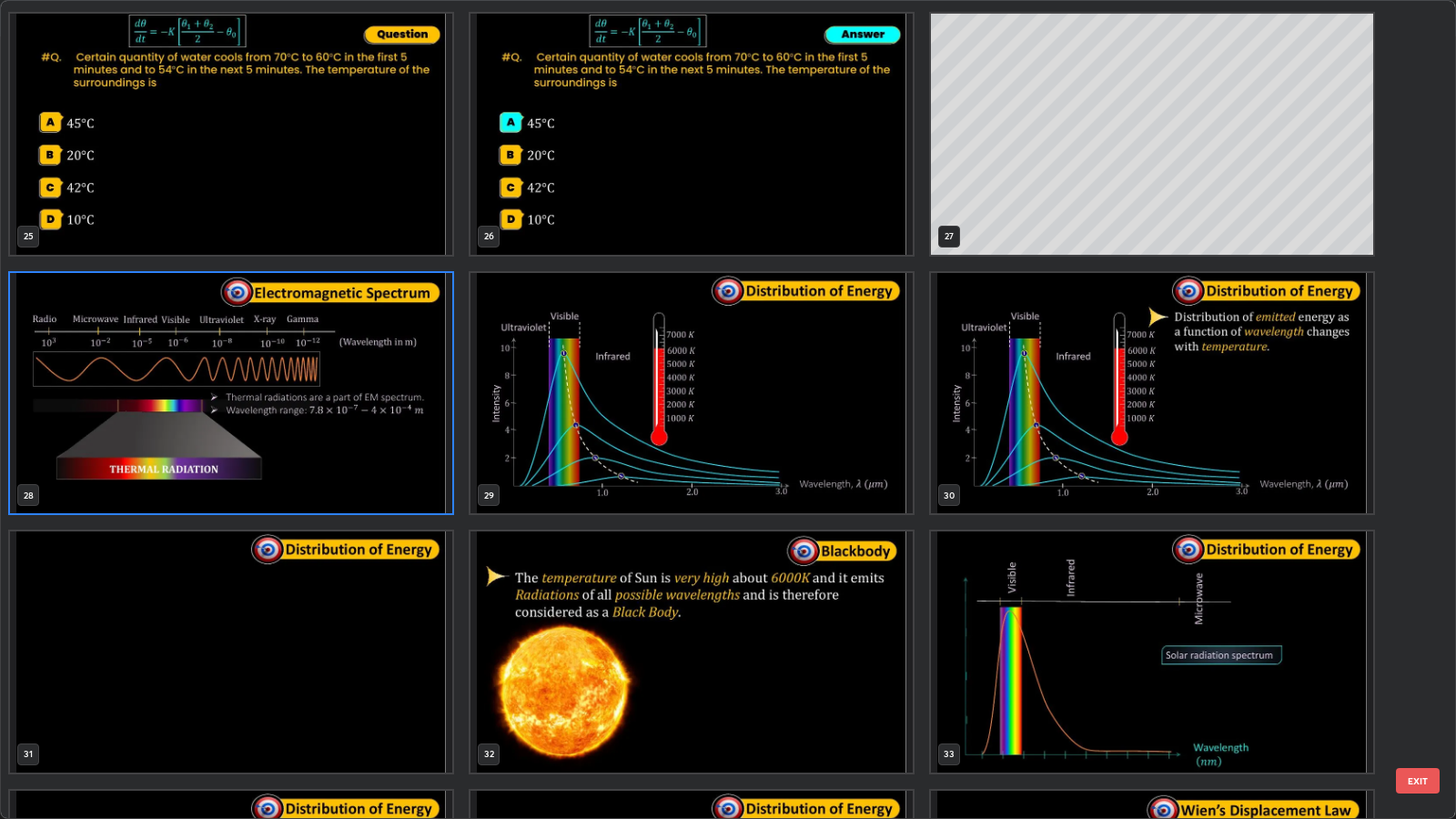
scroll to position [2135, 0]
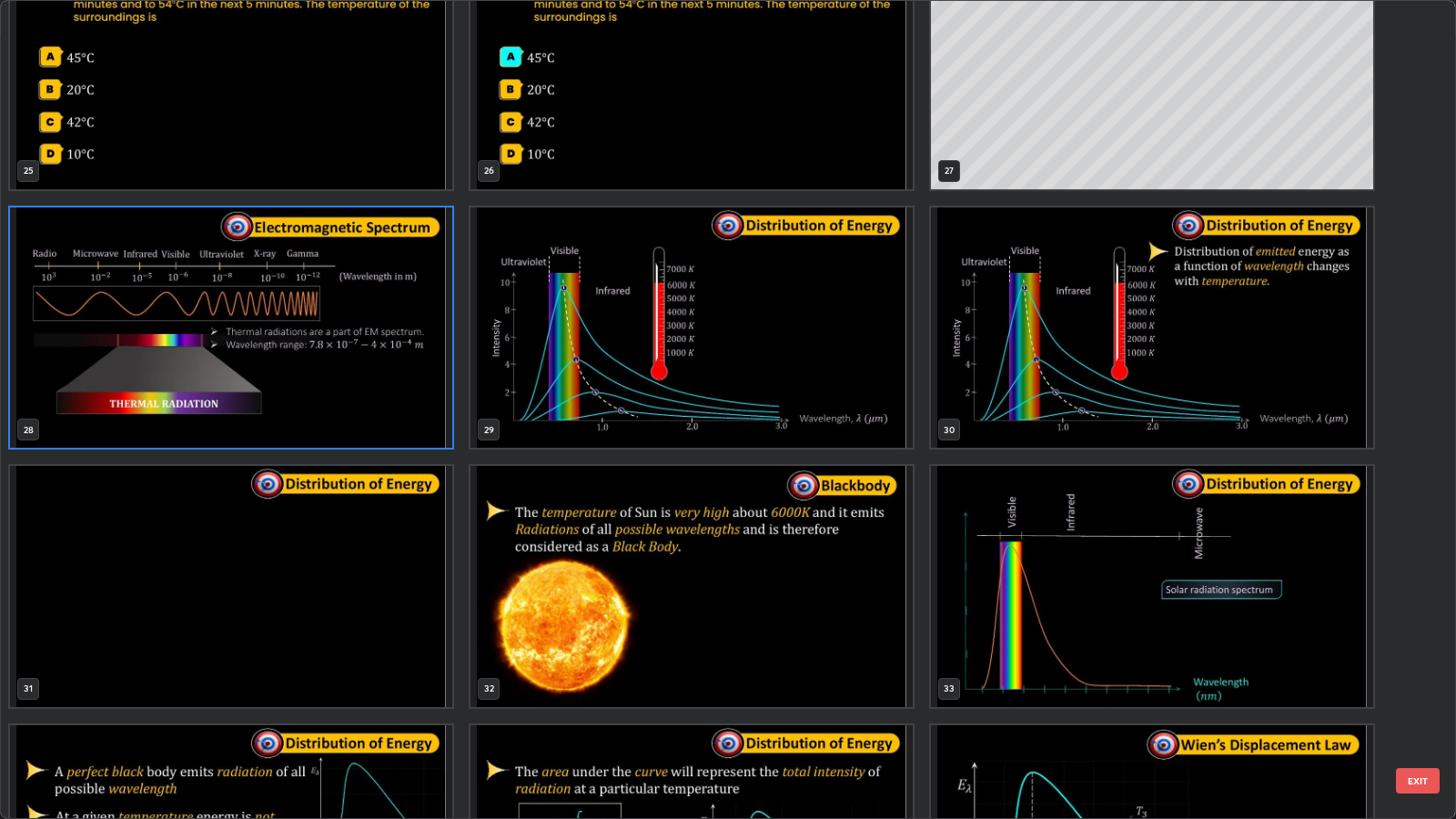
click at [1413, 666] on button "EXIT" at bounding box center [1417, 781] width 44 height 25
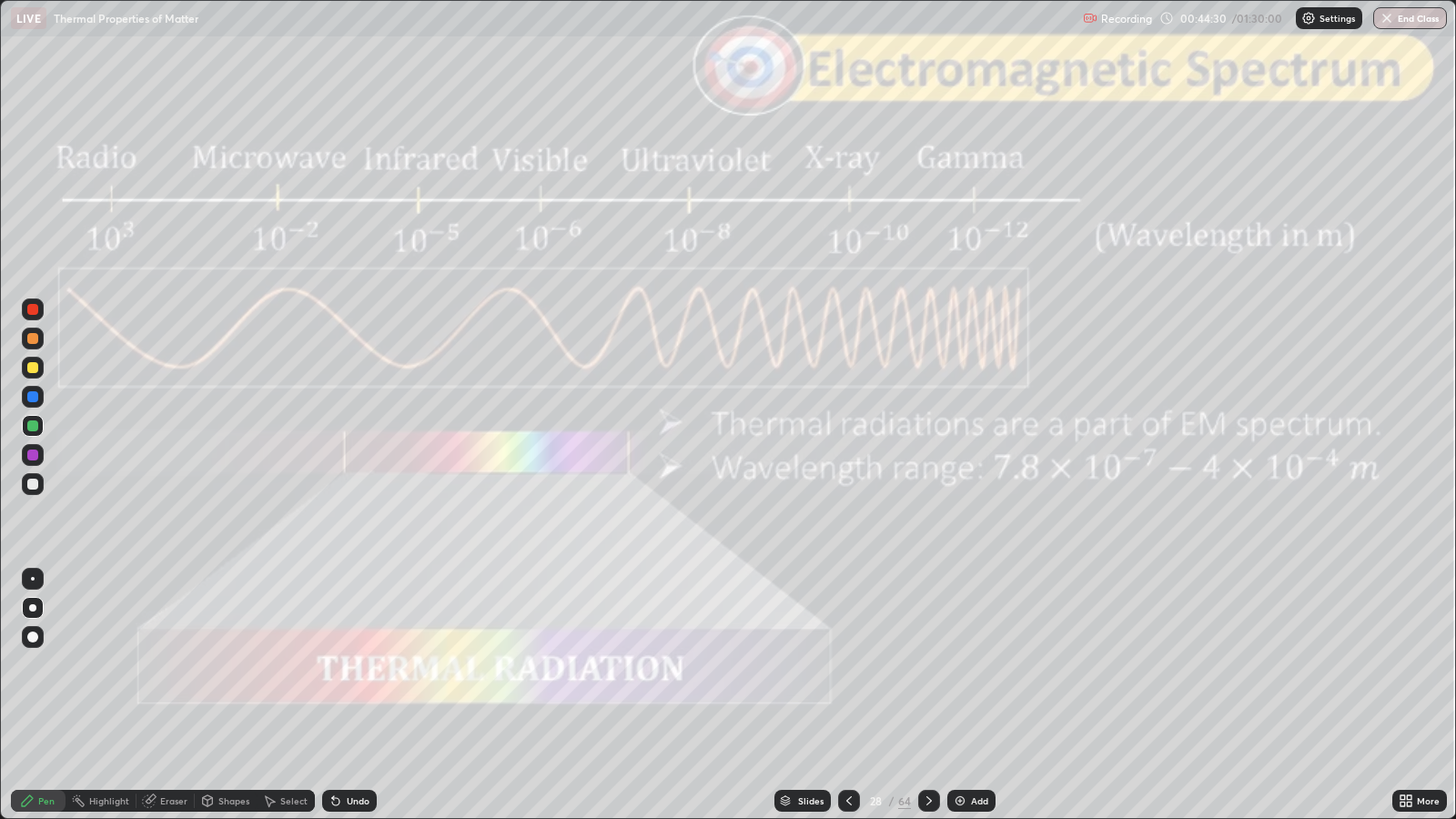
click at [931, 666] on icon at bounding box center [929, 801] width 15 height 15
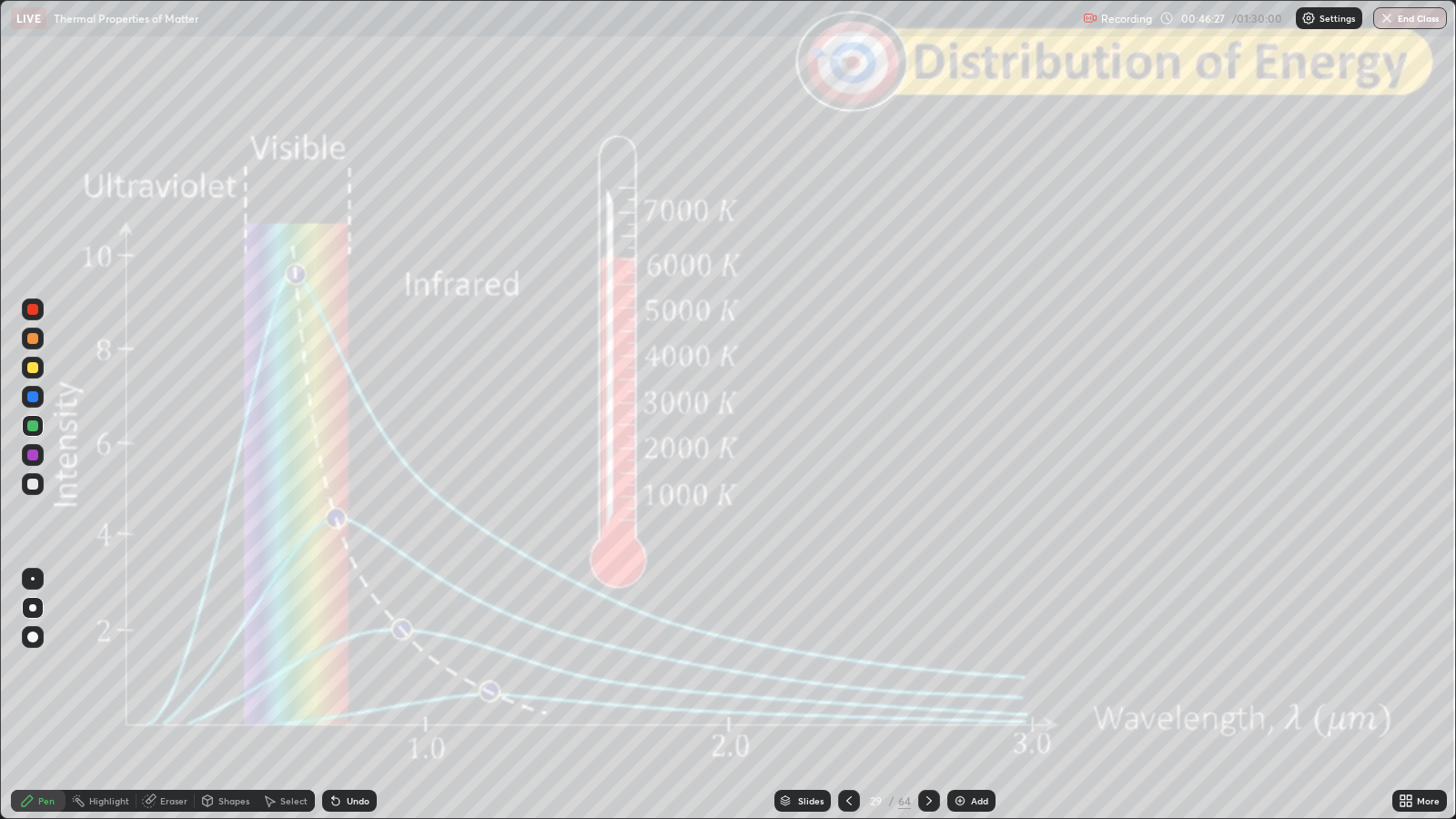
click at [35, 337] on div at bounding box center [32, 338] width 11 height 11
click at [32, 396] on div at bounding box center [32, 396] width 11 height 11
click at [34, 337] on div at bounding box center [32, 338] width 11 height 11
click at [36, 314] on div at bounding box center [33, 309] width 22 height 22
click at [32, 337] on div at bounding box center [32, 338] width 11 height 11
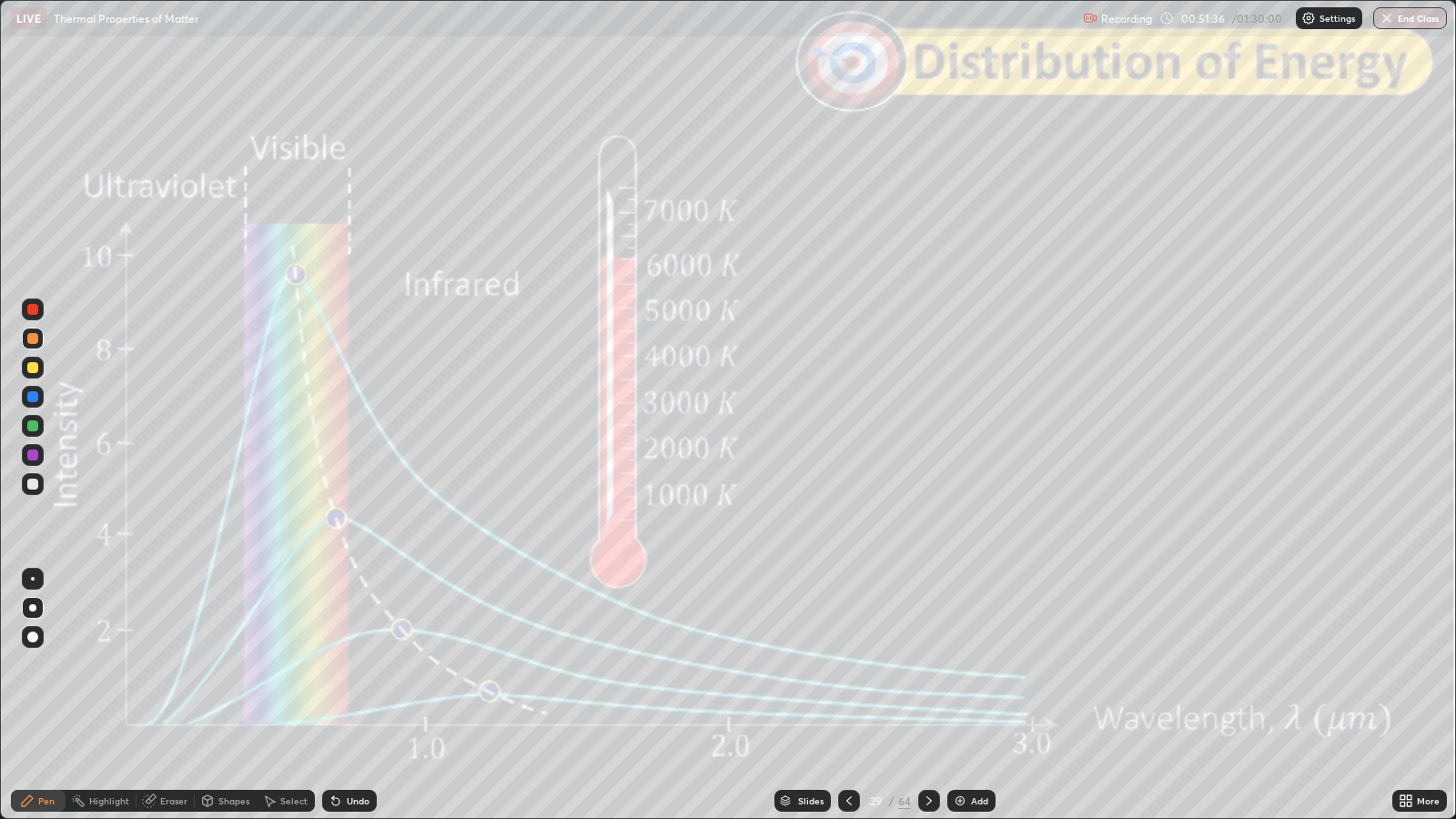
click at [229, 666] on div "Shapes" at bounding box center [233, 801] width 31 height 9
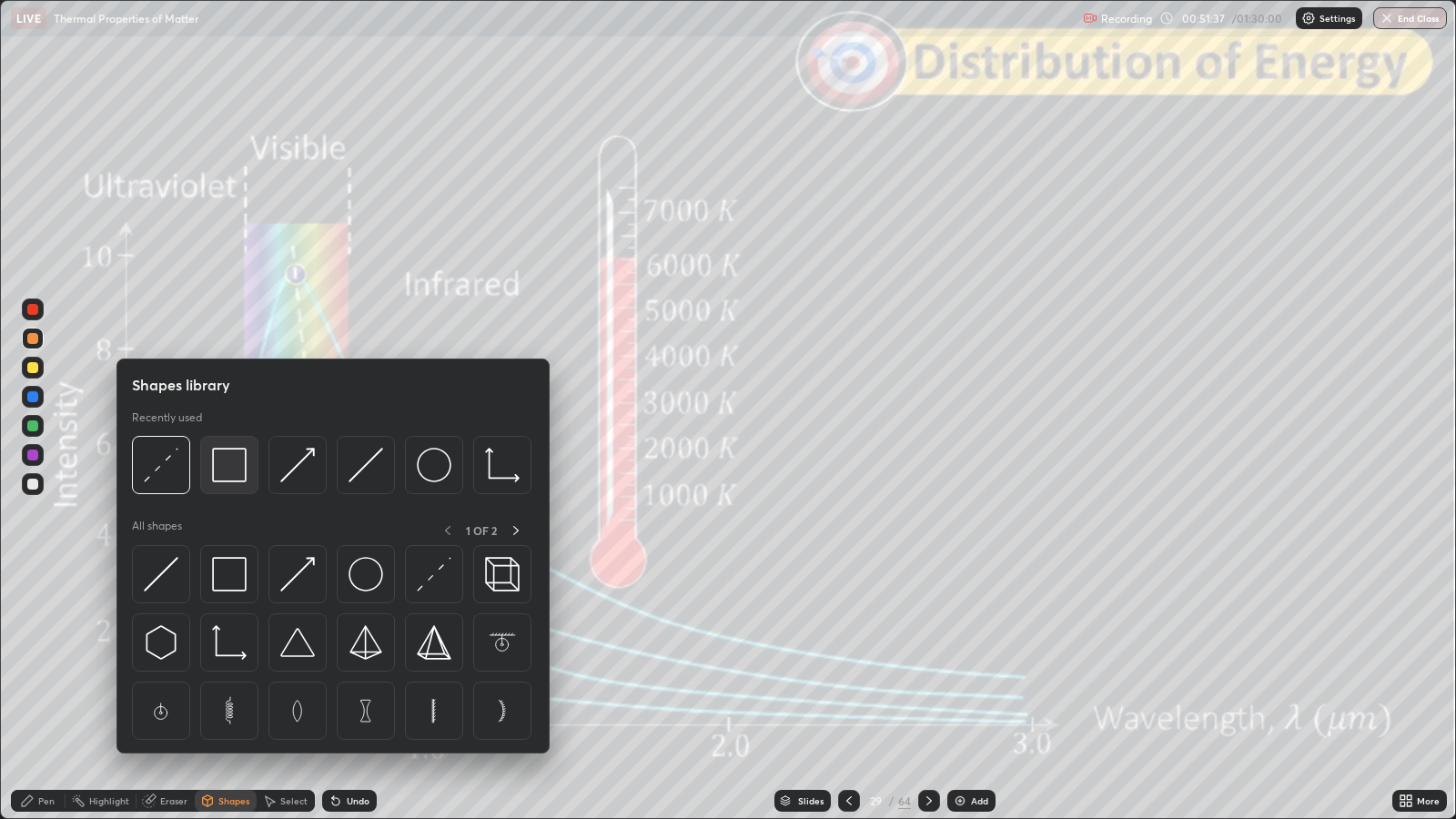
click at [224, 462] on img at bounding box center [230, 465] width 35 height 35
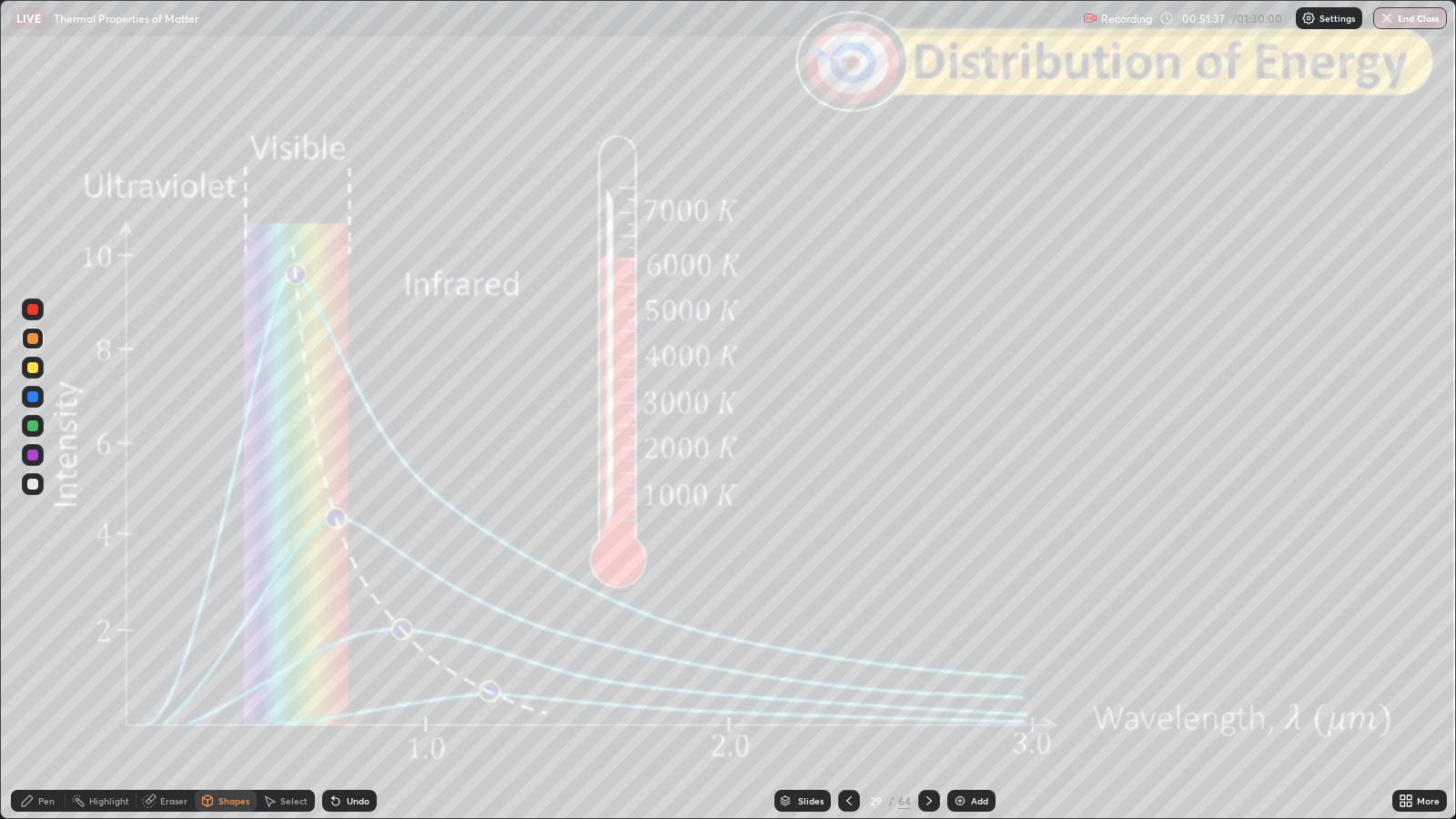
click at [37, 310] on div at bounding box center [32, 309] width 11 height 11
click at [816, 666] on div "Slides" at bounding box center [811, 801] width 25 height 9
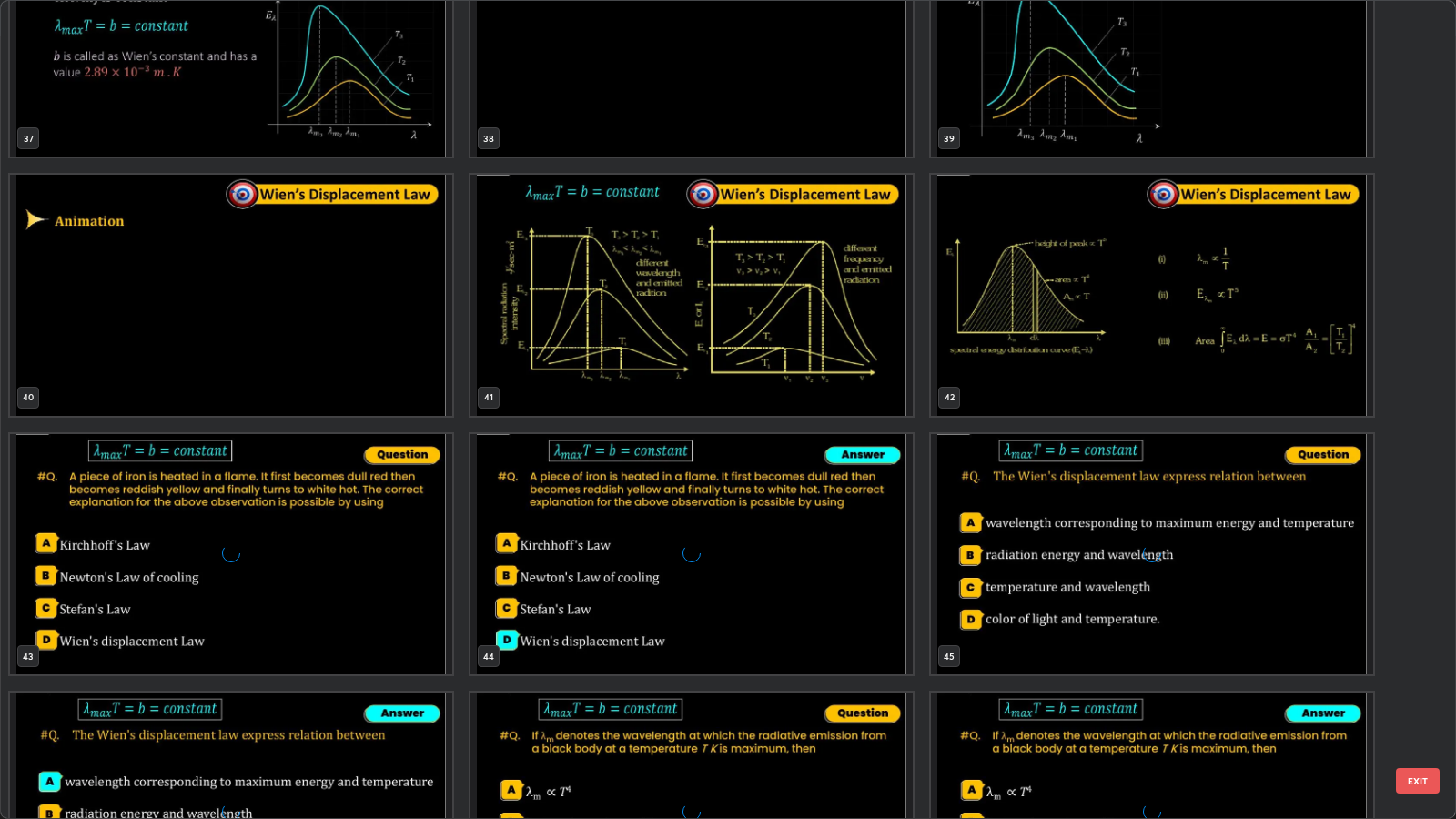
scroll to position [3205, 0]
click at [1410, 666] on button "EXIT" at bounding box center [1417, 781] width 44 height 25
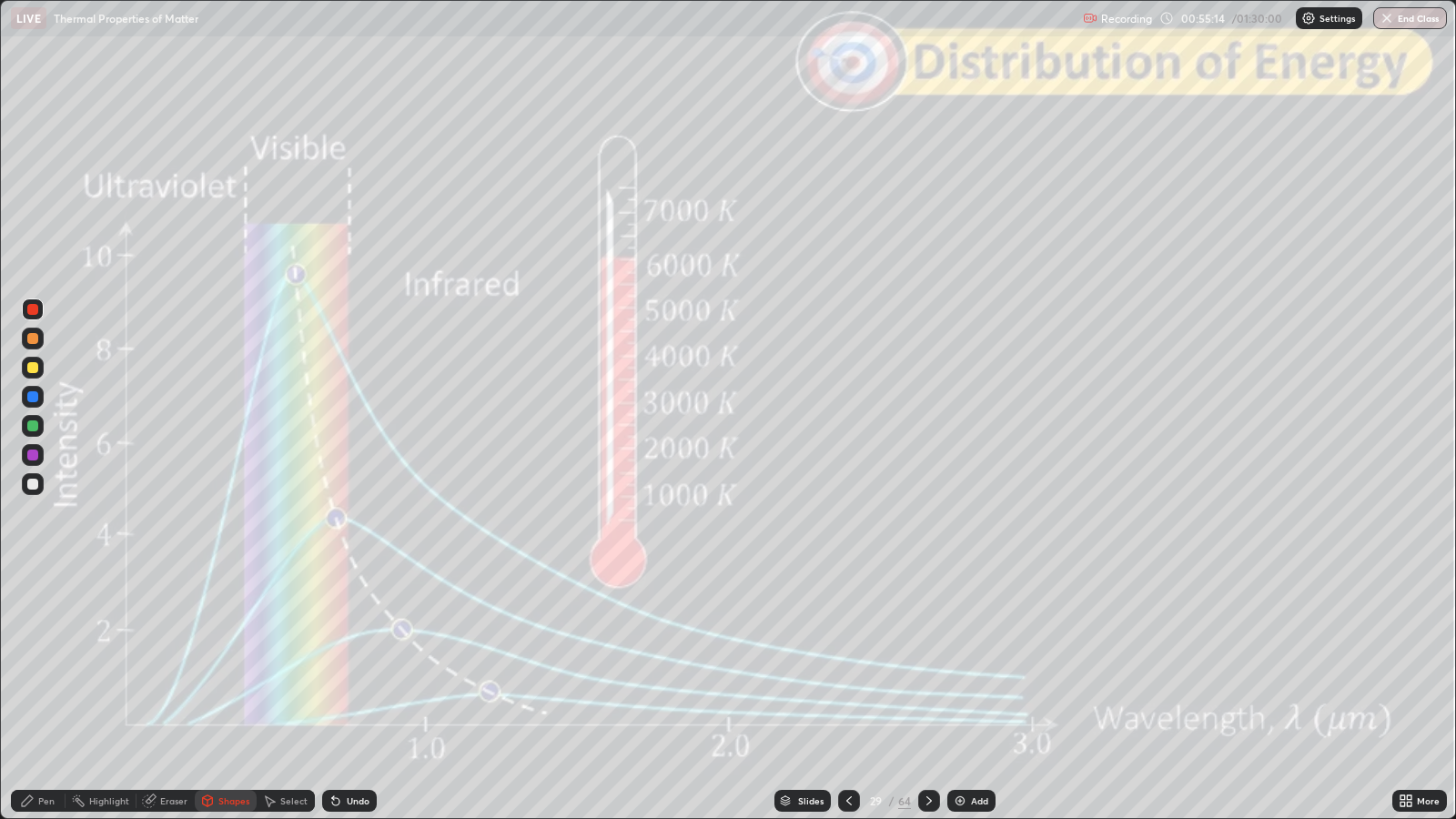
click at [815, 666] on div "Slides" at bounding box center [811, 801] width 25 height 9
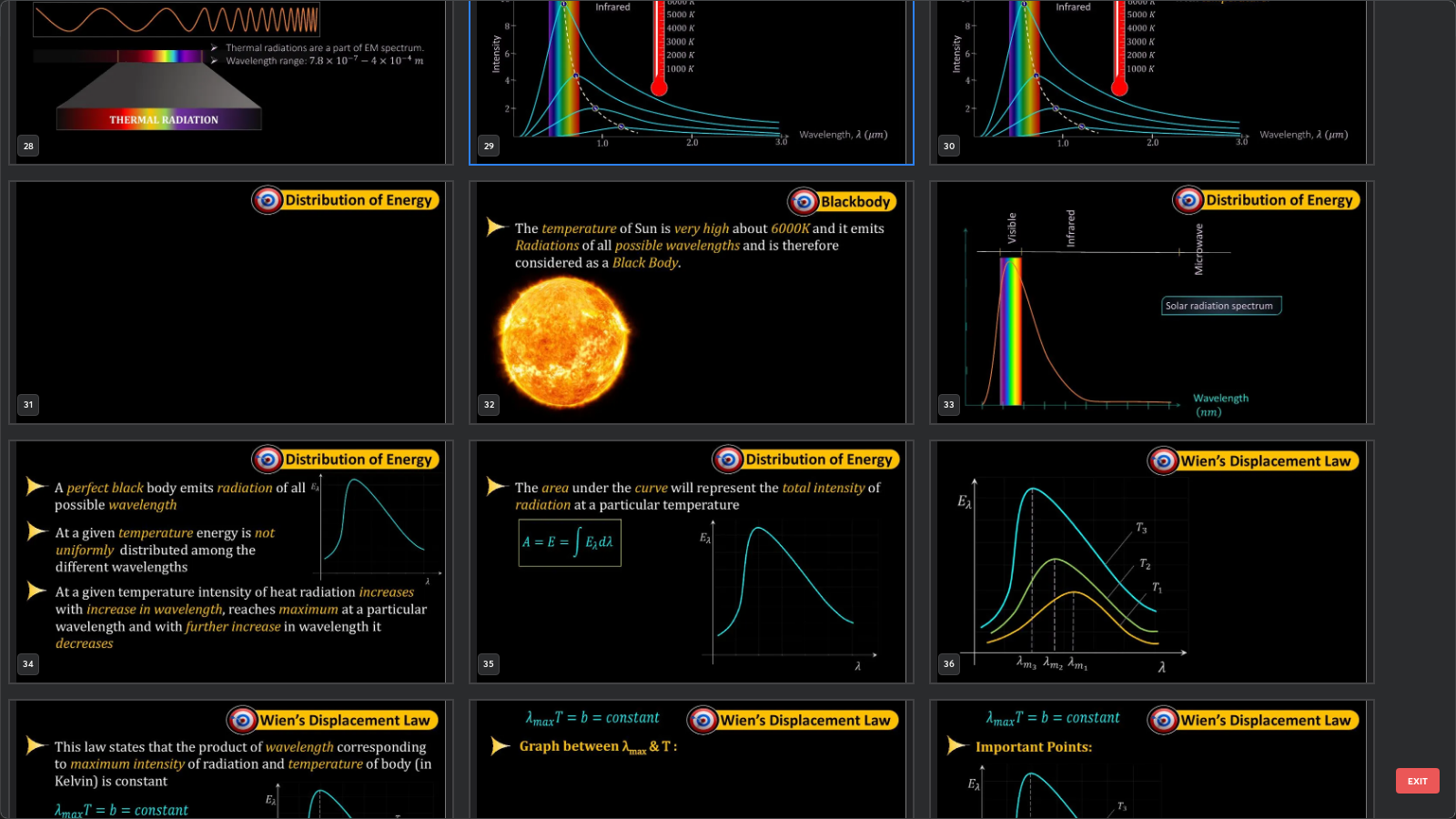
scroll to position [2444, 0]
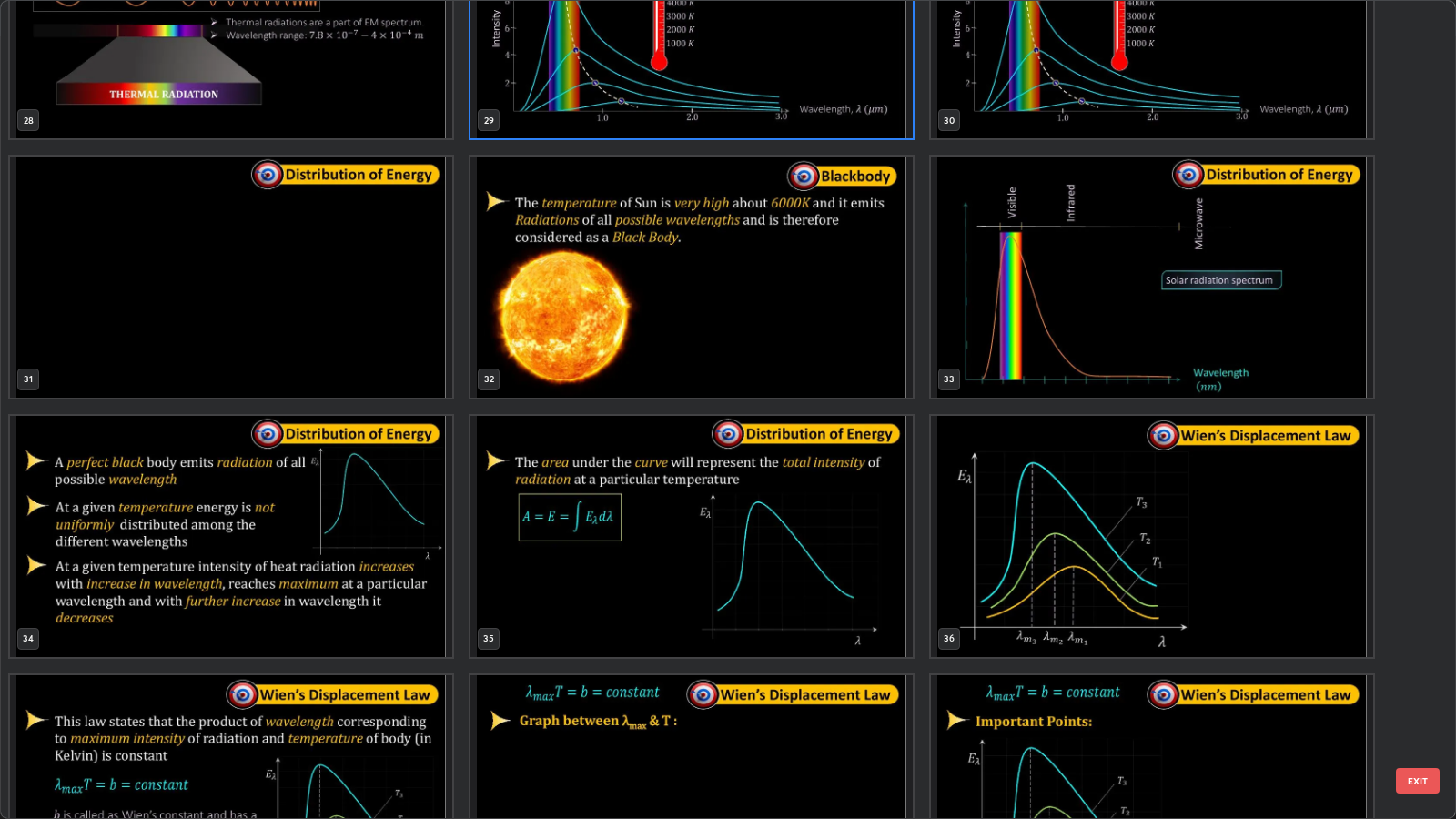
click at [1418, 666] on button "EXIT" at bounding box center [1417, 781] width 44 height 25
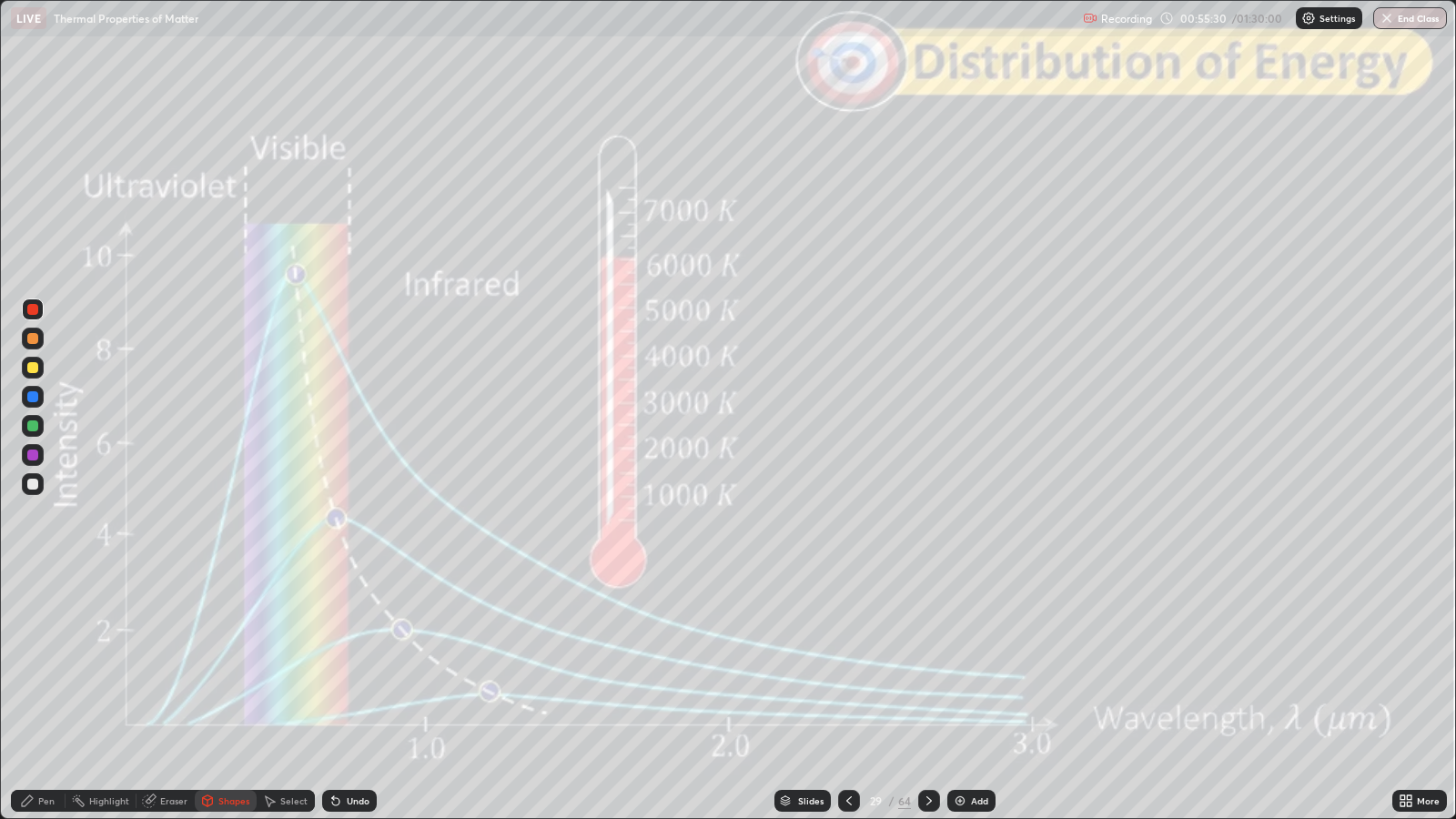
click at [926, 666] on icon at bounding box center [929, 801] width 15 height 15
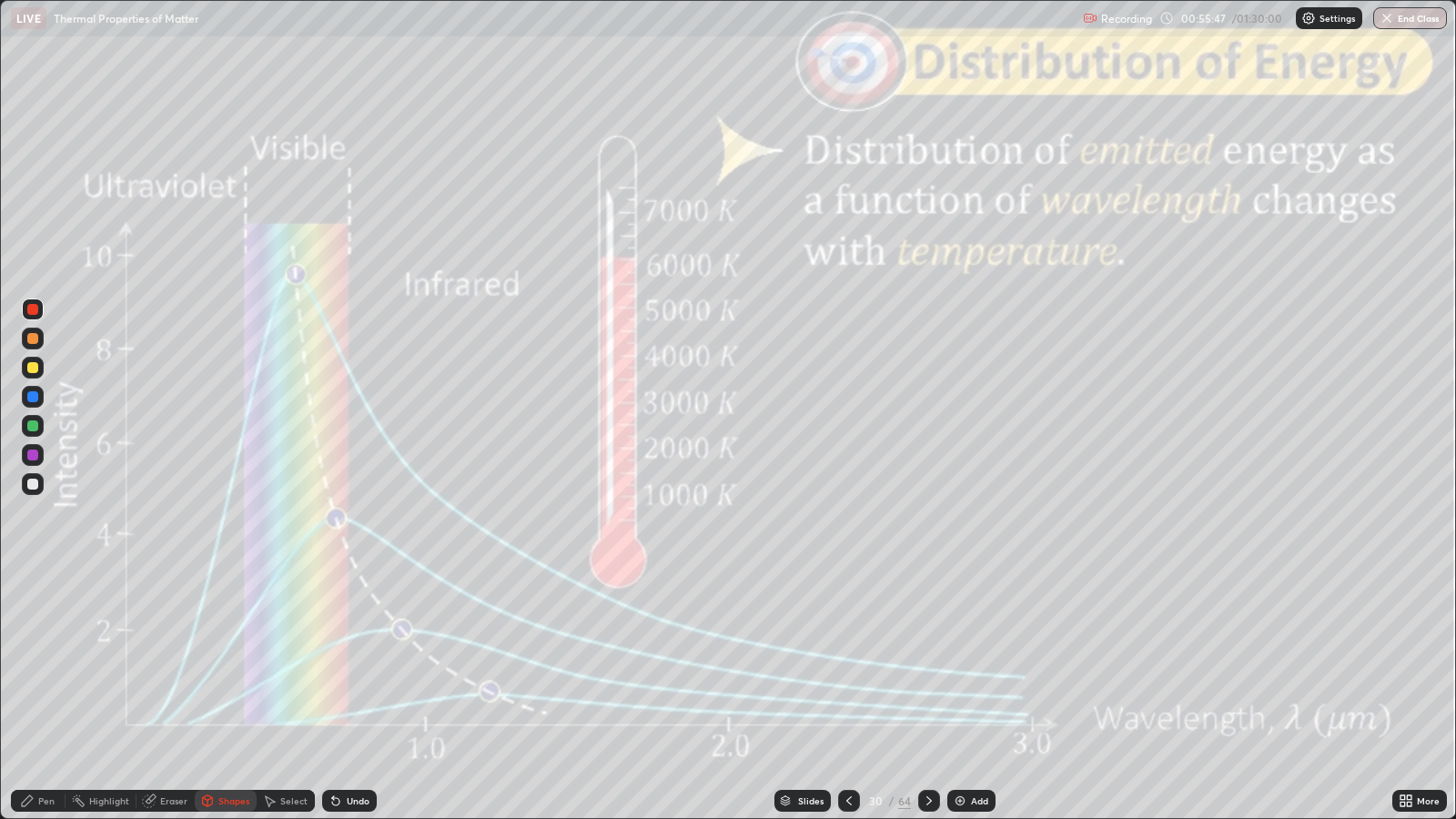
click at [924, 666] on icon at bounding box center [929, 801] width 15 height 15
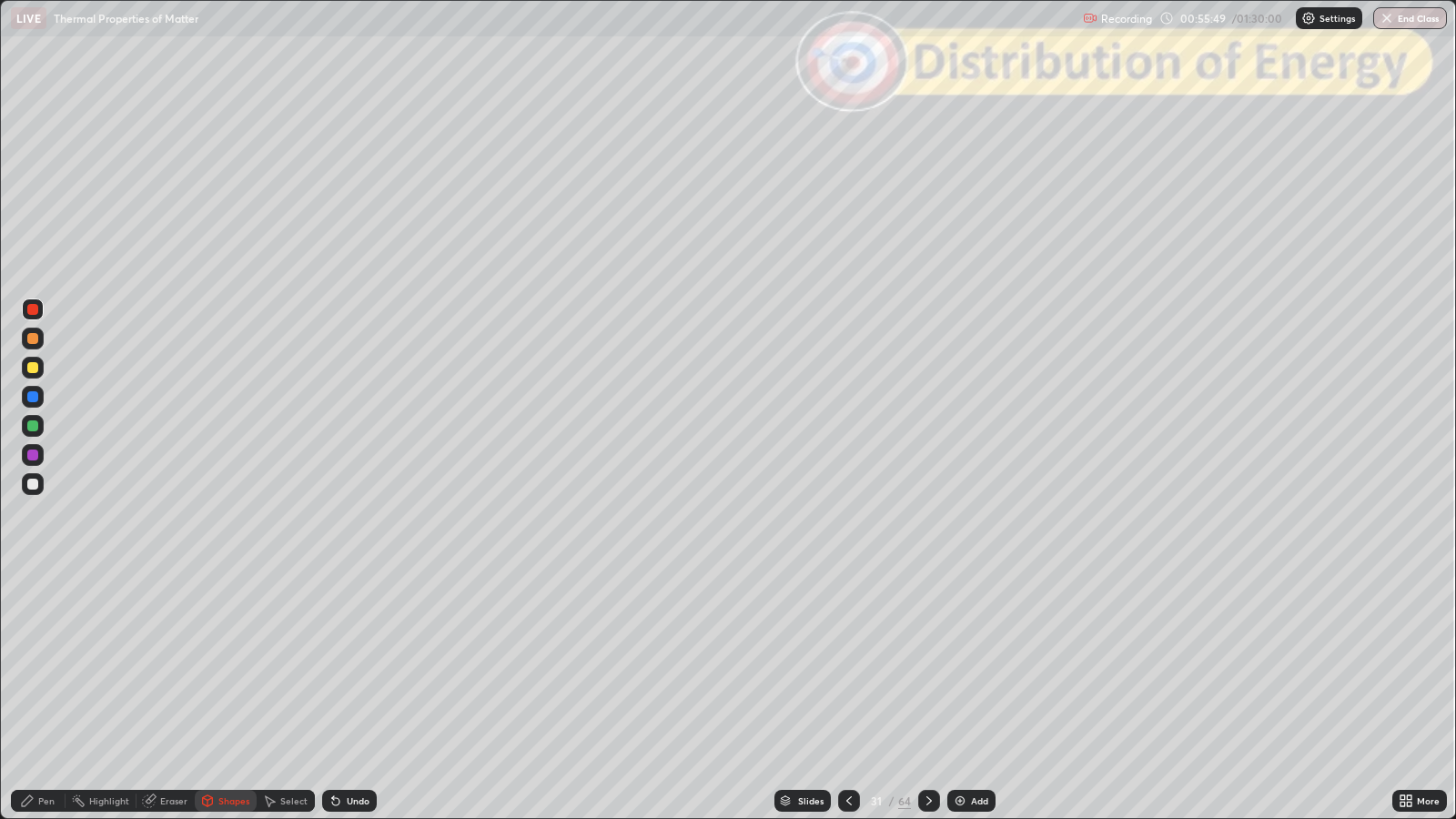
click at [928, 666] on icon at bounding box center [929, 801] width 15 height 15
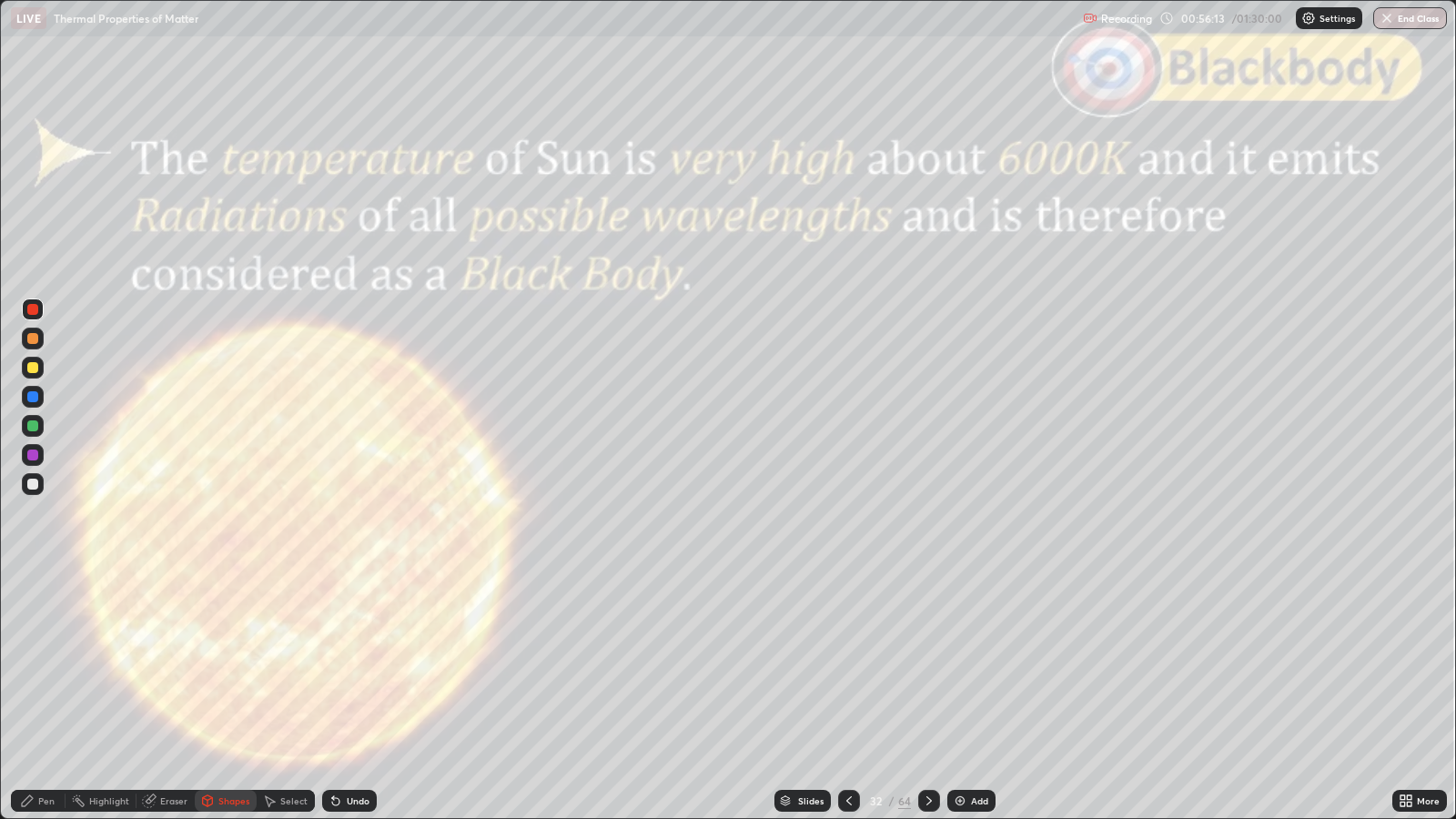
click at [926, 666] on icon at bounding box center [929, 801] width 6 height 9
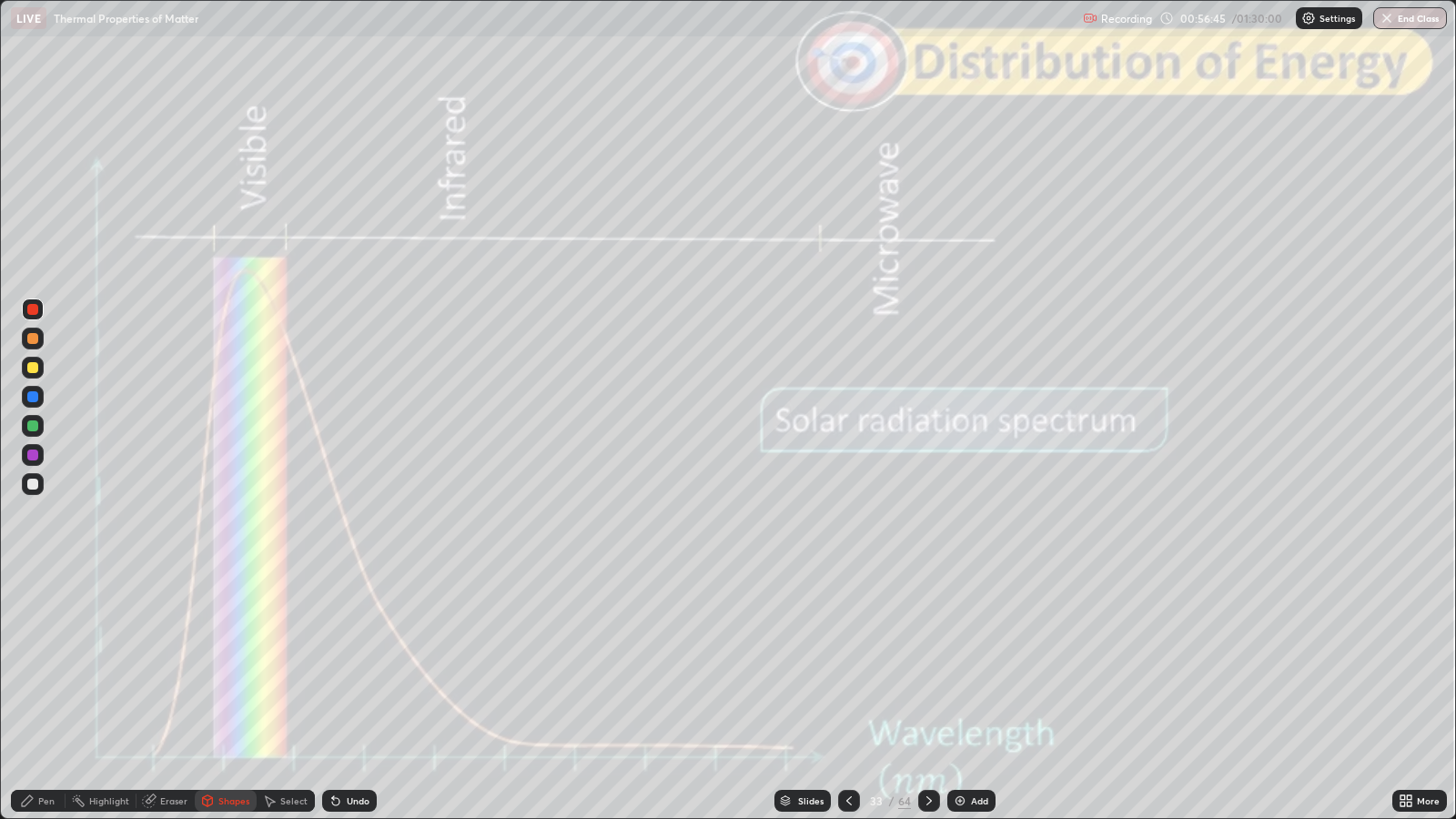
click at [928, 666] on icon at bounding box center [929, 801] width 15 height 15
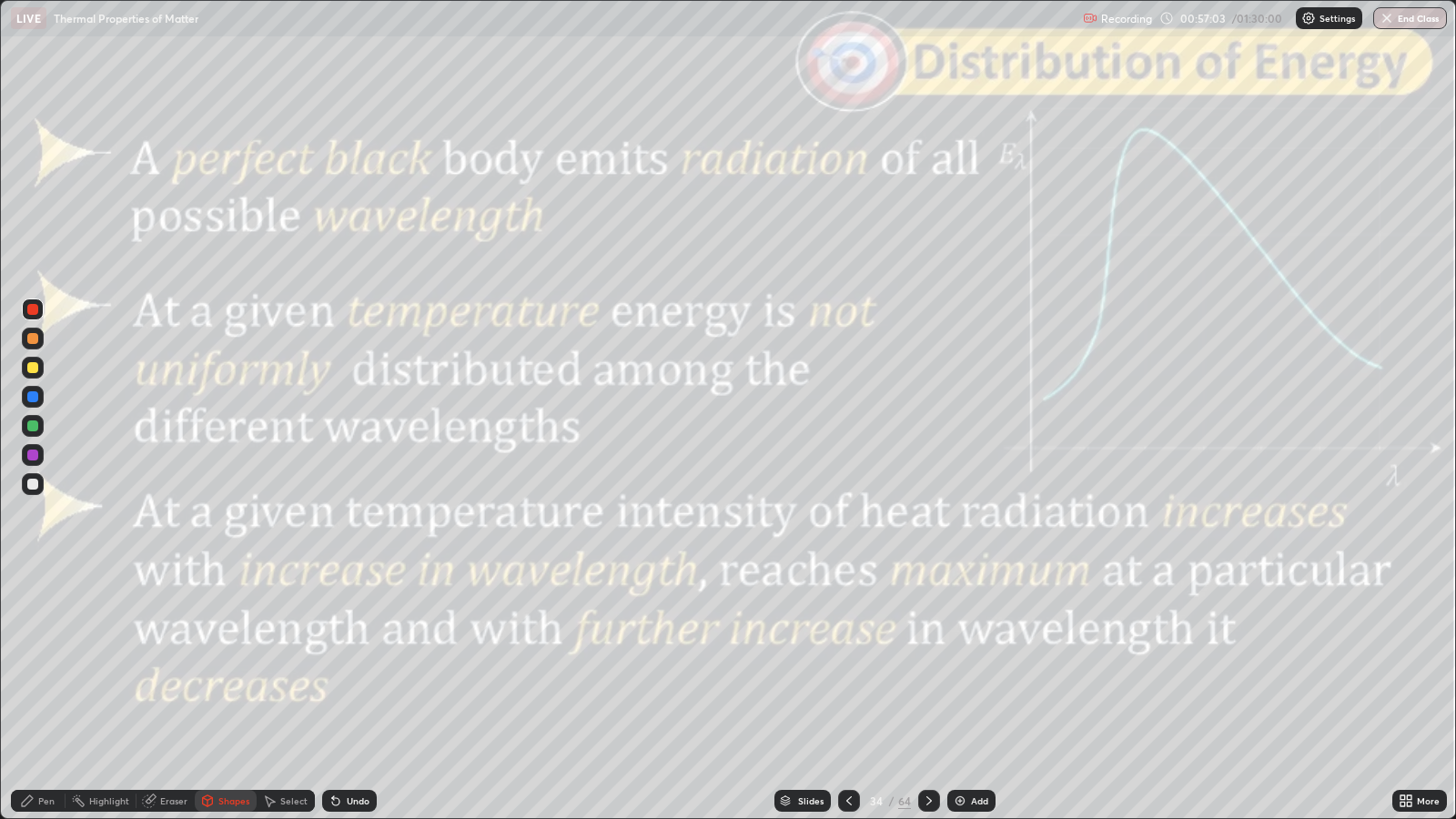
click at [234, 666] on div "Shapes" at bounding box center [233, 801] width 31 height 9
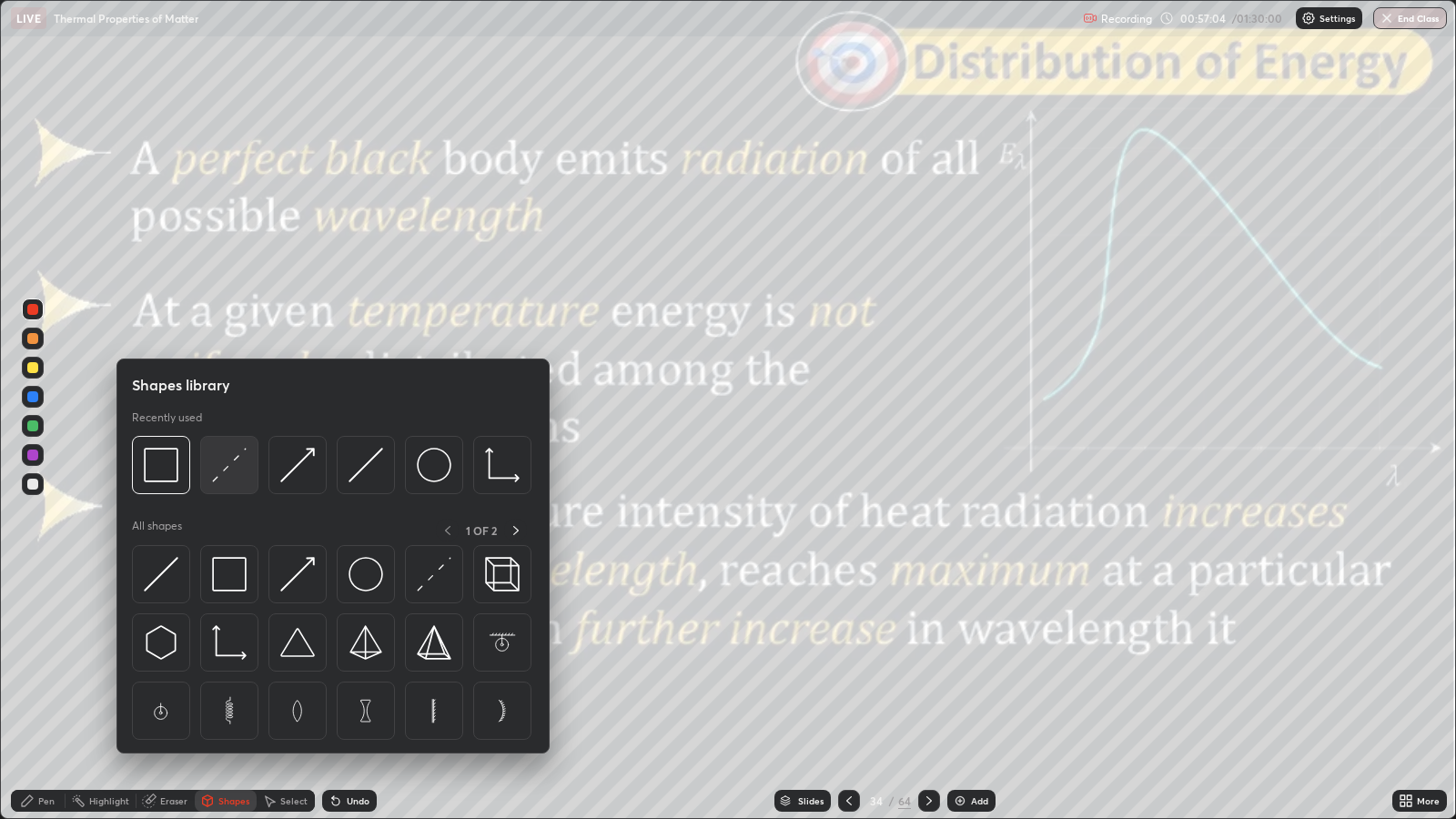
click at [232, 468] on img at bounding box center [230, 465] width 35 height 35
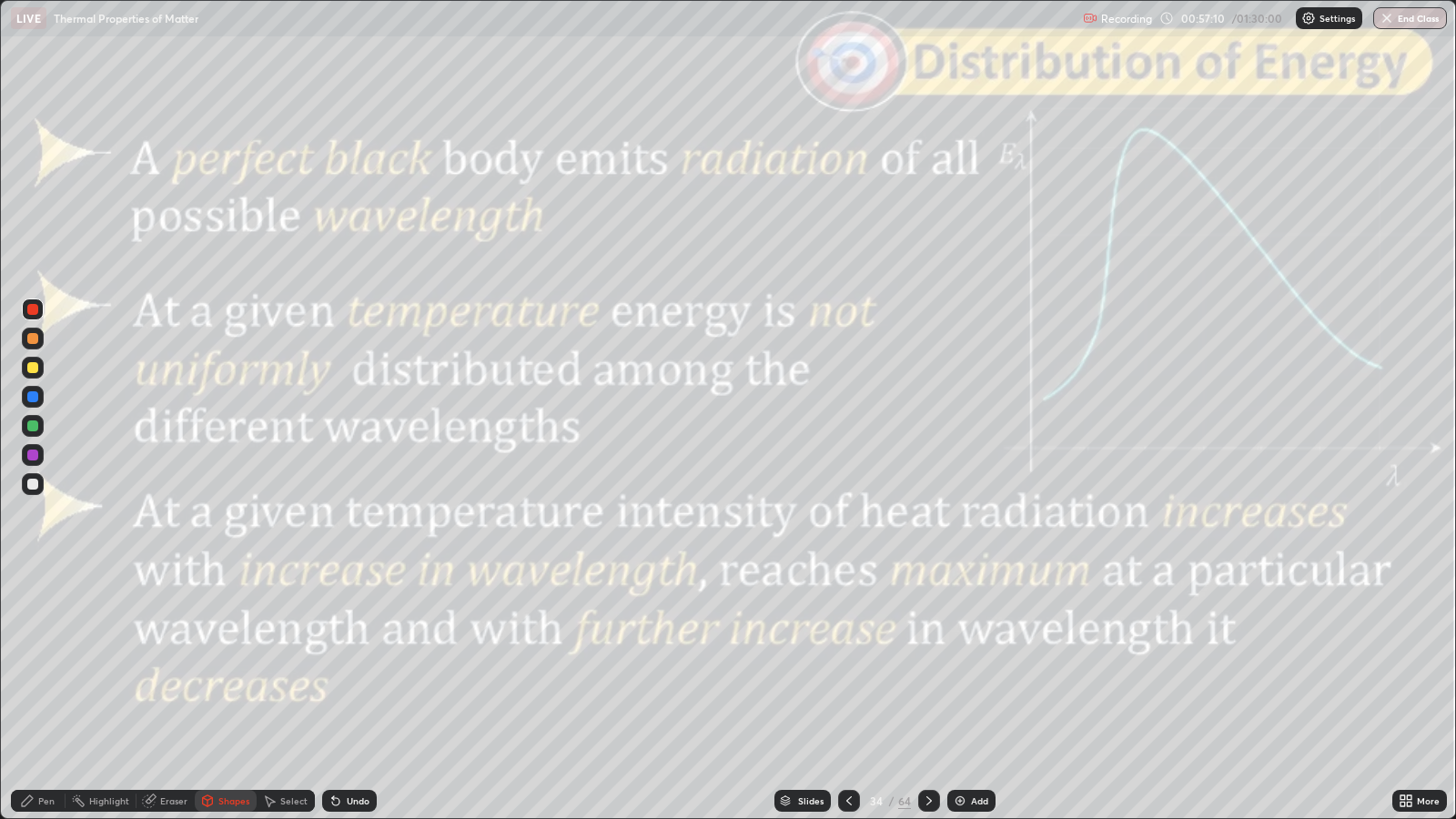
click at [48, 666] on div "Pen" at bounding box center [46, 801] width 16 height 9
click at [795, 666] on div "Slides" at bounding box center [802, 801] width 56 height 22
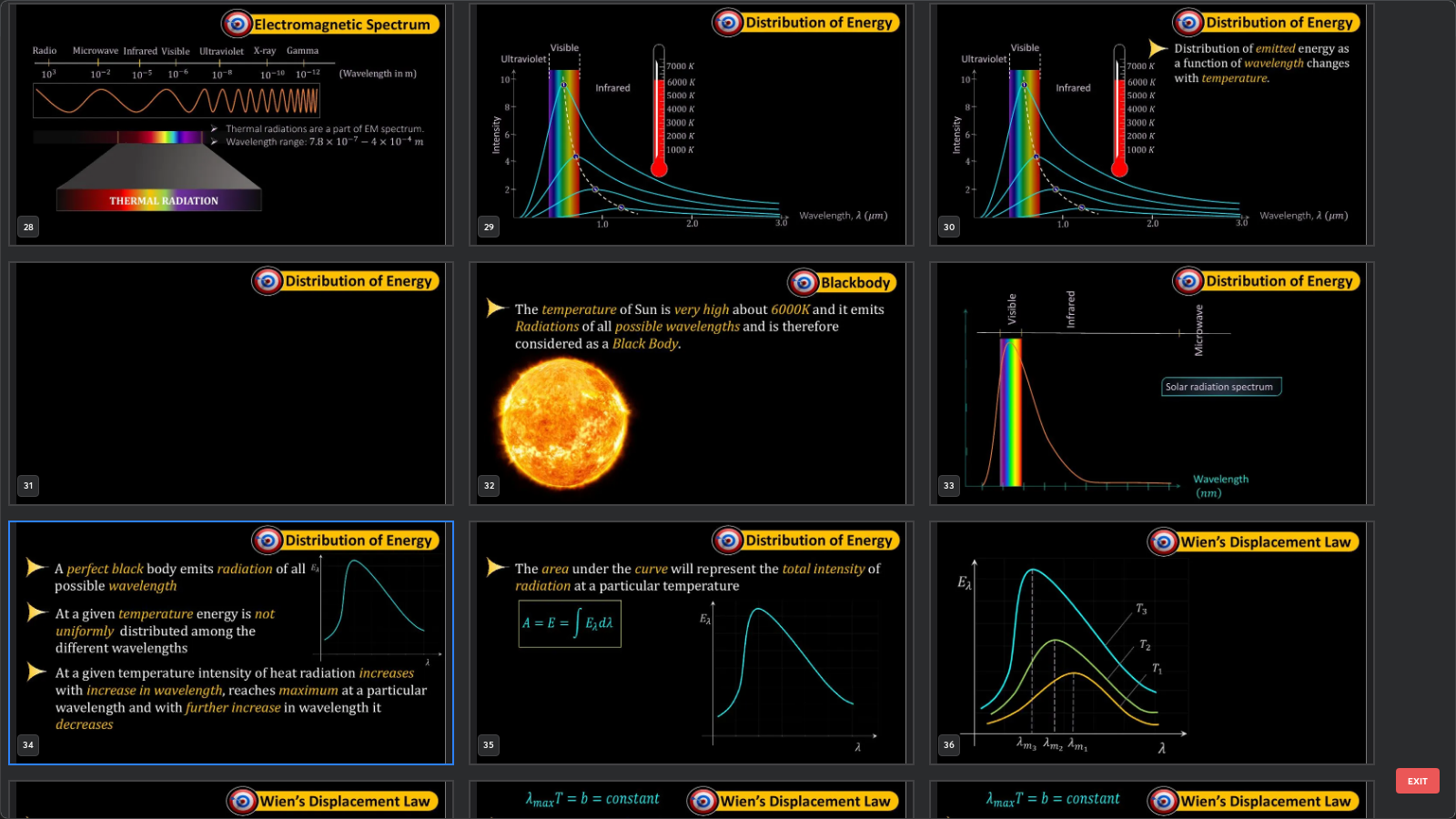
scroll to position [2366, 0]
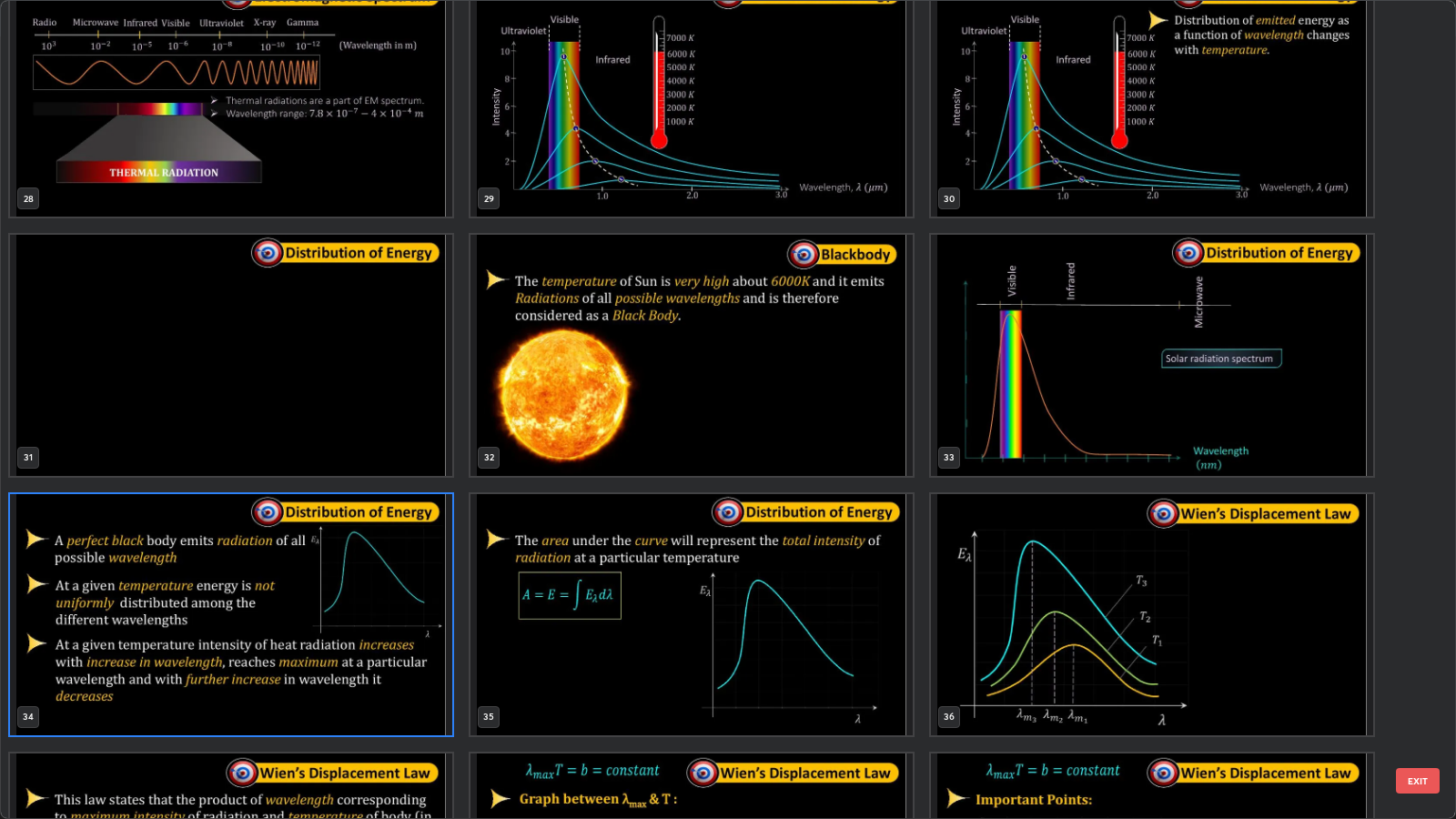
click at [1428, 666] on button "EXIT" at bounding box center [1417, 781] width 44 height 25
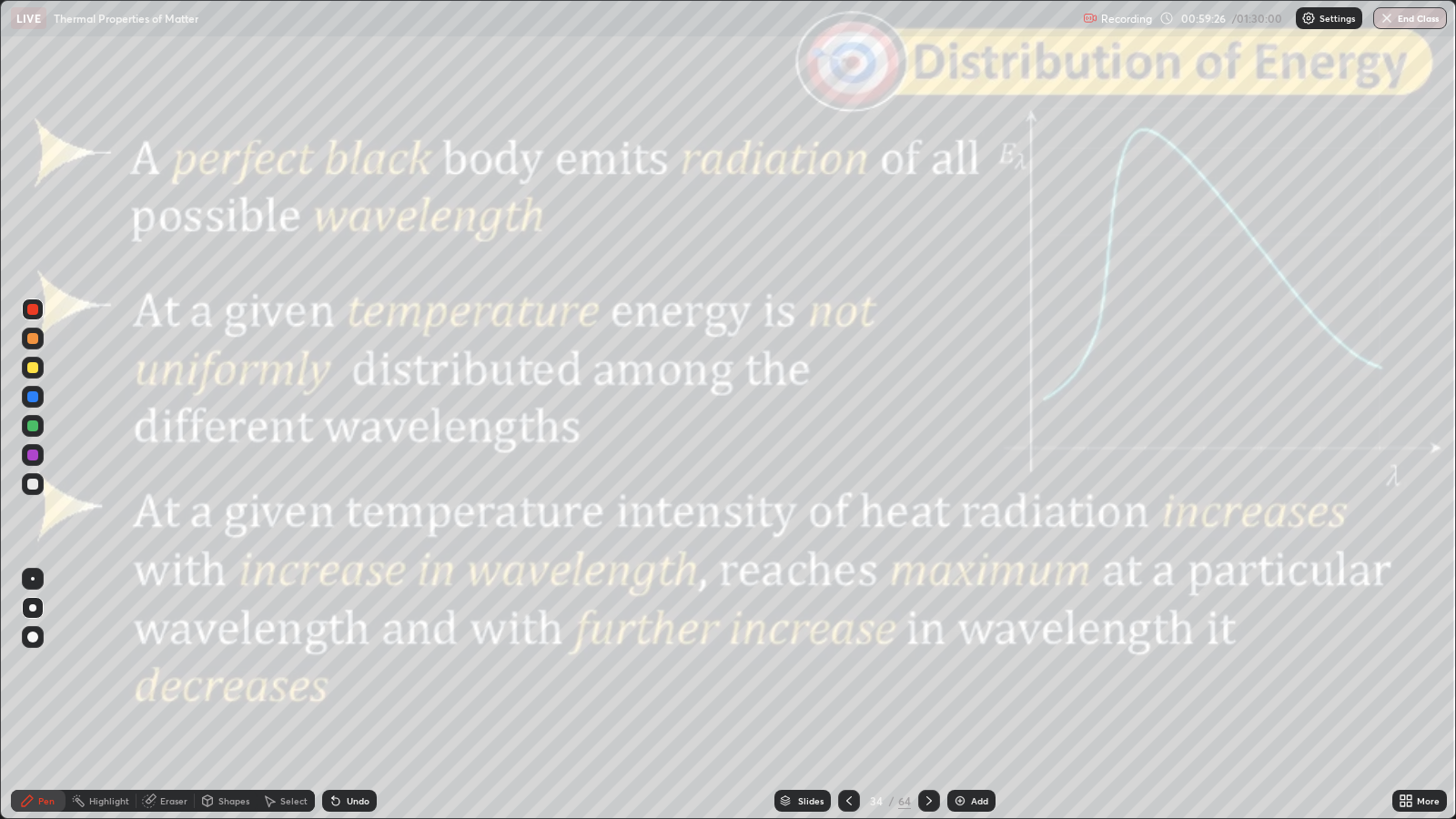
click at [927, 666] on icon at bounding box center [929, 801] width 15 height 15
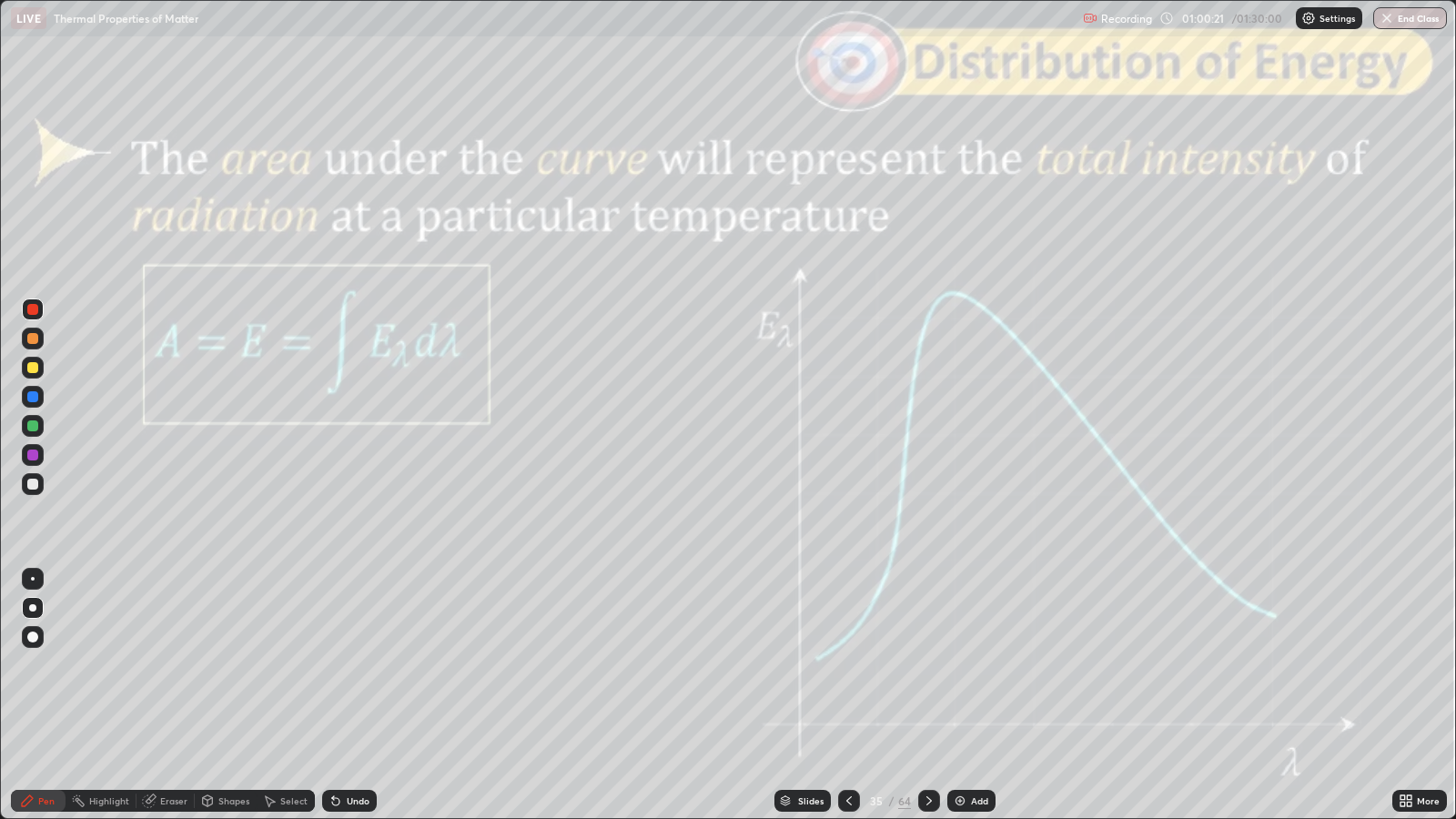
click at [923, 666] on icon at bounding box center [929, 801] width 15 height 15
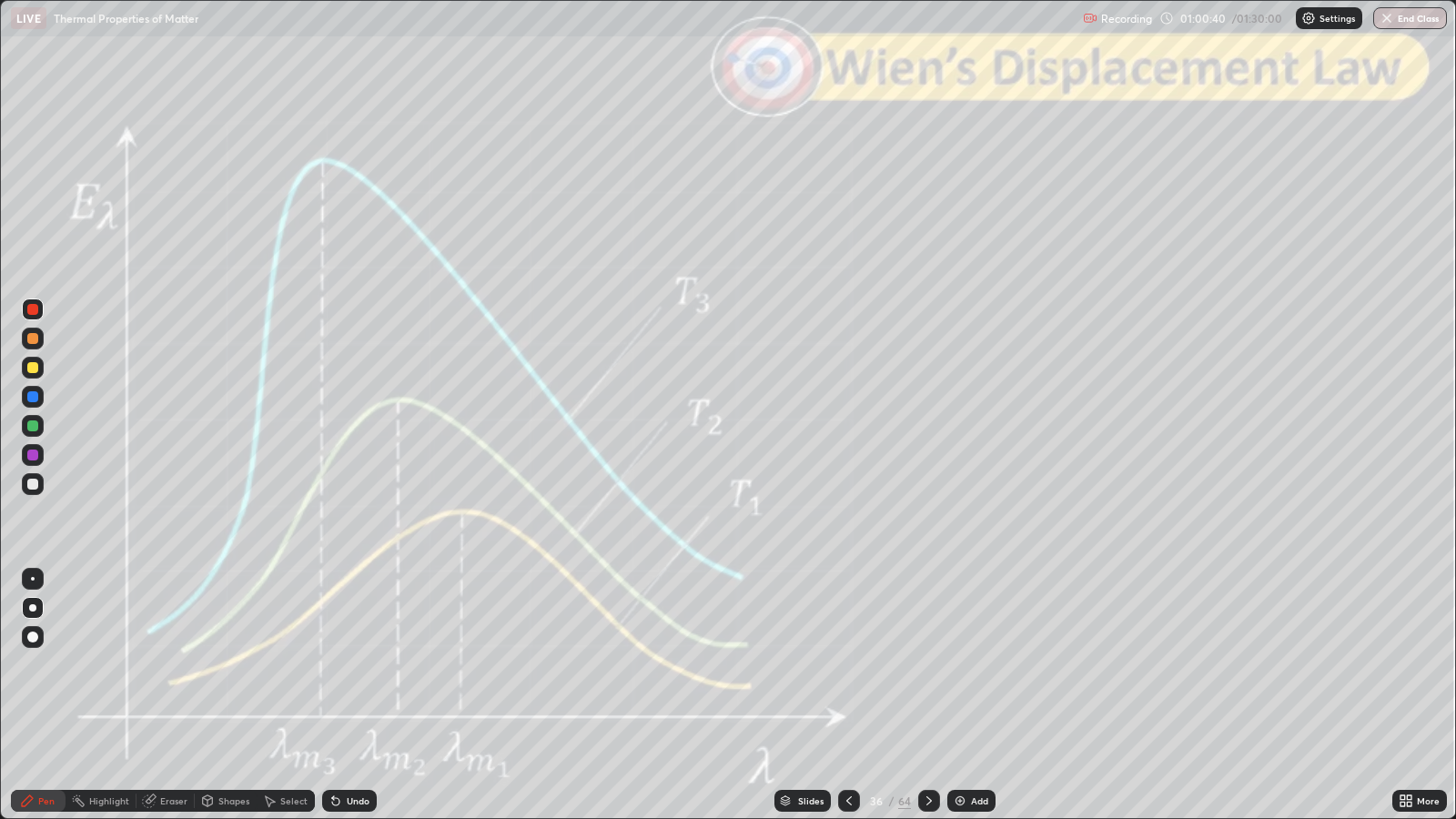
click at [927, 666] on icon at bounding box center [929, 801] width 15 height 15
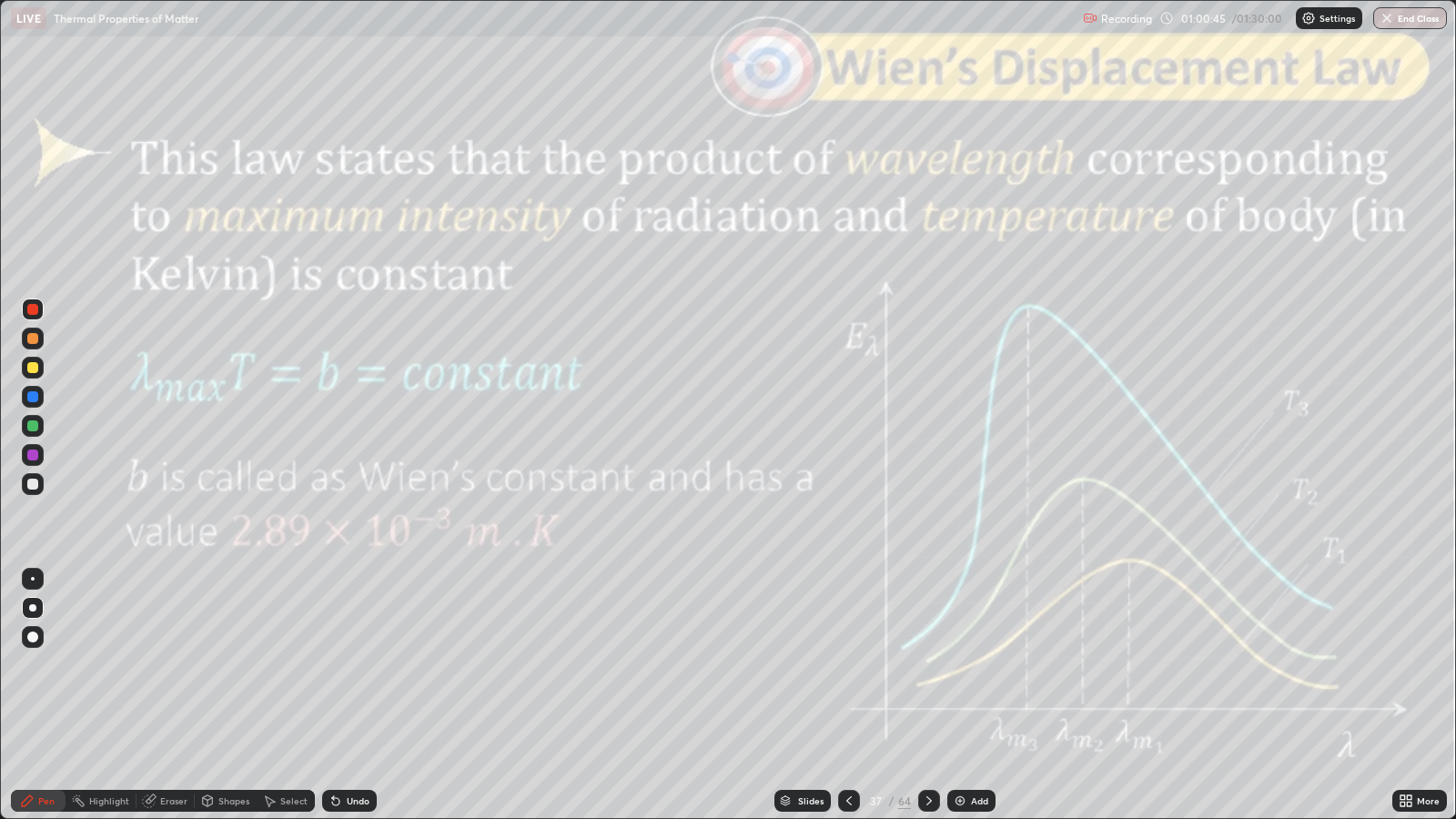
click at [232, 666] on div "Shapes" at bounding box center [233, 801] width 31 height 9
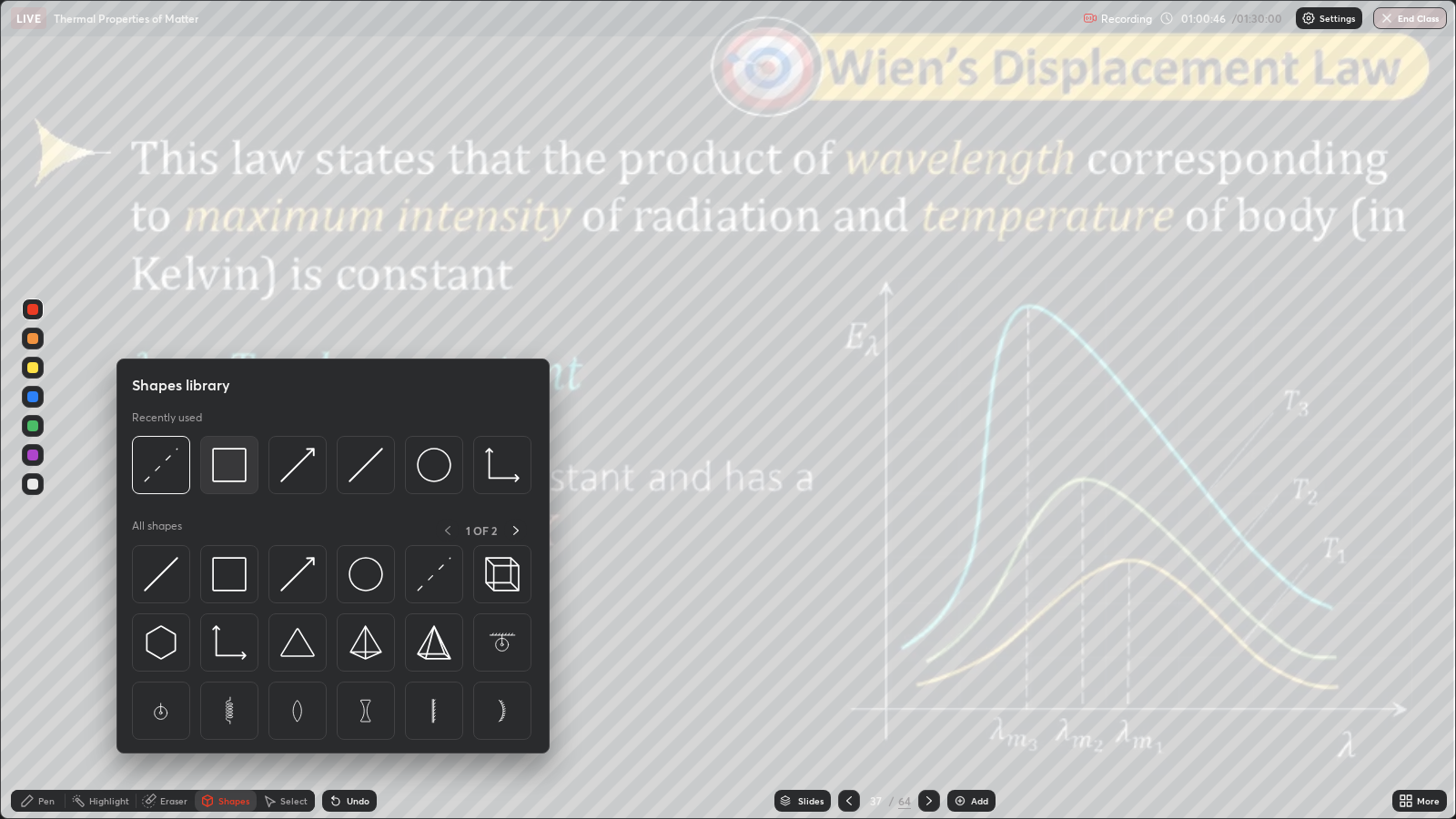
click at [229, 464] on img at bounding box center [230, 465] width 35 height 35
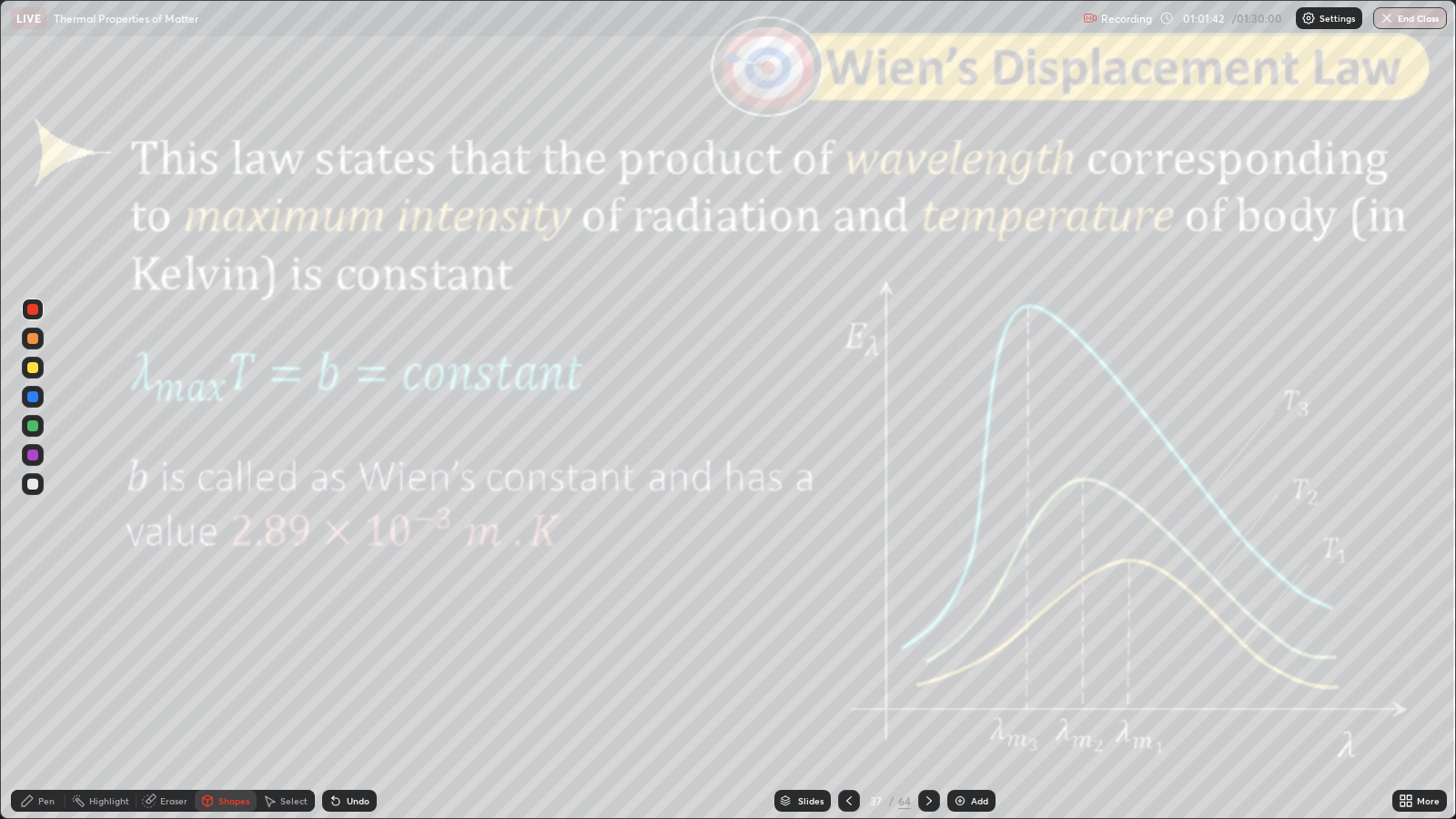
click at [813, 666] on div "Slides" at bounding box center [811, 801] width 25 height 9
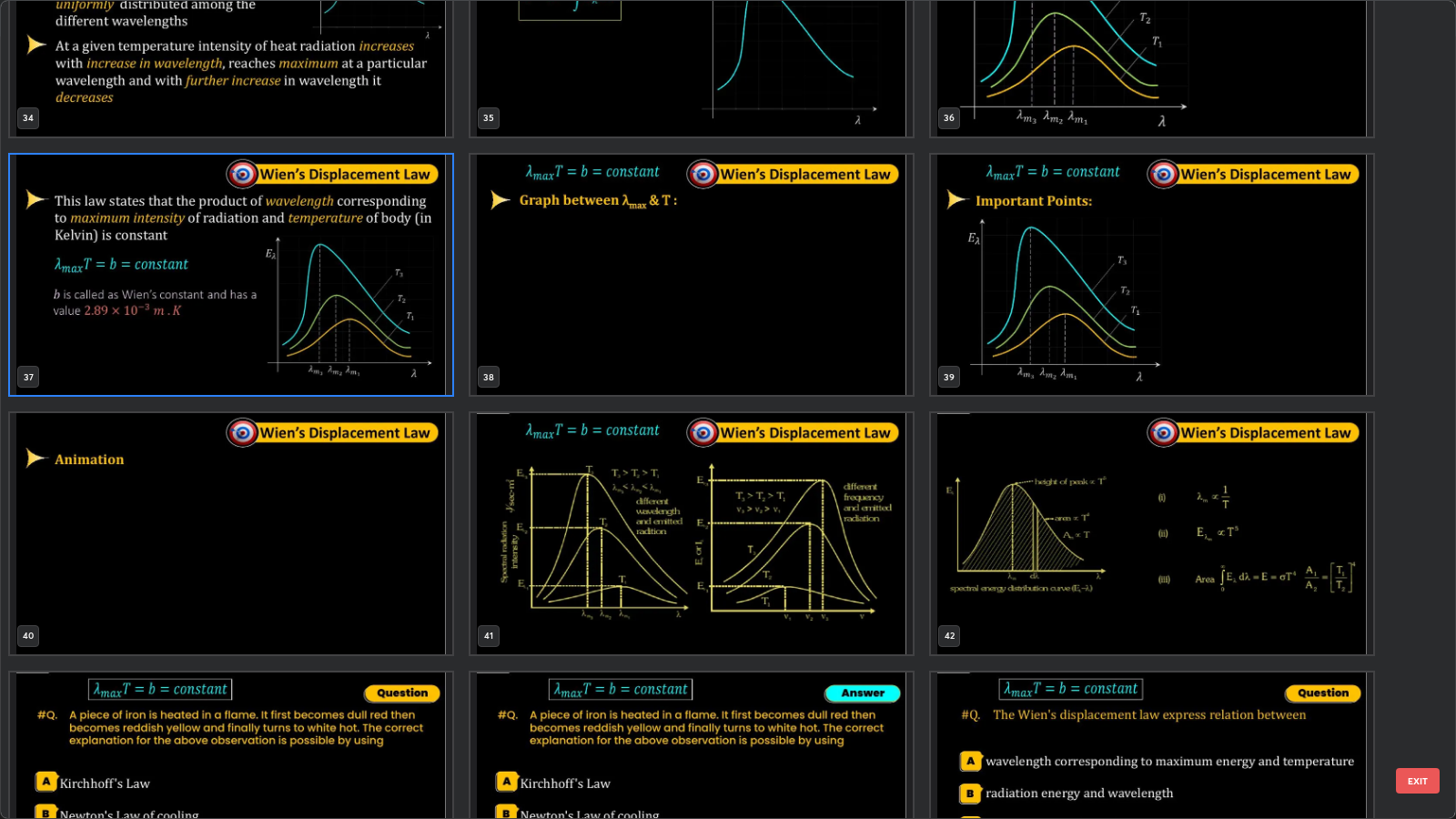
scroll to position [2972, 0]
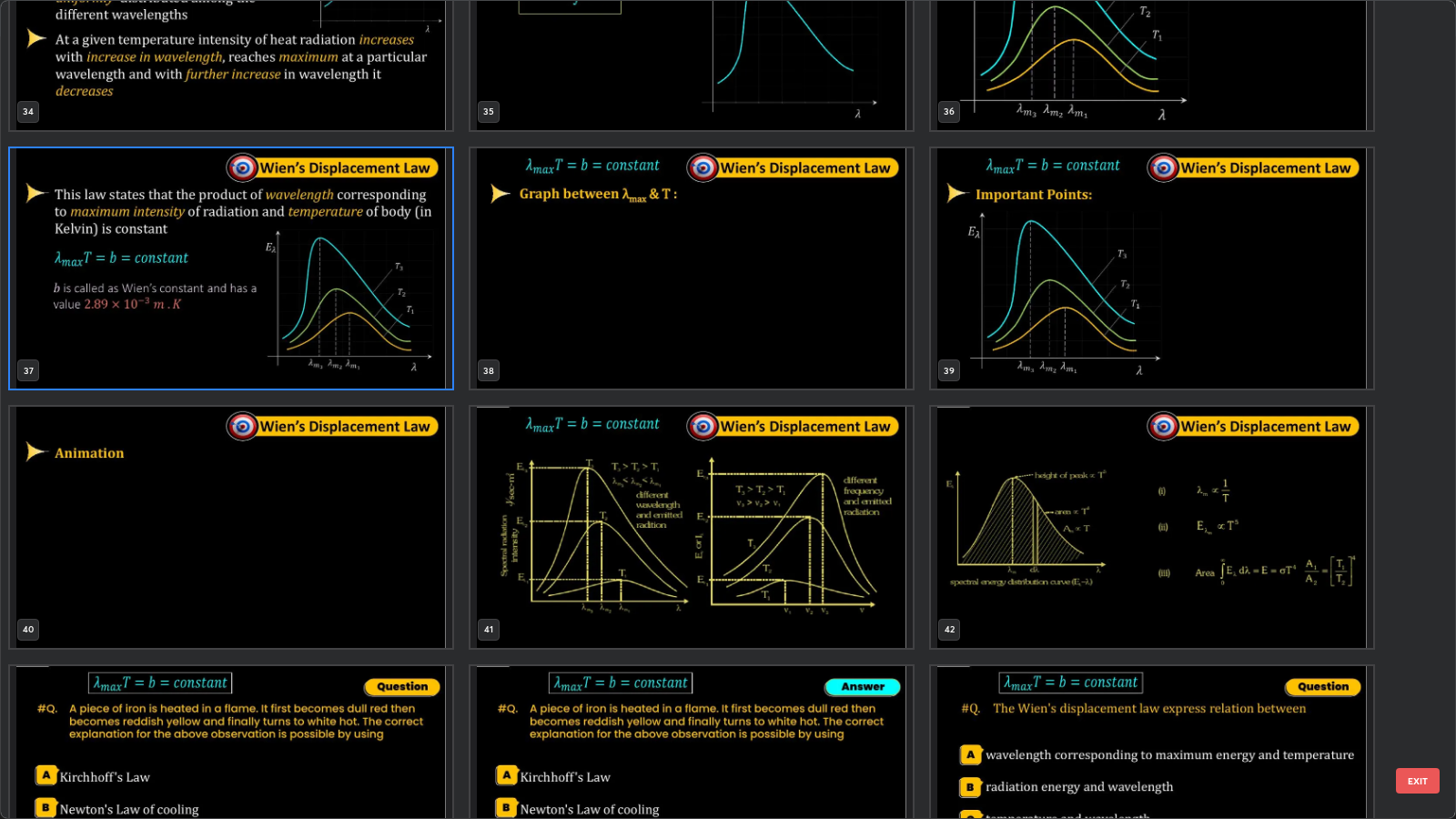
click at [1424, 666] on button "EXIT" at bounding box center [1417, 781] width 44 height 25
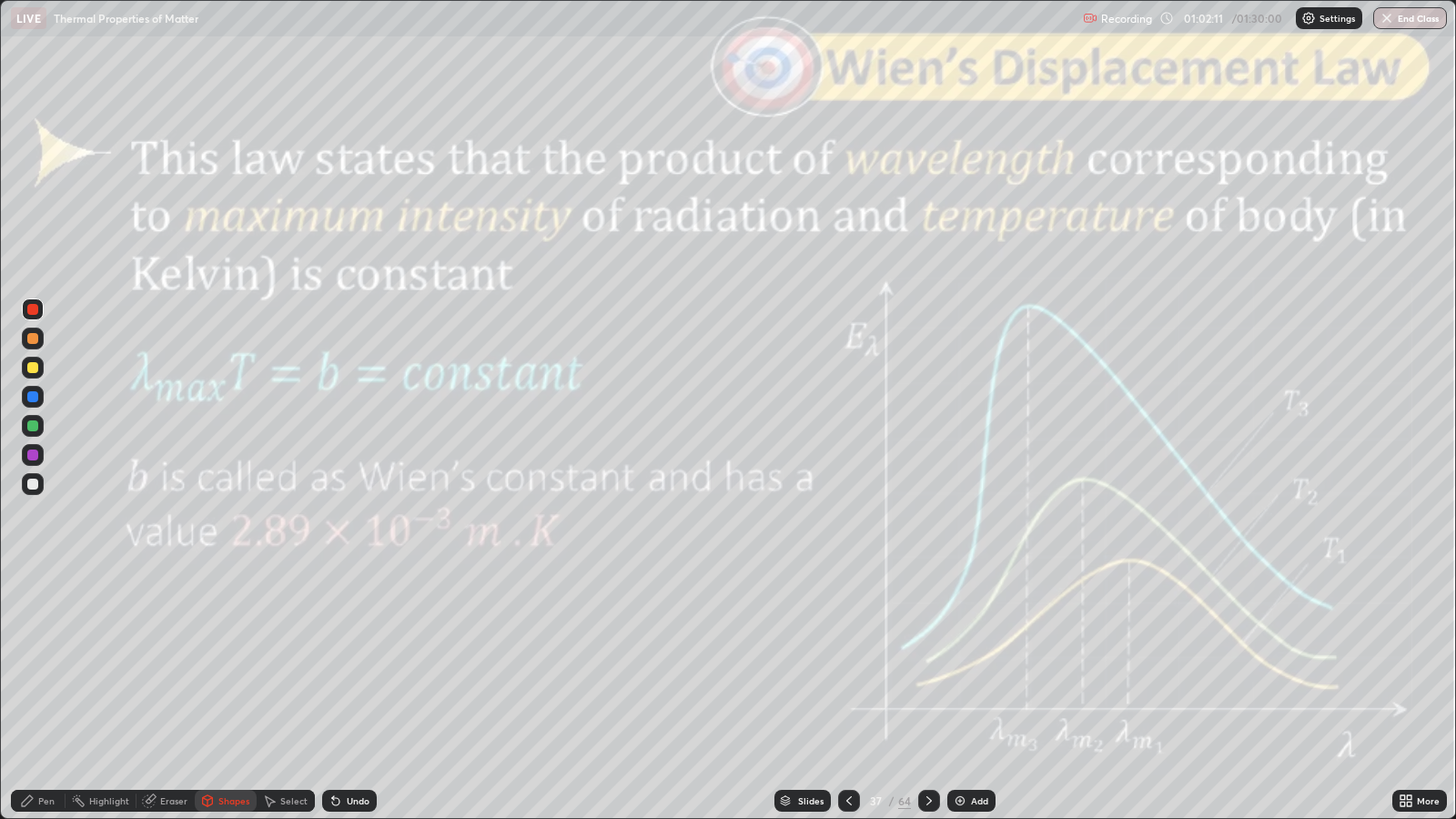
click at [929, 666] on icon at bounding box center [929, 801] width 15 height 15
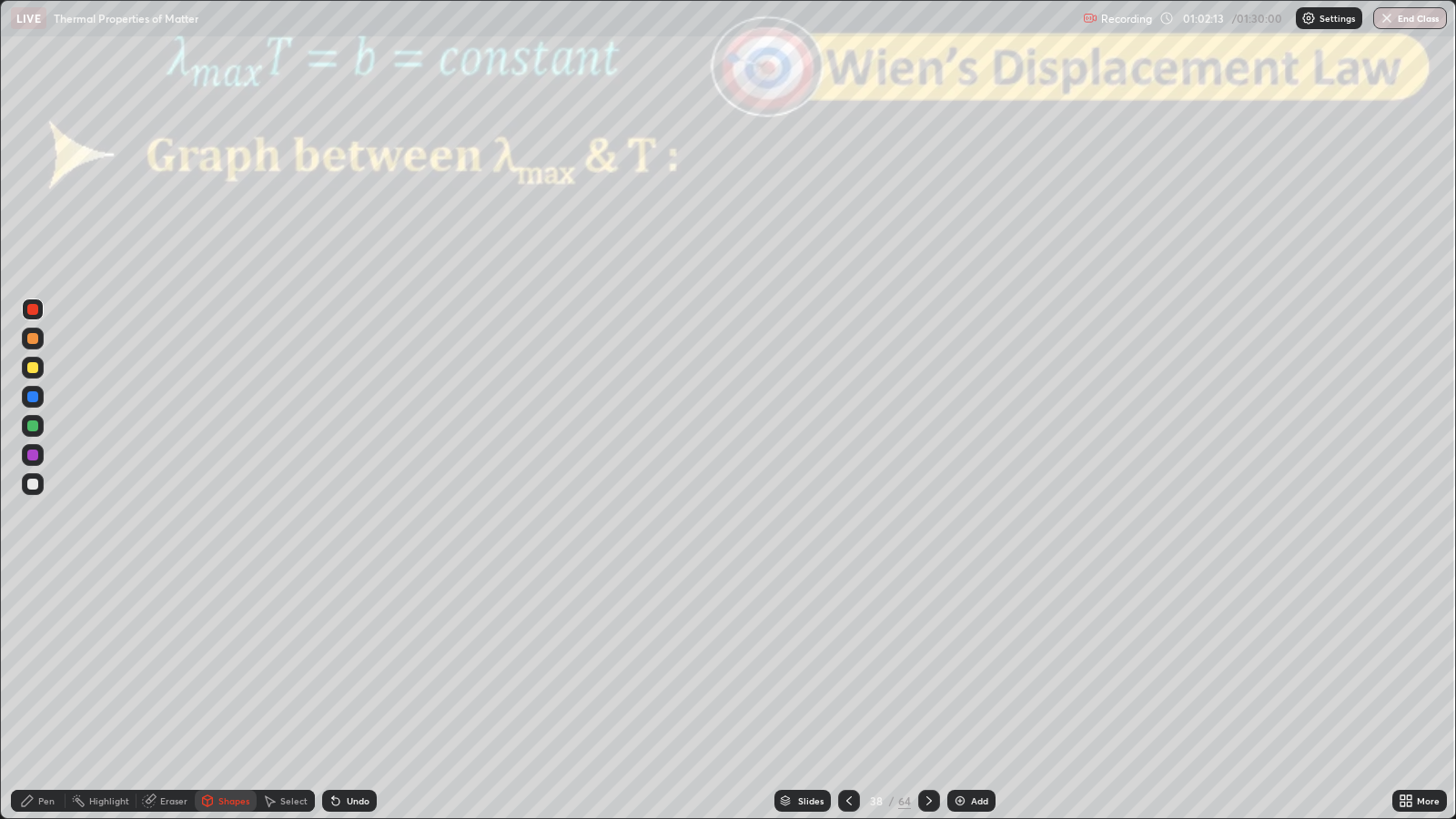
click at [928, 666] on icon at bounding box center [929, 801] width 15 height 15
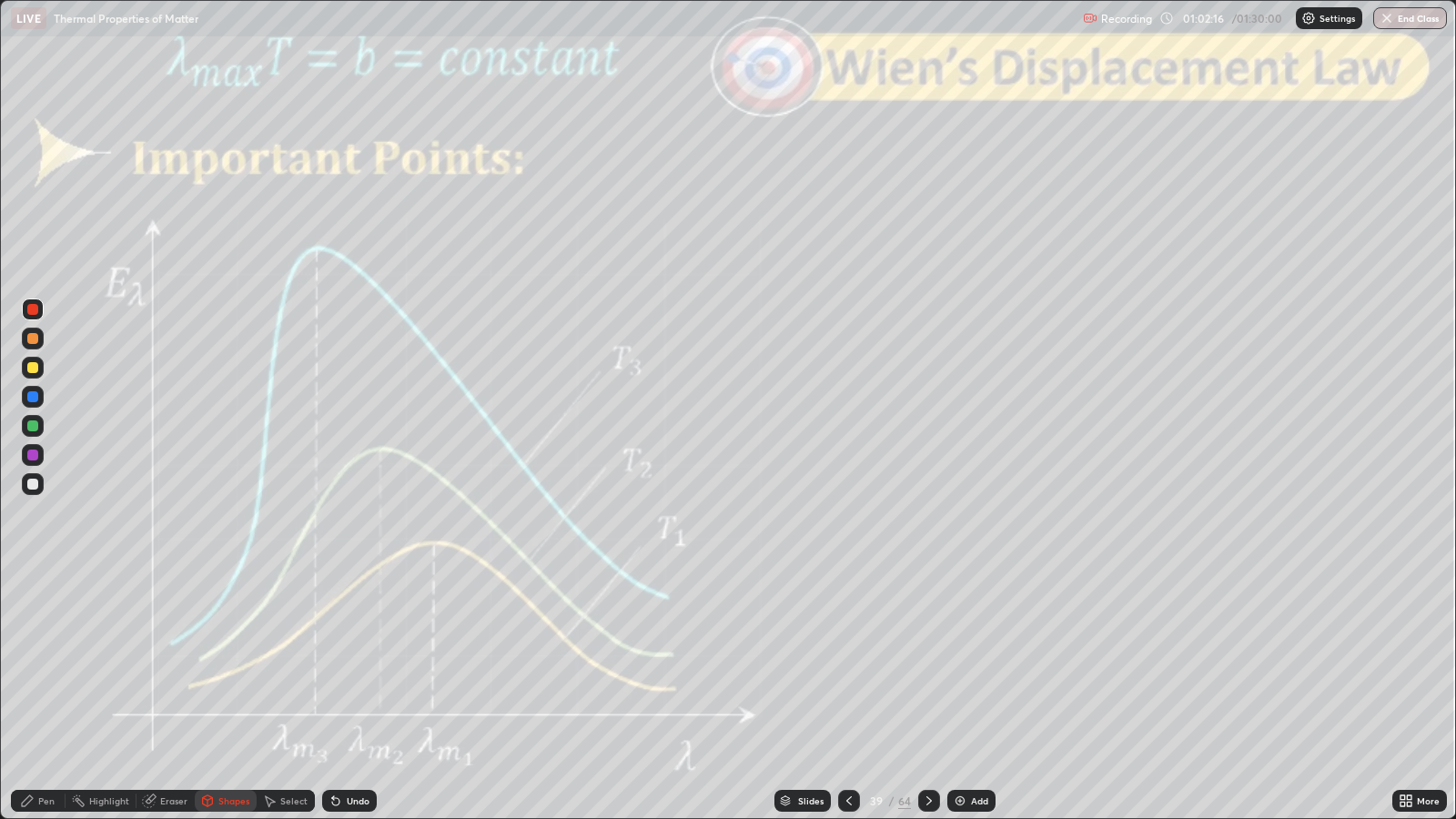
click at [927, 666] on icon at bounding box center [929, 801] width 15 height 15
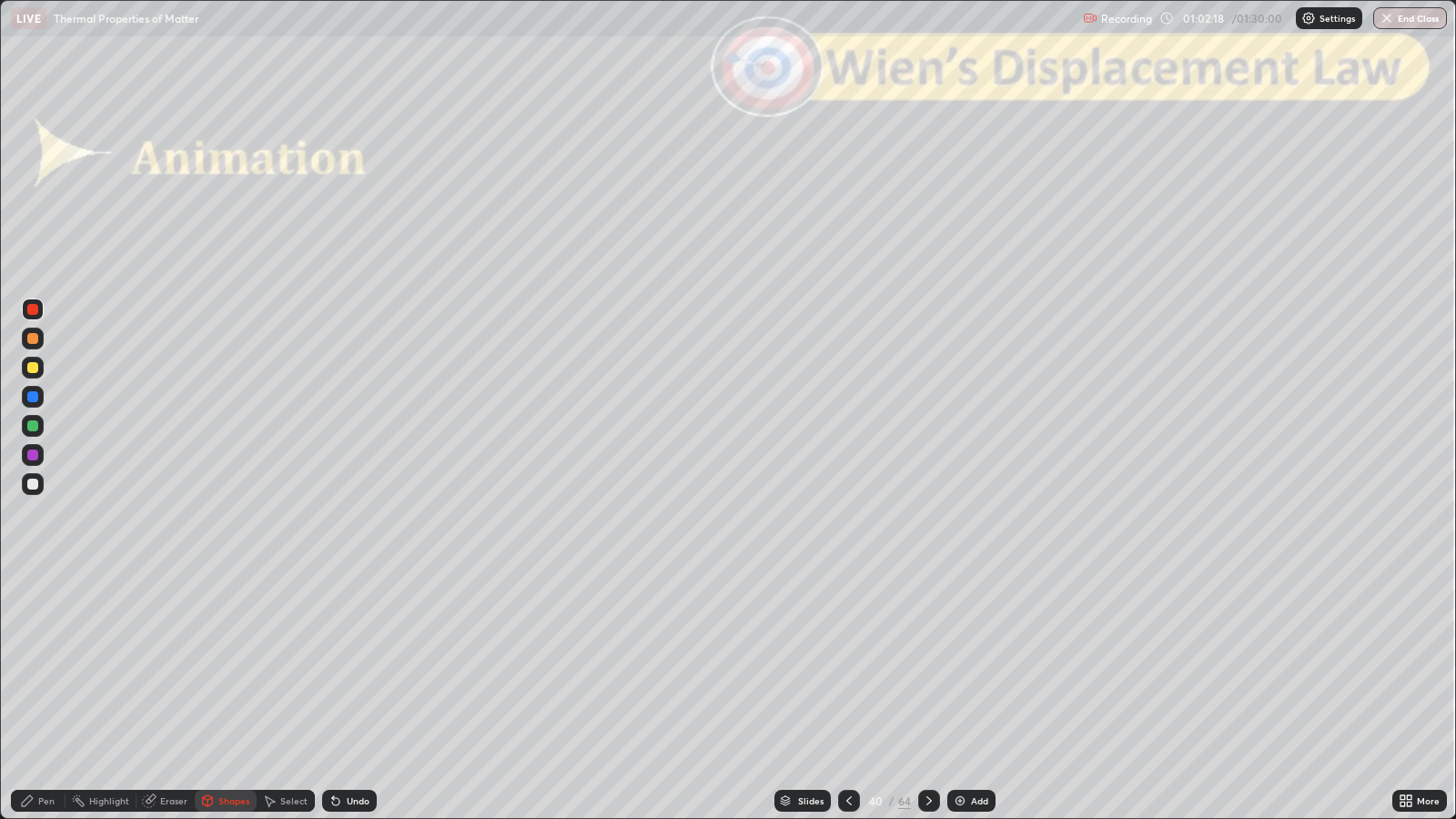
click at [927, 666] on icon at bounding box center [929, 801] width 6 height 9
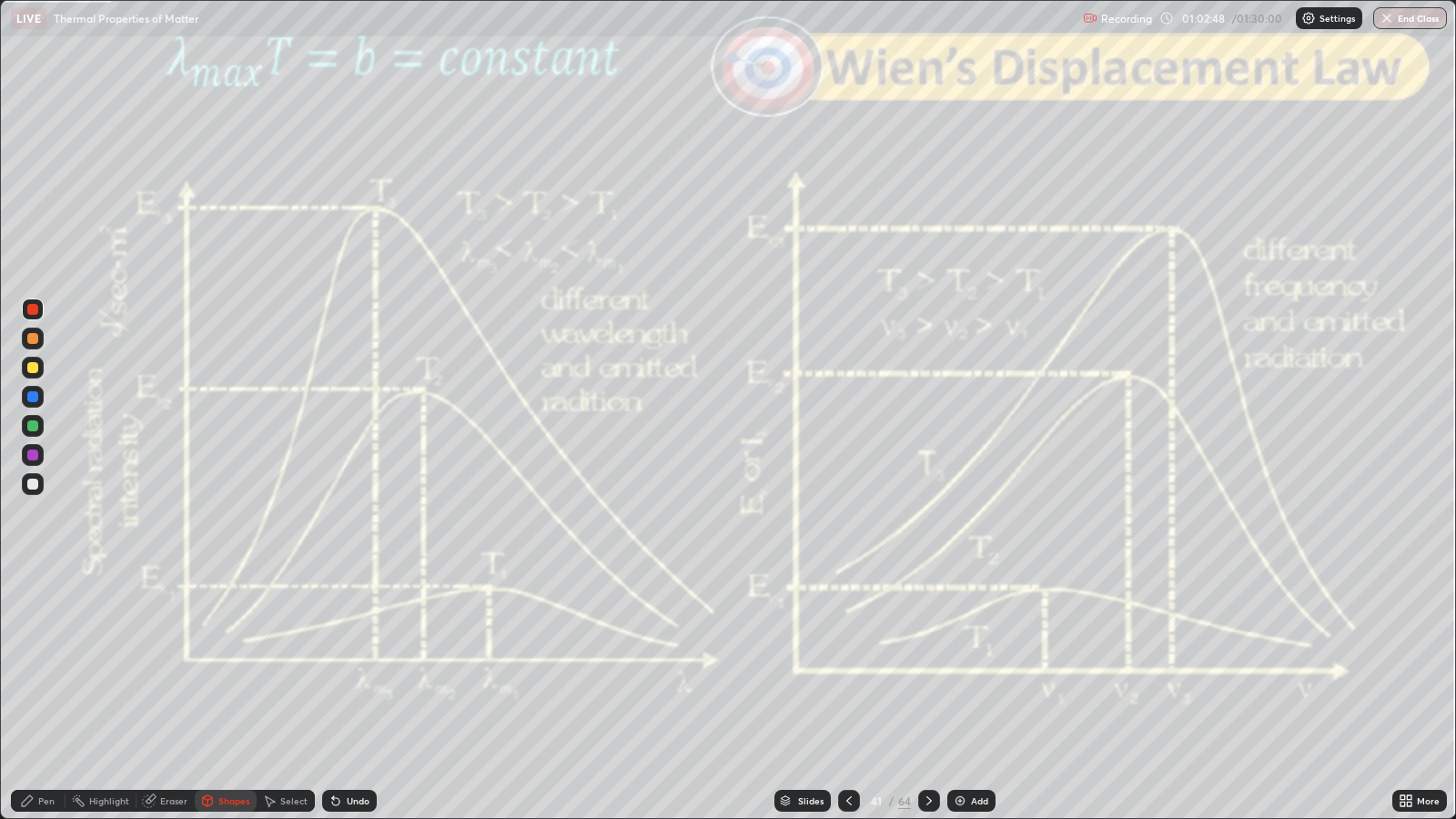
click at [359, 666] on div "Undo" at bounding box center [357, 801] width 22 height 9
click at [52, 666] on div "Pen" at bounding box center [46, 801] width 16 height 9
click at [927, 666] on icon at bounding box center [929, 801] width 15 height 15
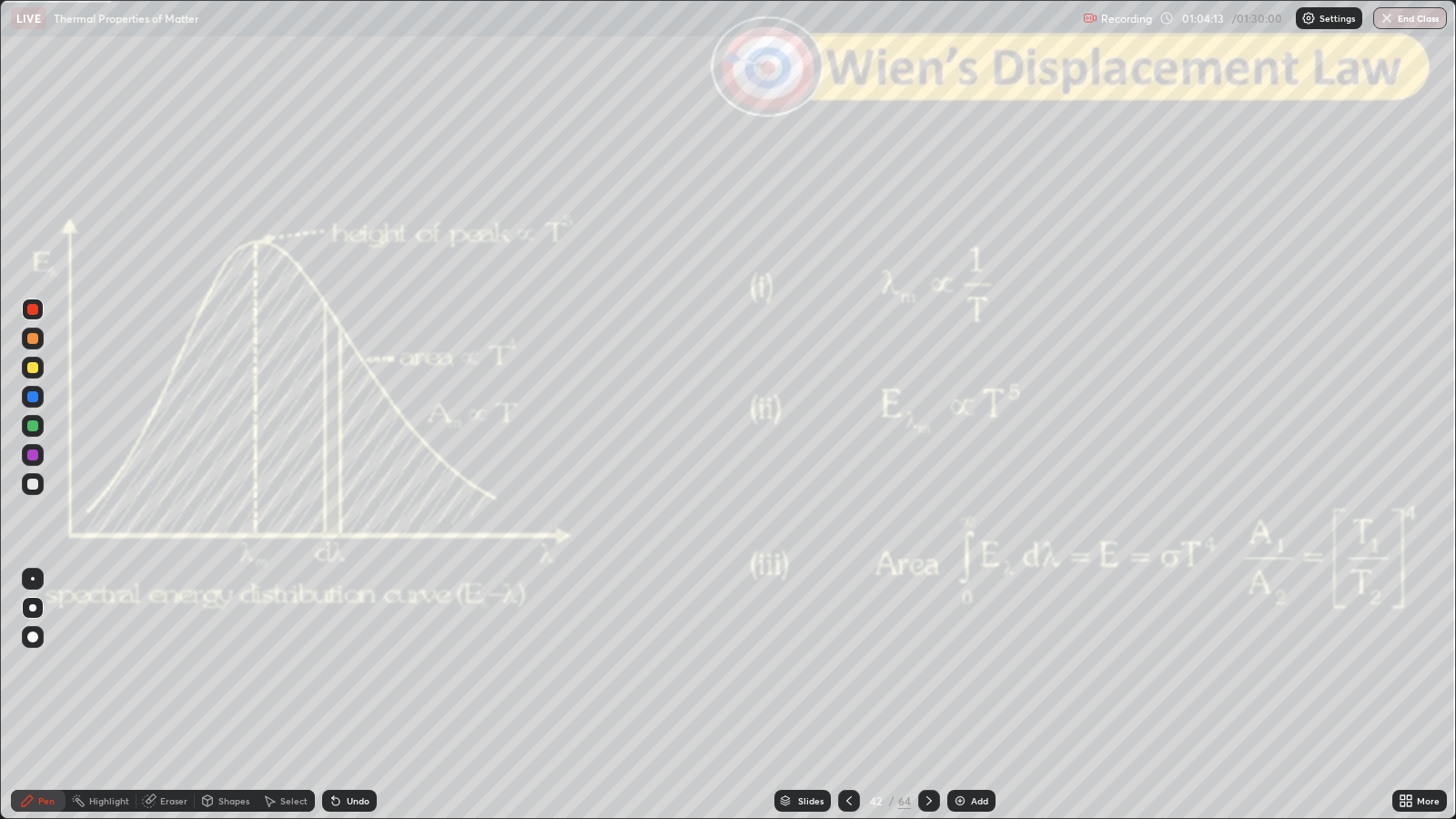
click at [803, 666] on div "Slides" at bounding box center [811, 801] width 25 height 9
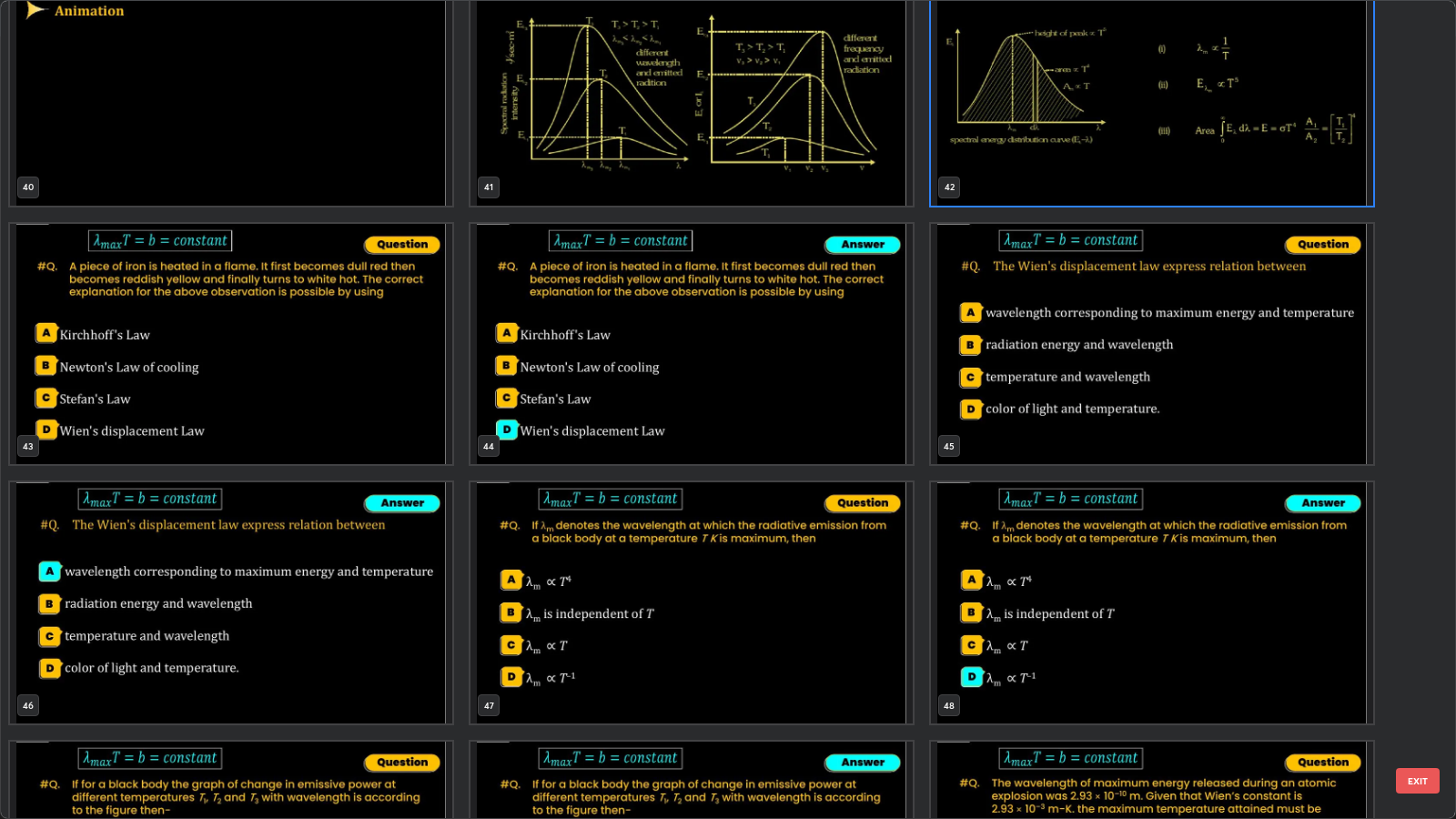
scroll to position [3429, 0]
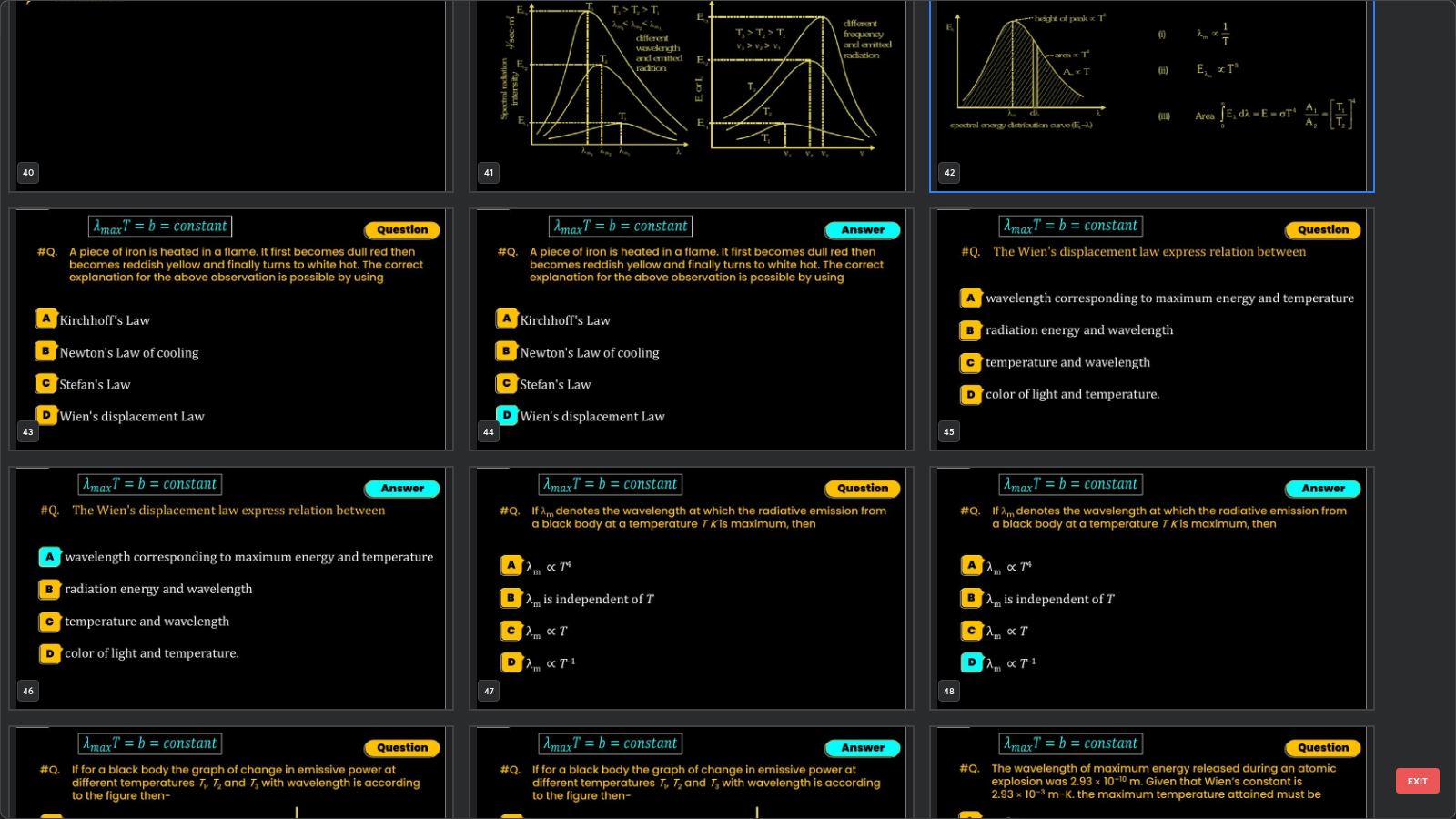
click at [1426, 666] on button "EXIT" at bounding box center [1417, 781] width 44 height 25
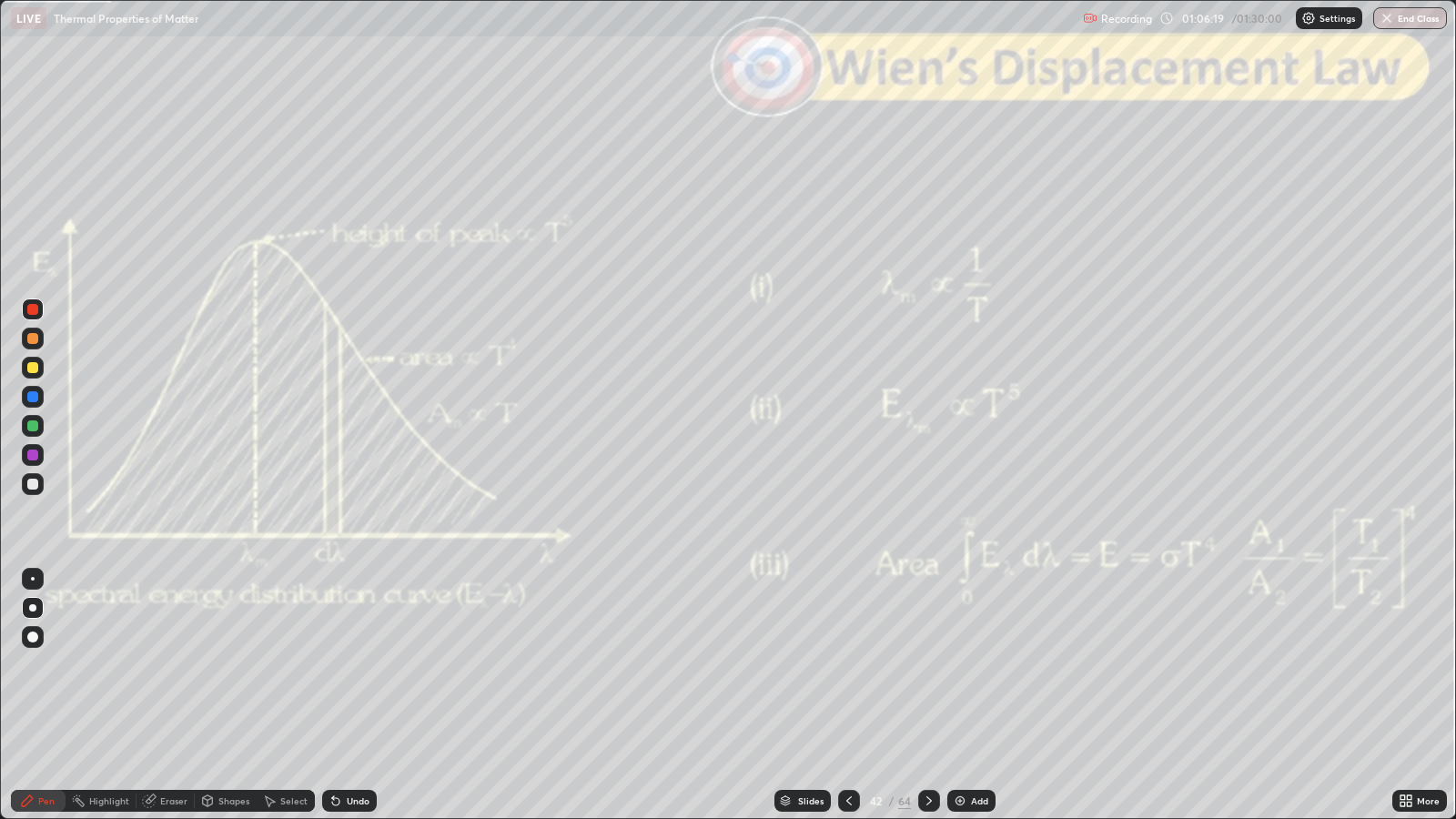
click at [927, 666] on icon at bounding box center [929, 801] width 15 height 15
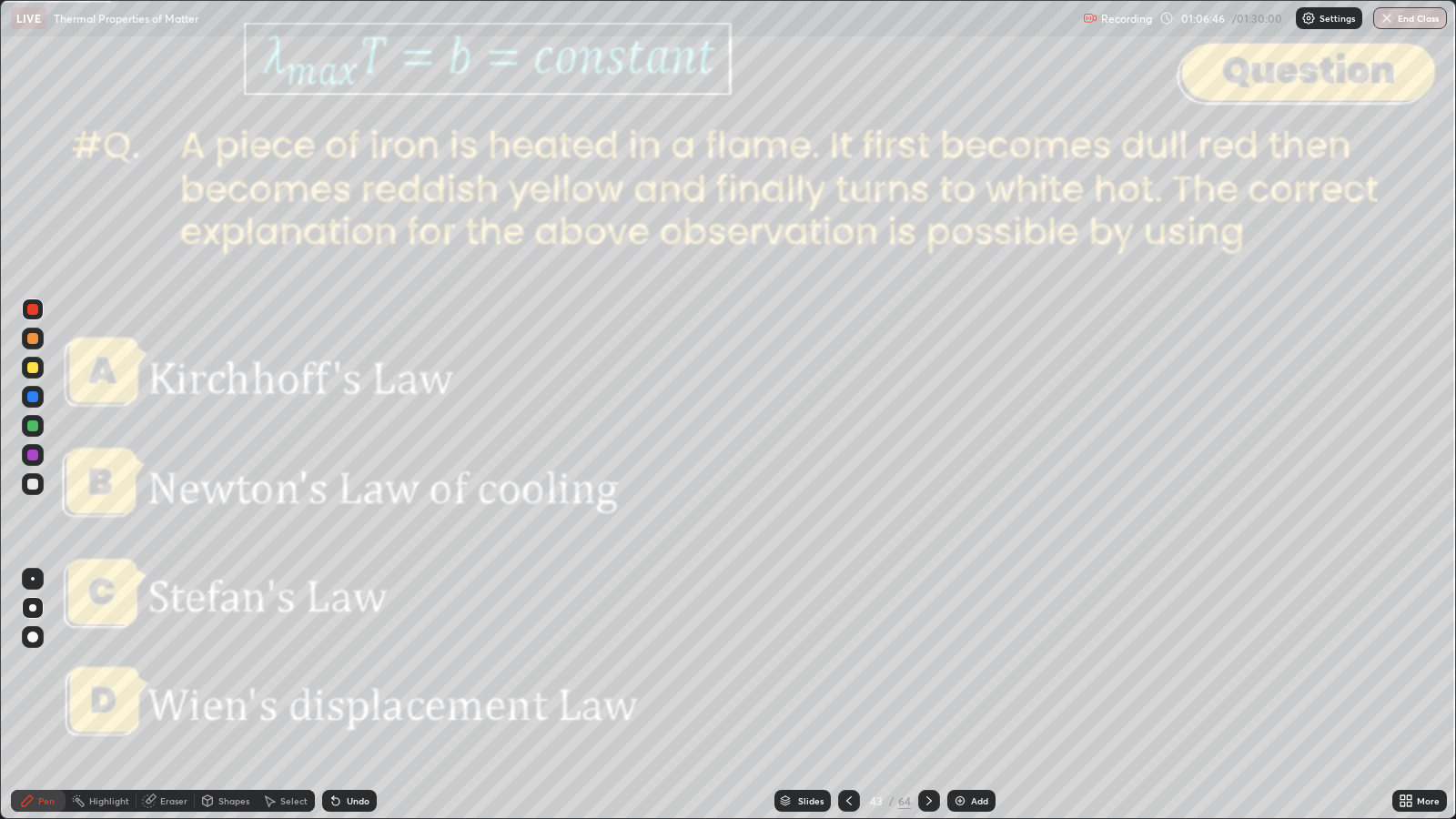
click at [926, 666] on icon at bounding box center [929, 801] width 15 height 15
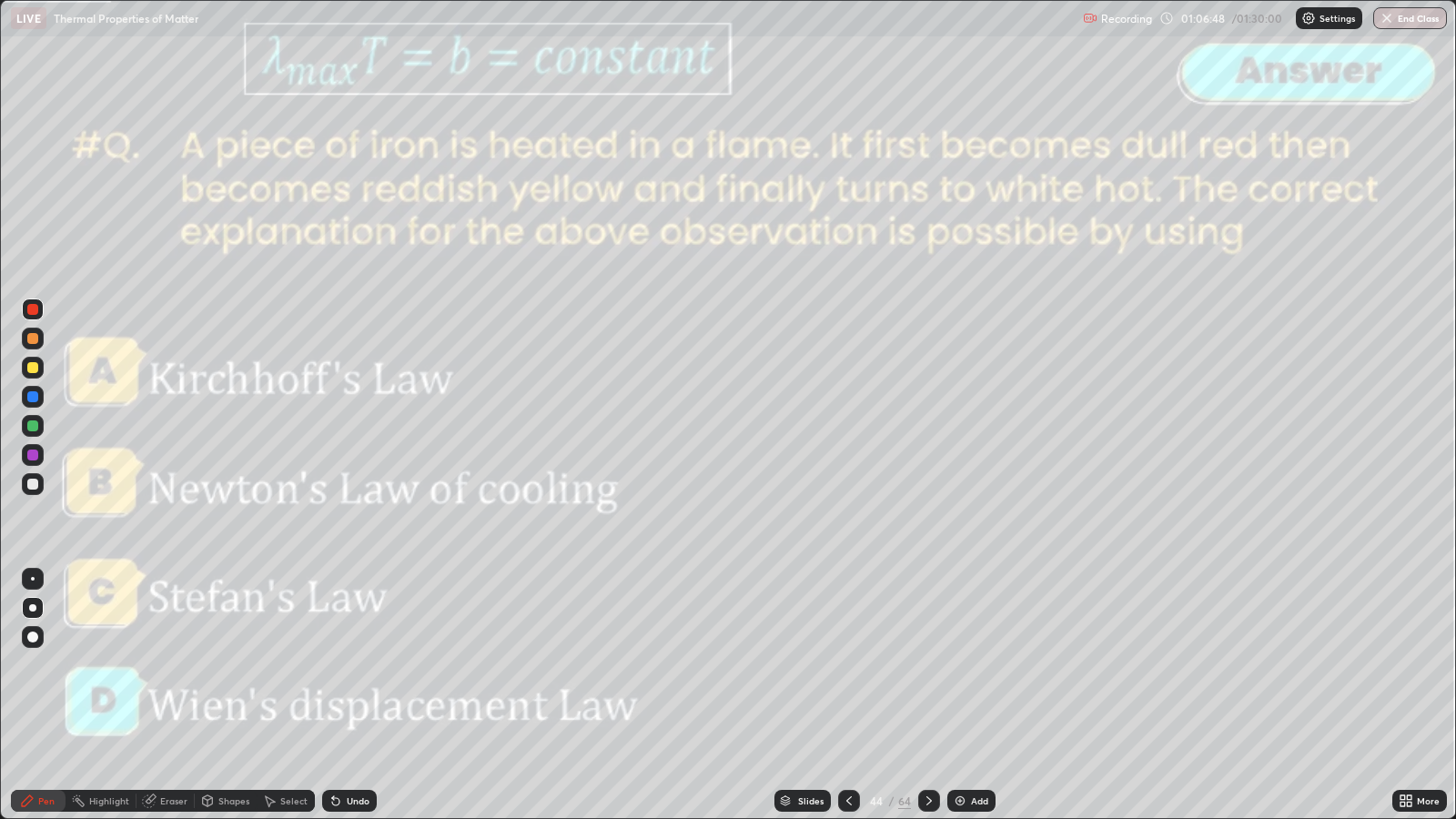
click at [928, 666] on icon at bounding box center [929, 801] width 15 height 15
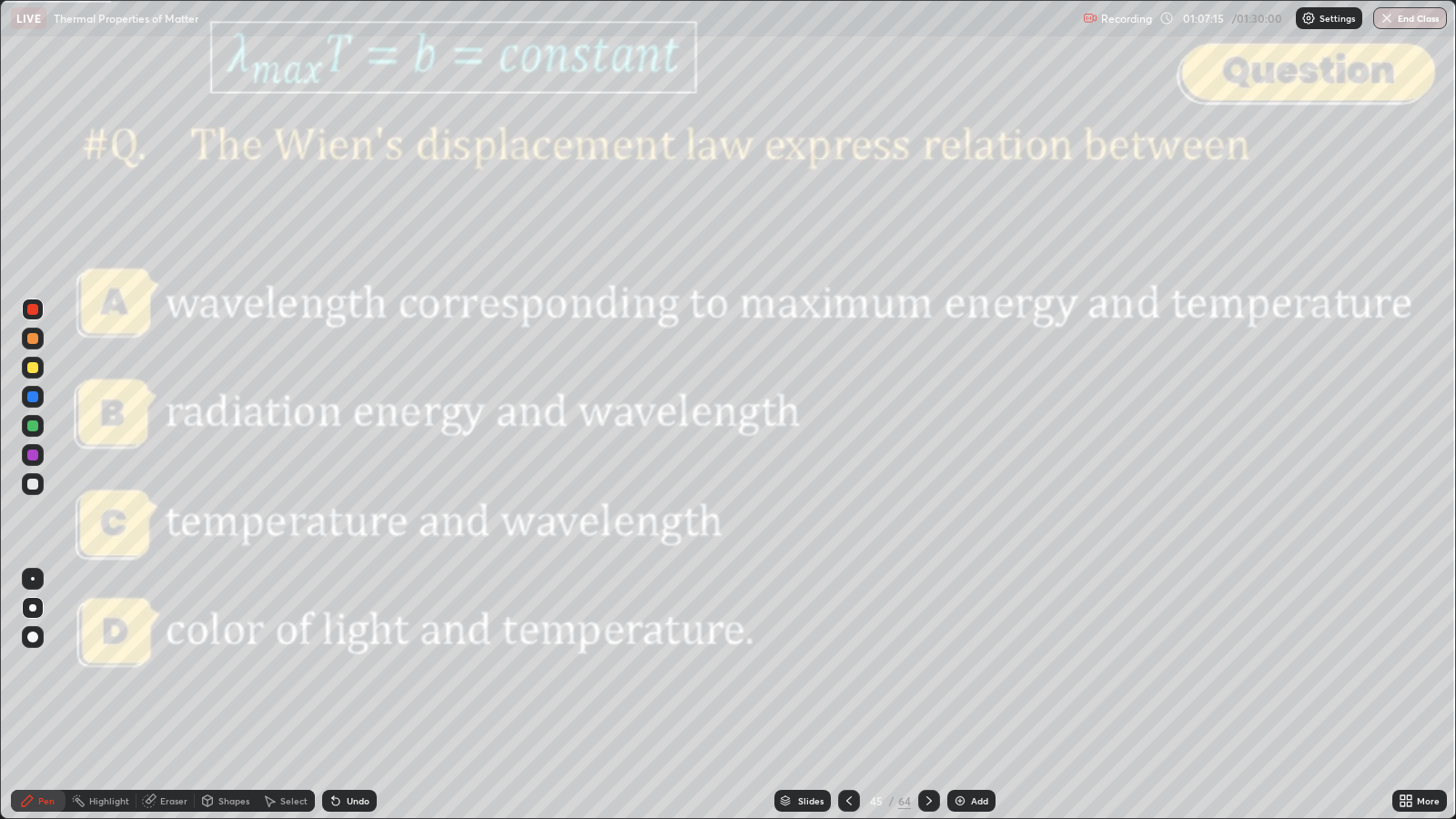
click at [932, 666] on div at bounding box center [929, 801] width 22 height 22
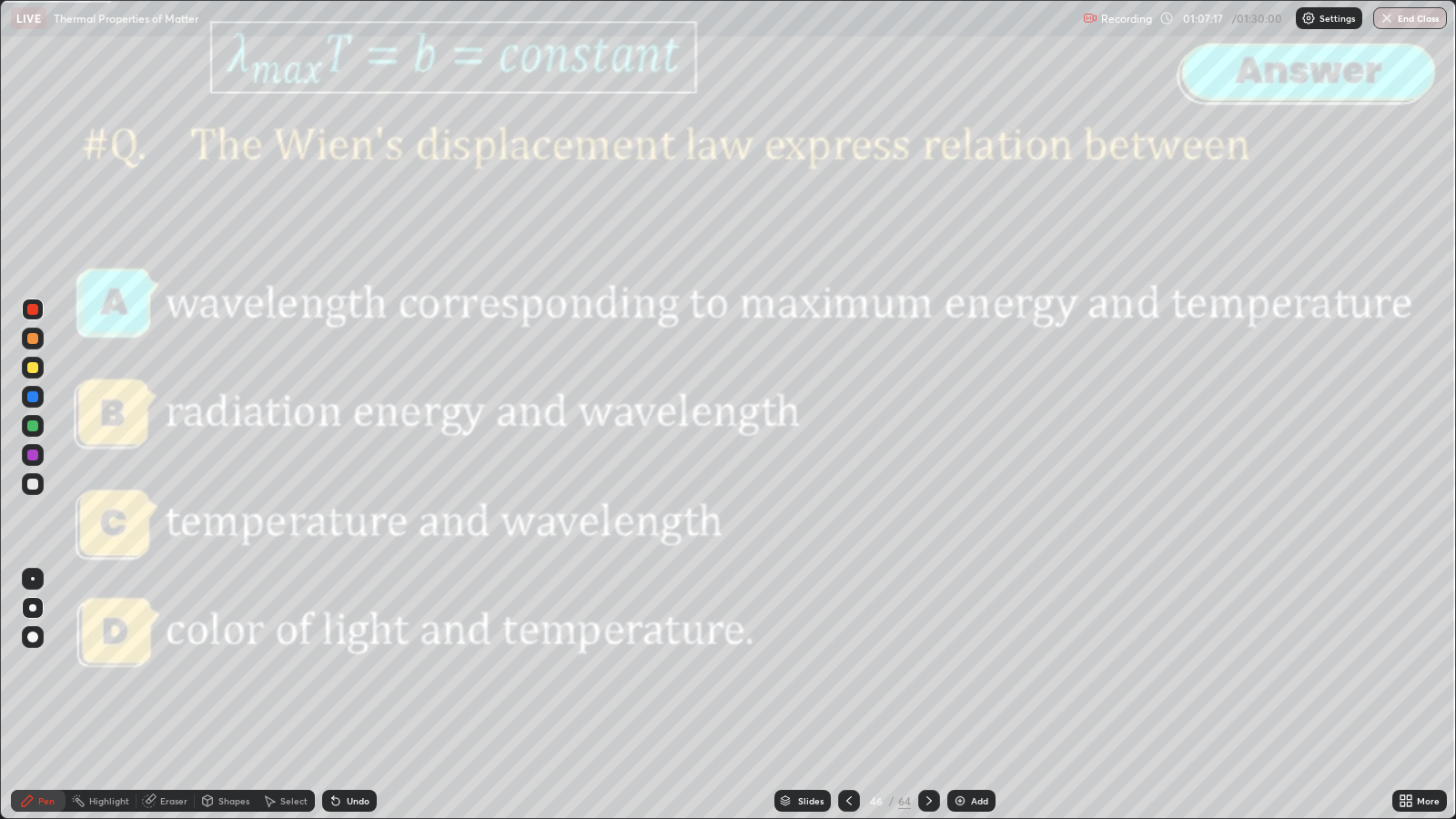
click at [926, 666] on icon at bounding box center [929, 801] width 15 height 15
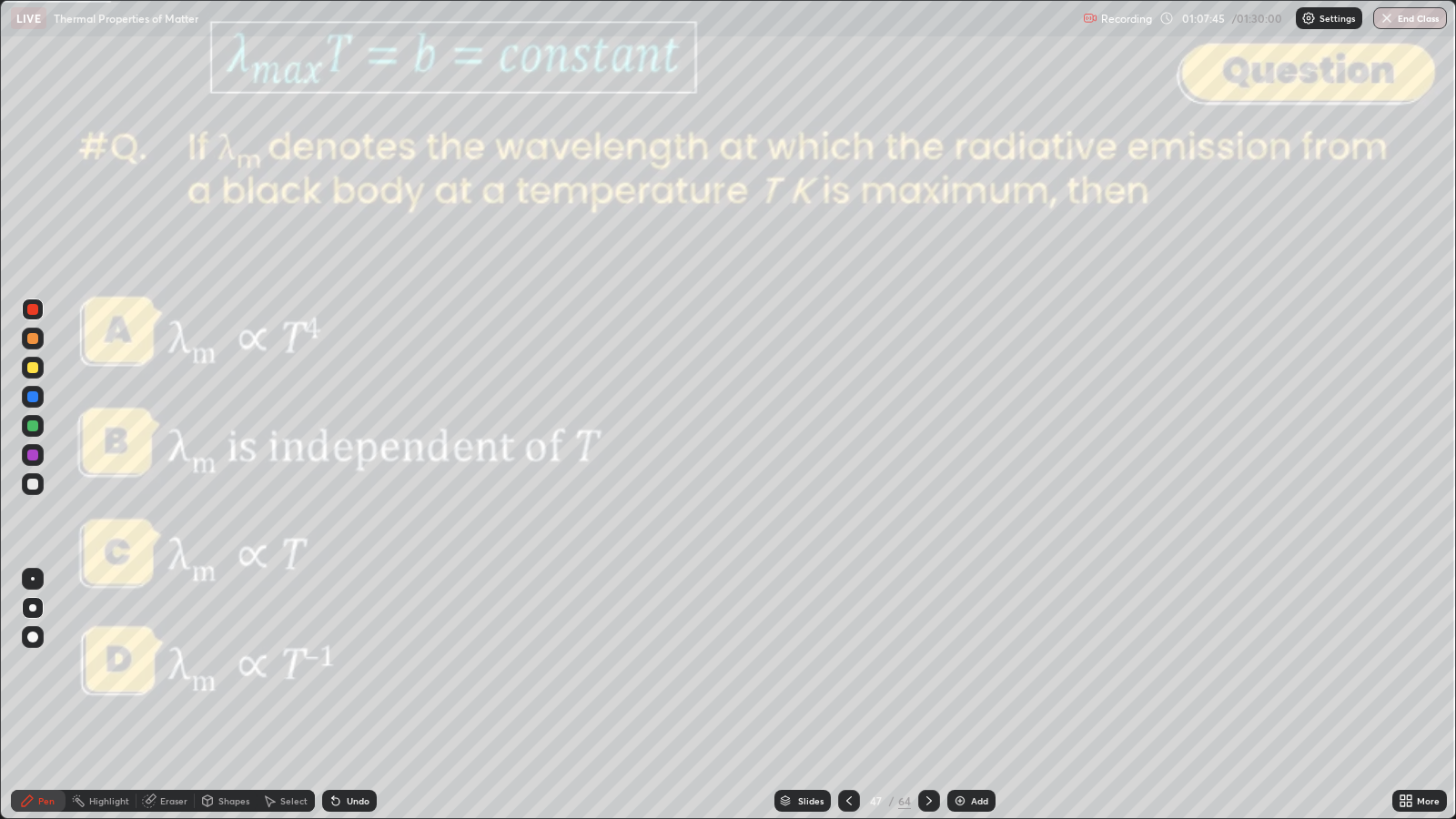
click at [926, 666] on icon at bounding box center [929, 801] width 15 height 15
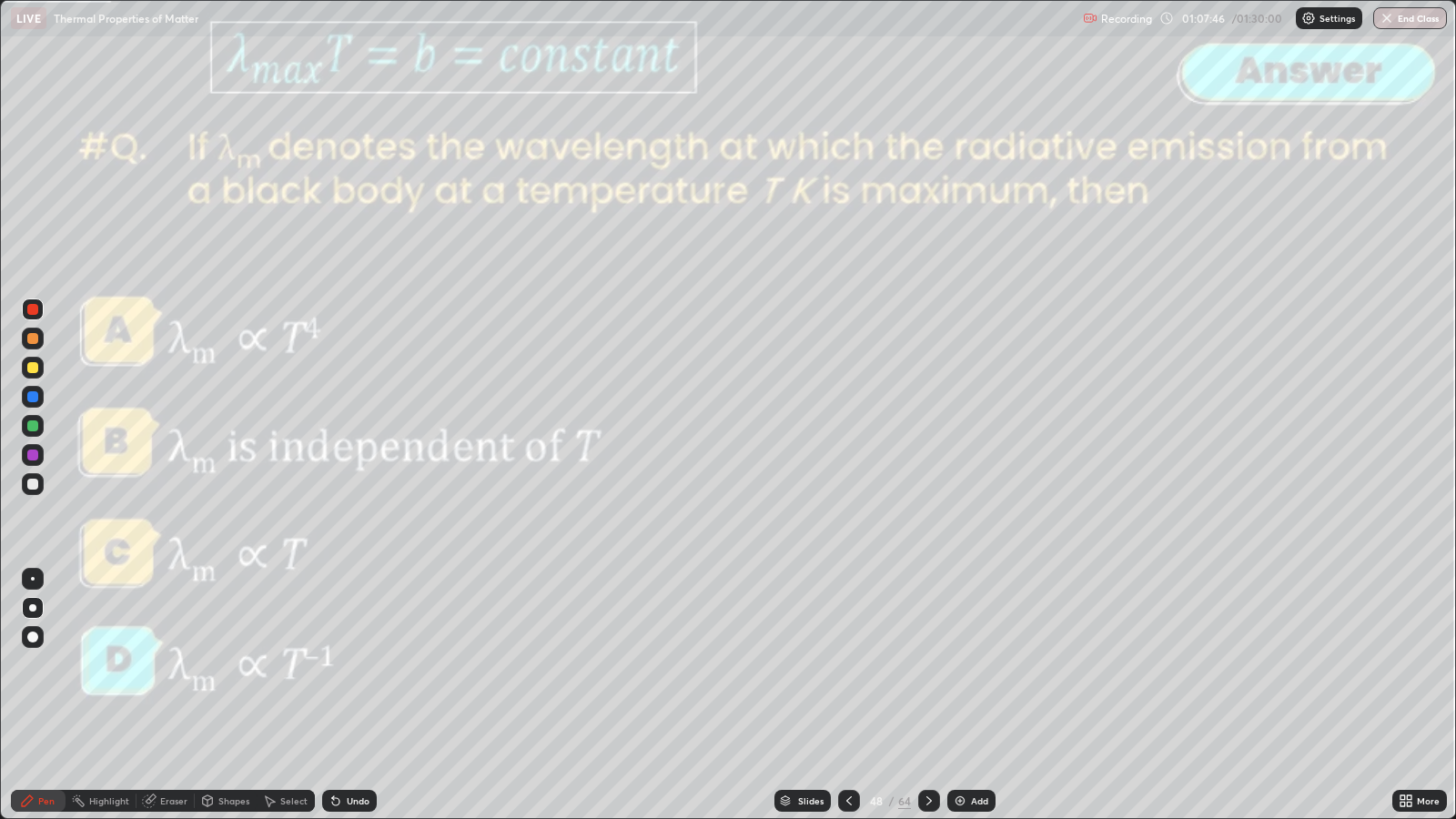
click at [927, 666] on icon at bounding box center [929, 801] width 15 height 15
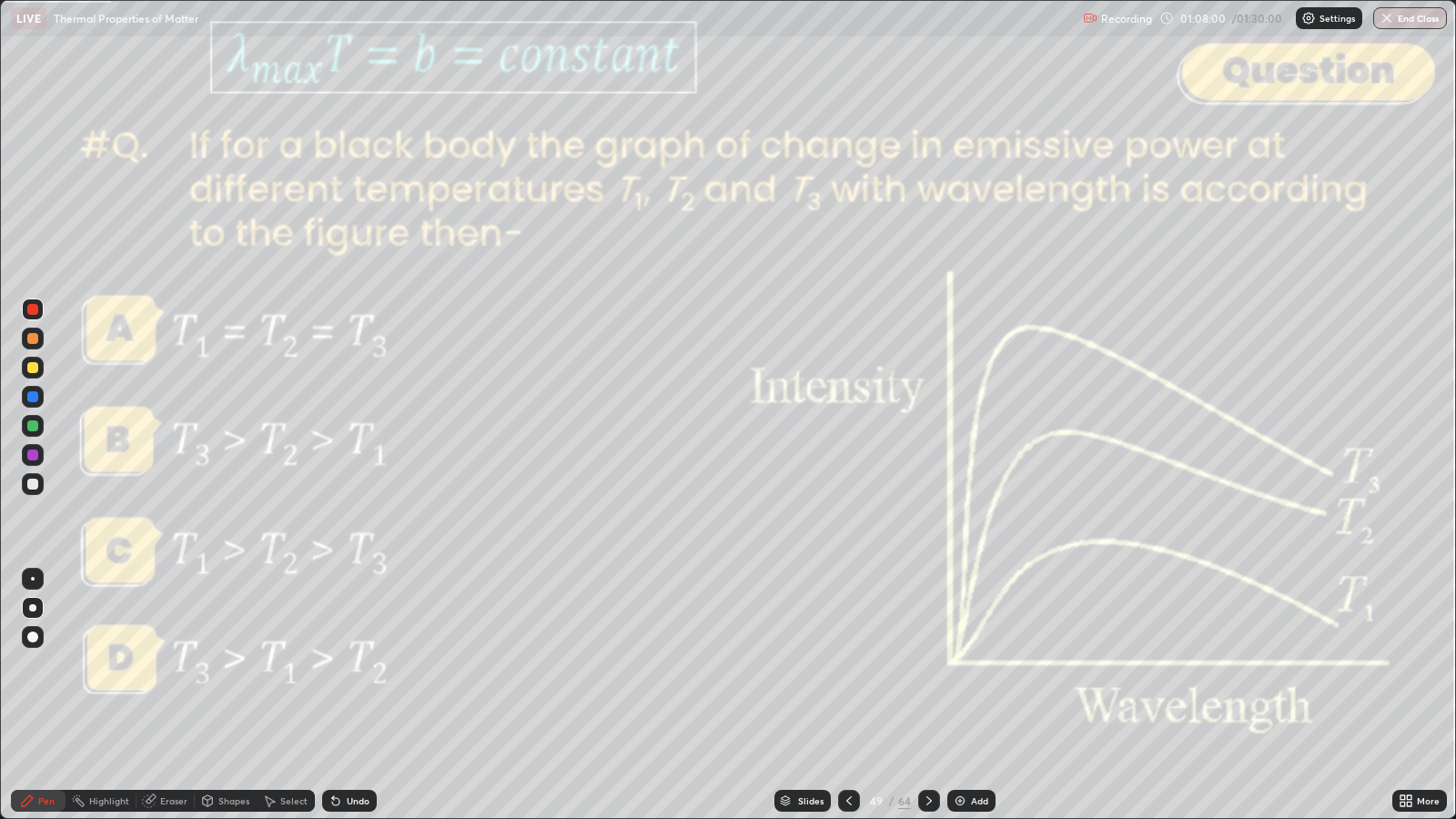
click at [927, 666] on icon at bounding box center [929, 801] width 15 height 15
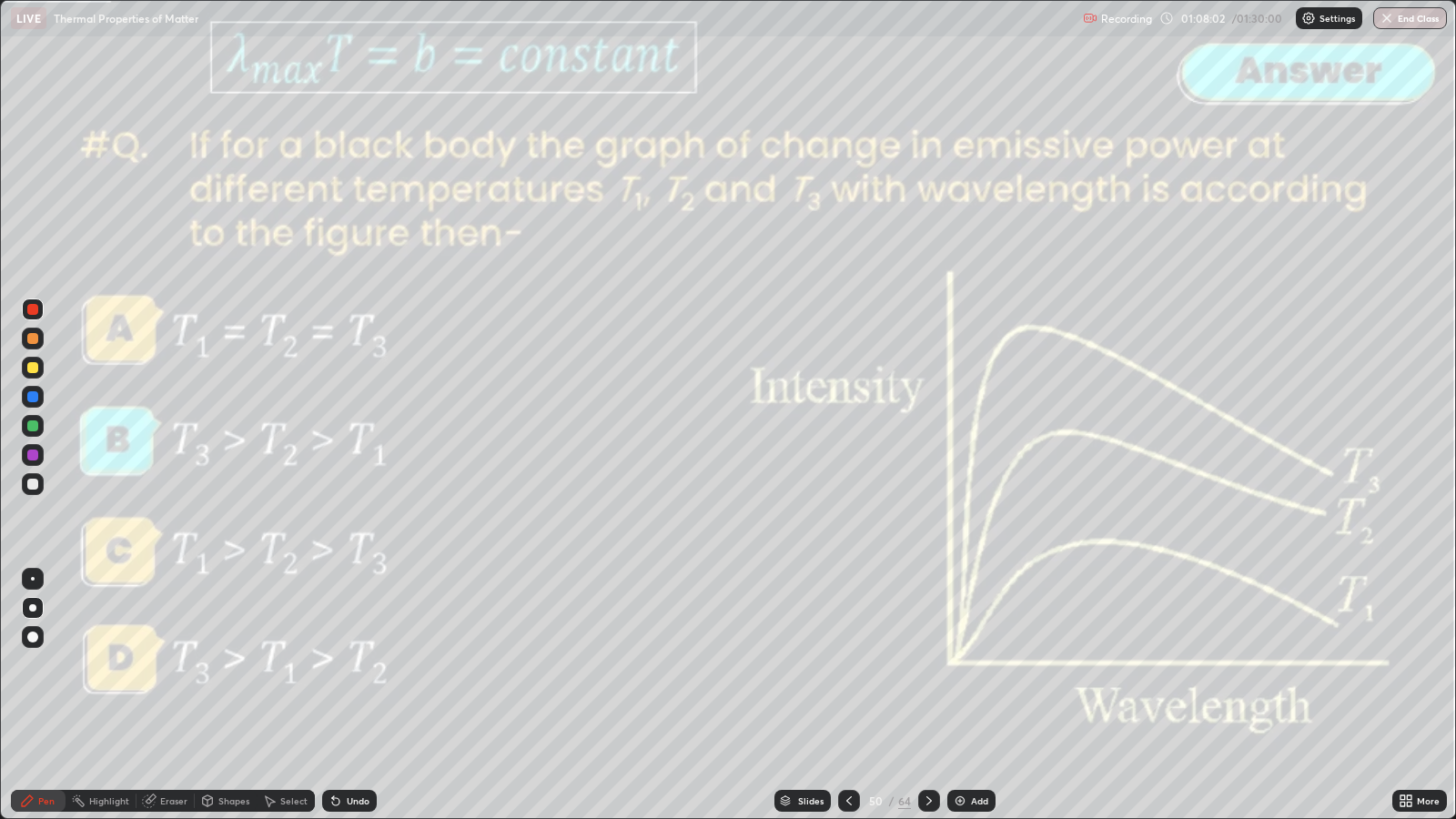
click at [927, 666] on icon at bounding box center [929, 801] width 15 height 15
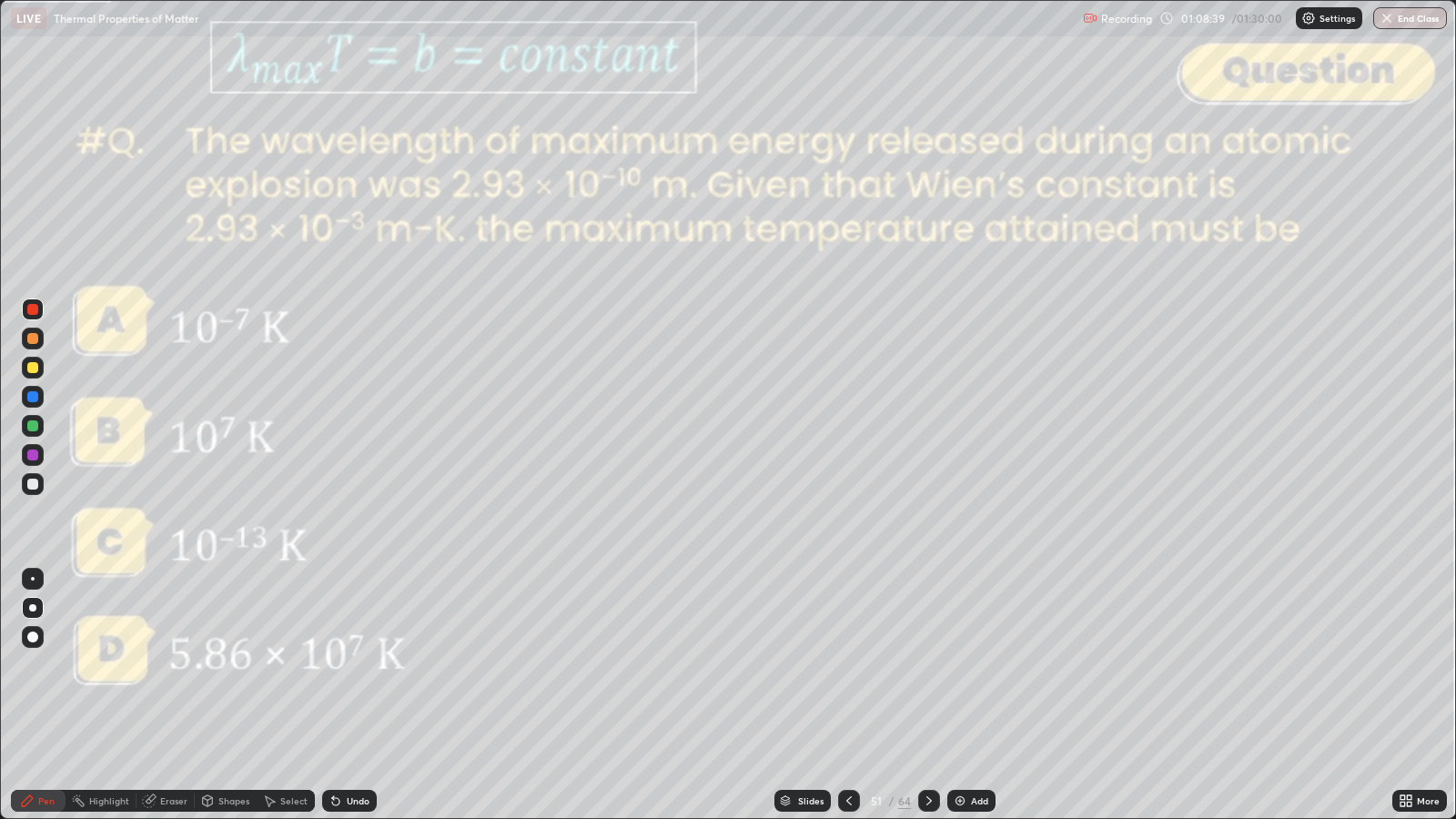
click at [34, 484] on div at bounding box center [32, 484] width 11 height 11
click at [927, 666] on icon at bounding box center [929, 801] width 15 height 15
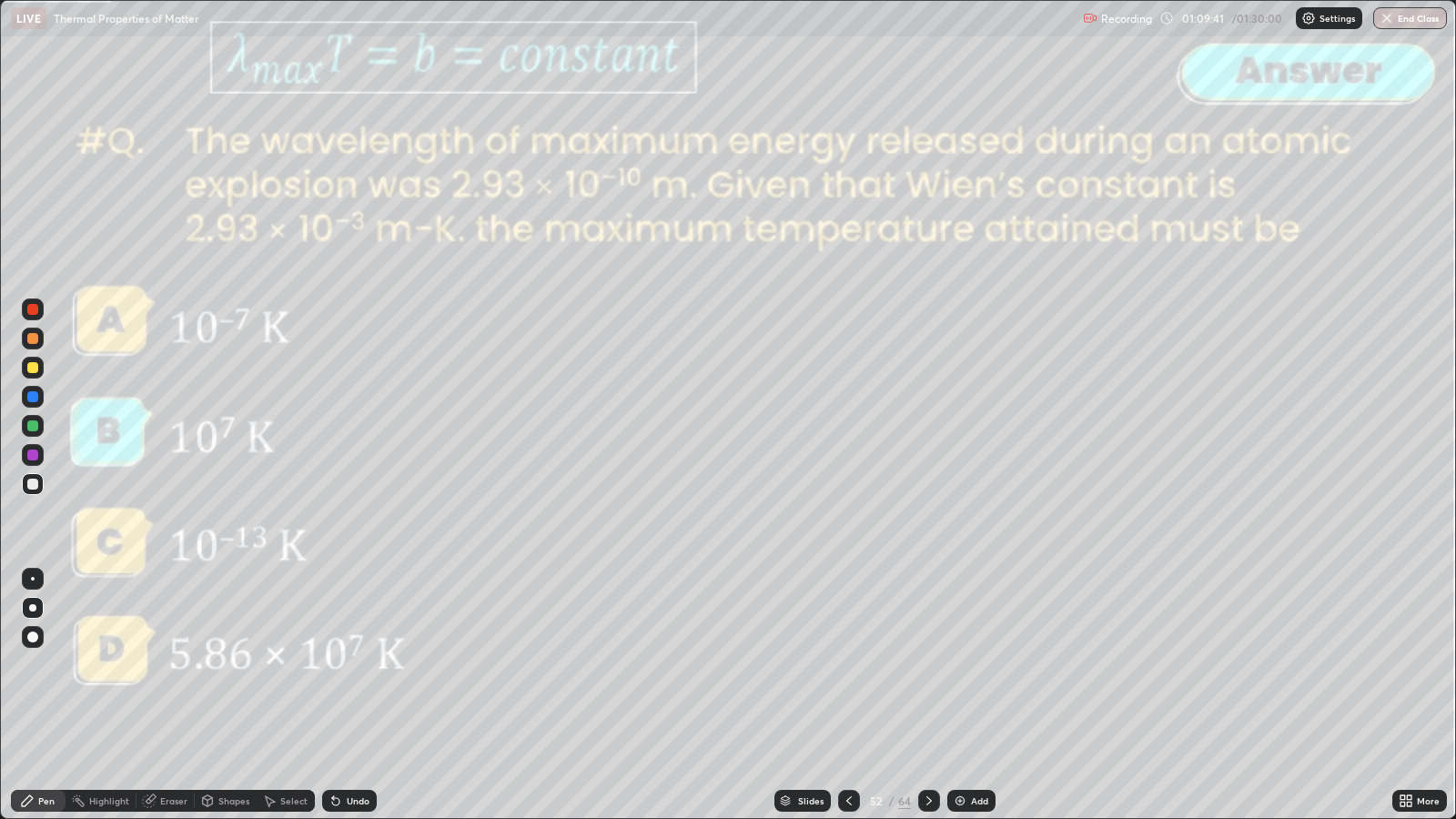
click at [924, 666] on div at bounding box center [929, 801] width 22 height 22
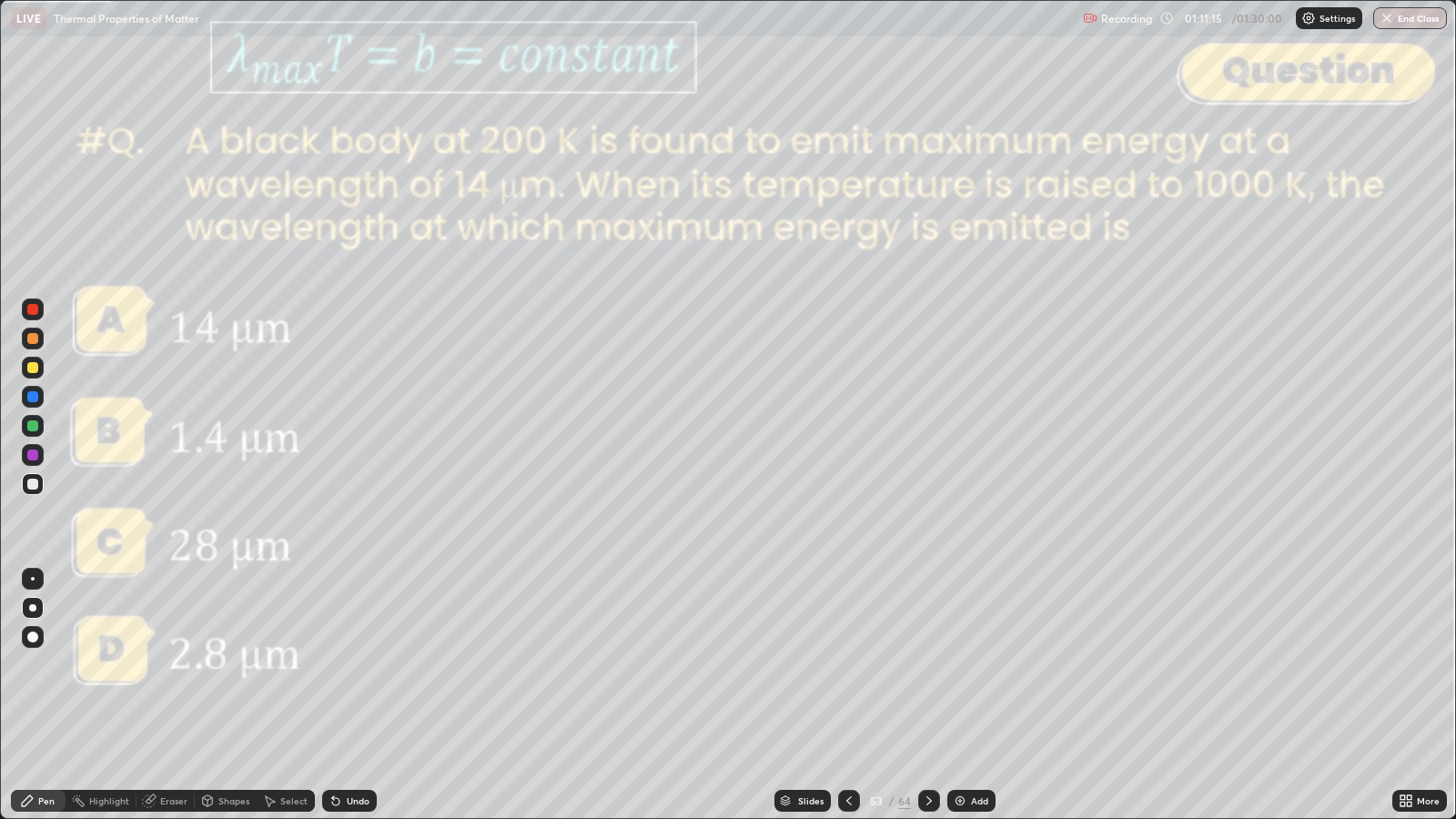
click at [930, 666] on div at bounding box center [929, 801] width 22 height 22
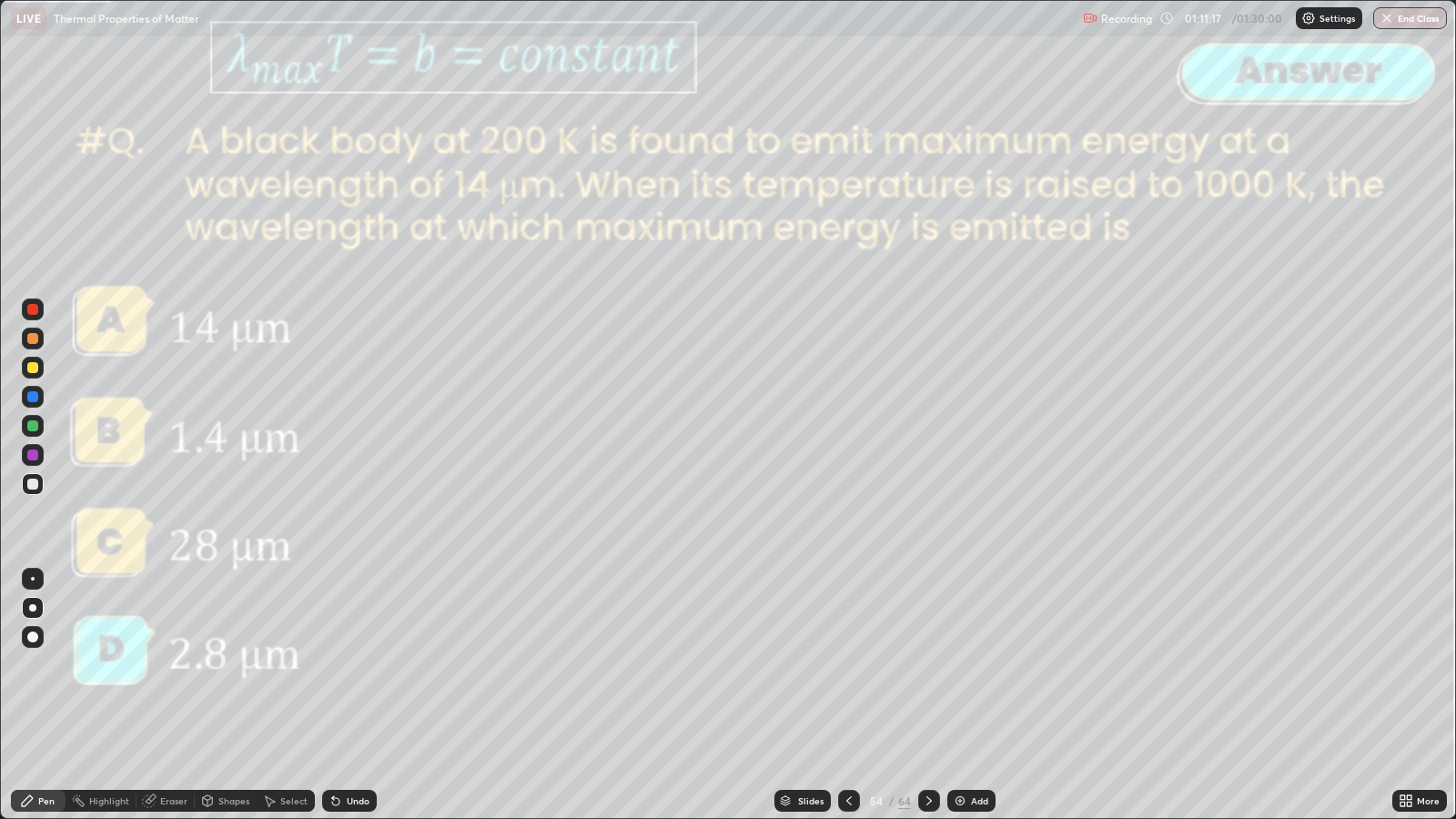
click at [928, 666] on div at bounding box center [929, 801] width 22 height 22
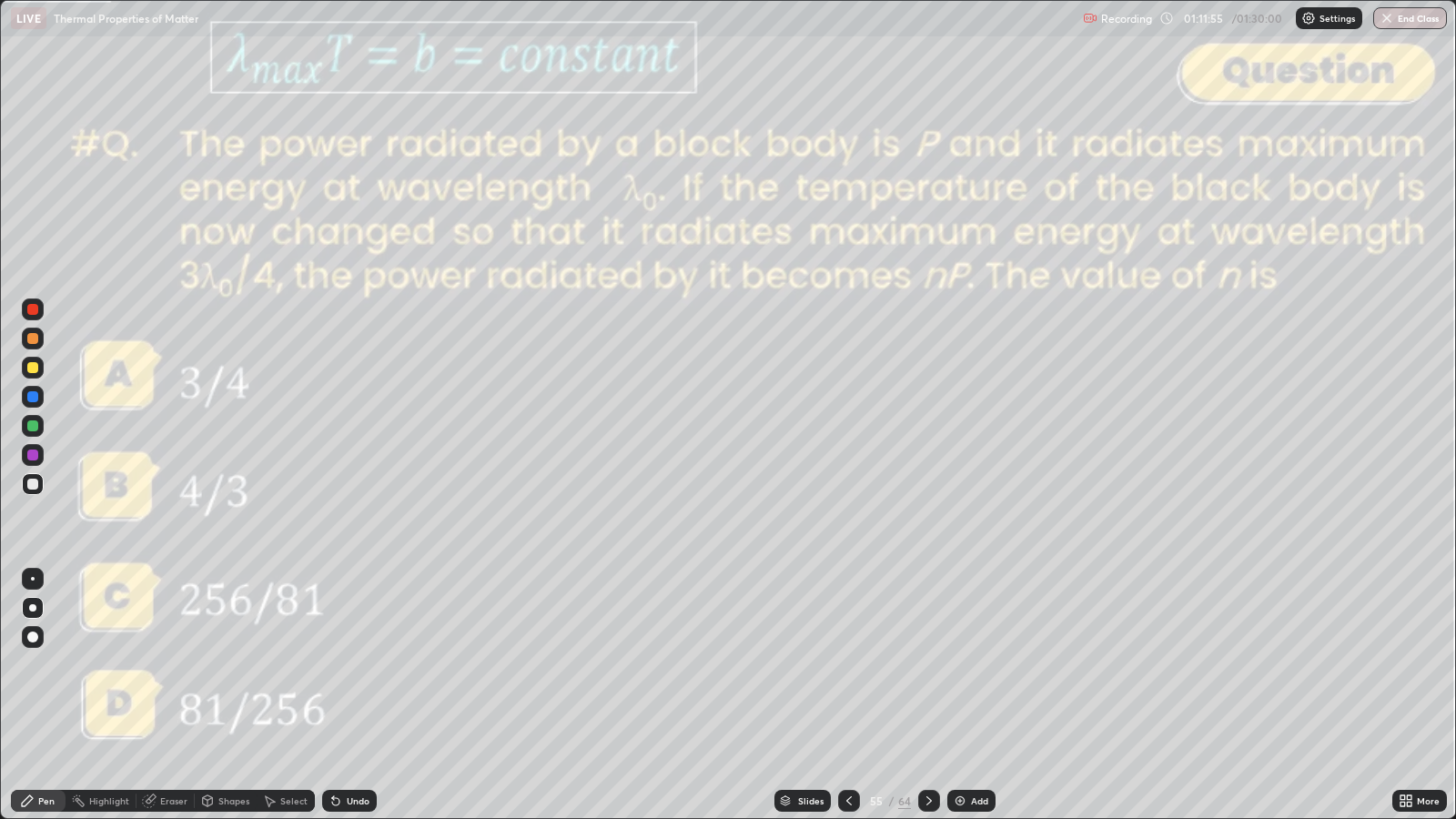
click at [805, 666] on div "Slides" at bounding box center [811, 801] width 25 height 9
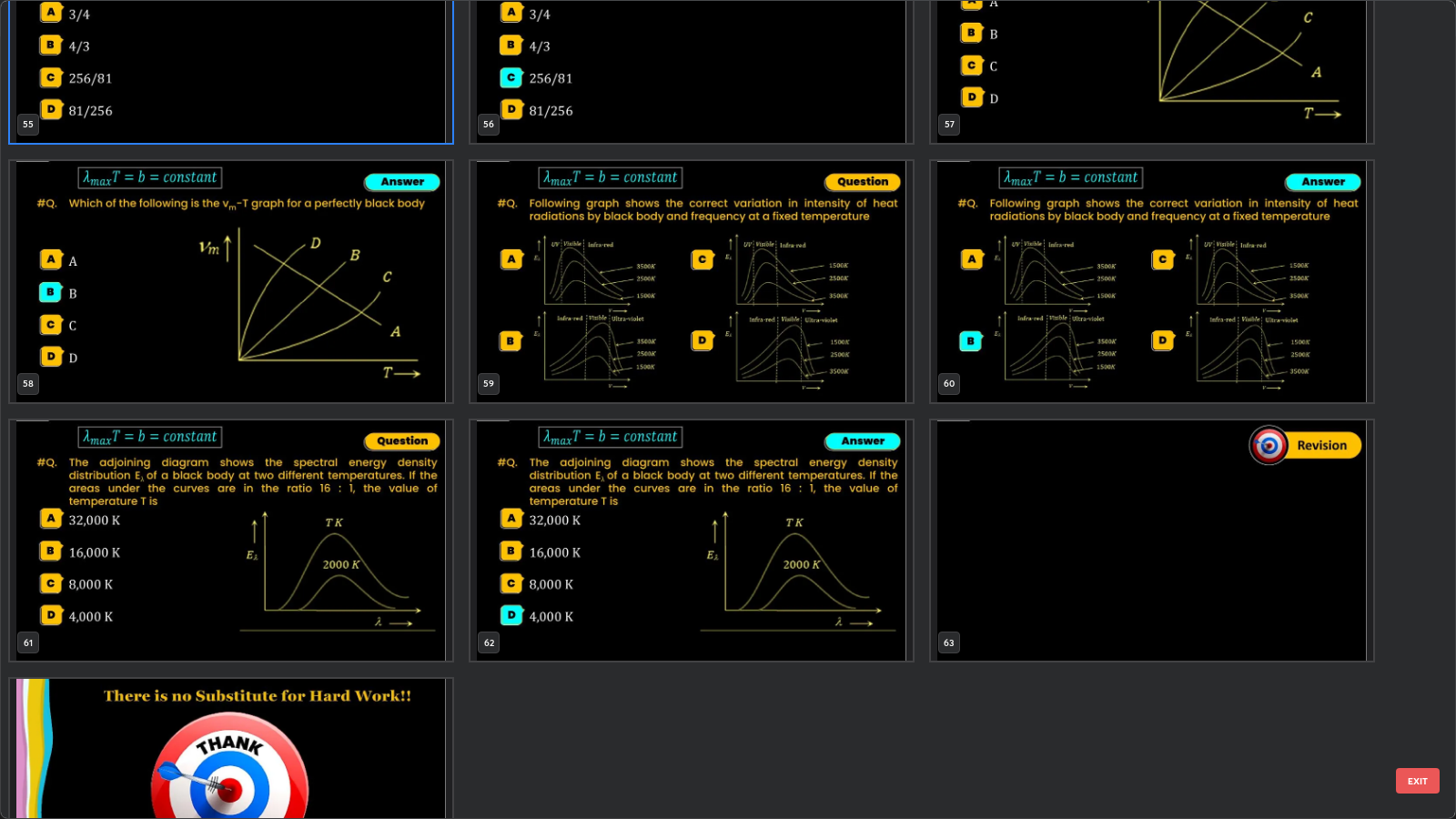
scroll to position [4775, 0]
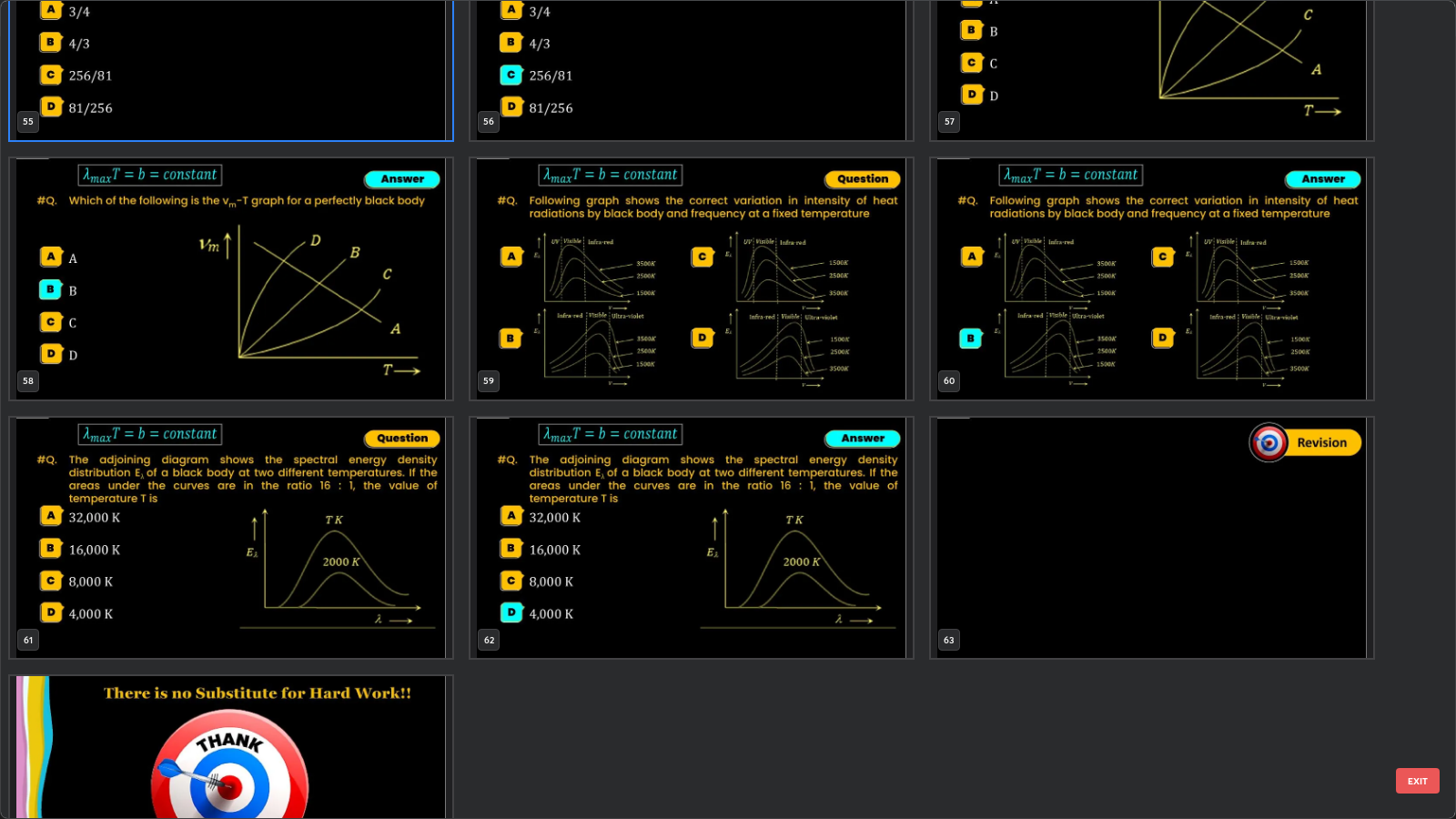
click at [1418, 666] on button "EXIT" at bounding box center [1417, 781] width 44 height 25
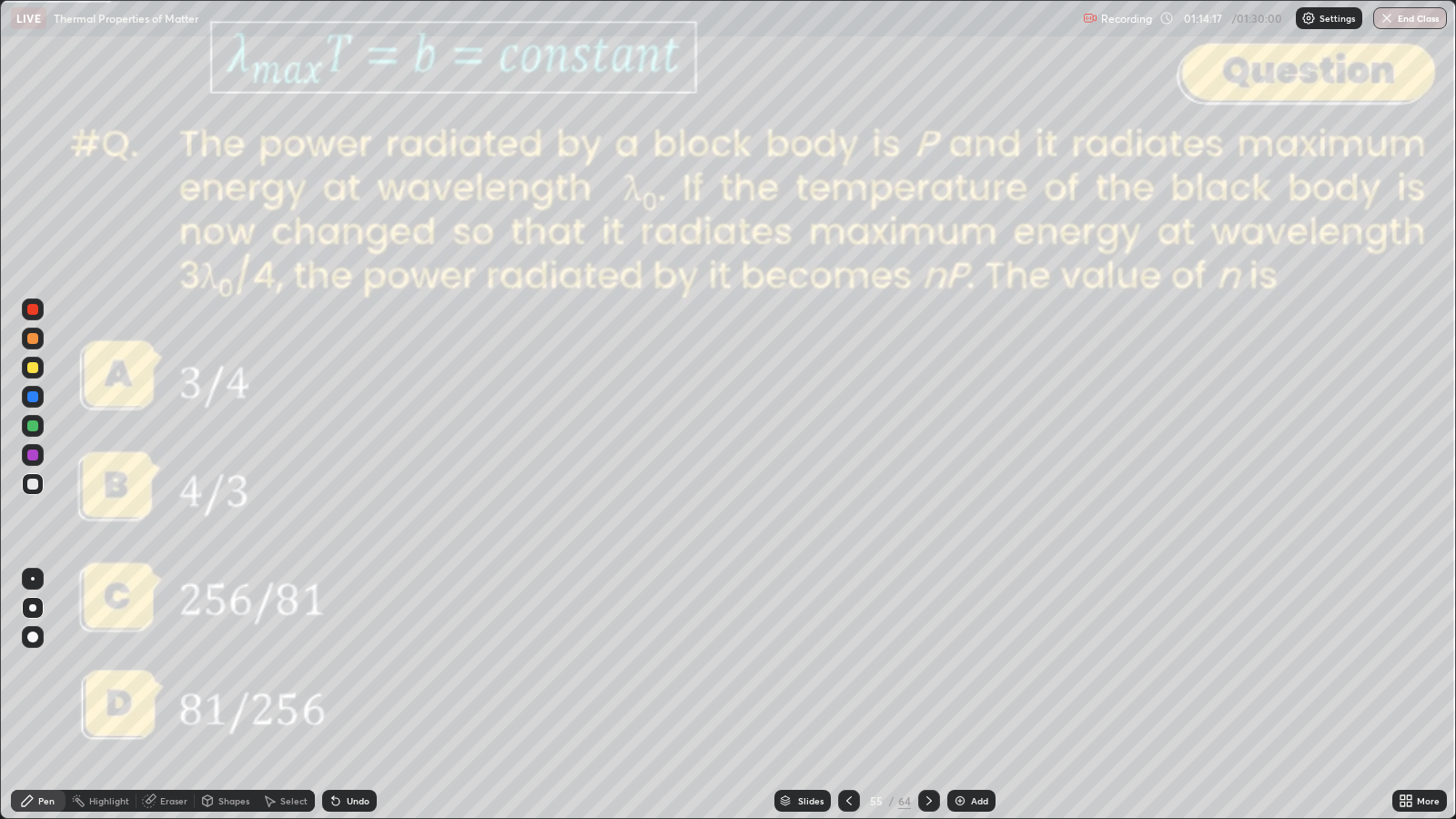
click at [235, 666] on div "Shapes" at bounding box center [233, 801] width 31 height 9
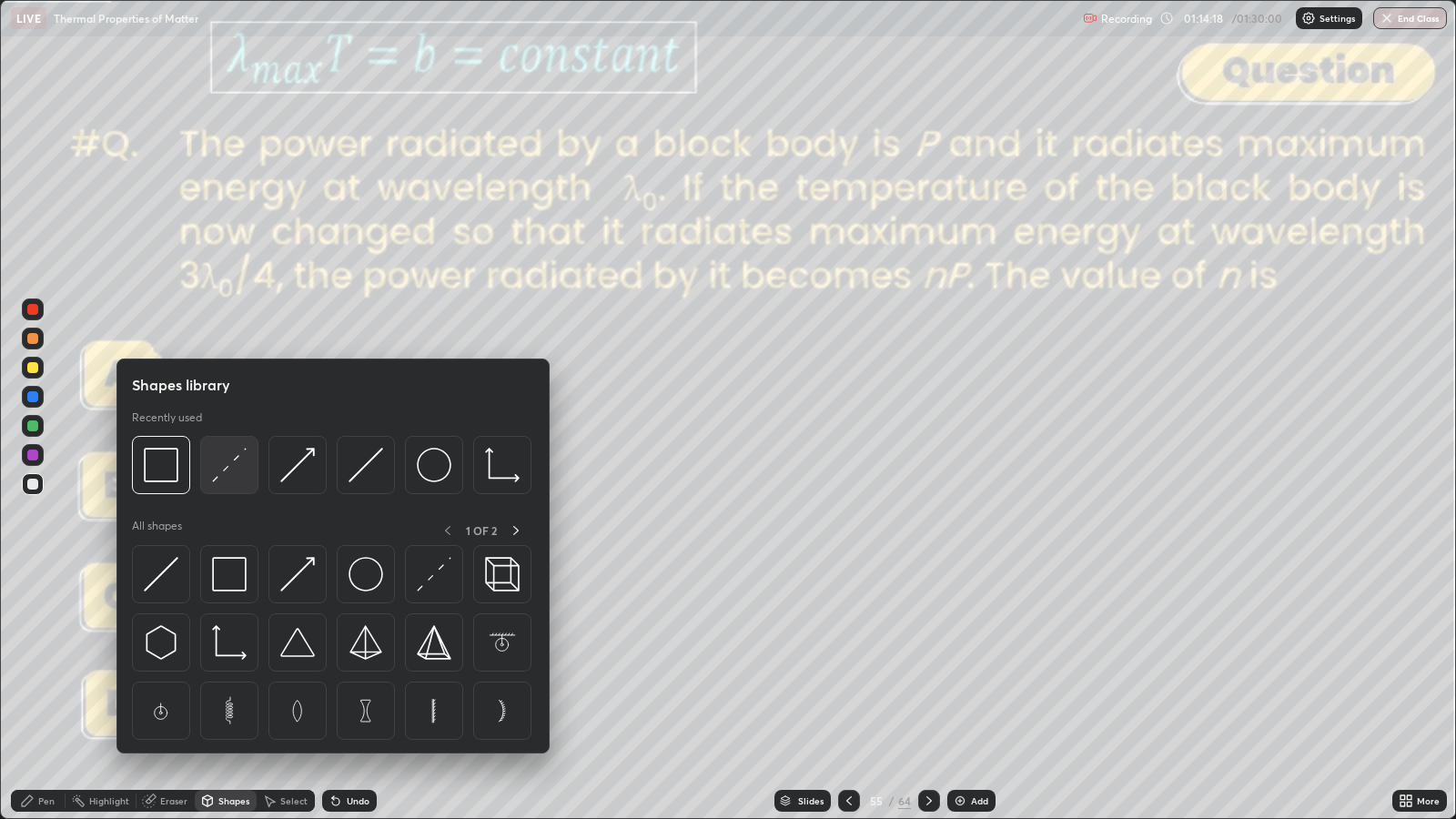
click at [227, 464] on img at bounding box center [230, 465] width 35 height 35
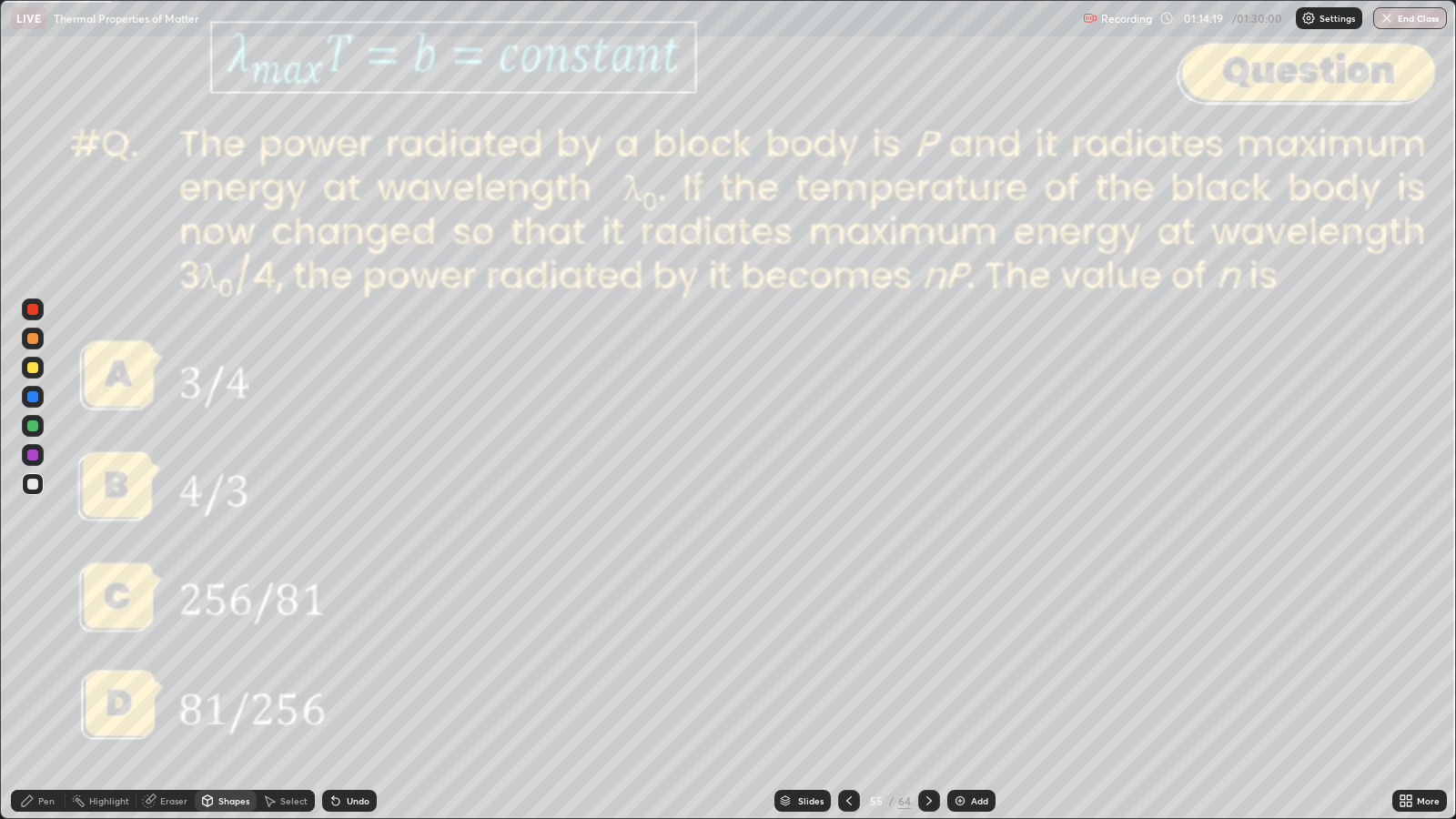
click at [32, 309] on div at bounding box center [32, 309] width 11 height 11
click at [42, 666] on div "Pen" at bounding box center [38, 801] width 54 height 22
click at [32, 338] on div at bounding box center [32, 338] width 11 height 11
click at [170, 666] on div "Eraser" at bounding box center [173, 801] width 27 height 9
click at [37, 666] on div "Pen" at bounding box center [38, 801] width 54 height 22
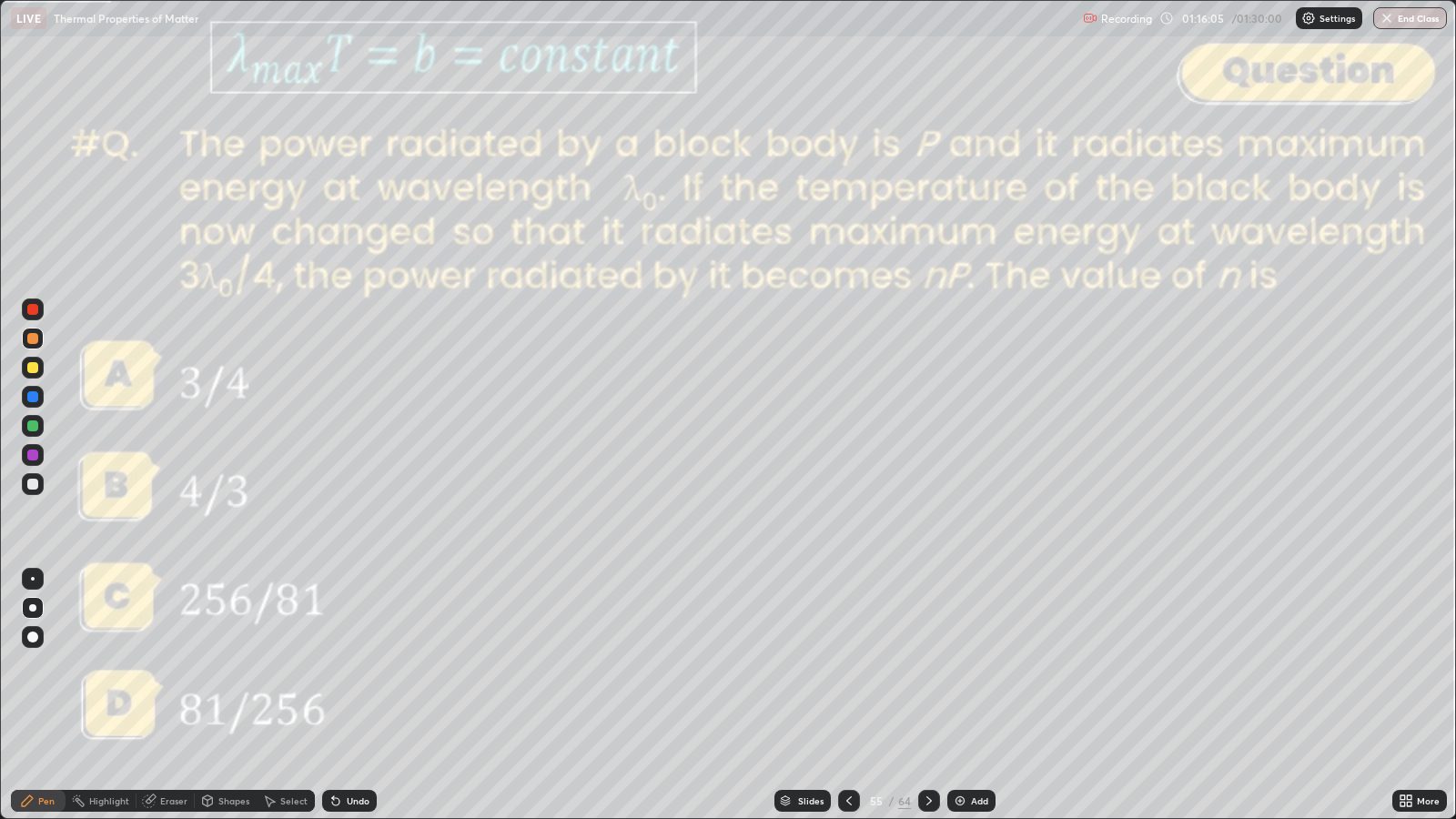
click at [929, 666] on icon at bounding box center [929, 801] width 15 height 15
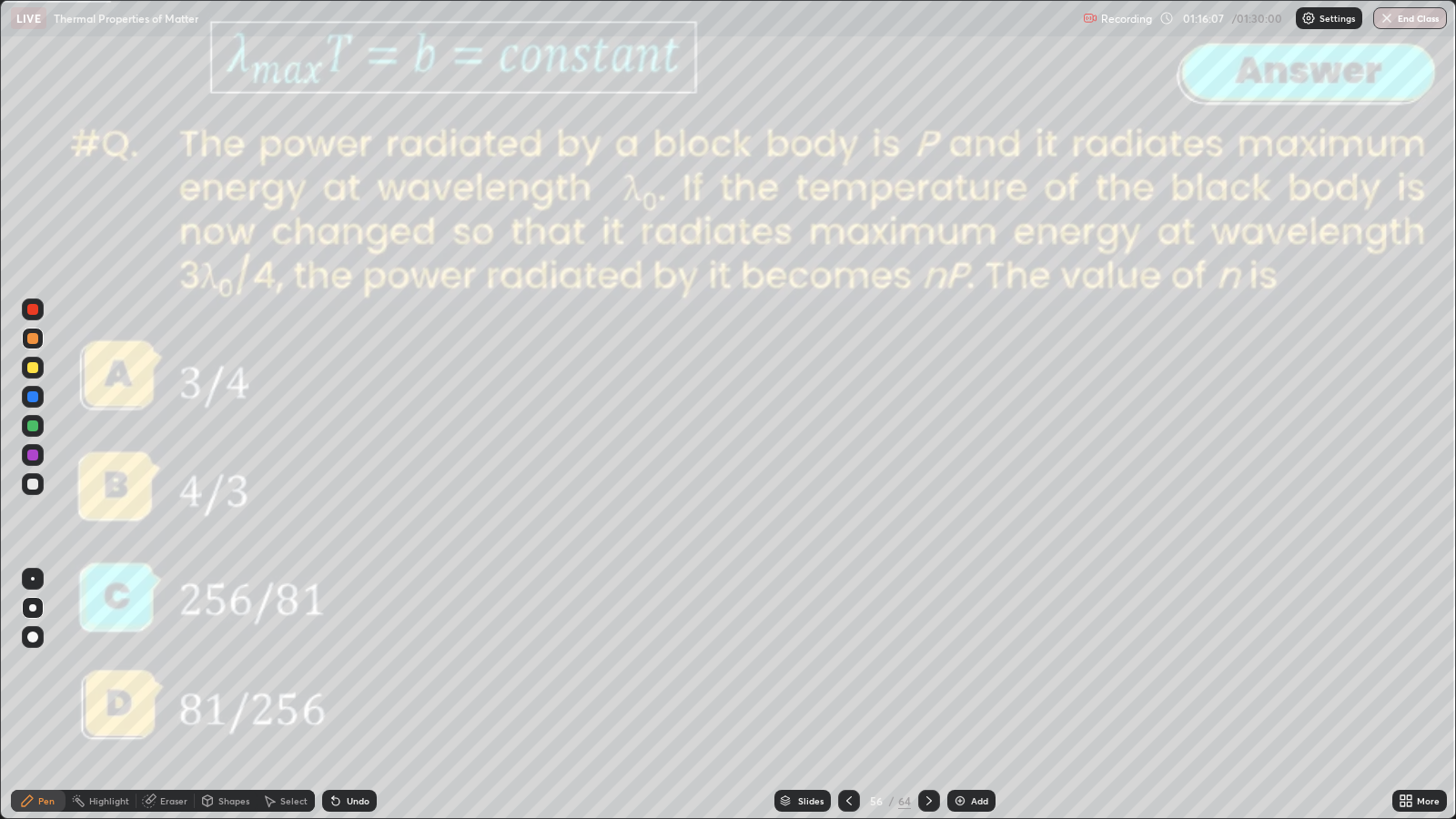
click at [927, 666] on div at bounding box center [929, 801] width 22 height 22
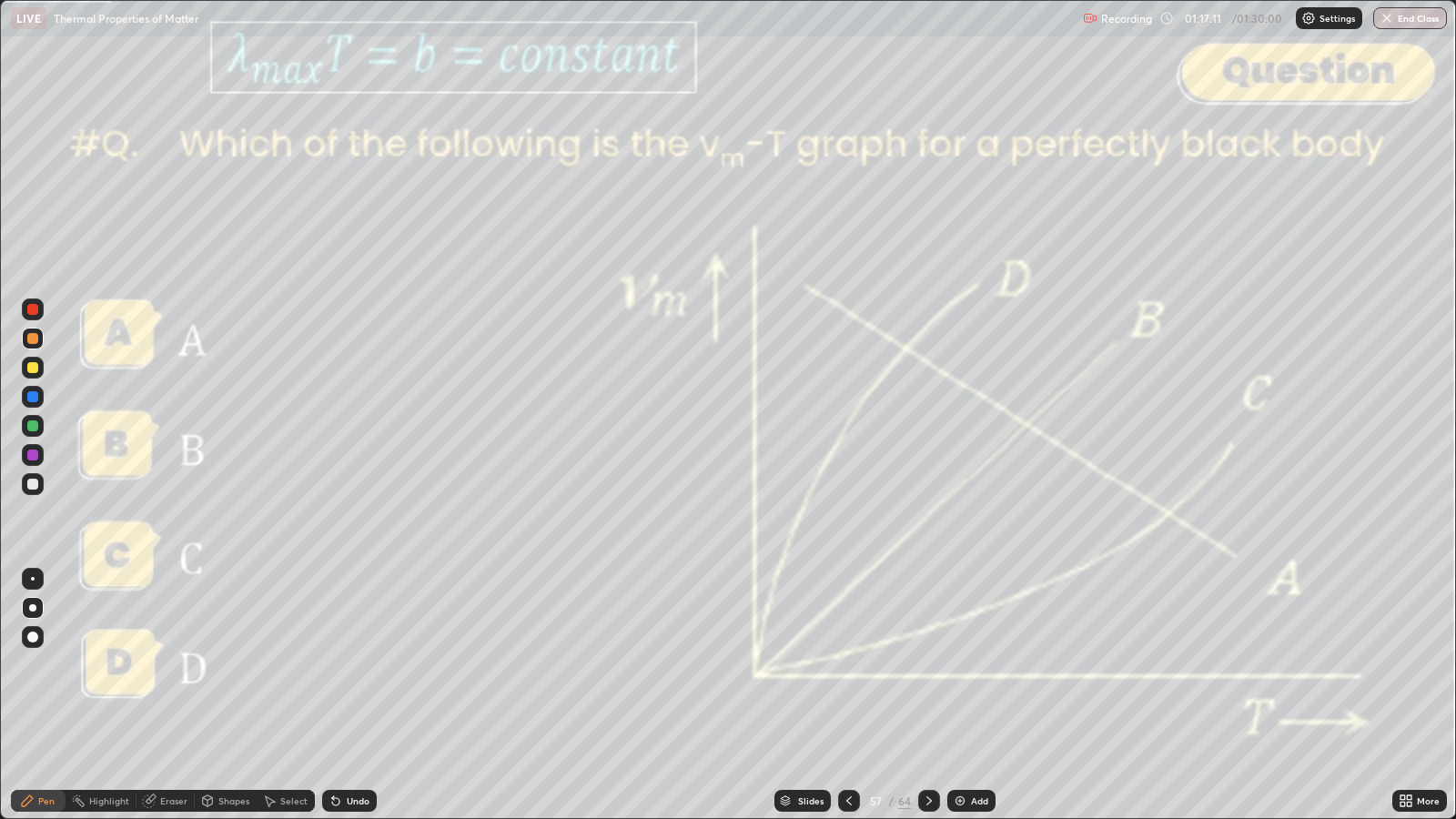
click at [927, 666] on icon at bounding box center [929, 801] width 15 height 15
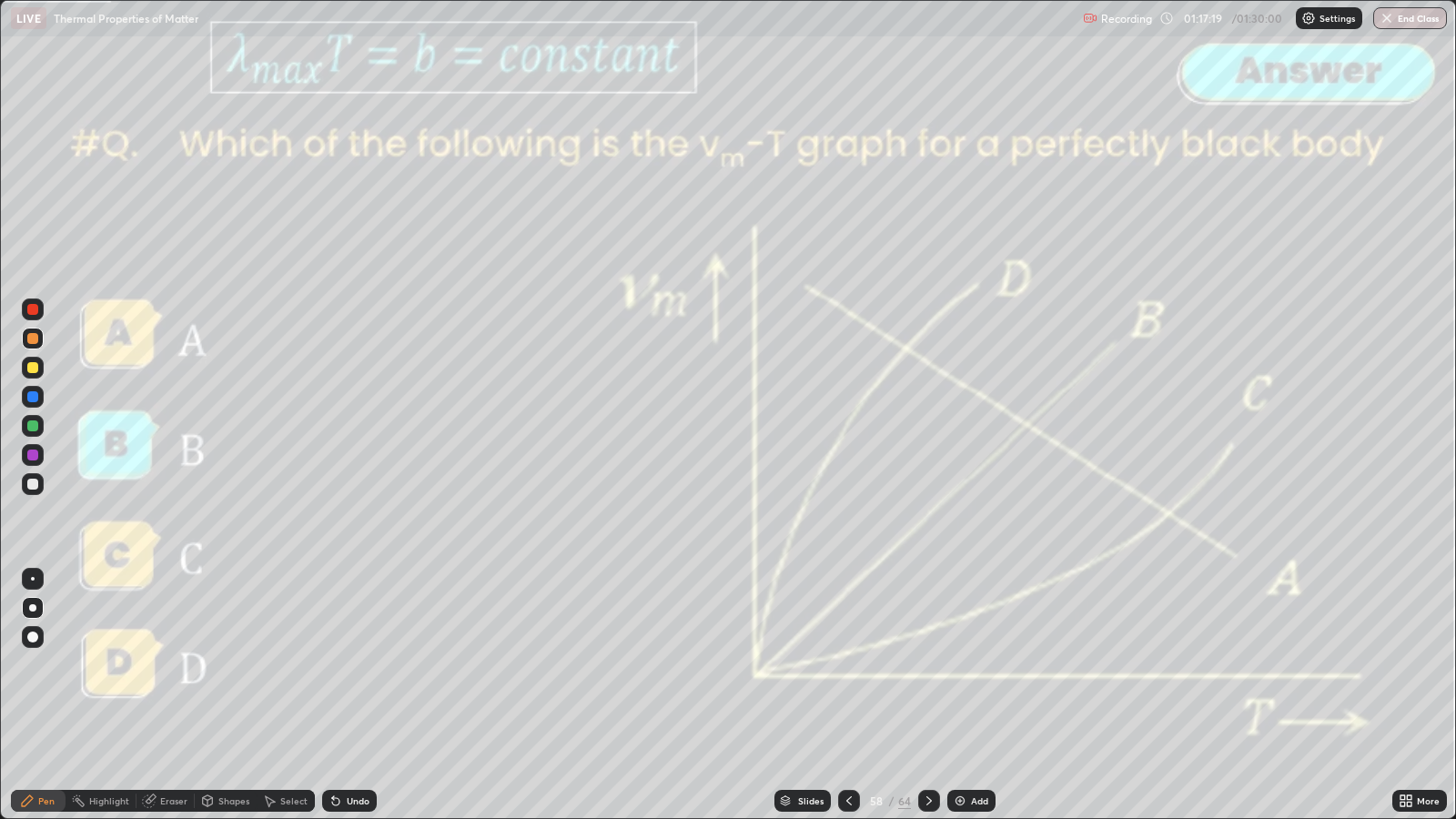
click at [927, 666] on icon at bounding box center [929, 801] width 15 height 15
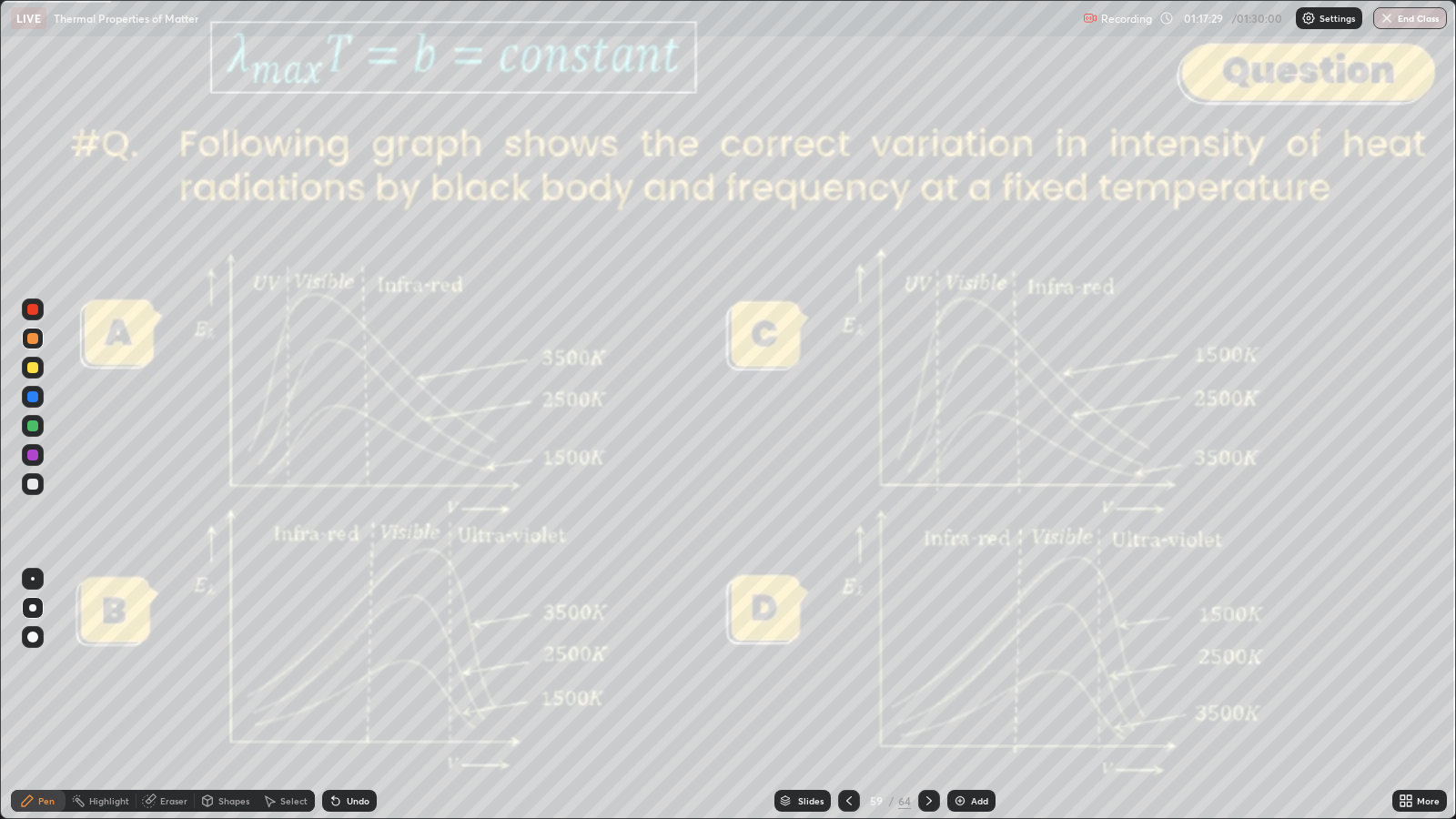
click at [32, 309] on div at bounding box center [32, 309] width 11 height 11
click at [926, 666] on icon at bounding box center [929, 801] width 15 height 15
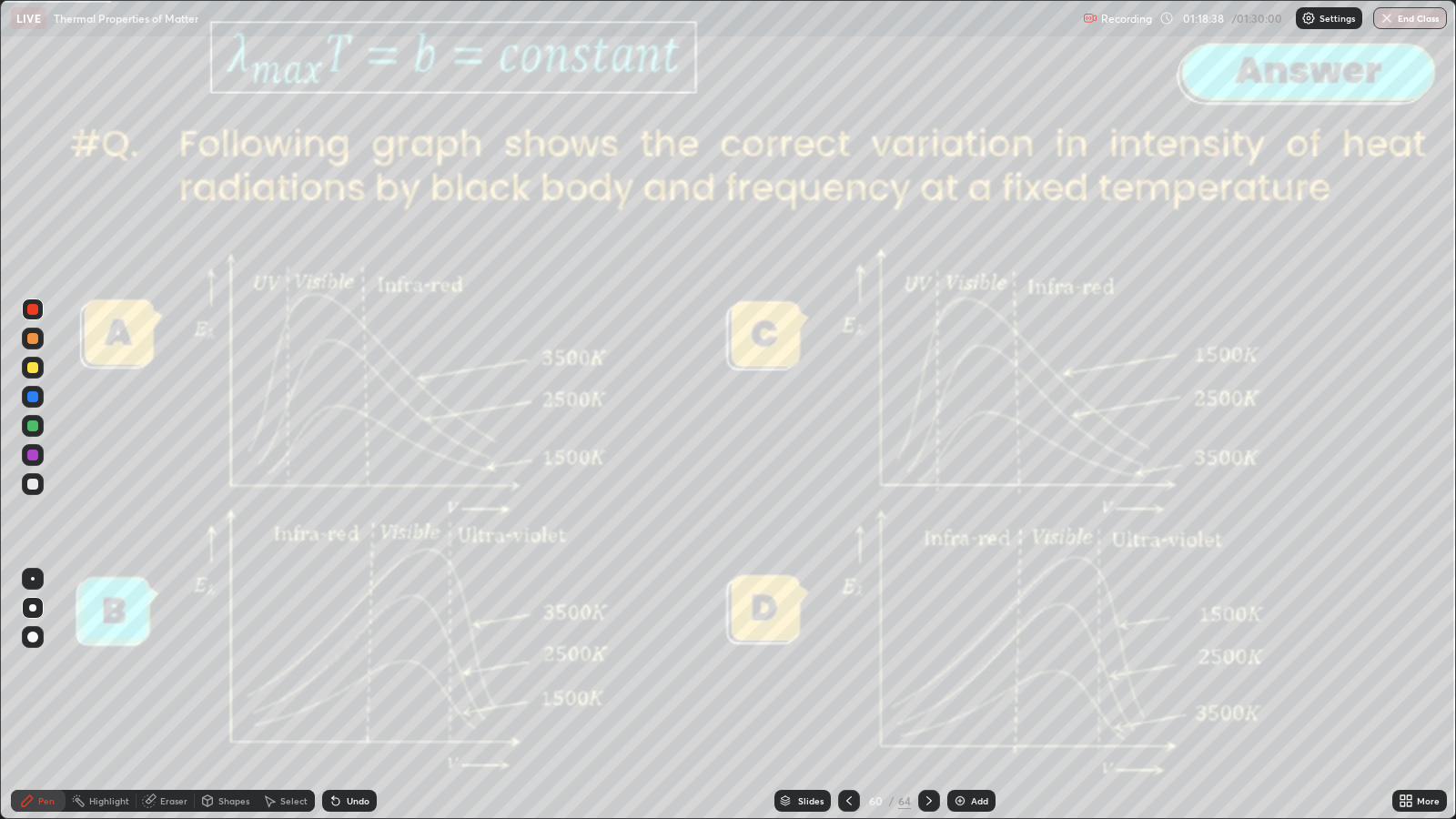
click at [928, 666] on icon at bounding box center [929, 801] width 15 height 15
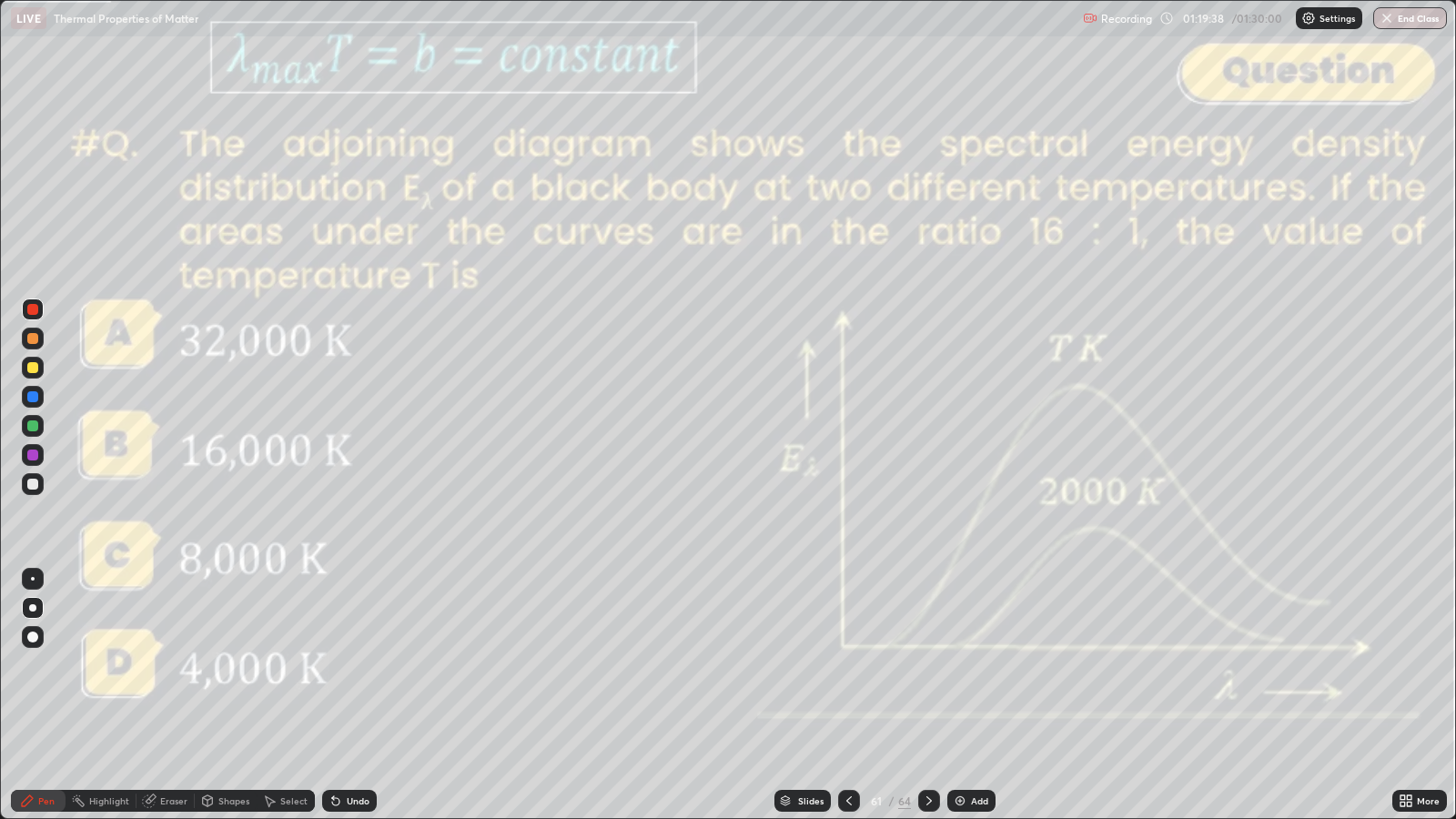
click at [32, 484] on div at bounding box center [32, 484] width 11 height 11
click at [927, 666] on icon at bounding box center [929, 801] width 15 height 15
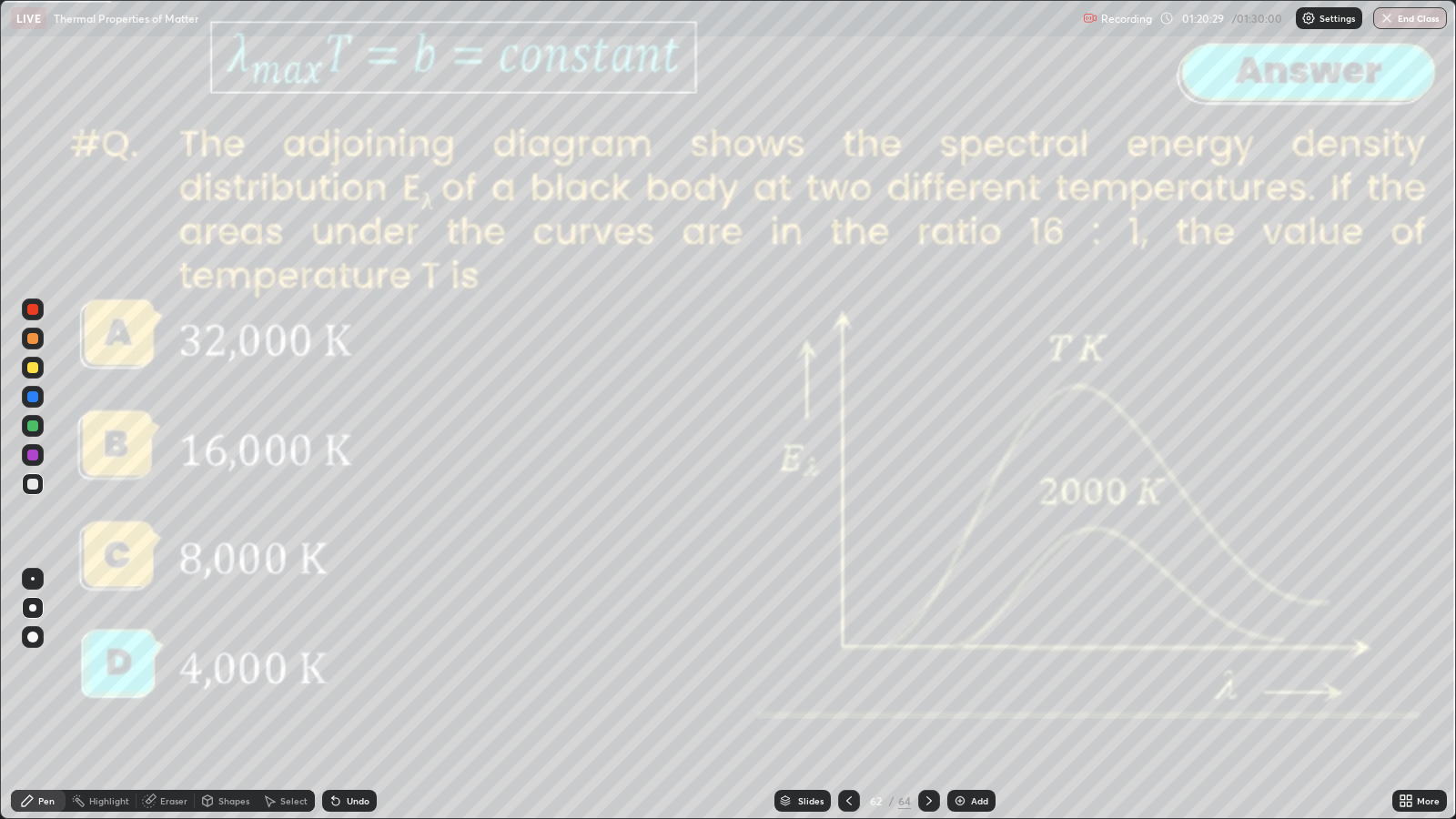
click at [923, 666] on icon at bounding box center [929, 801] width 15 height 15
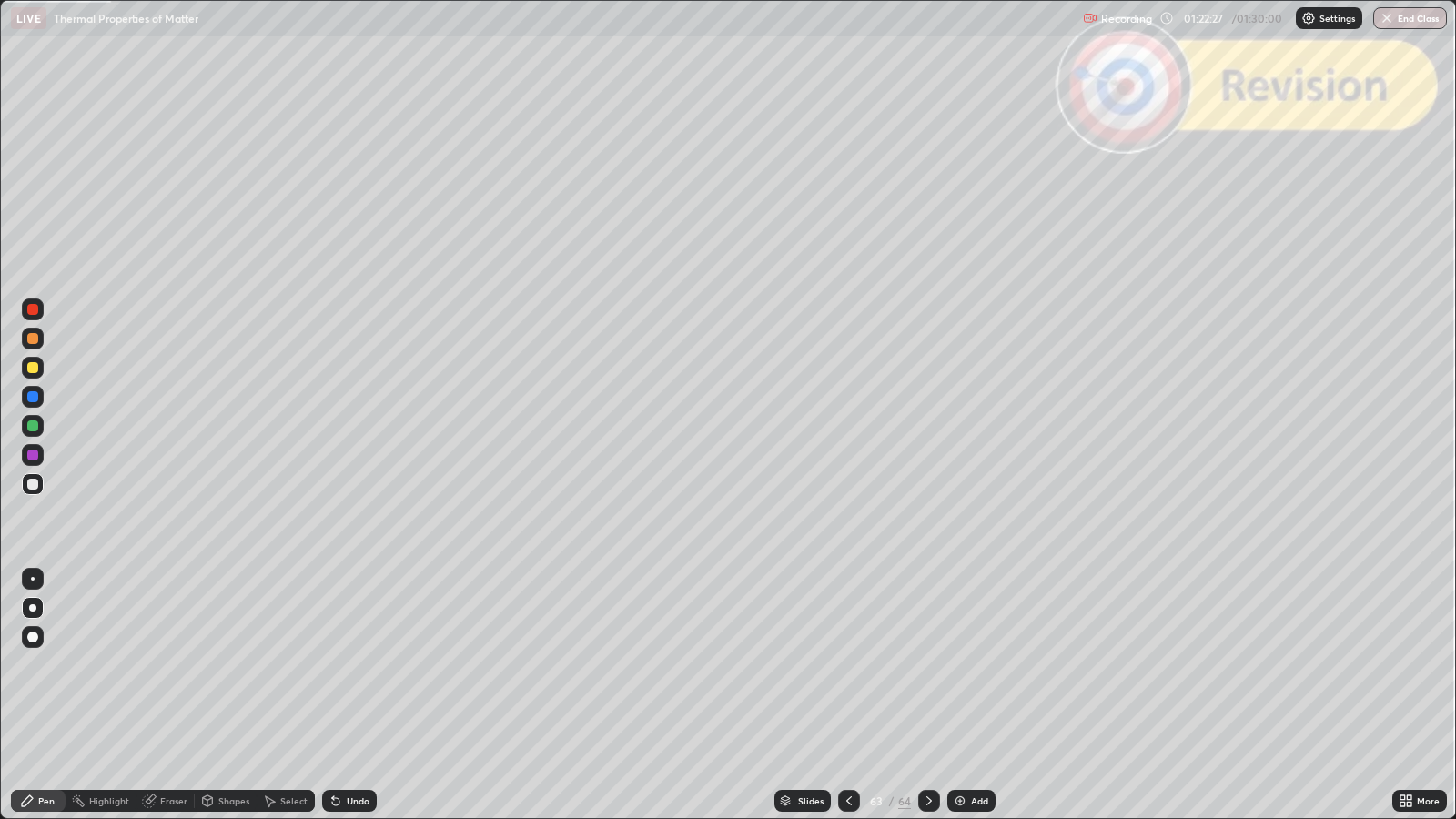
click at [927, 666] on icon at bounding box center [929, 801] width 15 height 15
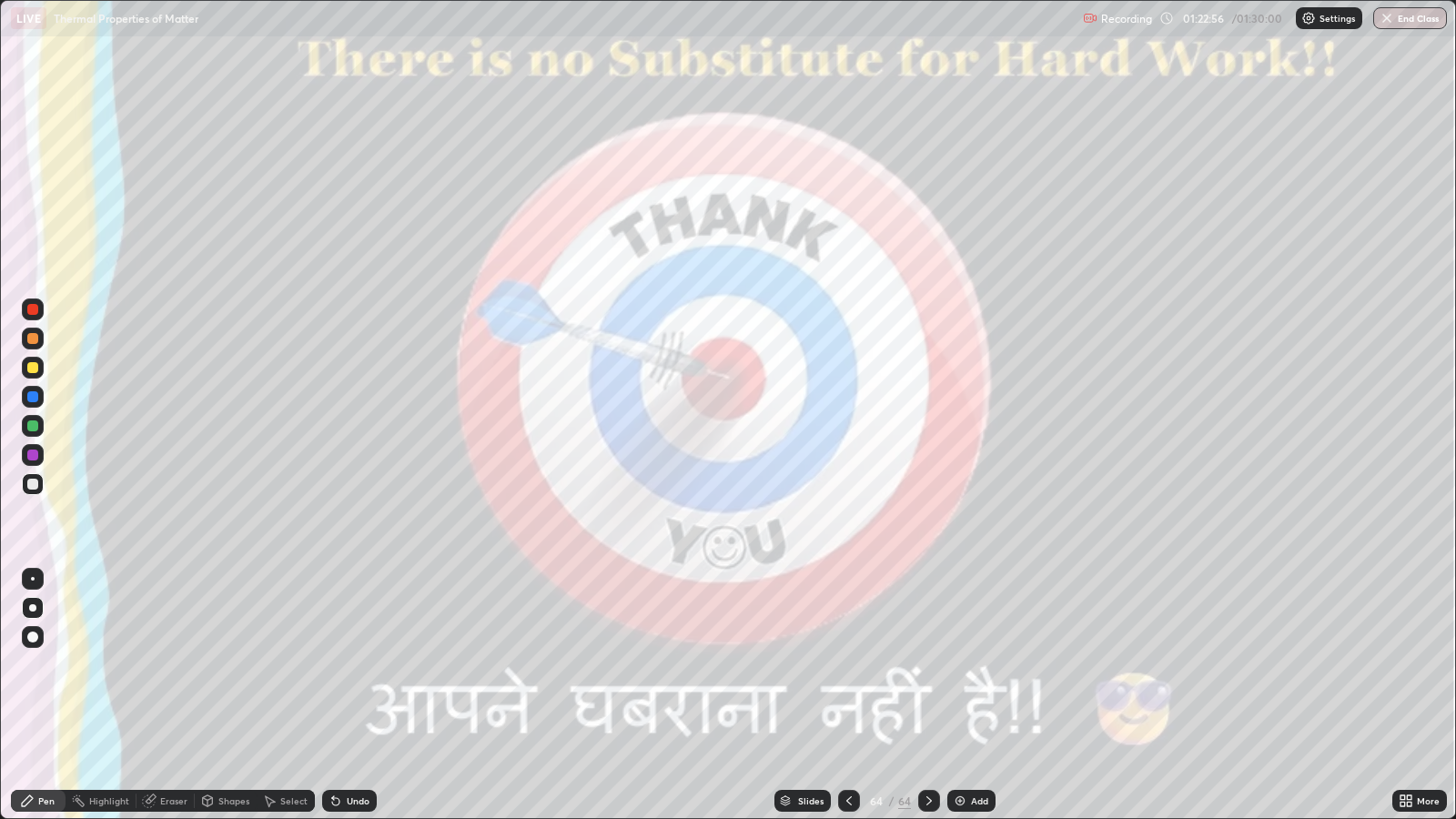
click at [1387, 18] on img "button" at bounding box center [1386, 17] width 15 height 15
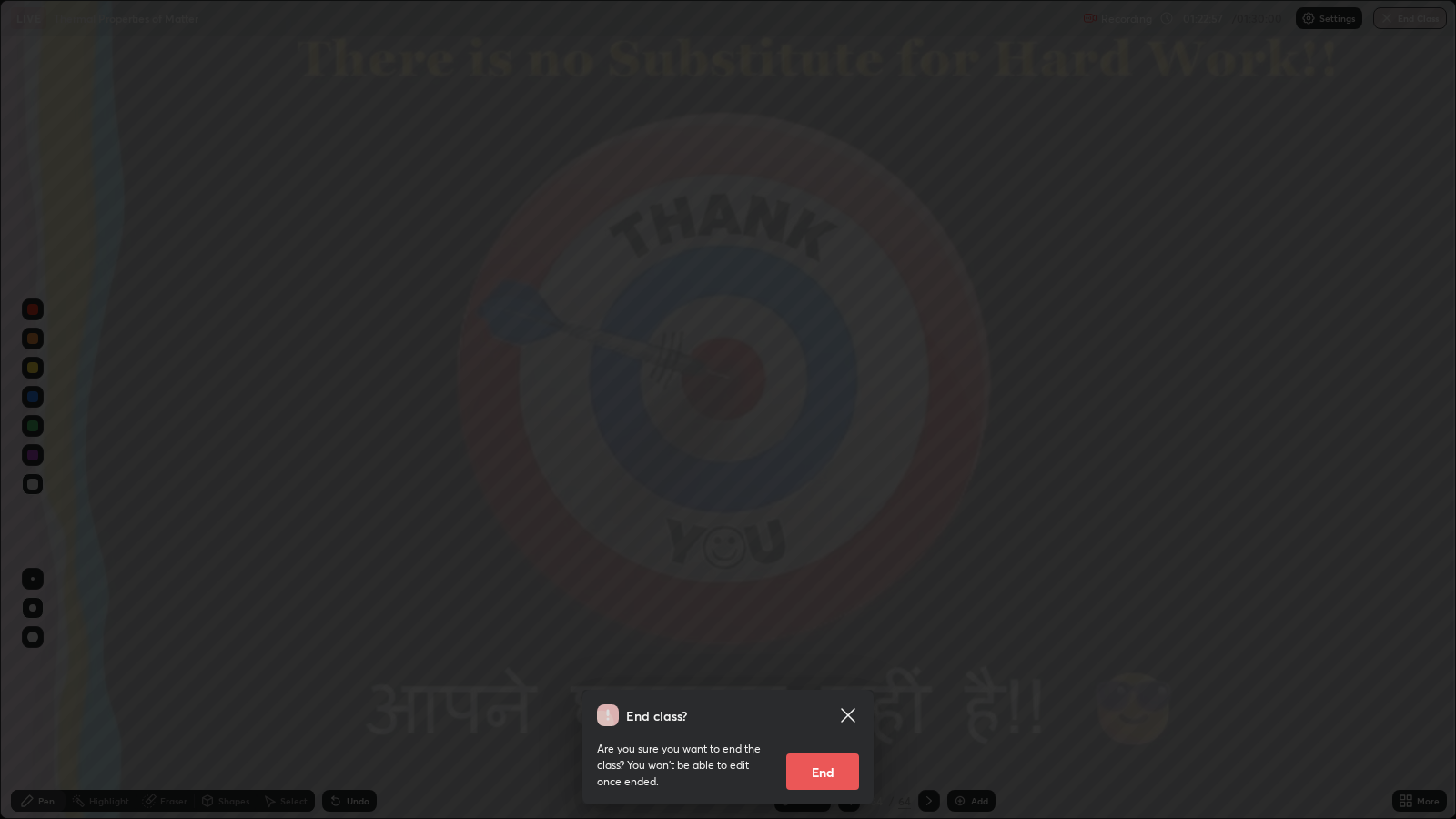
click at [805, 666] on button "End" at bounding box center [822, 772] width 73 height 37
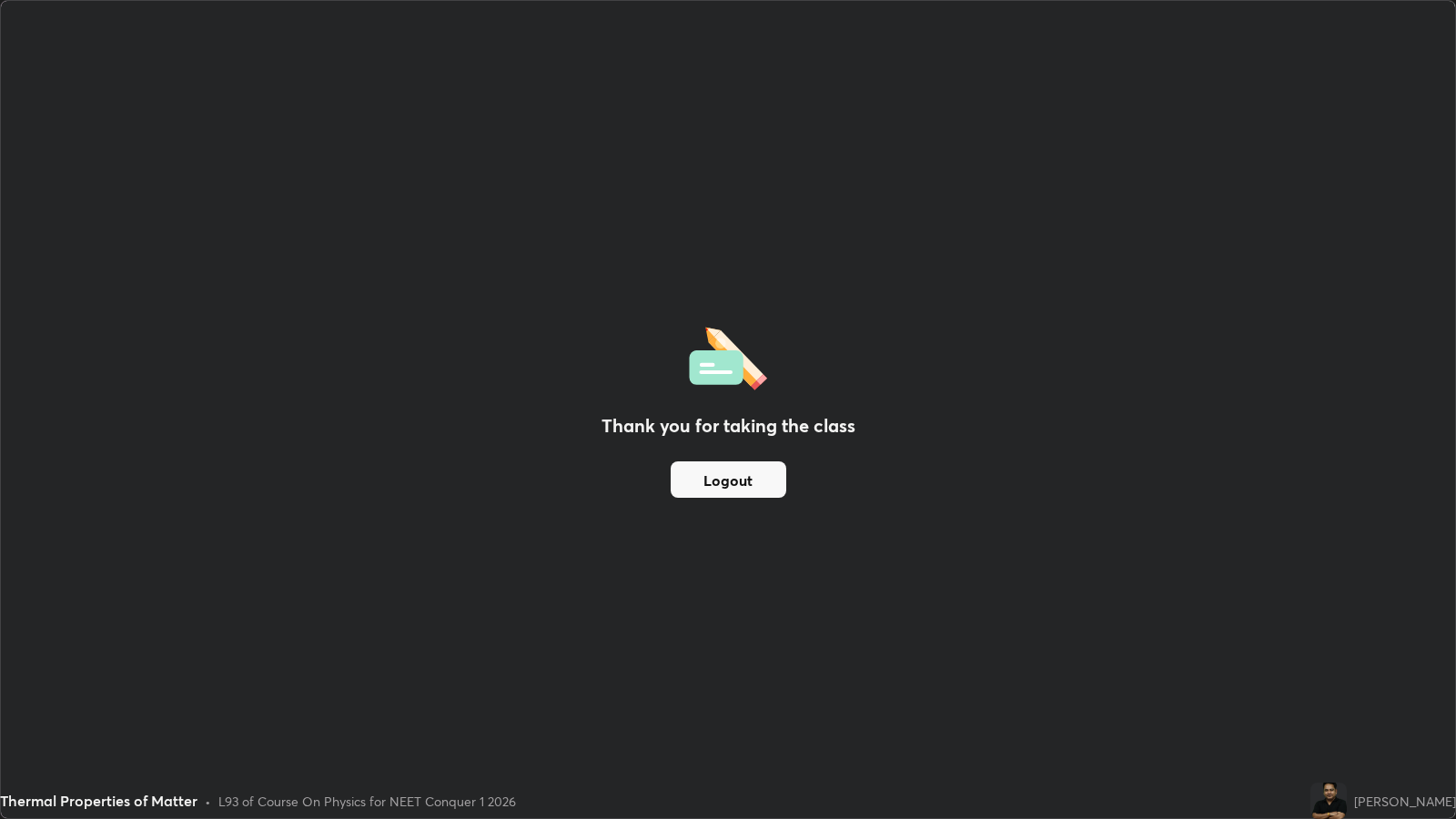
click at [726, 475] on button "Logout" at bounding box center [728, 480] width 115 height 37
